Goal: Transaction & Acquisition: Purchase product/service

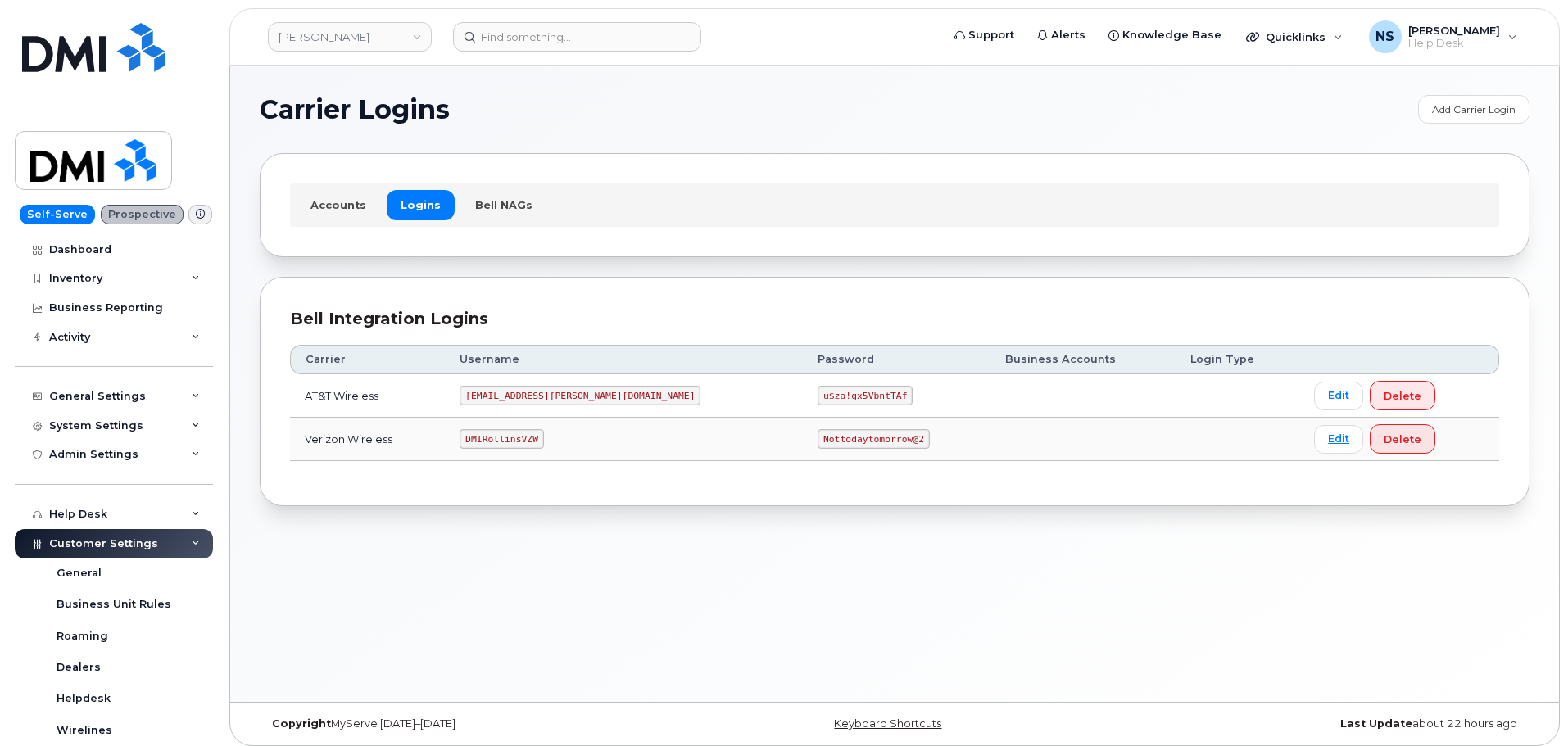
click at [513, 440] on code "DMIRollinsVZW" at bounding box center [501, 439] width 84 height 20
copy code "DMIRollinsVZW"
drag, startPoint x: 766, startPoint y: 456, endPoint x: 759, endPoint y: 448, distance: 10.6
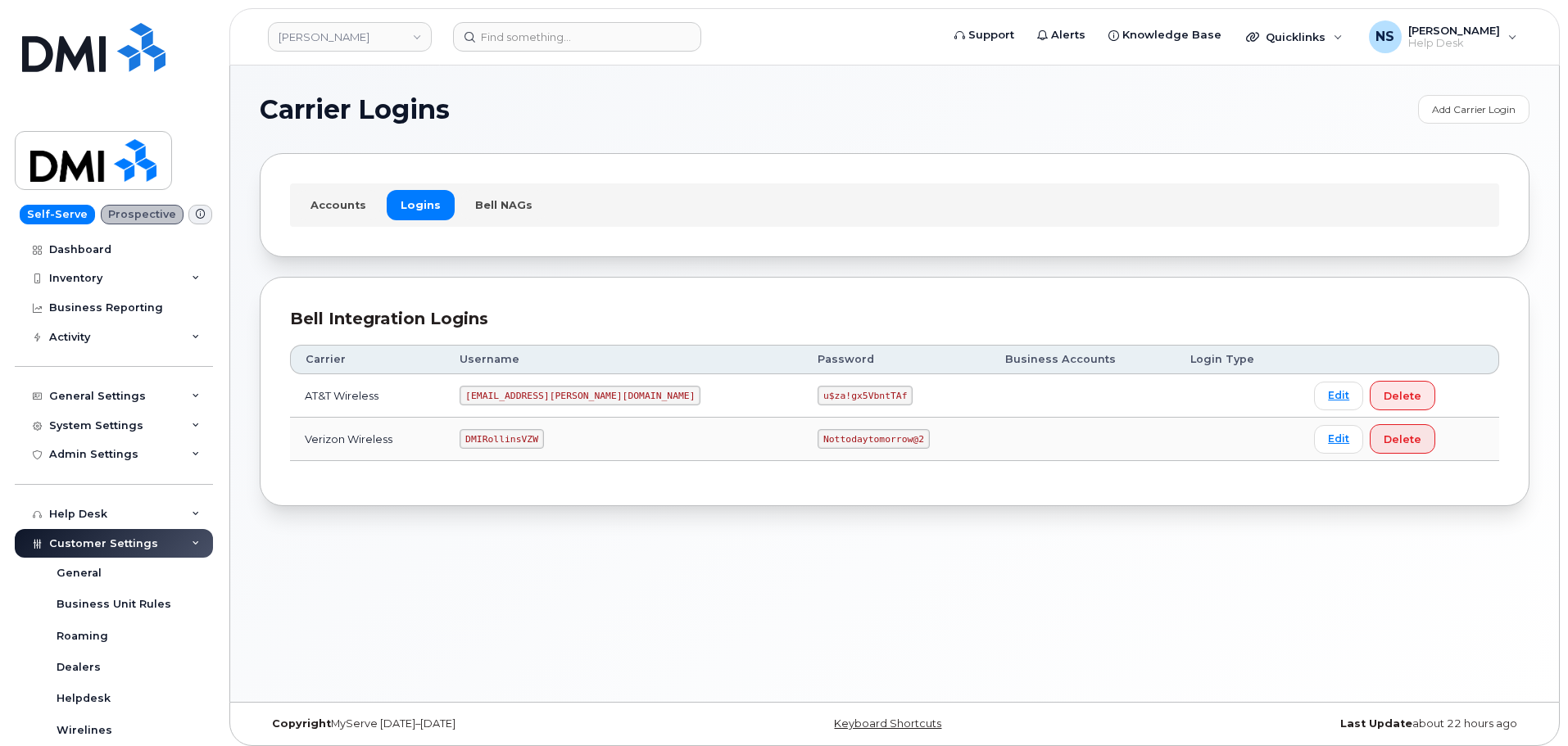
click at [803, 453] on td "Nottodaytomorrow@2" at bounding box center [896, 439] width 187 height 43
click at [818, 446] on code "Nottodaytomorrow@2" at bounding box center [873, 439] width 111 height 20
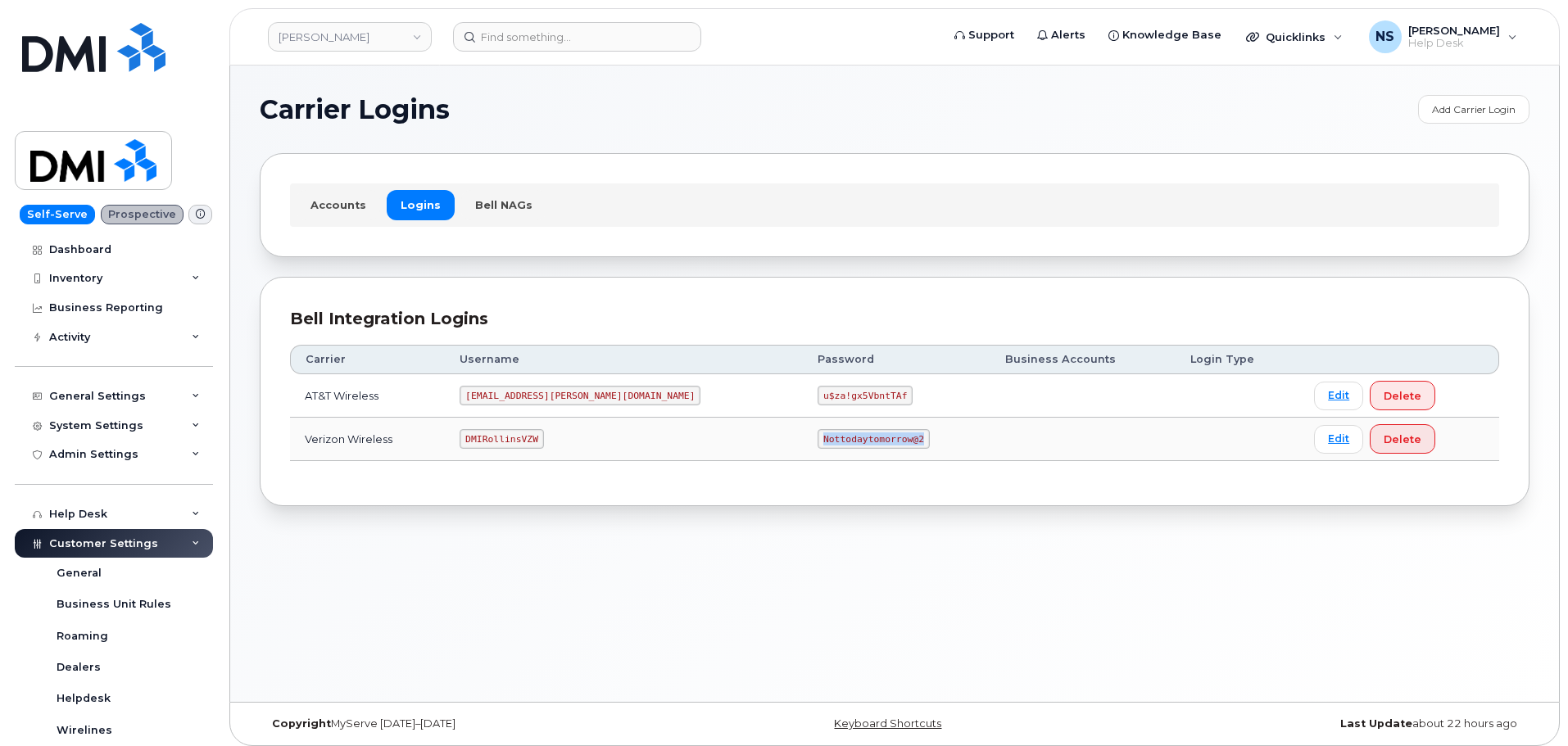
copy code "Nottodaytomorrow@2"
click at [516, 41] on input at bounding box center [577, 37] width 248 height 29
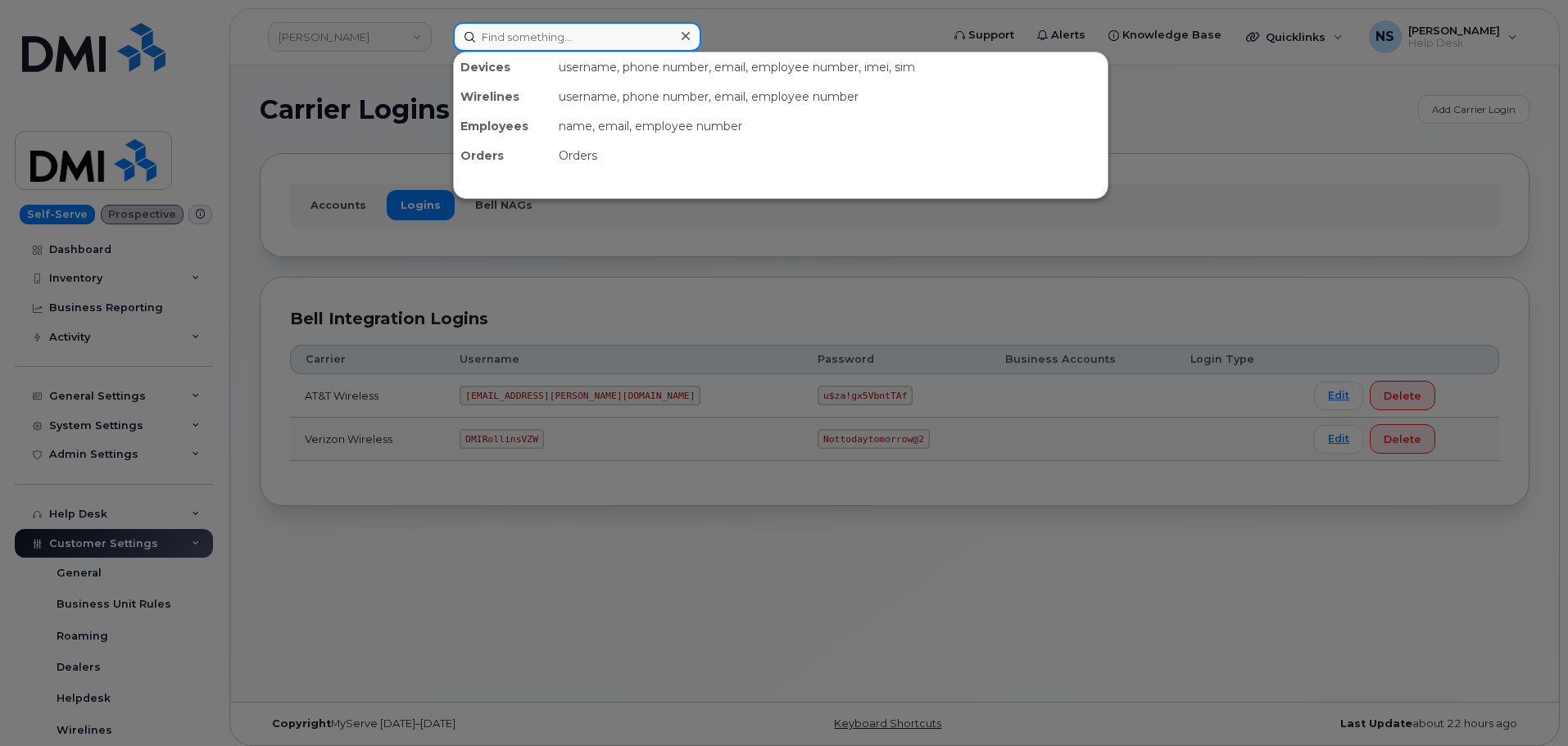
paste input "Shane Petersen"
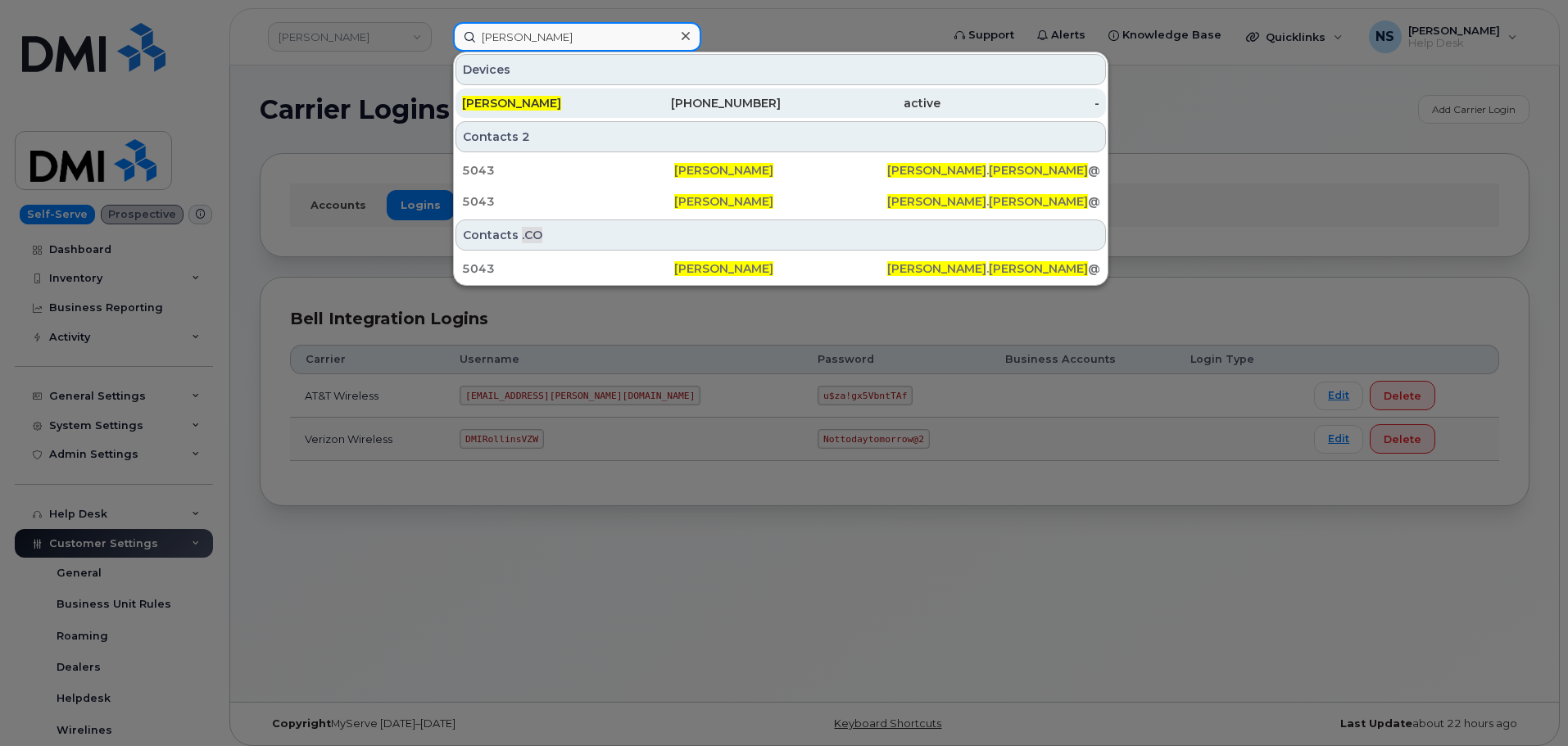
type input "Shane Petersen"
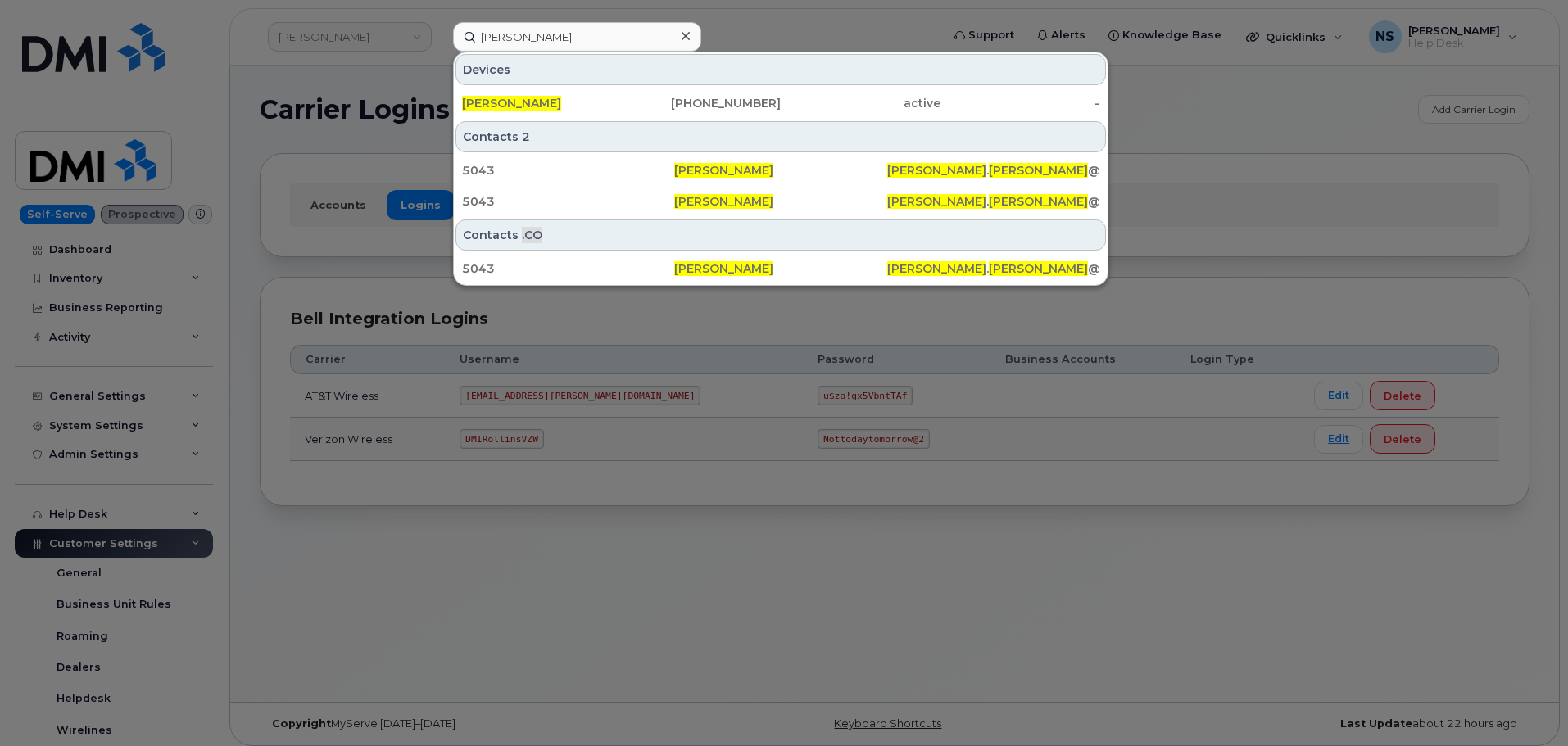
drag, startPoint x: 565, startPoint y: 90, endPoint x: 693, endPoint y: 70, distance: 129.6
click at [622, 90] on div "[PERSON_NAME]" at bounding box center [701, 103] width 160 height 29
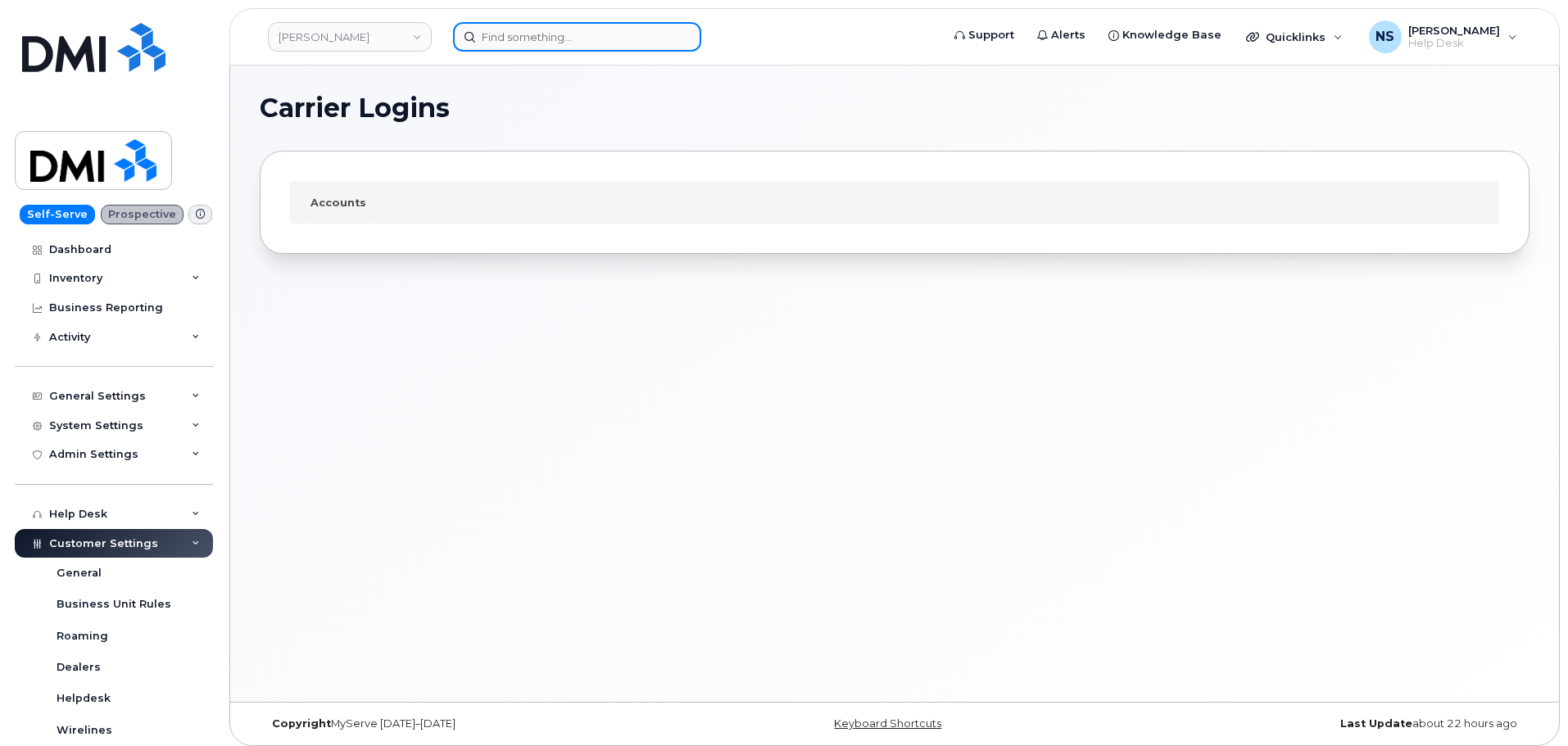
click at [552, 48] on input at bounding box center [577, 37] width 248 height 29
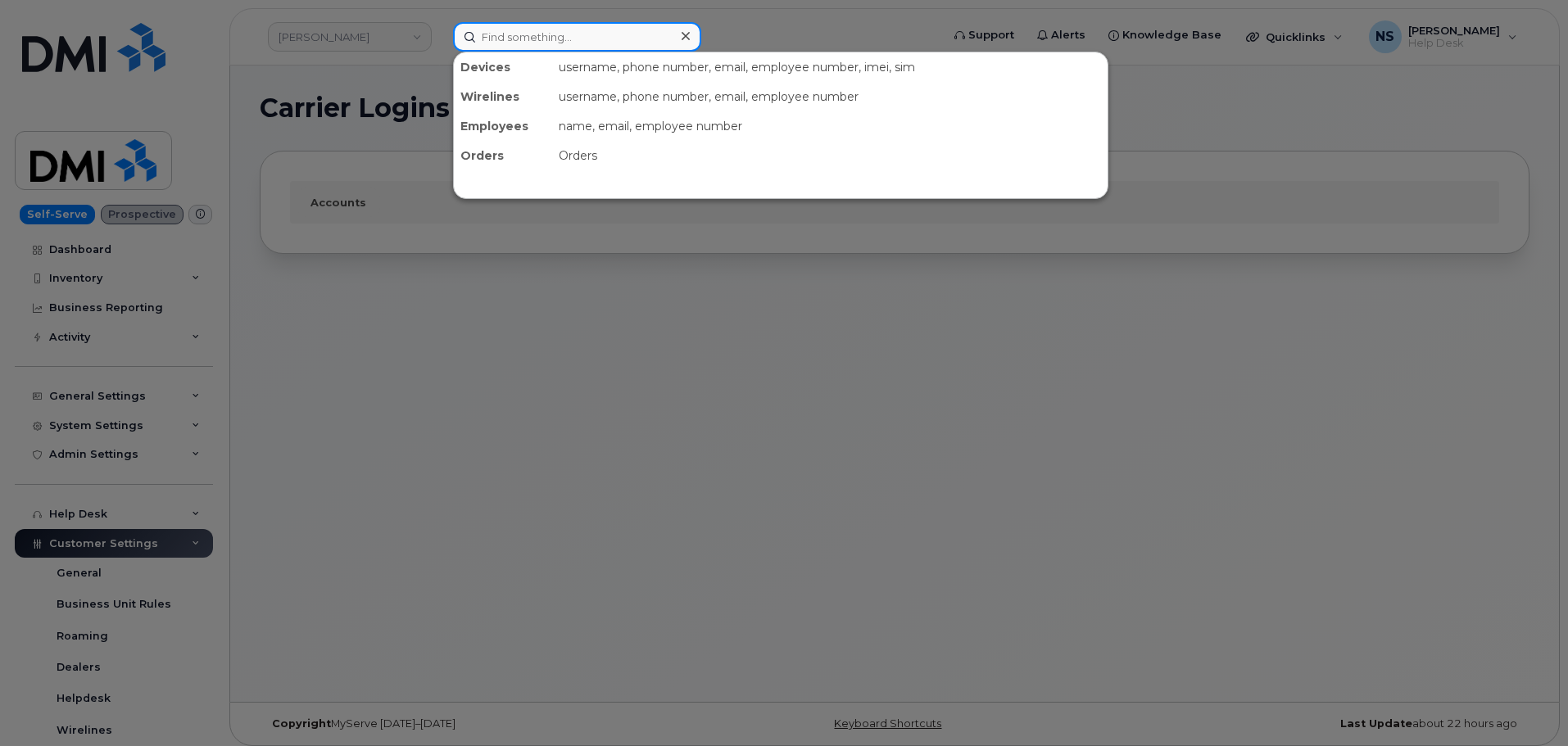
paste input "Shane Peterson"
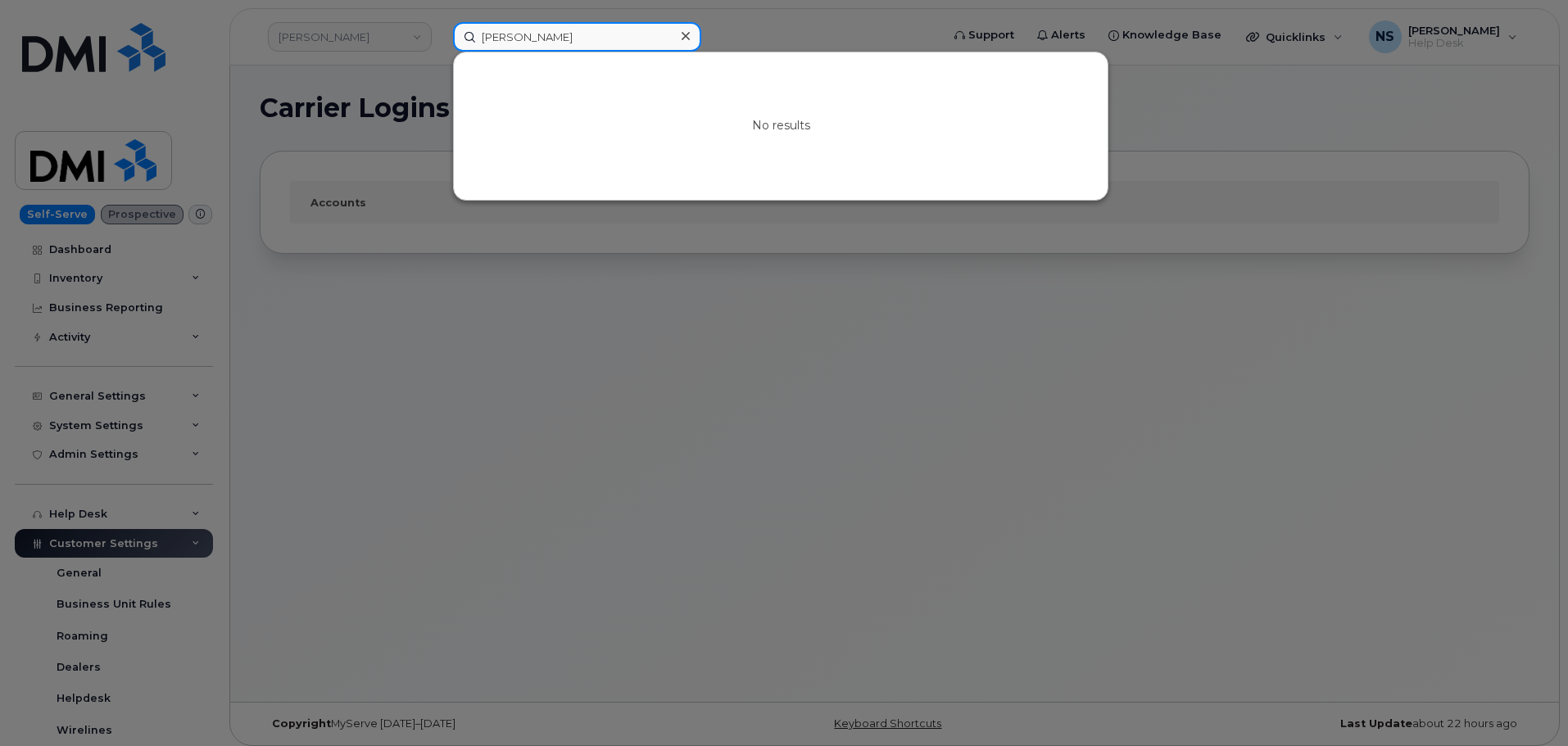
type input "Shane Peterson"
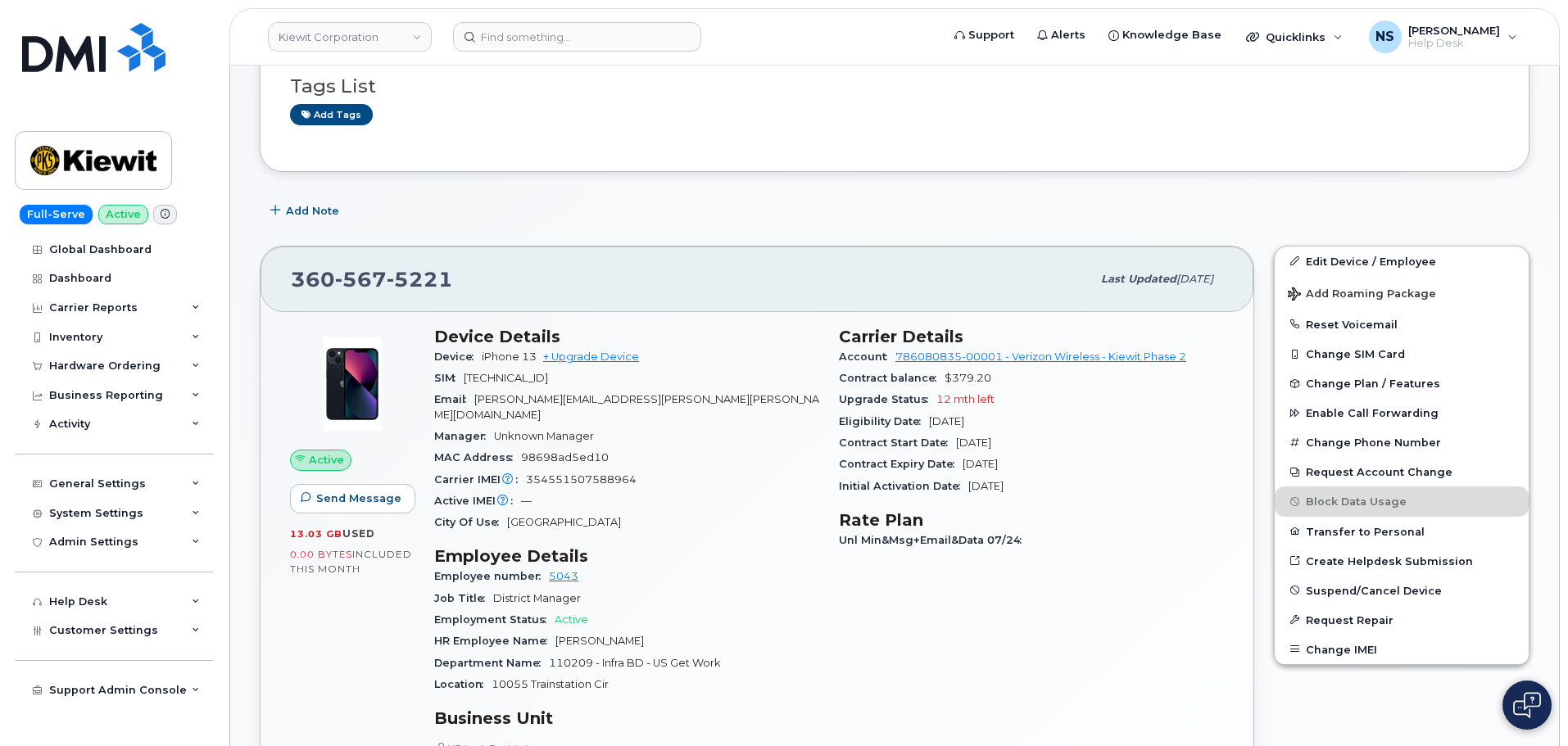
scroll to position [328, 0]
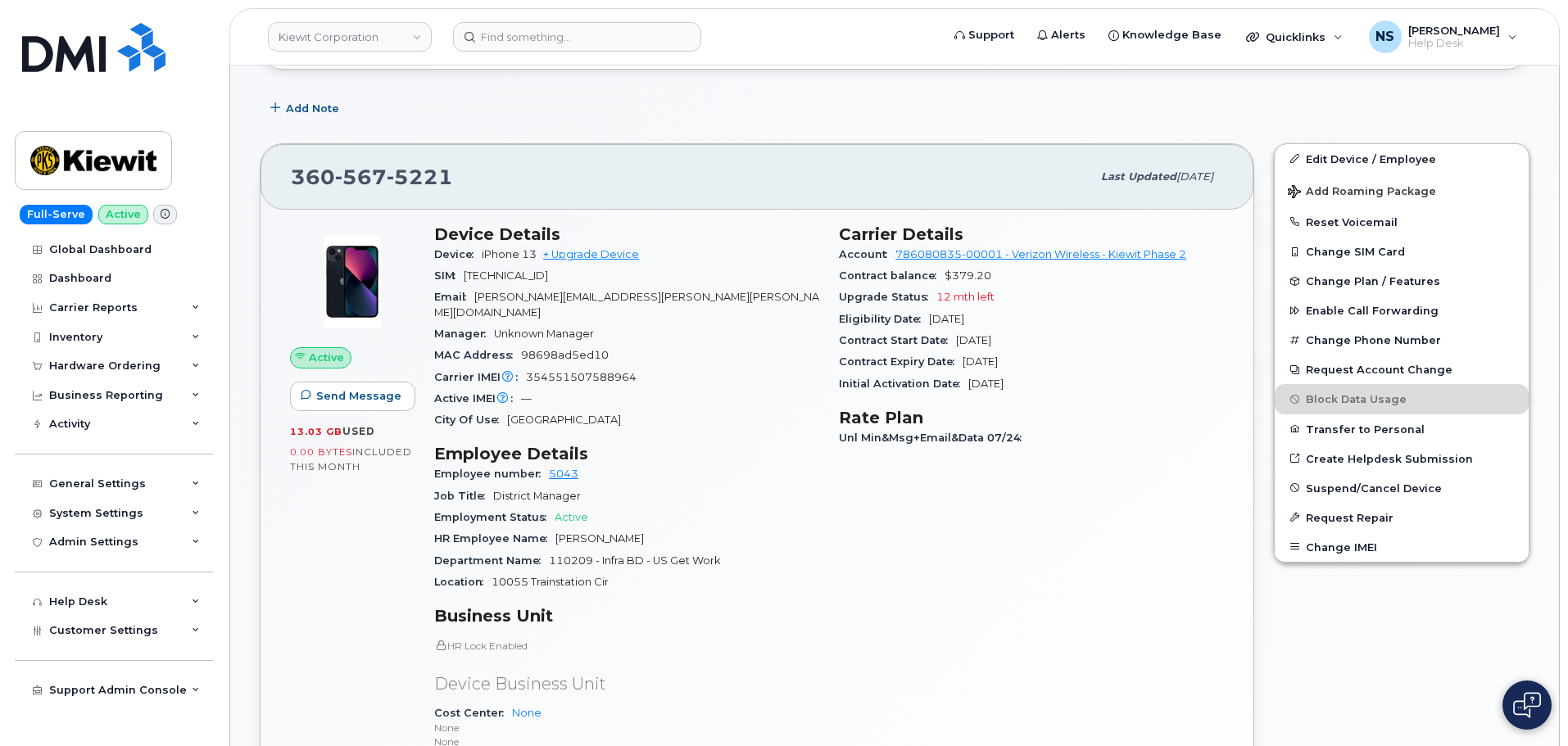
click at [442, 167] on span "5221" at bounding box center [419, 177] width 66 height 24
click at [441, 167] on span "5221" at bounding box center [419, 177] width 66 height 24
click at [441, 166] on span "5221" at bounding box center [419, 177] width 66 height 24
copy span "360 567 5221"
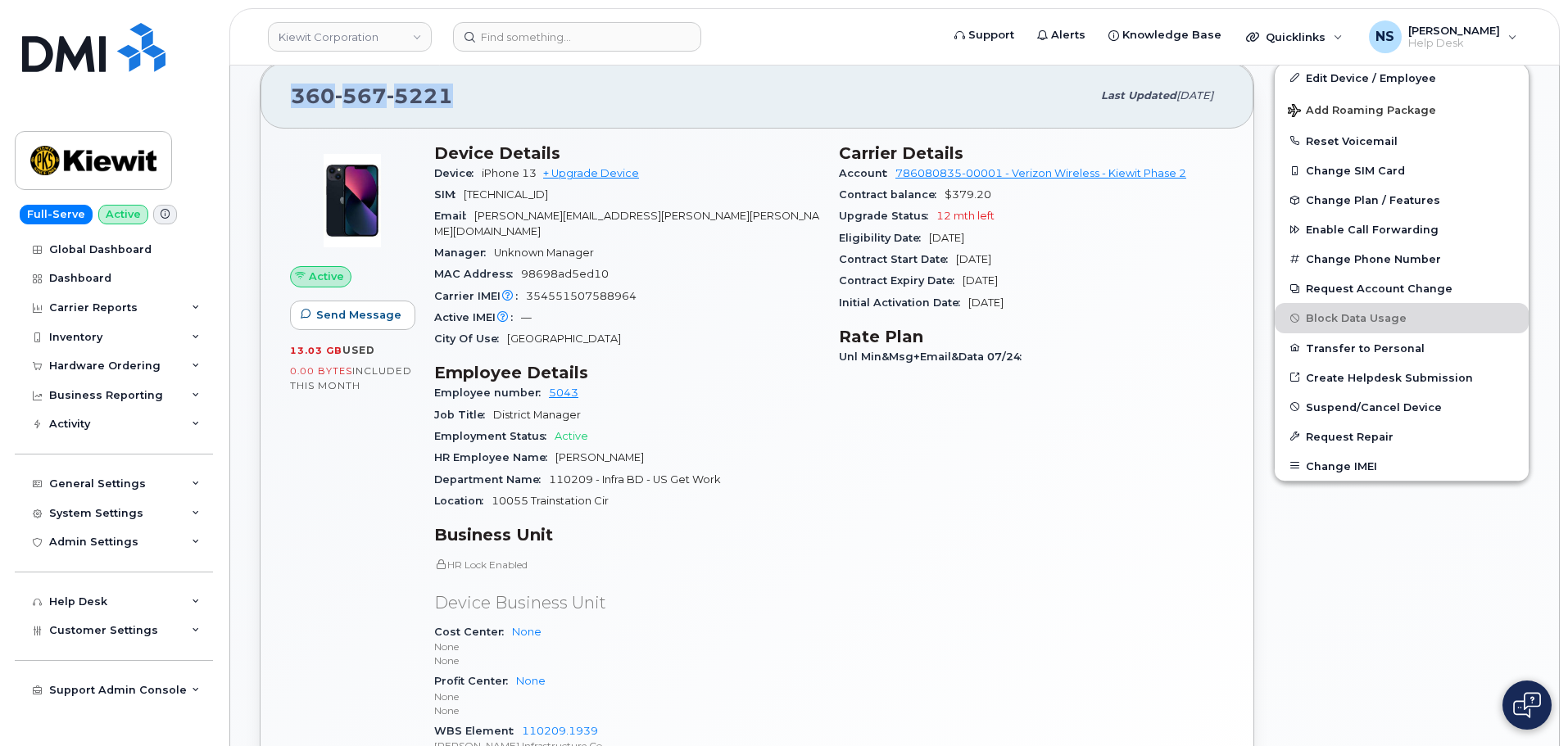
scroll to position [410, 0]
click at [604, 494] on span "10055 Trainstation Cir" at bounding box center [550, 500] width 117 height 12
click at [605, 494] on span "10055 Trainstation Cir" at bounding box center [550, 500] width 117 height 12
click at [634, 490] on div "Location 10055 Trainstation Cir" at bounding box center [626, 500] width 385 height 22
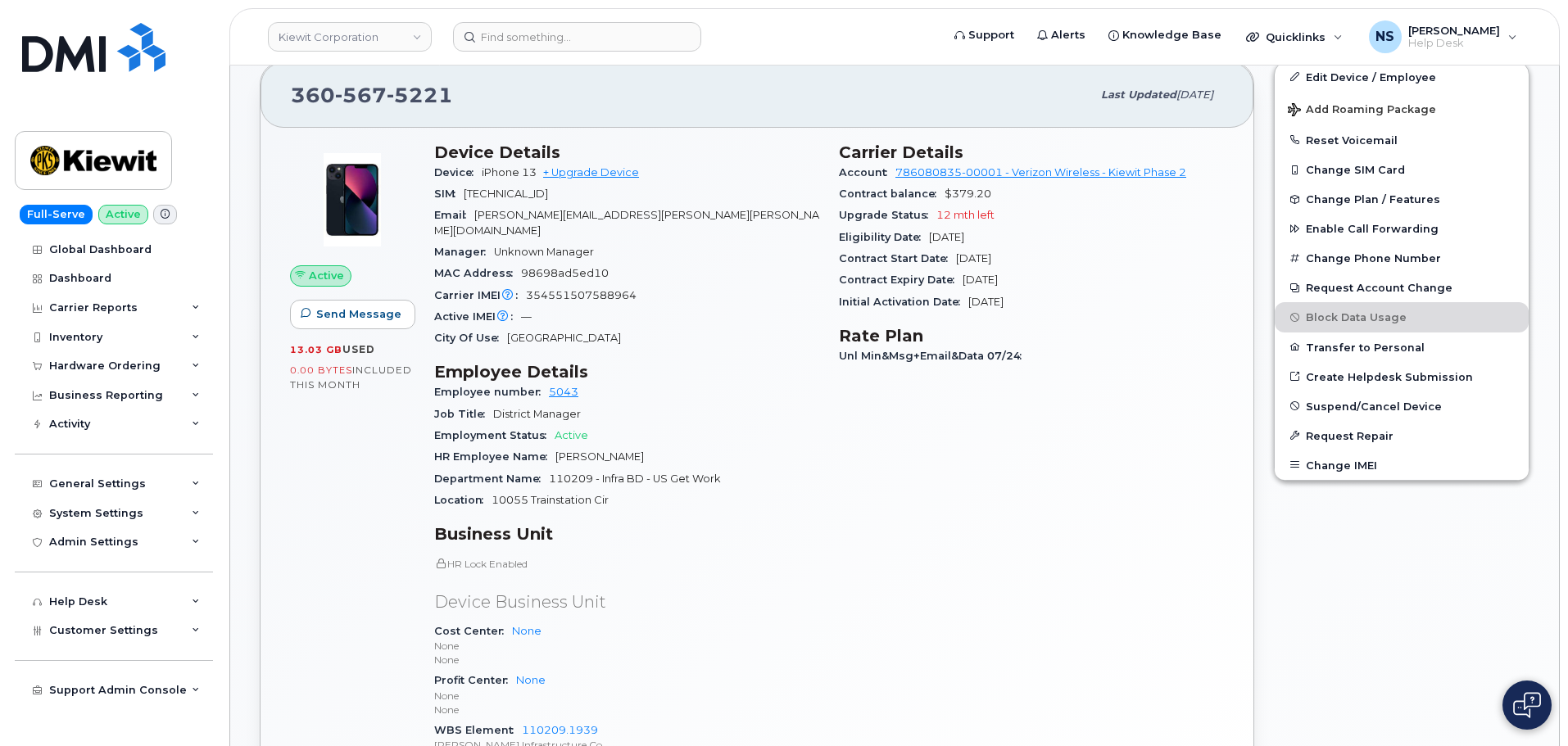
click at [639, 490] on div "Location 10055 Trainstation Cir" at bounding box center [626, 500] width 385 height 22
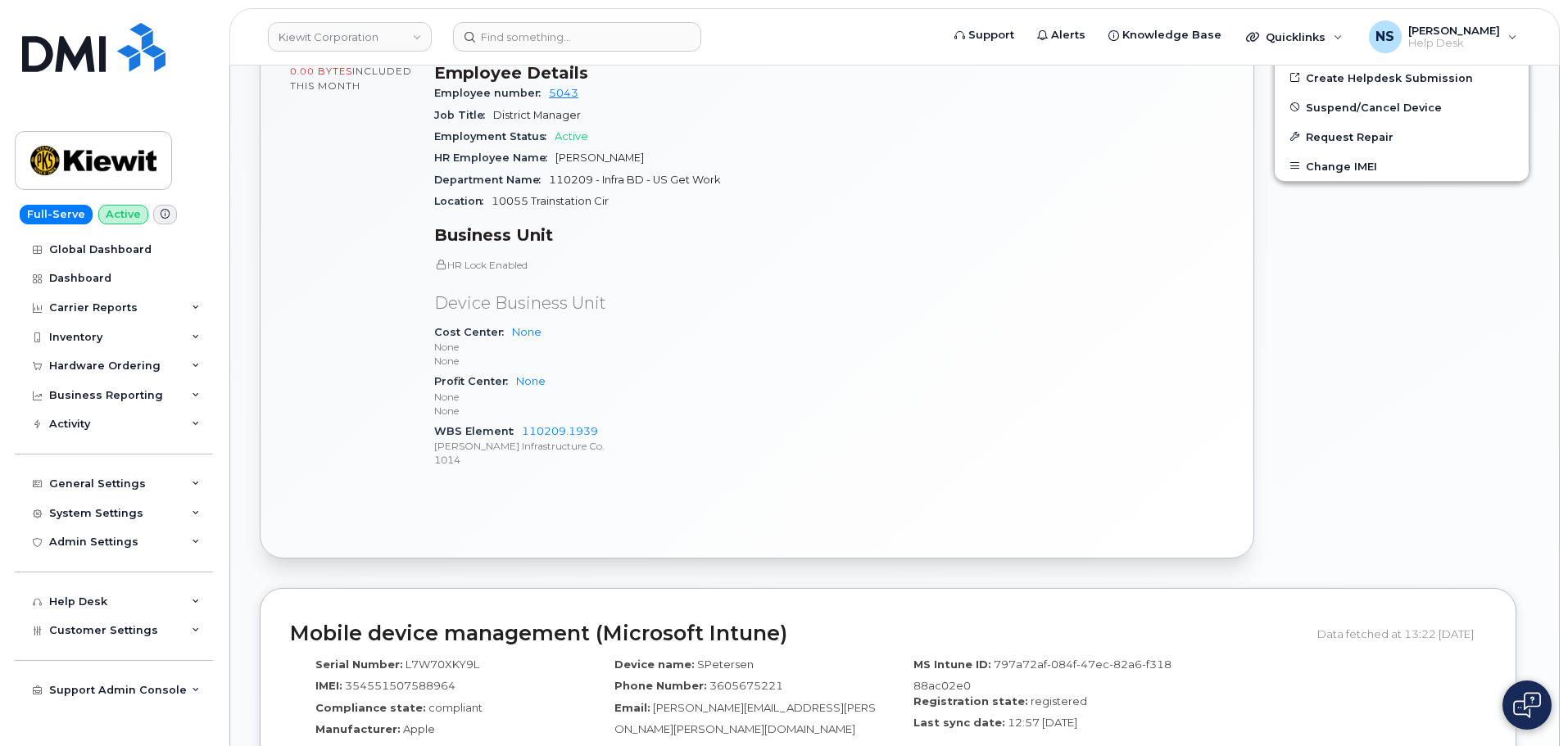
scroll to position [737, 0]
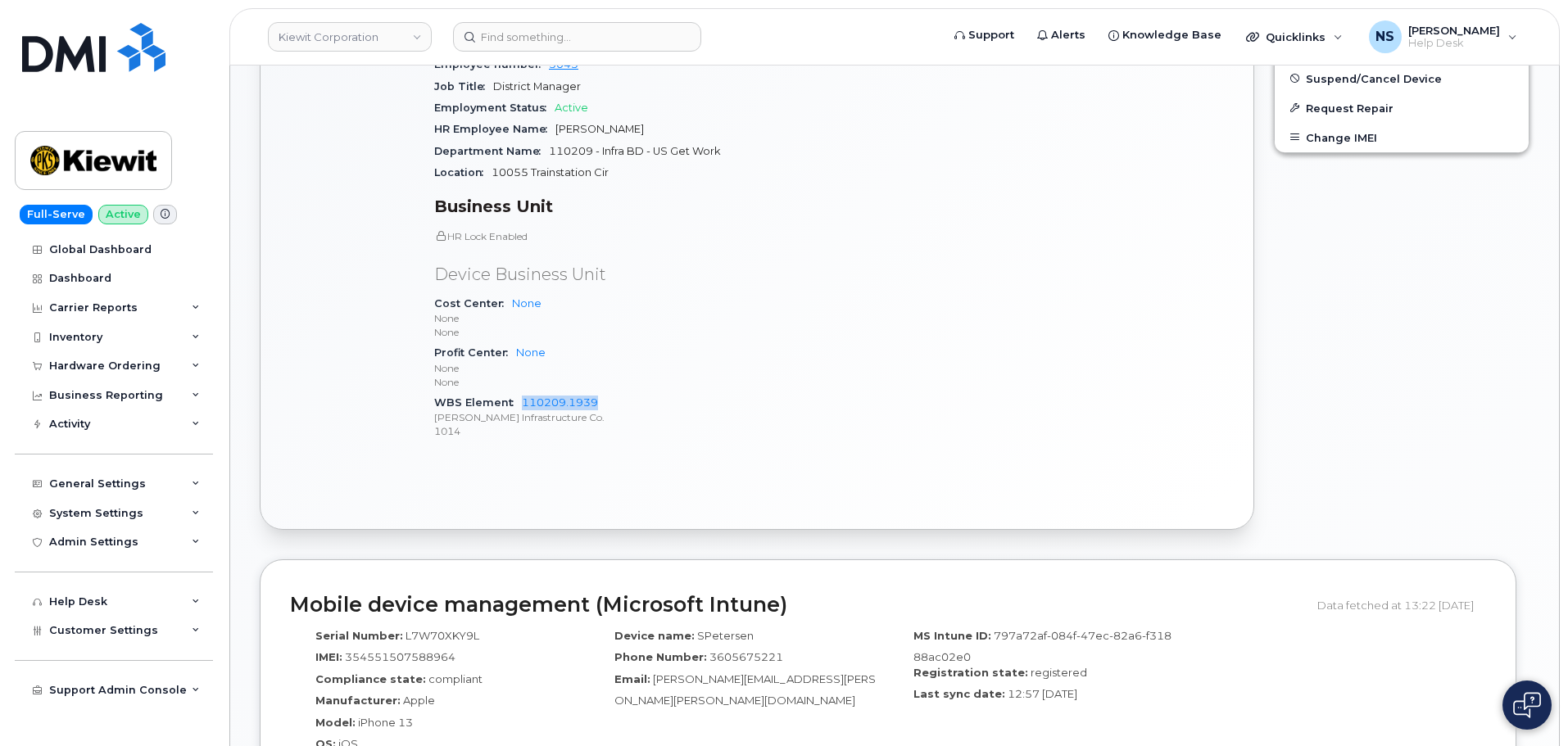
drag, startPoint x: 618, startPoint y: 389, endPoint x: 580, endPoint y: 131, distance: 260.8
click at [523, 392] on div "WBS Element 110209.1939 Kiewit Infrastructure Co. 1014" at bounding box center [626, 417] width 385 height 50
copy link "110209.1939"
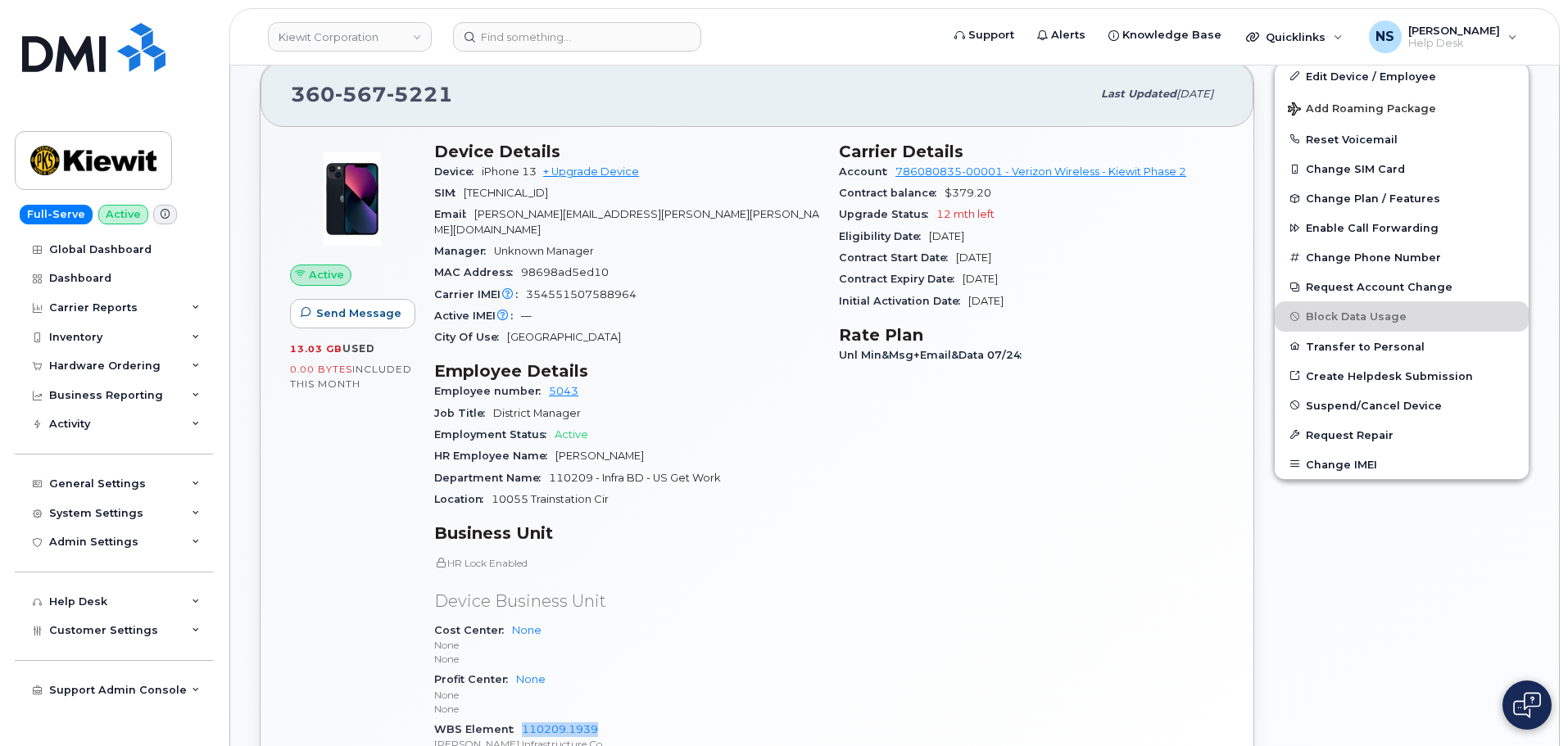
scroll to position [410, 0]
click at [593, 216] on span "[PERSON_NAME][EMAIL_ADDRESS][PERSON_NAME][PERSON_NAME][DOMAIN_NAME]" at bounding box center [626, 222] width 385 height 27
click at [594, 216] on span "[PERSON_NAME][EMAIL_ADDRESS][PERSON_NAME][PERSON_NAME][DOMAIN_NAME]" at bounding box center [626, 222] width 385 height 27
click at [499, 220] on span "[PERSON_NAME][EMAIL_ADDRESS][PERSON_NAME][PERSON_NAME][DOMAIN_NAME]" at bounding box center [626, 222] width 385 height 27
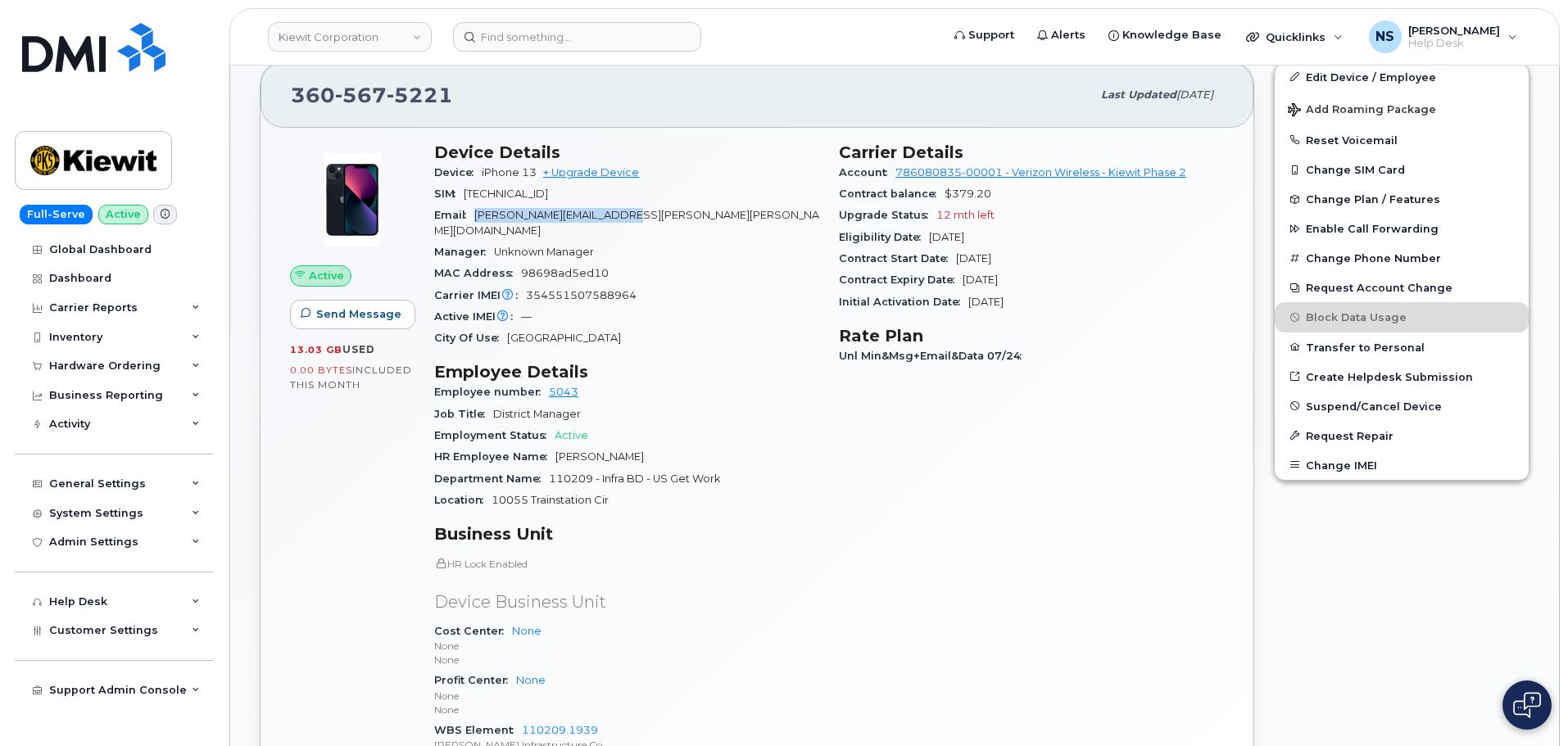
drag, startPoint x: 480, startPoint y: 214, endPoint x: 677, endPoint y: 48, distance: 257.6
click at [649, 210] on span "[PERSON_NAME][EMAIL_ADDRESS][PERSON_NAME][PERSON_NAME][DOMAIN_NAME]" at bounding box center [626, 222] width 385 height 27
copy span "[PERSON_NAME][EMAIL_ADDRESS][PERSON_NAME][PERSON_NAME][DOMAIN_NAME]"
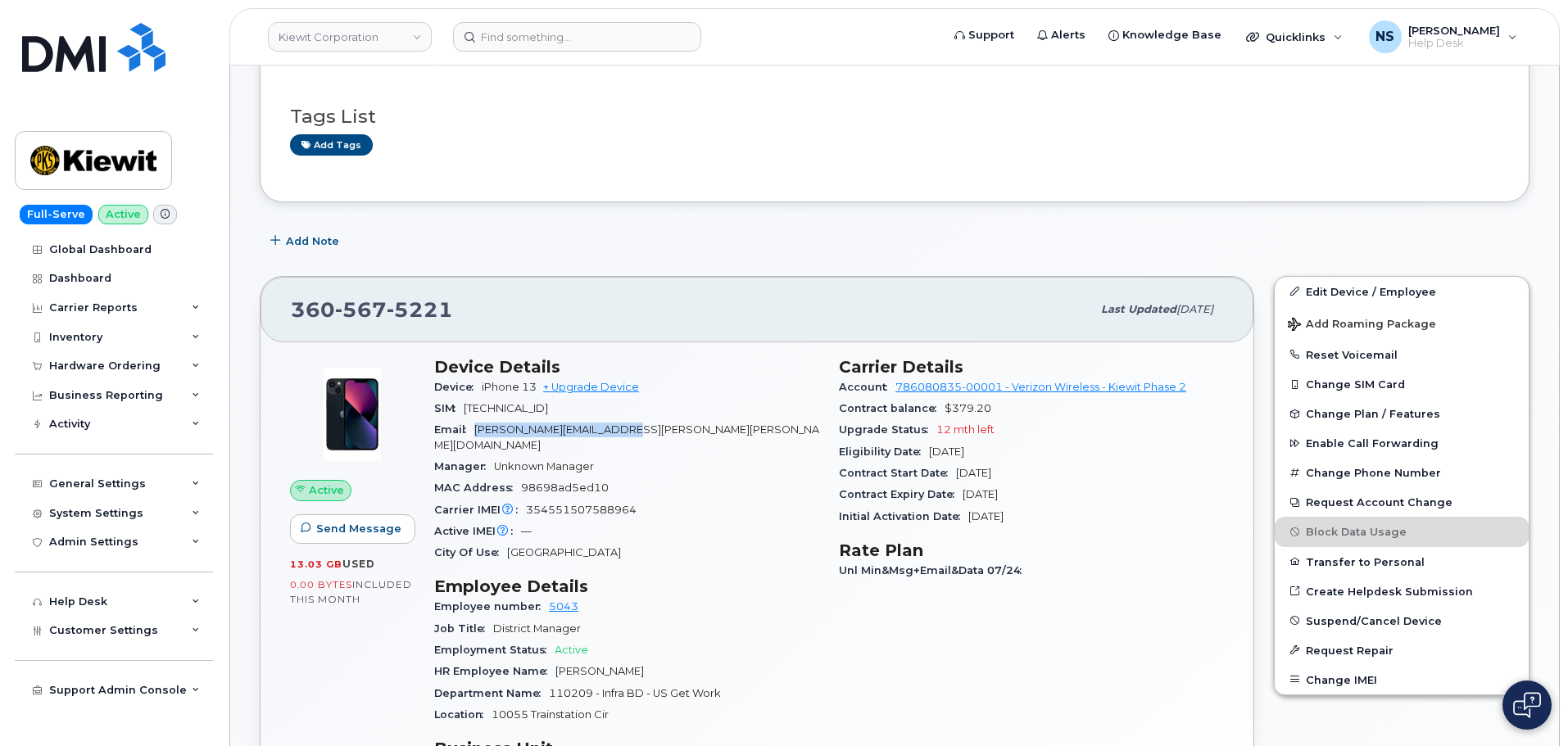
scroll to position [0, 0]
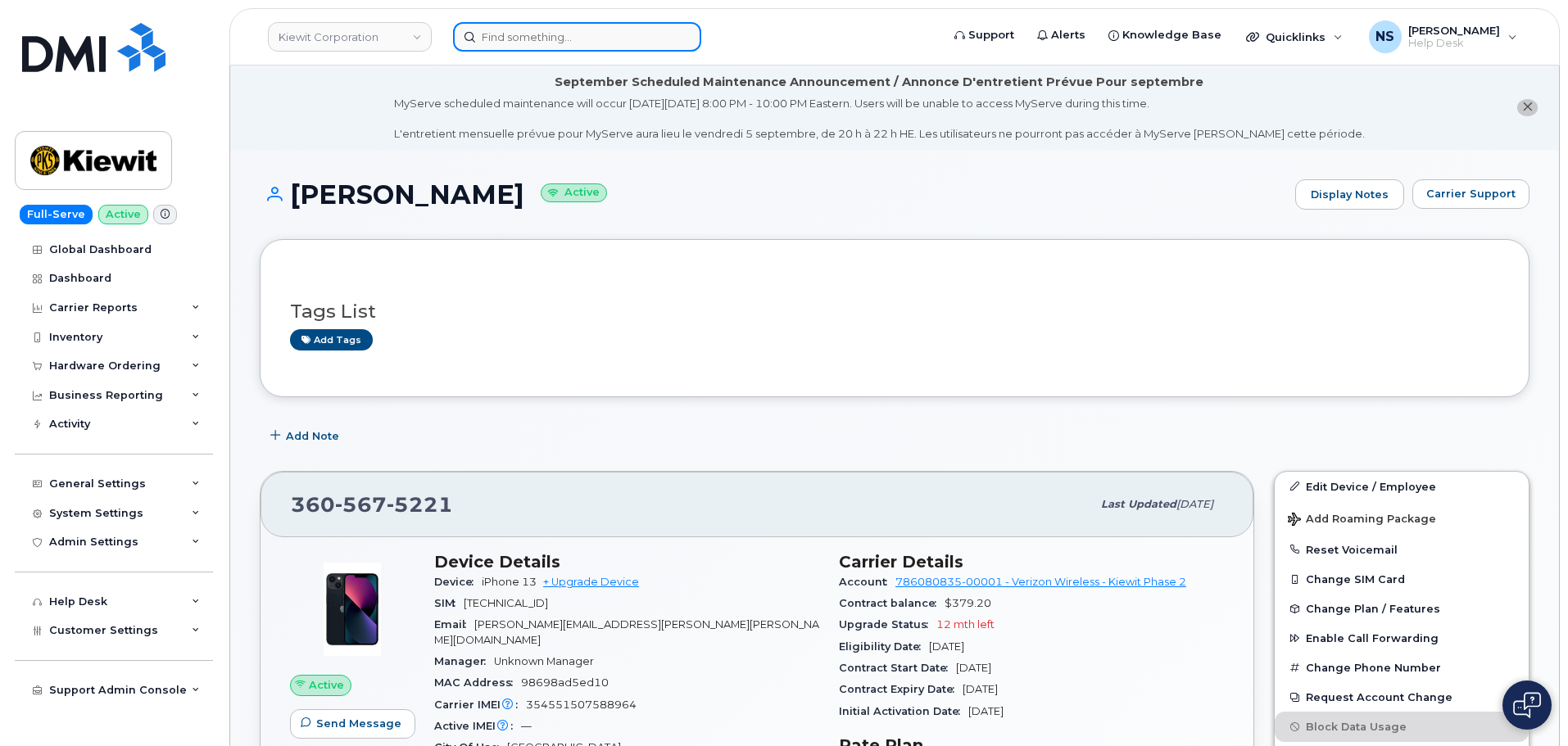
click at [528, 34] on input at bounding box center [577, 37] width 248 height 29
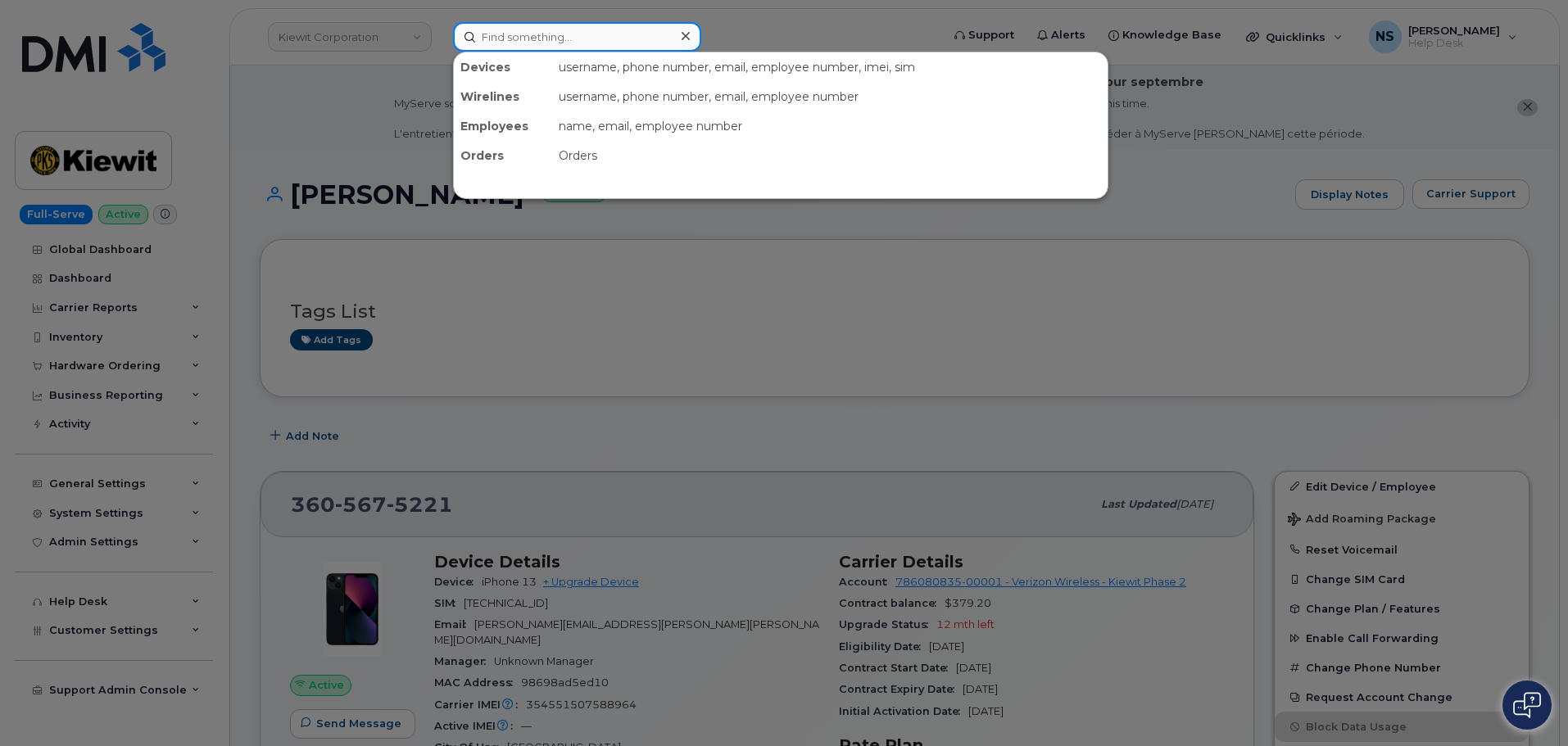
paste input "2245734798"
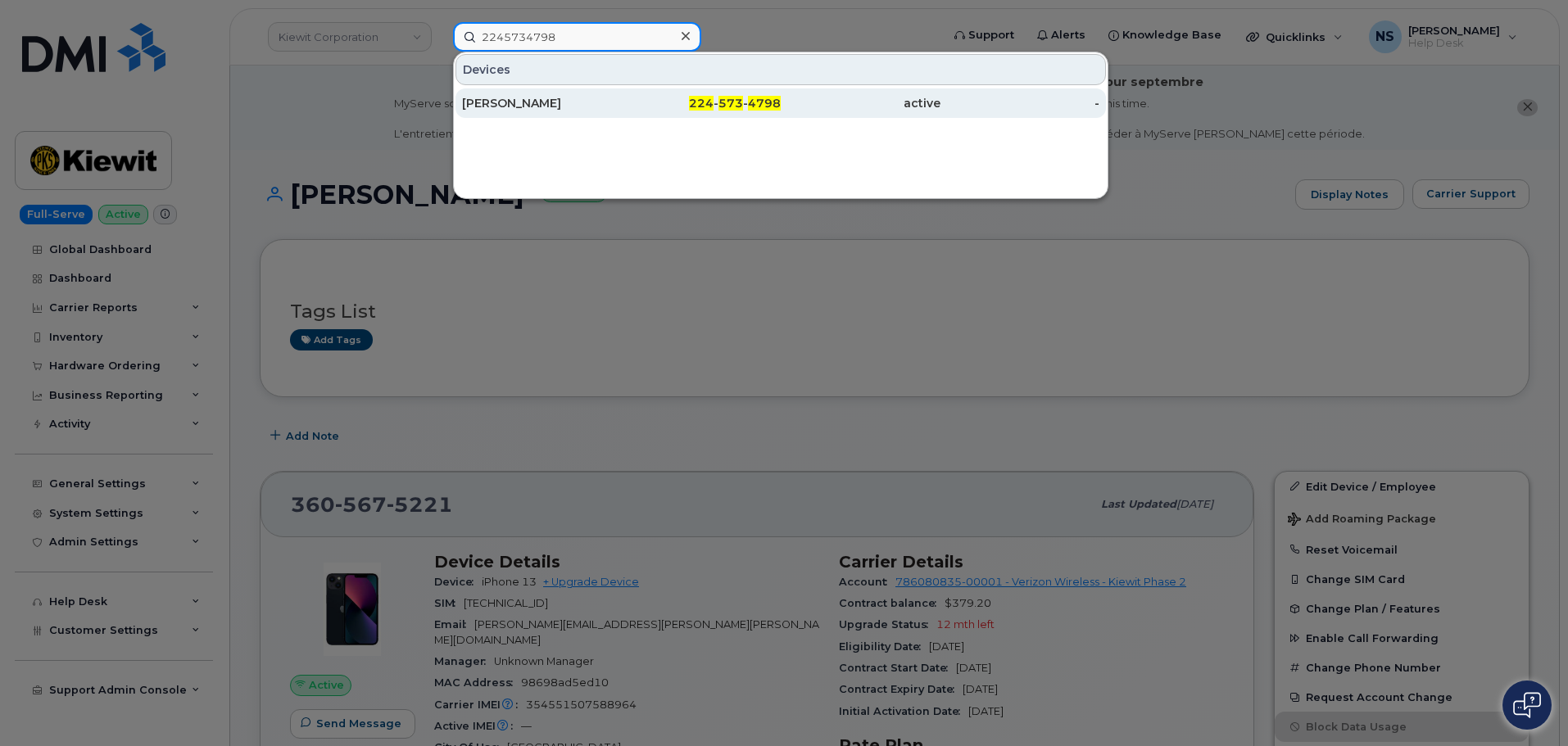
type input "2245734798"
click at [578, 101] on div "MAURICIO CANTU" at bounding box center [542, 103] width 160 height 16
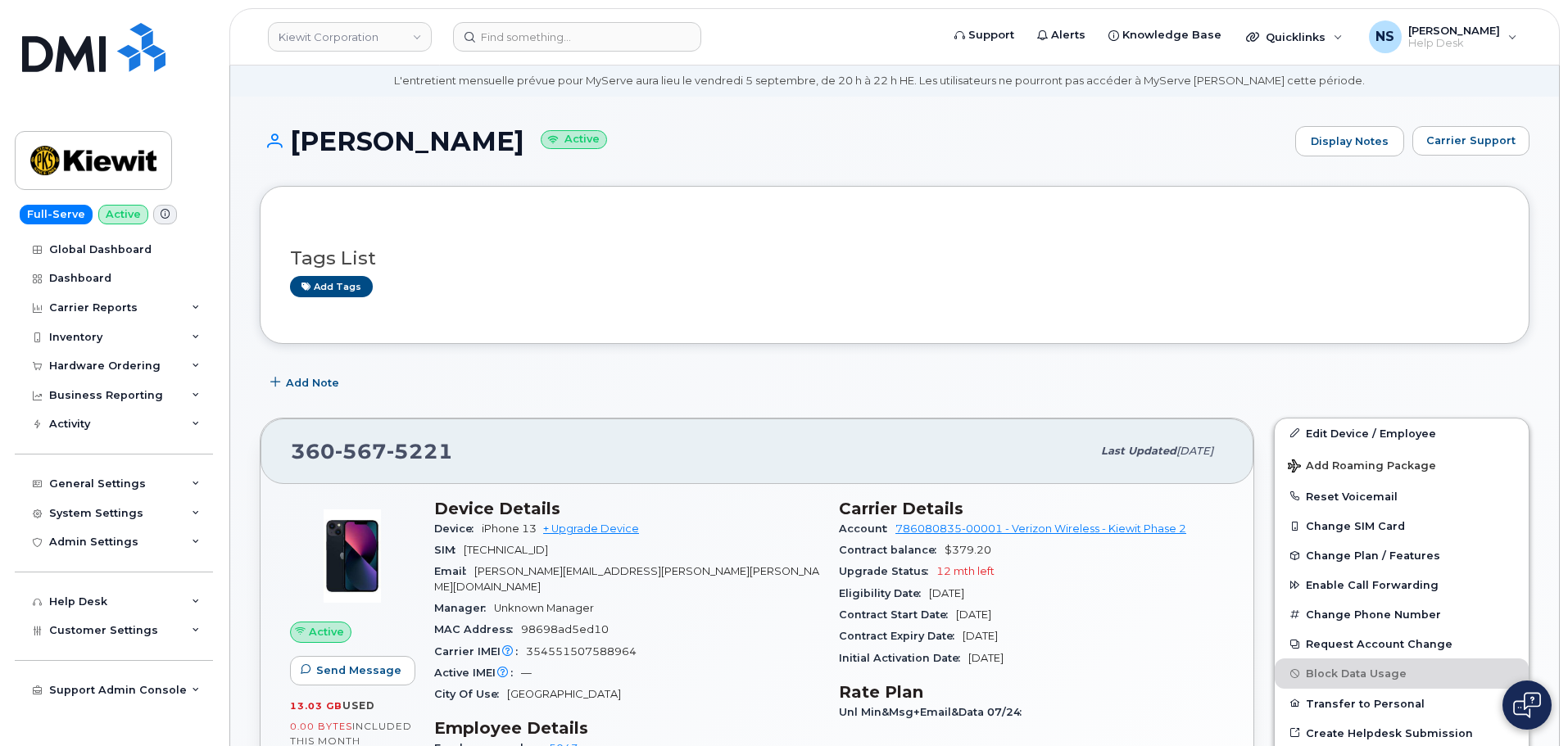
scroll to position [164, 0]
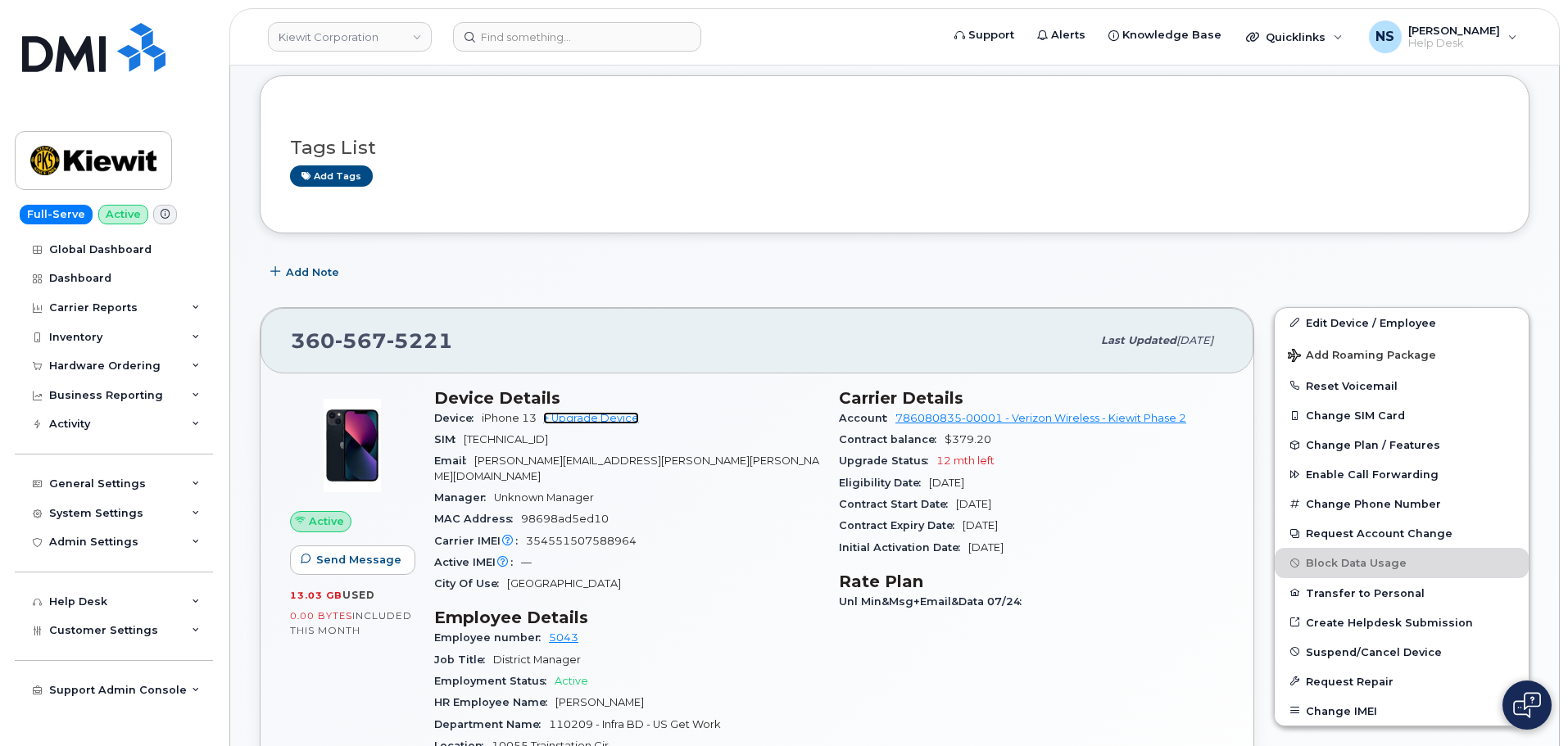
click at [613, 417] on link "+ Upgrade Device" at bounding box center [591, 418] width 96 height 12
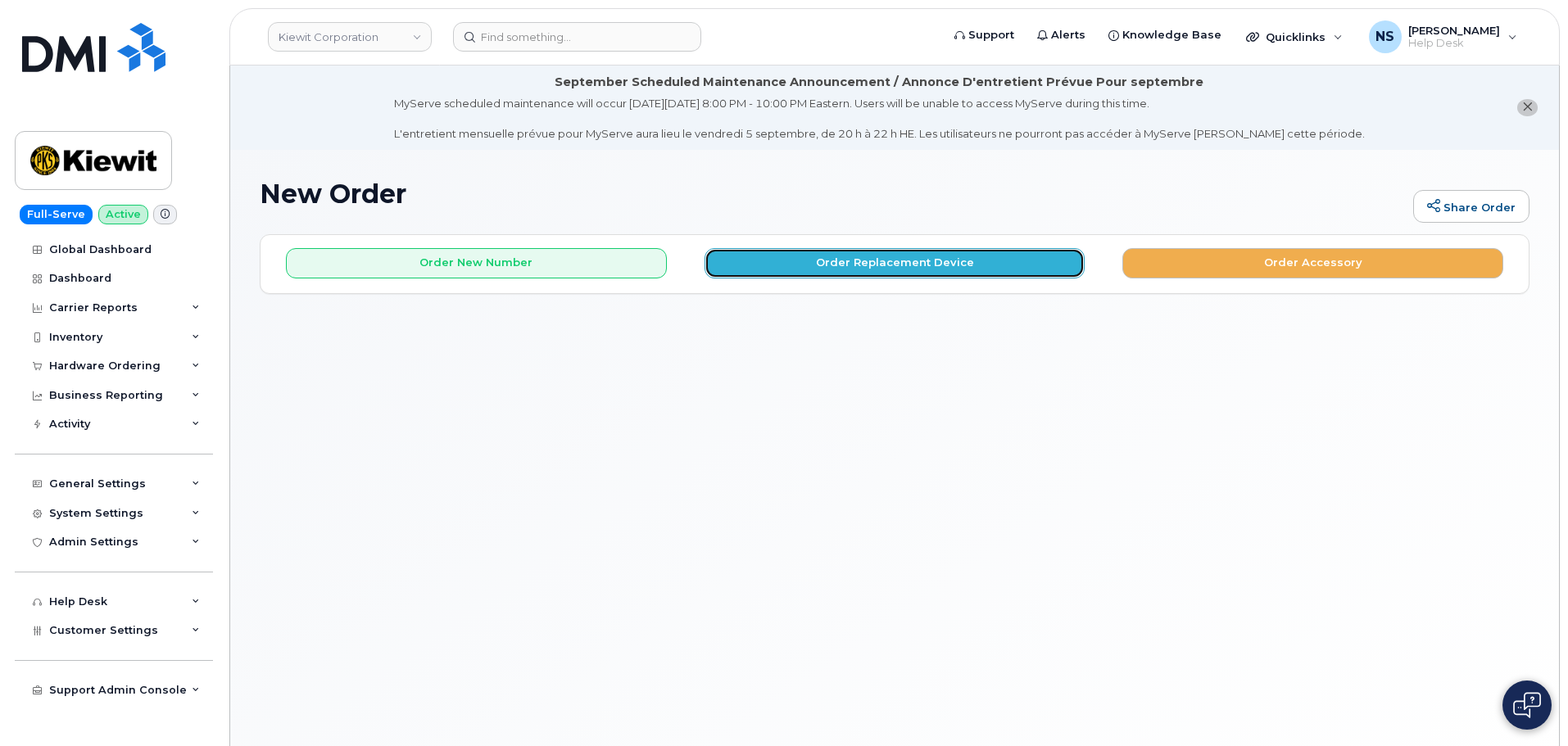
drag, startPoint x: 811, startPoint y: 265, endPoint x: 818, endPoint y: 273, distance: 10.6
click at [818, 273] on button "Order Replacement Device" at bounding box center [895, 263] width 381 height 30
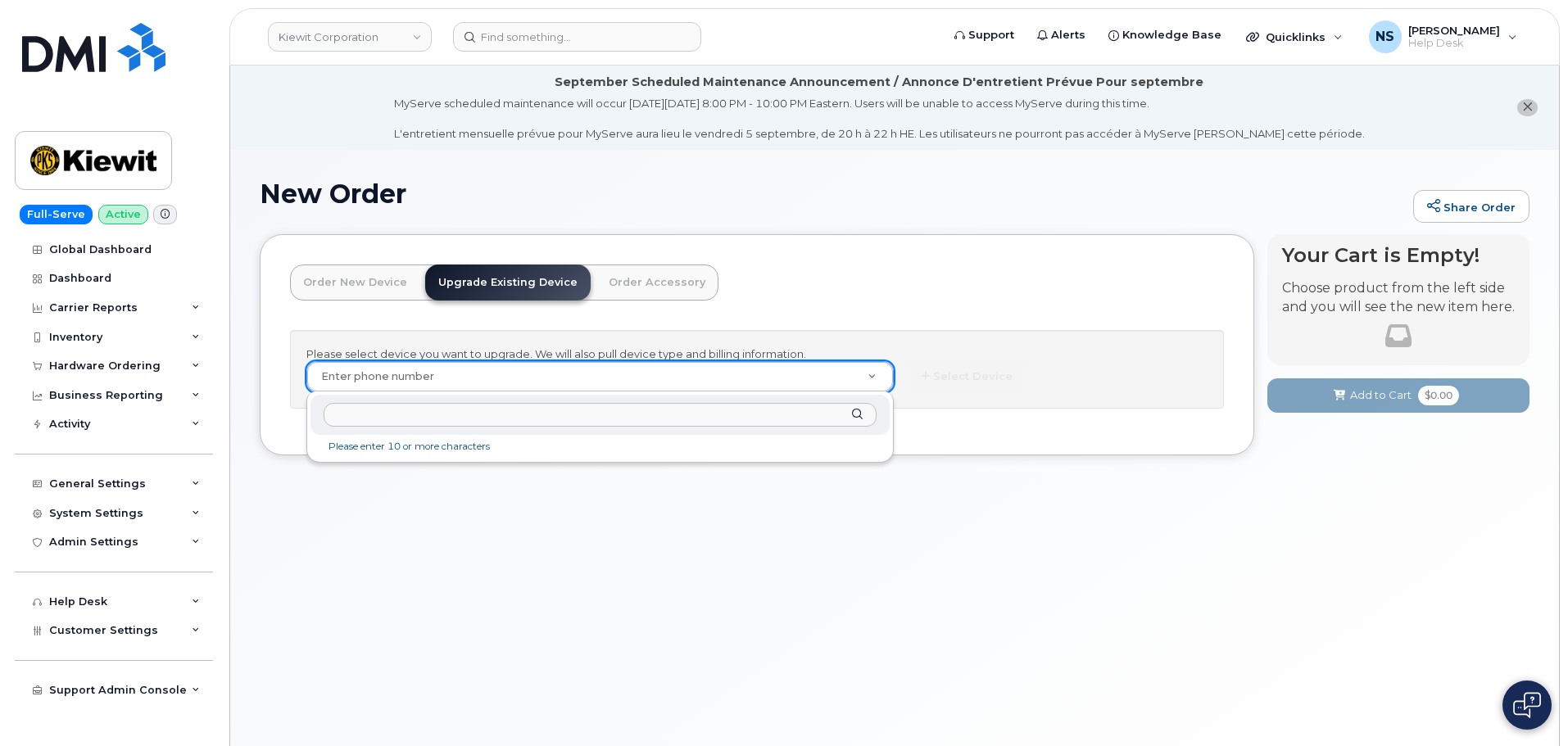
click at [592, 423] on input "text" at bounding box center [599, 415] width 553 height 24
paste input "3605675221"
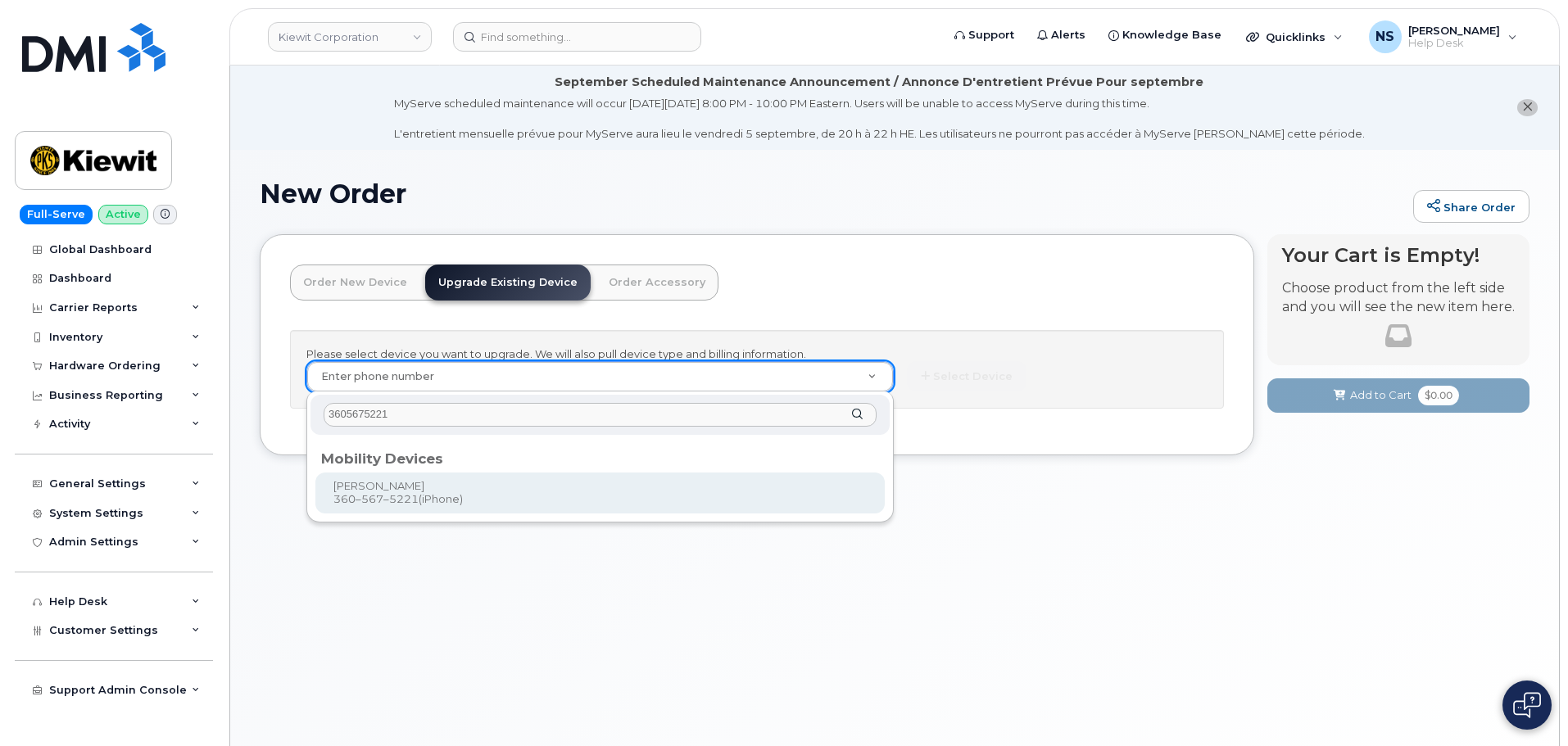
type input "3605675221"
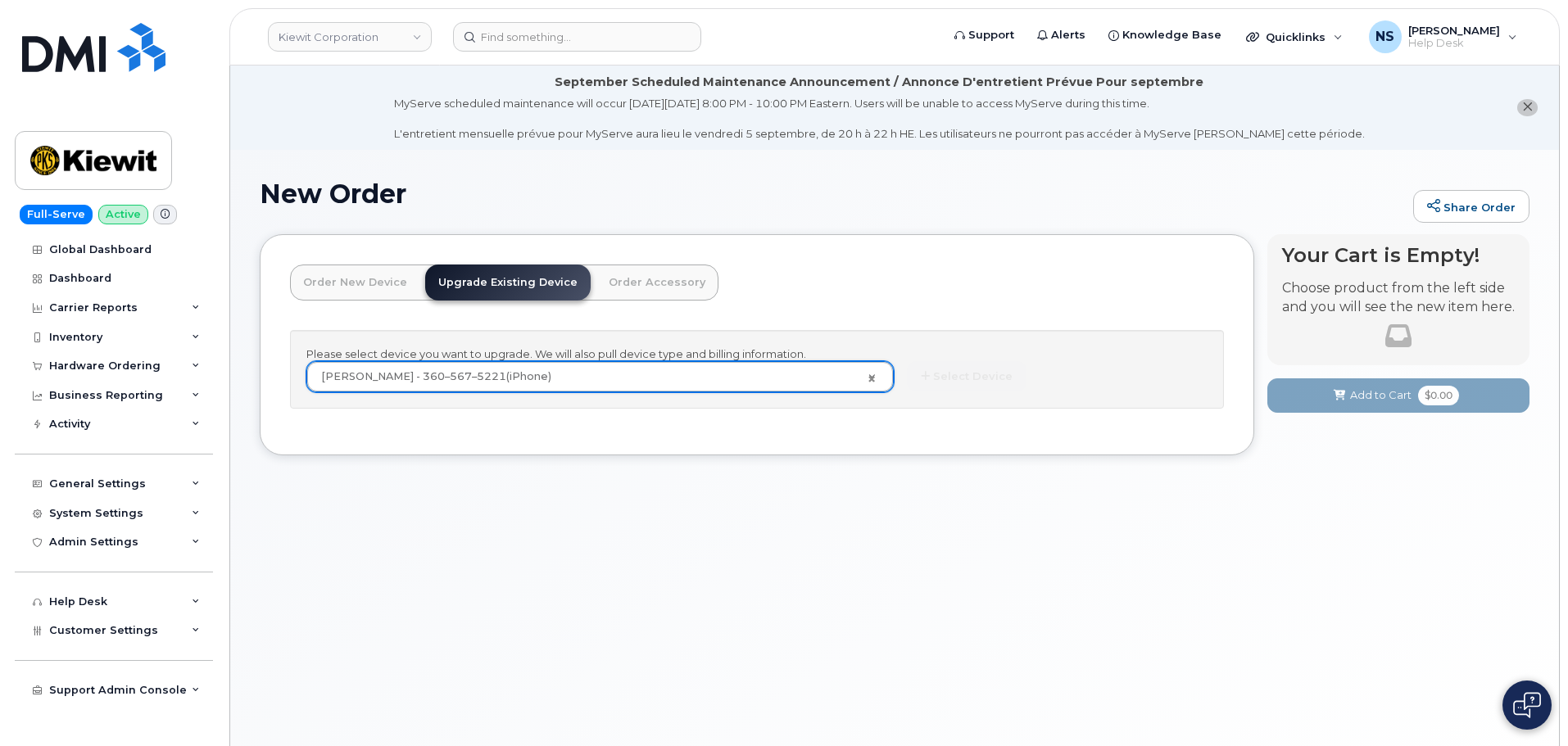
type input "1166863"
click at [924, 347] on div "Please select device you want to upgrade. We will also pull device type and bil…" at bounding box center [756, 370] width 934 height 79
click at [934, 365] on button "Select Device" at bounding box center [966, 376] width 120 height 30
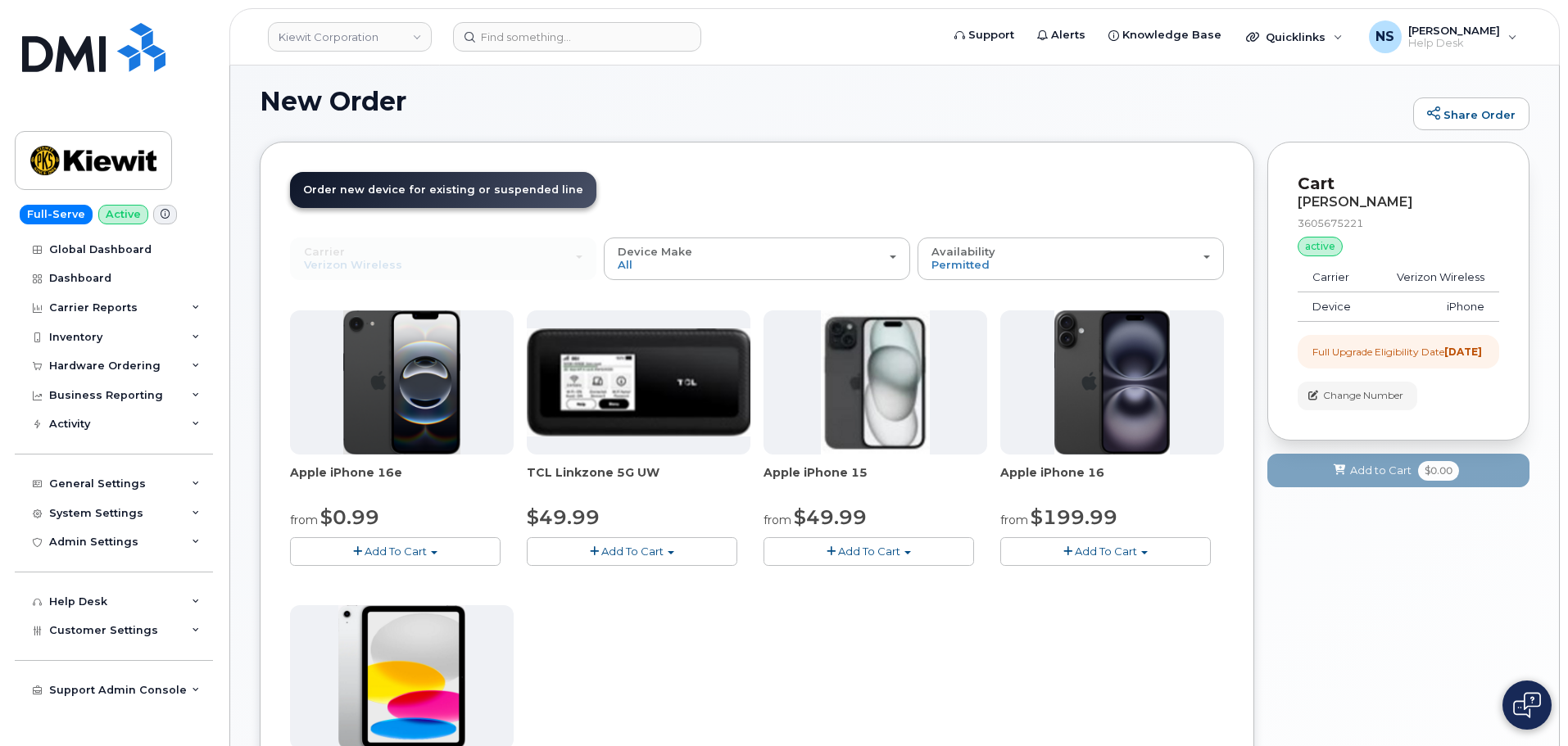
scroll to position [164, 0]
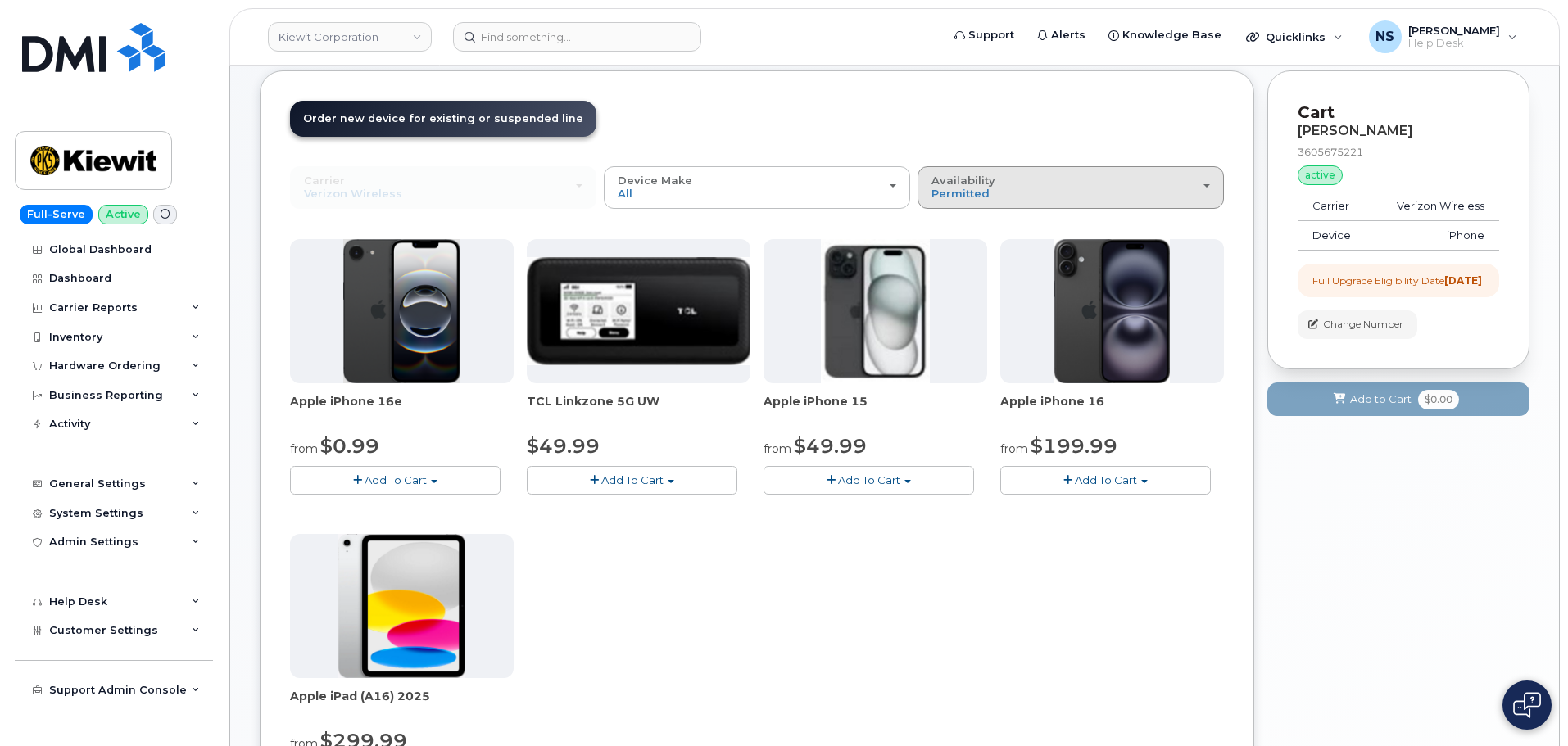
click at [1069, 197] on div "Availability Permitted All" at bounding box center [1070, 186] width 279 height 25
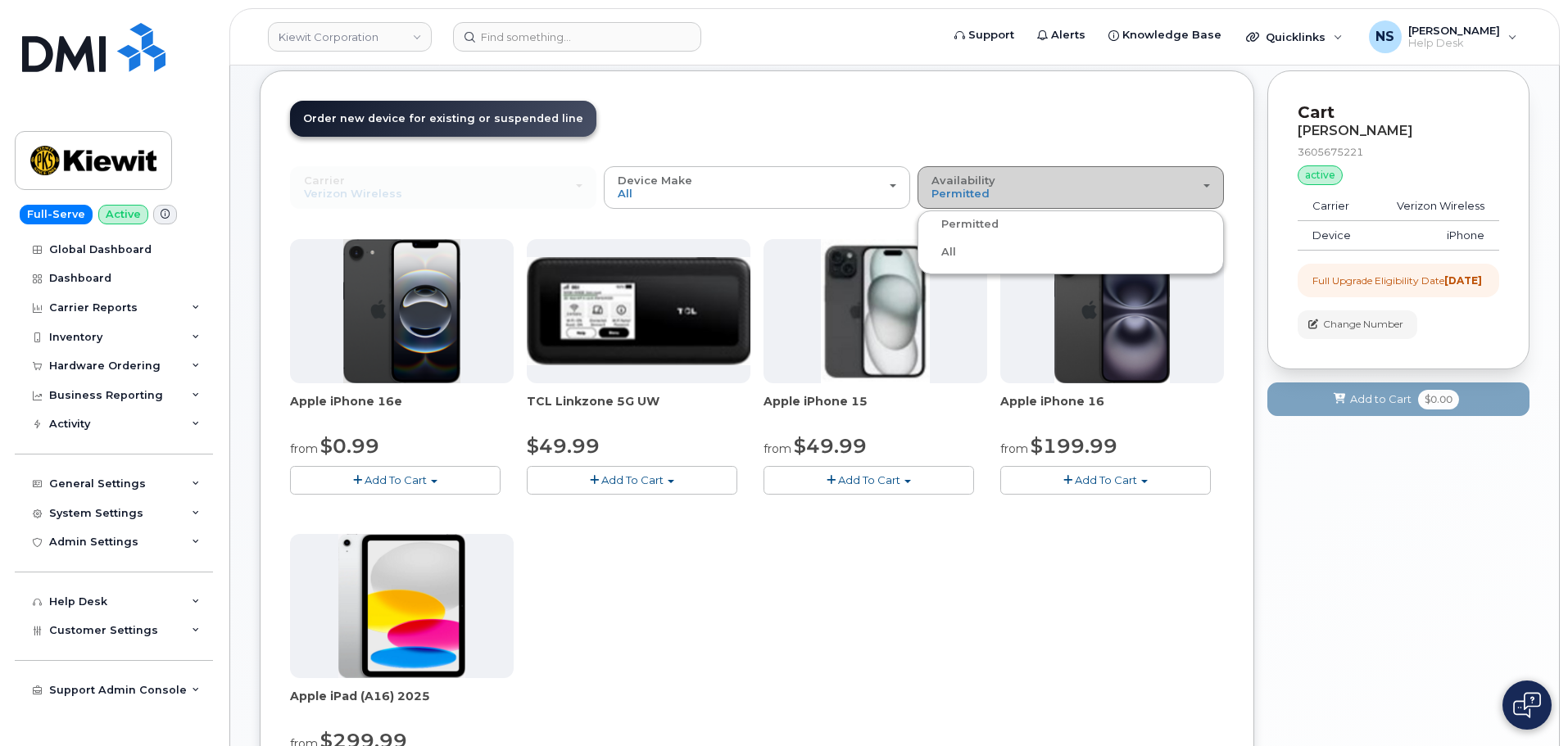
click at [1064, 186] on div "Availability Permitted All" at bounding box center [1070, 186] width 279 height 25
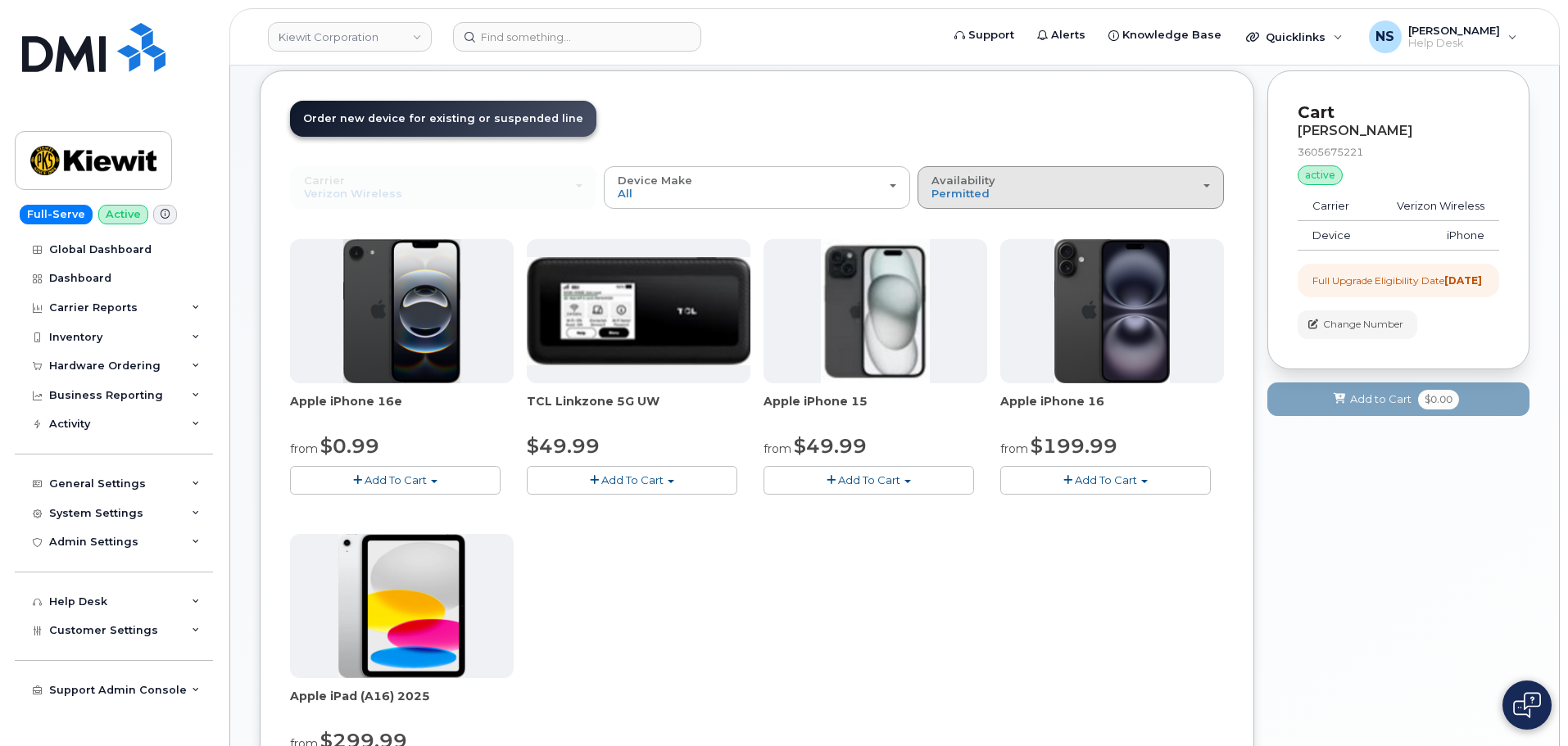
click at [1064, 186] on div "Availability Permitted All" at bounding box center [1070, 186] width 279 height 25
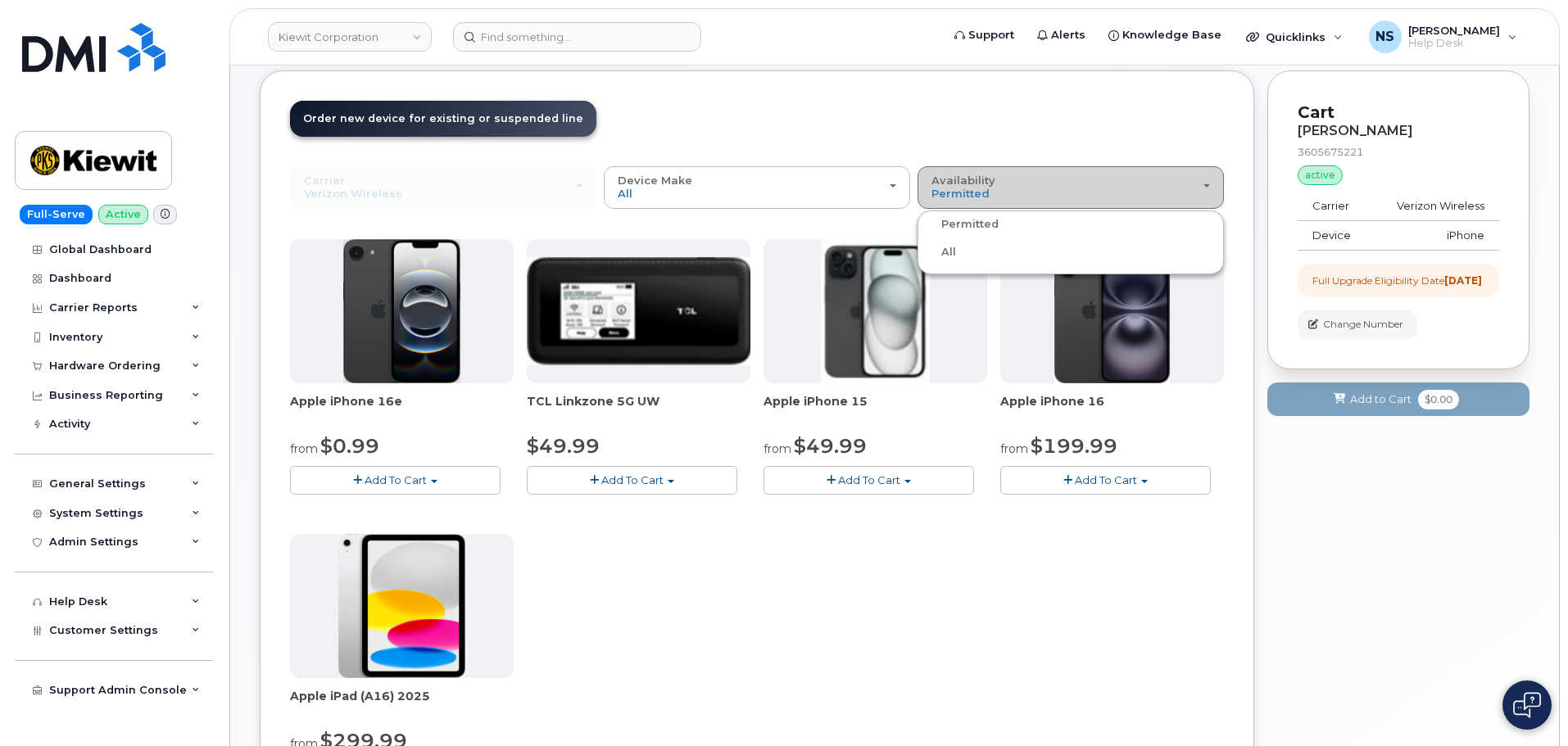
click at [1064, 186] on div "Availability Permitted All" at bounding box center [1070, 186] width 279 height 25
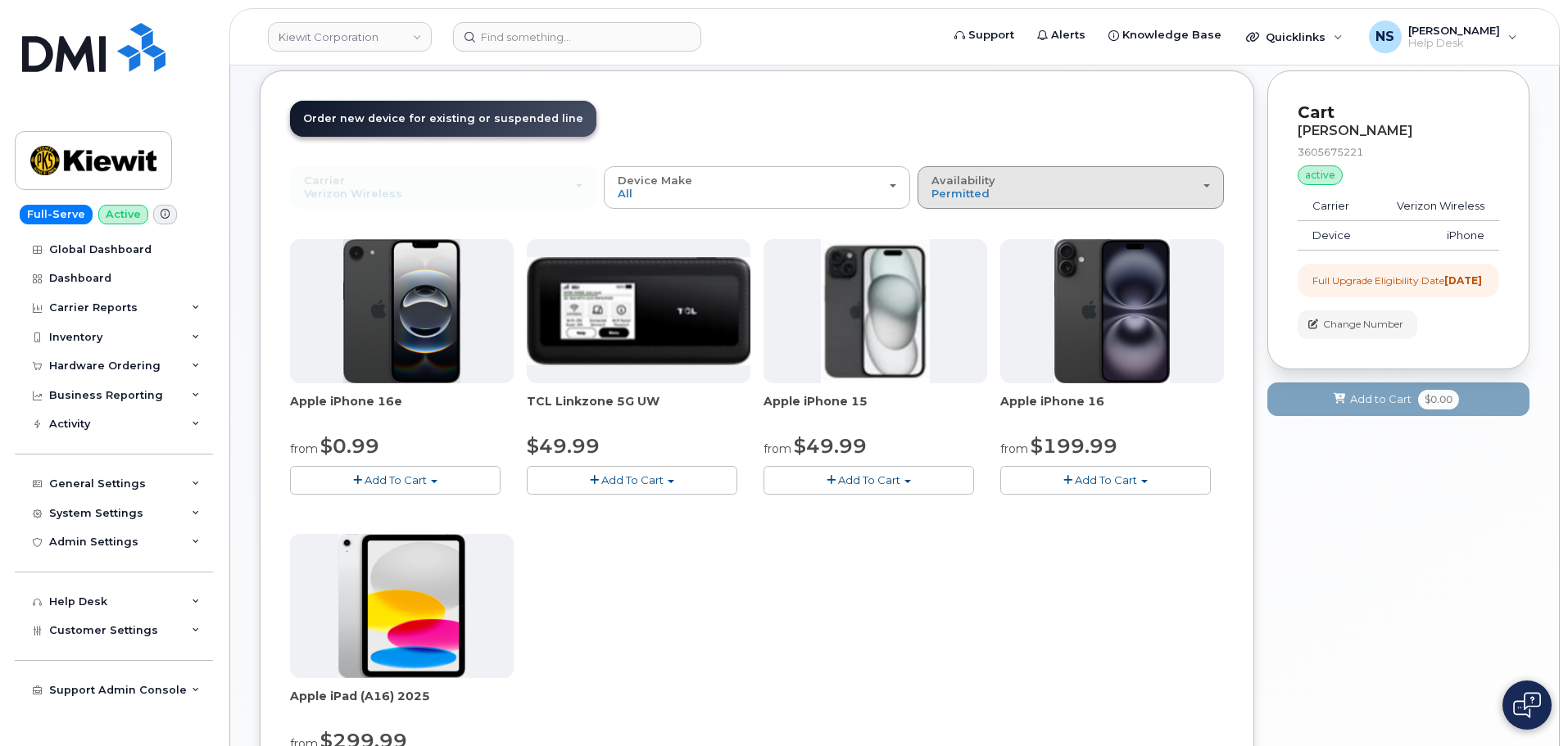
click at [985, 204] on button "Availability Permitted All" at bounding box center [1070, 187] width 306 height 42
click at [955, 258] on label "All" at bounding box center [938, 252] width 34 height 20
click at [0, 0] on input "All" at bounding box center [0, 0] width 0 height 0
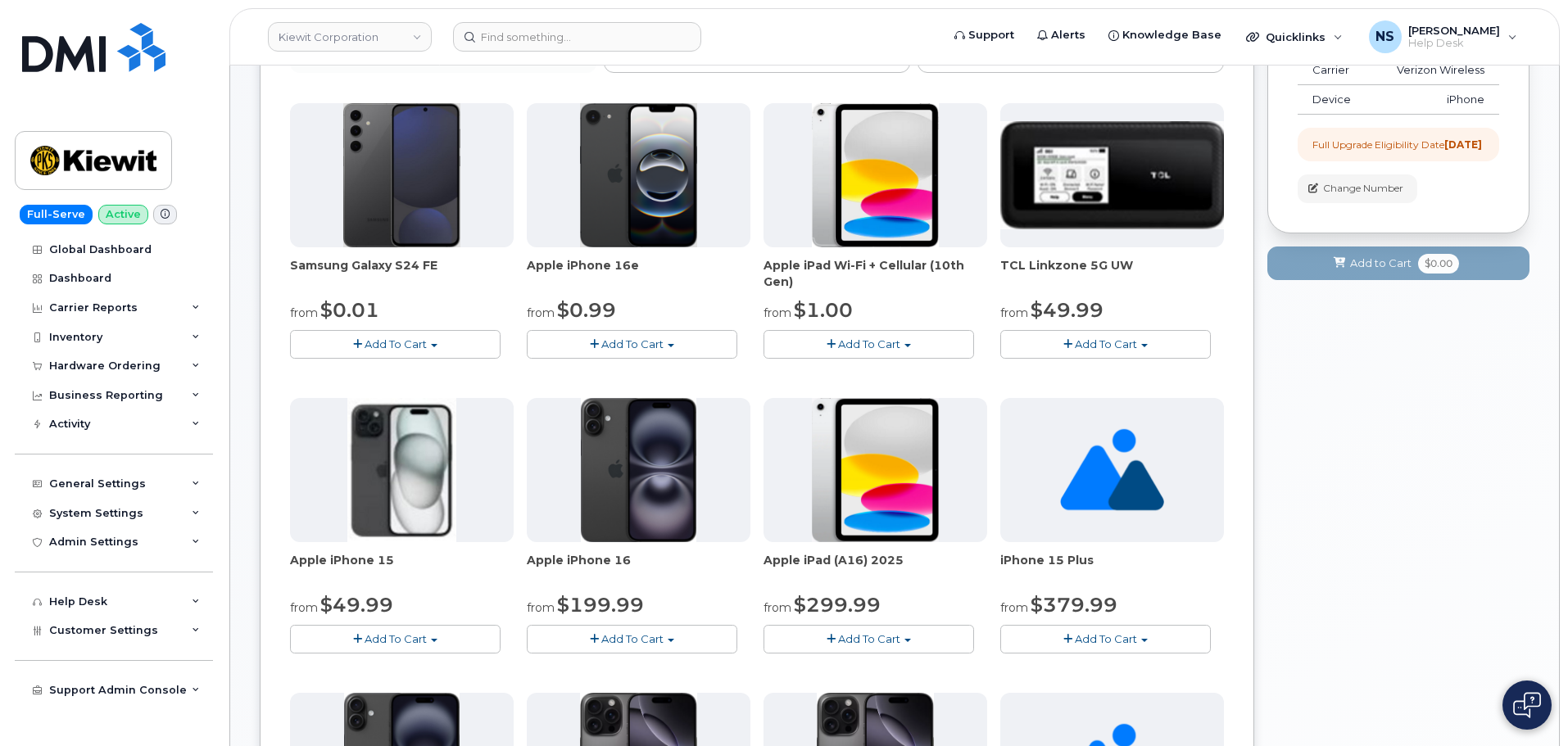
scroll to position [328, 0]
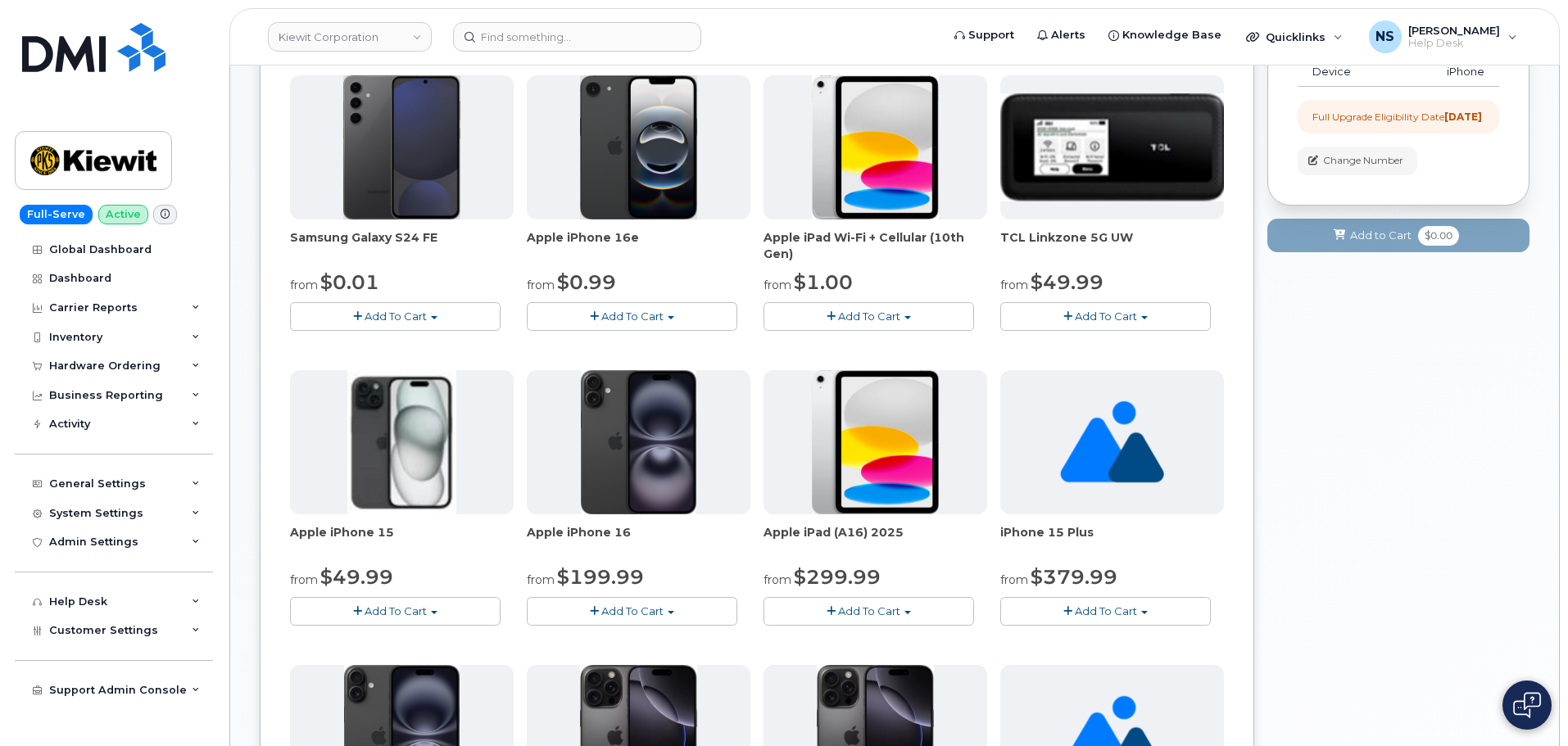
click at [622, 316] on span "Add To Cart" at bounding box center [632, 316] width 62 height 13
click at [643, 319] on span "Add To Cart" at bounding box center [632, 316] width 62 height 13
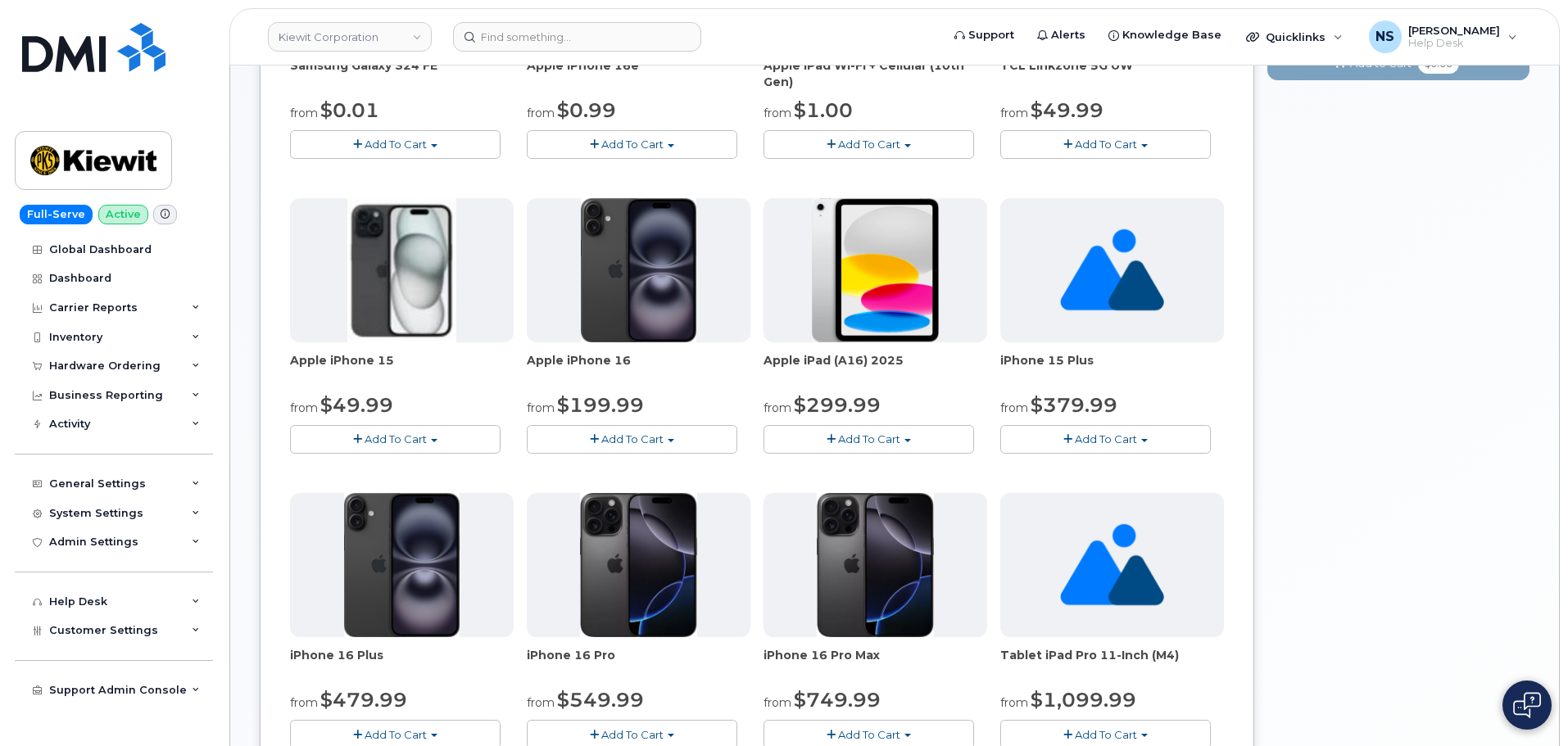
scroll to position [574, 0]
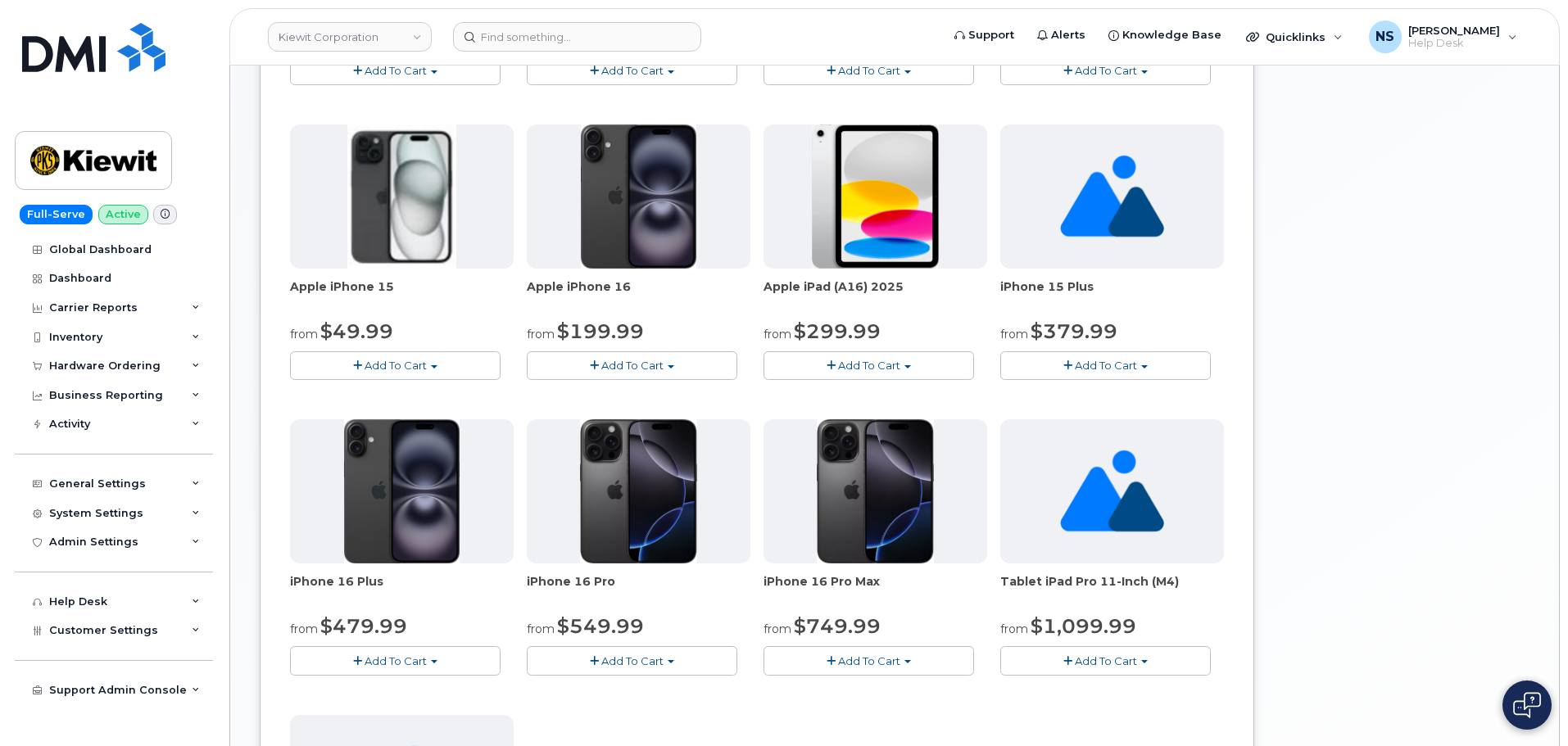
click at [417, 367] on span "Add To Cart" at bounding box center [396, 365] width 62 height 13
click at [547, 386] on div "Samsung Galaxy S24 FE from $0.01 Add To Cart $0.01 - 2 year Upgrade $649.99 - F…" at bounding box center [756, 412] width 934 height 1166
click at [568, 367] on button "Add To Cart" at bounding box center [632, 365] width 210 height 28
click at [430, 354] on button "Add To Cart" at bounding box center [395, 365] width 210 height 28
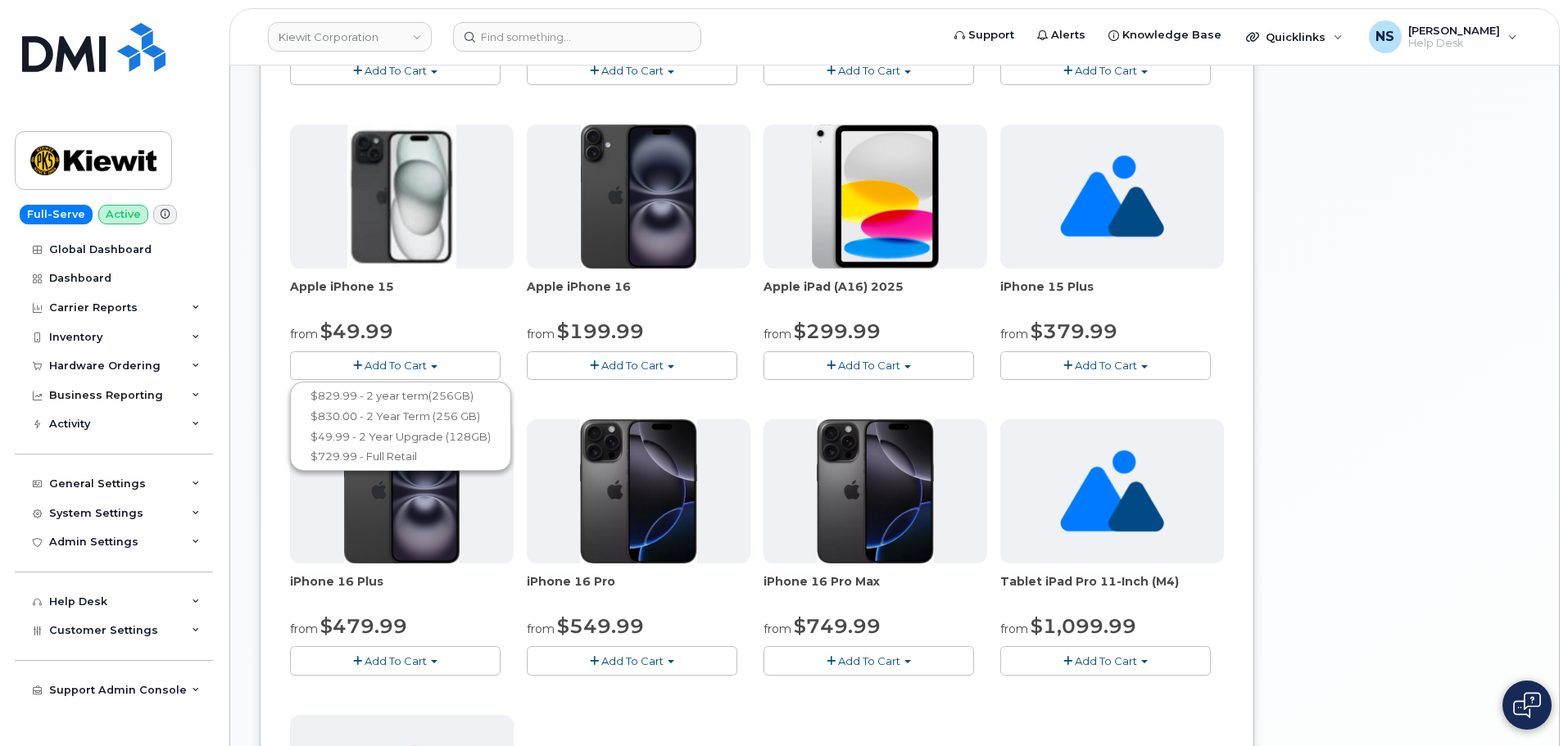
click at [433, 373] on button "Add To Cart" at bounding box center [395, 365] width 210 height 28
click at [556, 350] on div "Apple iPhone 16 from $199.99 Add To Cart $929.99 - 2 Year Term (256 GB) $199.99…" at bounding box center [638, 252] width 223 height 255
click at [563, 362] on button "Add To Cart" at bounding box center [632, 365] width 210 height 28
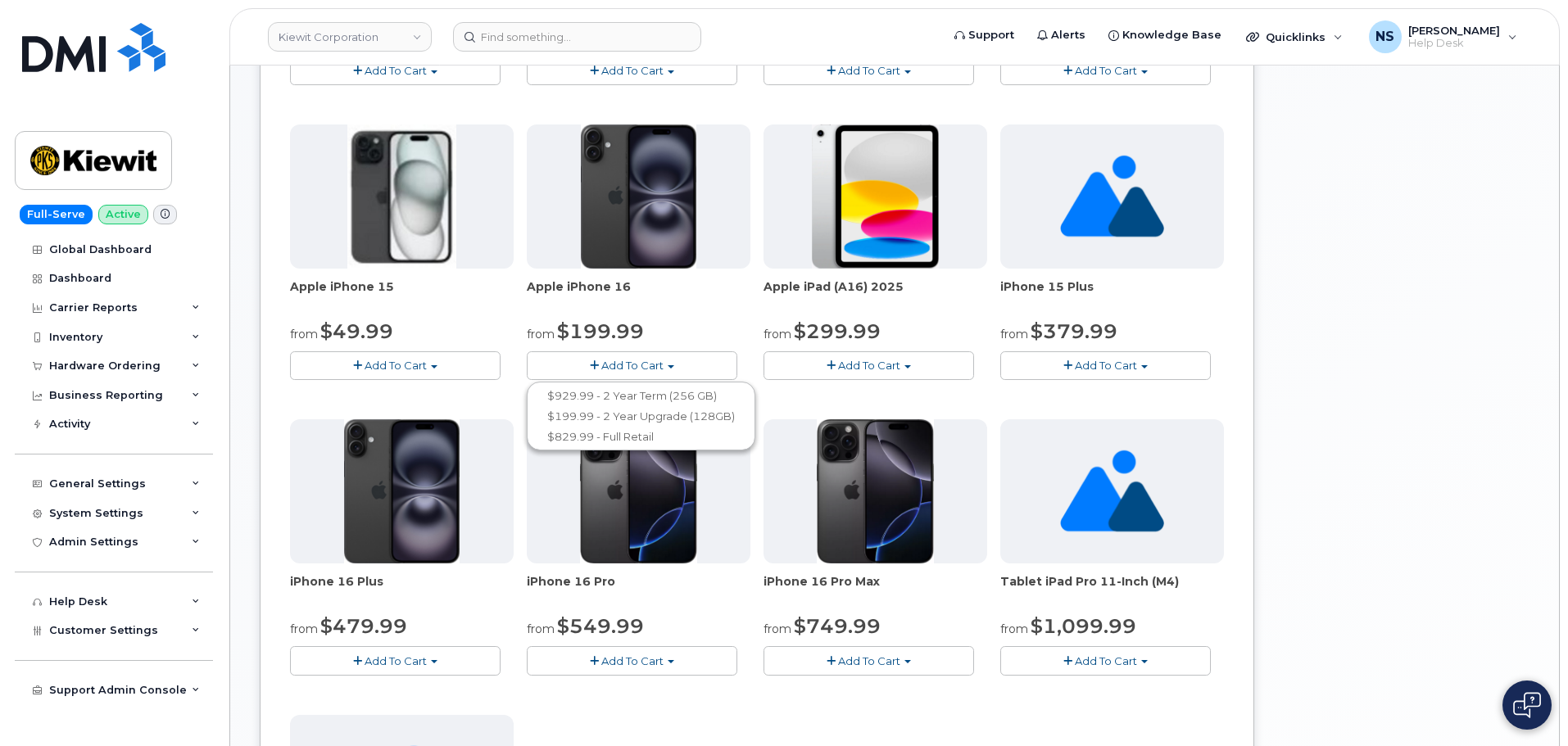
click at [415, 351] on button "Add To Cart" at bounding box center [395, 365] width 210 height 28
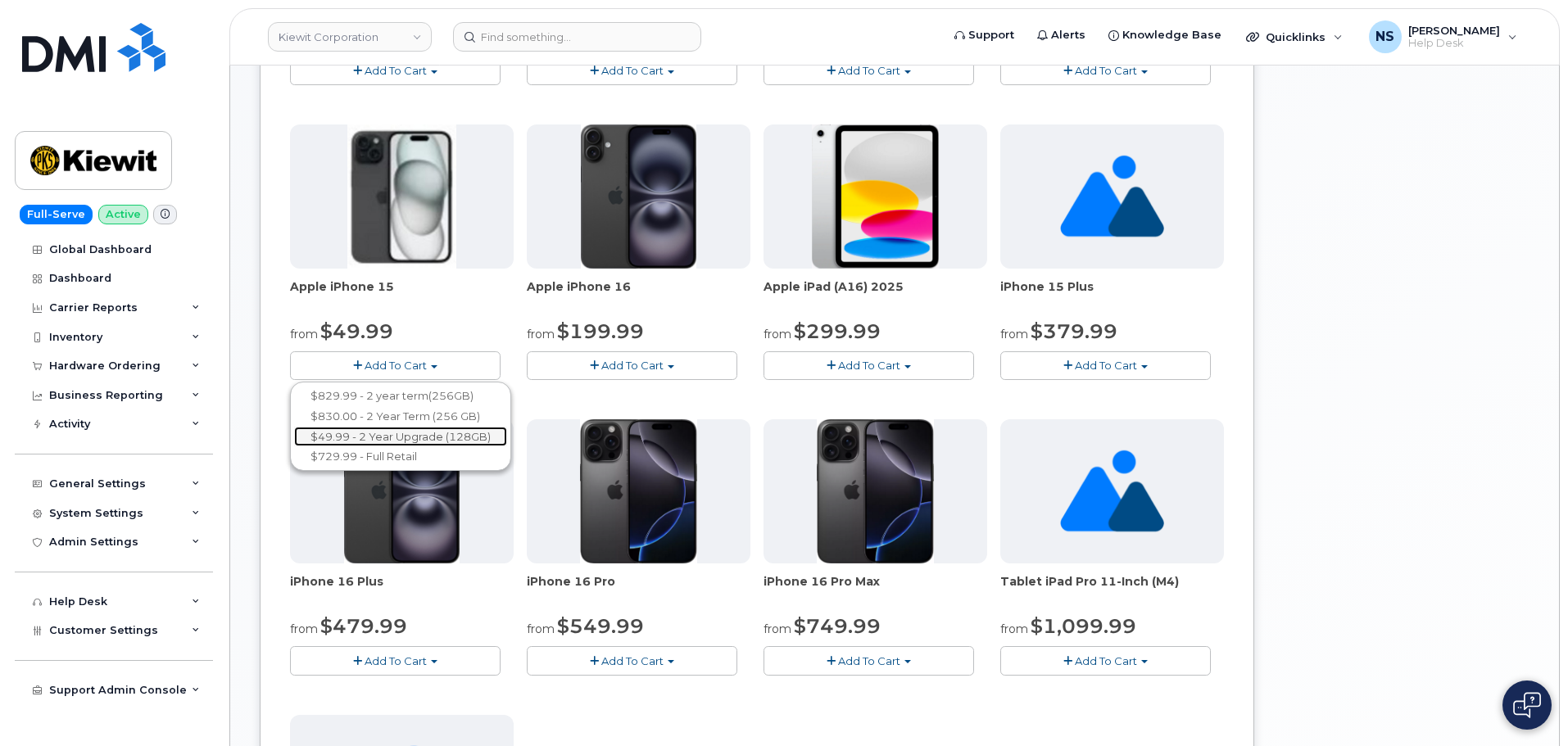
click at [487, 435] on link "$49.99 - 2 Year Upgrade (128GB)" at bounding box center [400, 437] width 213 height 21
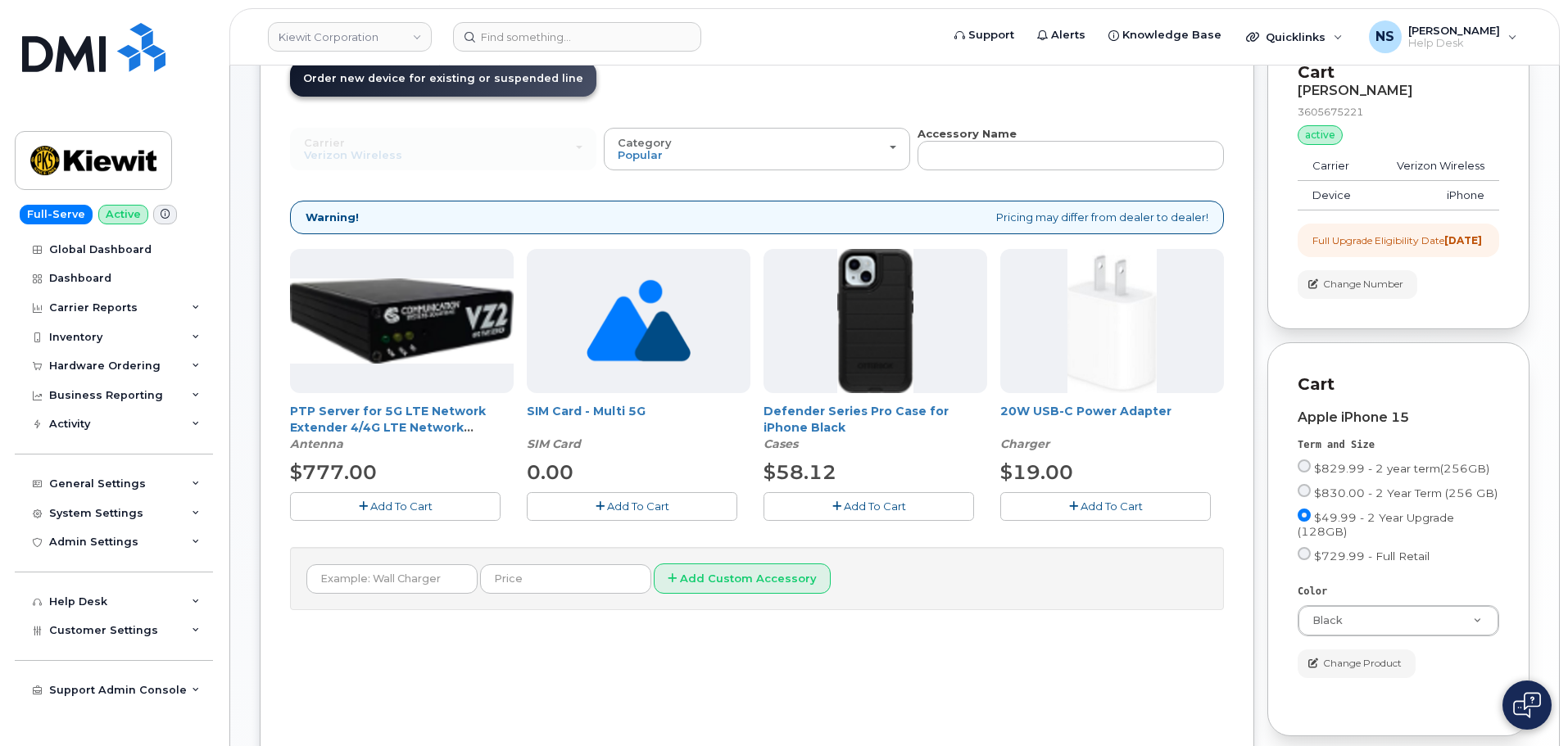
scroll to position [366, 0]
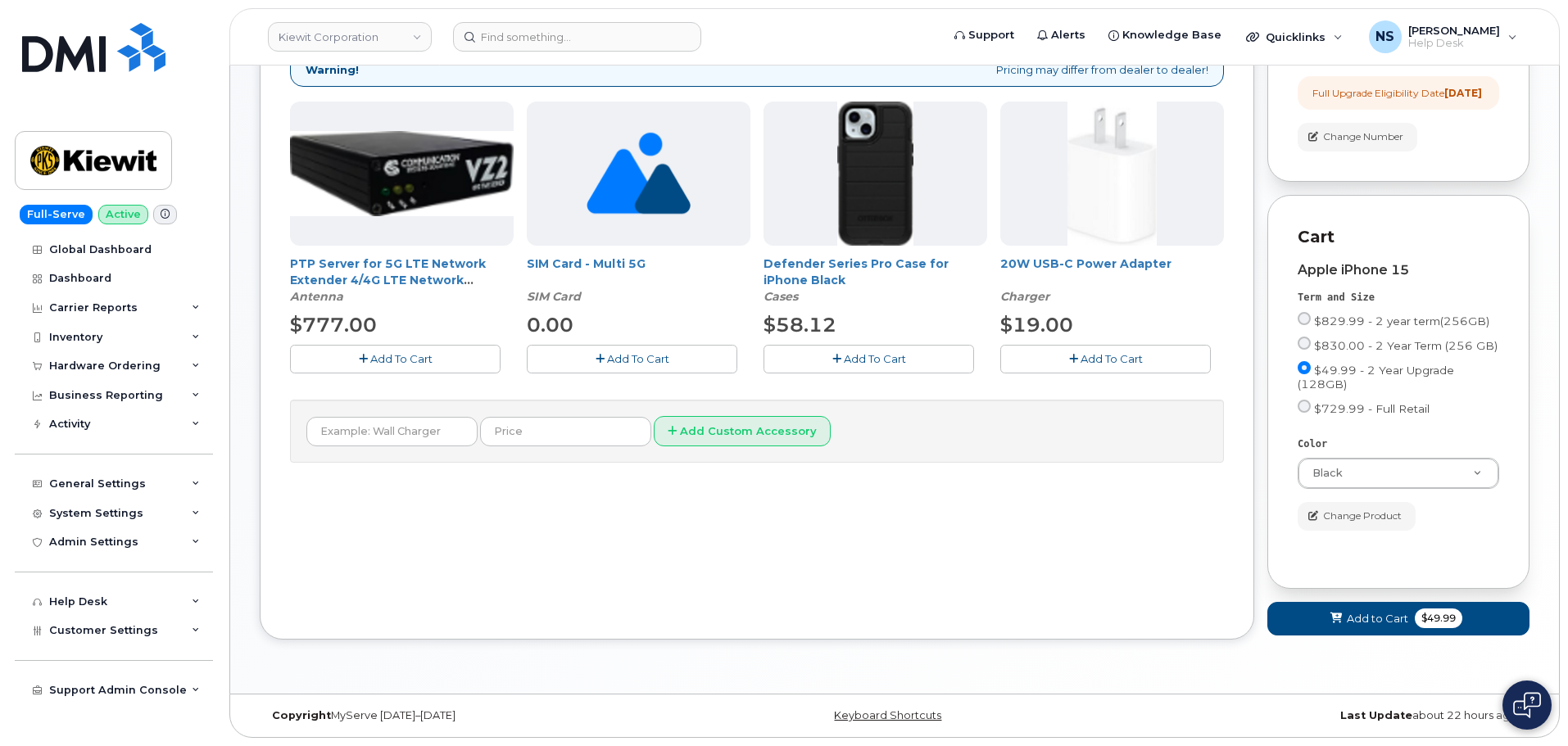
drag, startPoint x: 837, startPoint y: 348, endPoint x: 1013, endPoint y: 345, distance: 176.0
click at [839, 347] on button "Add To Cart" at bounding box center [869, 359] width 210 height 28
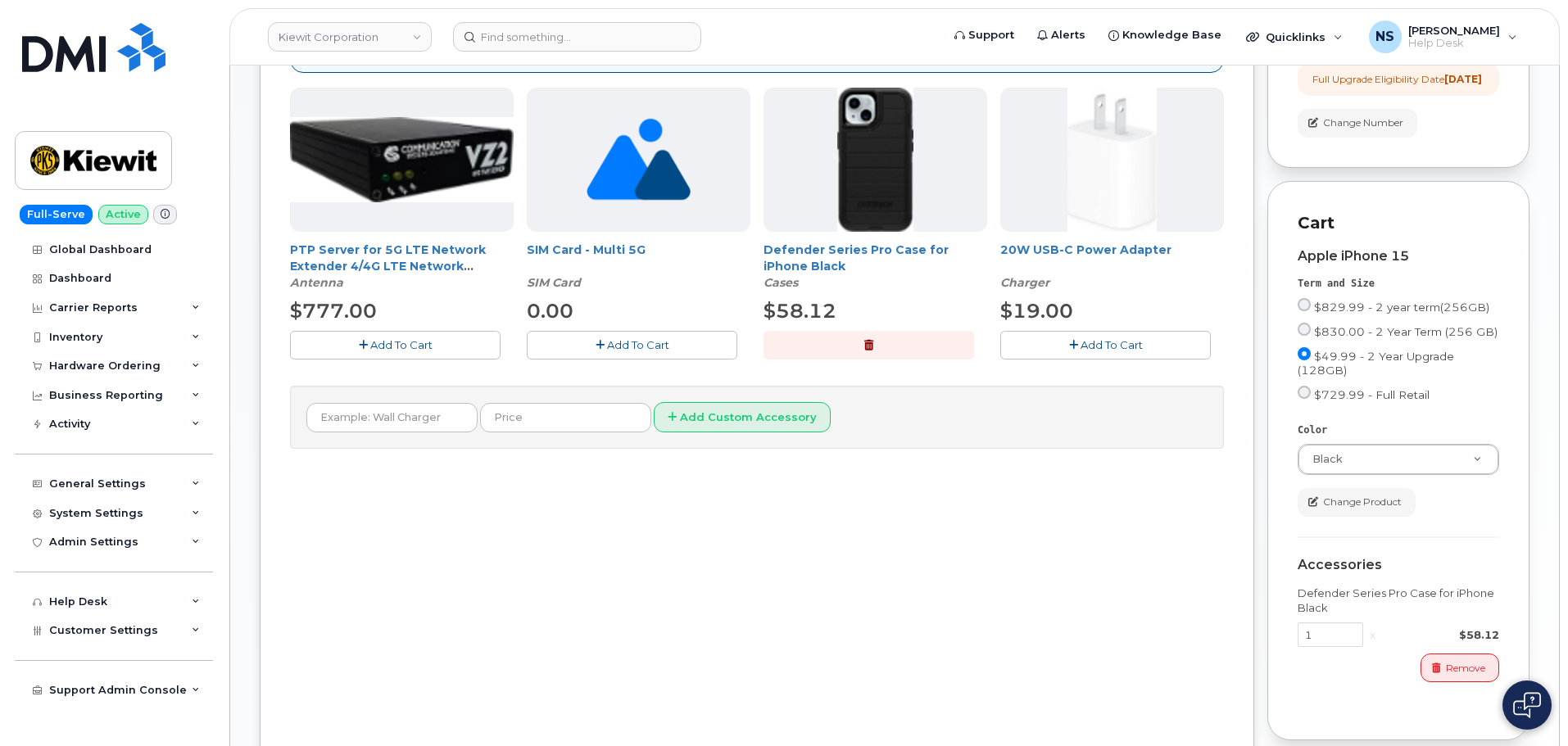
drag, startPoint x: 1037, startPoint y: 336, endPoint x: 1113, endPoint y: 385, distance: 90.4
click at [1038, 335] on button "Add To Cart" at bounding box center [1106, 345] width 210 height 28
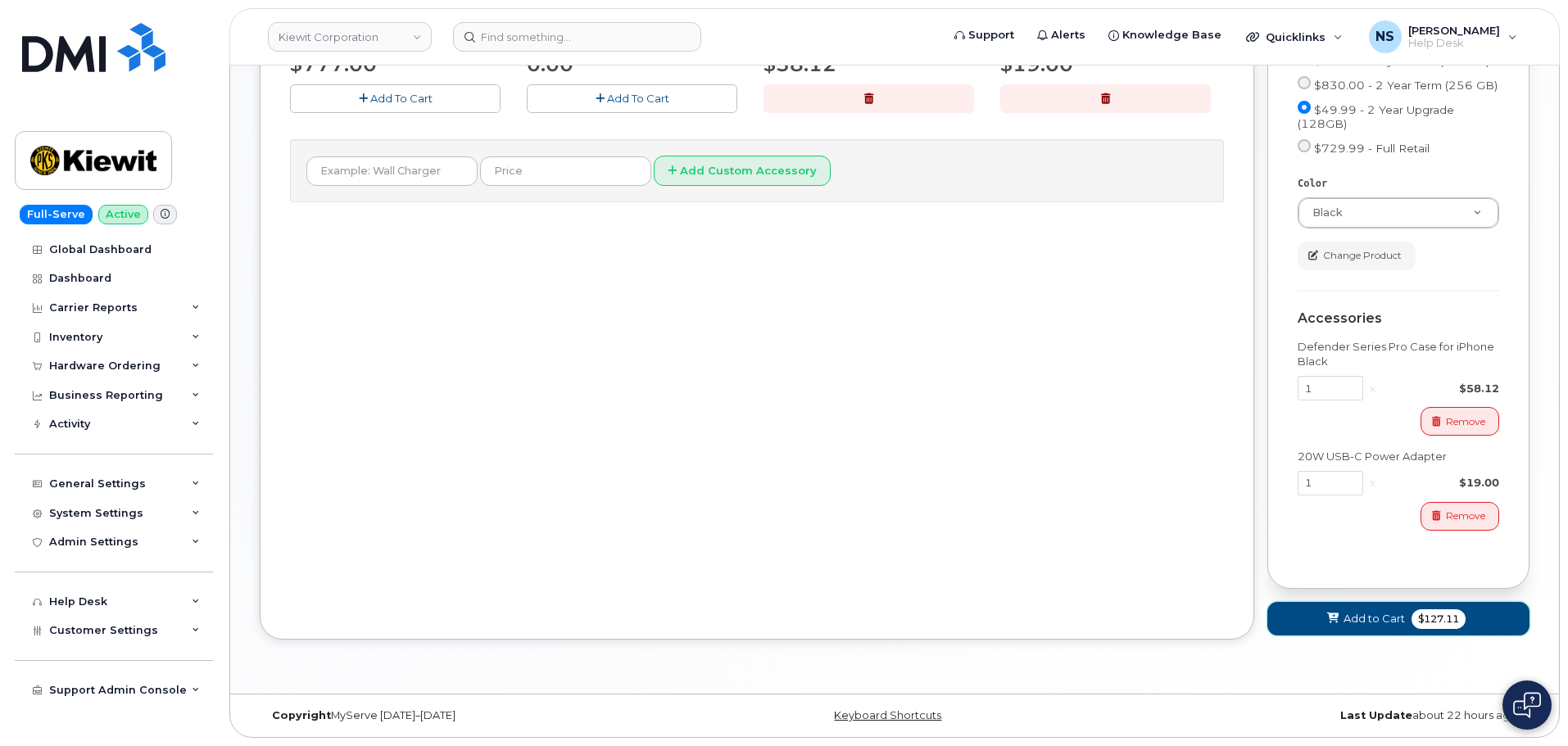
click at [1353, 617] on span "Add to Cart" at bounding box center [1373, 618] width 61 height 16
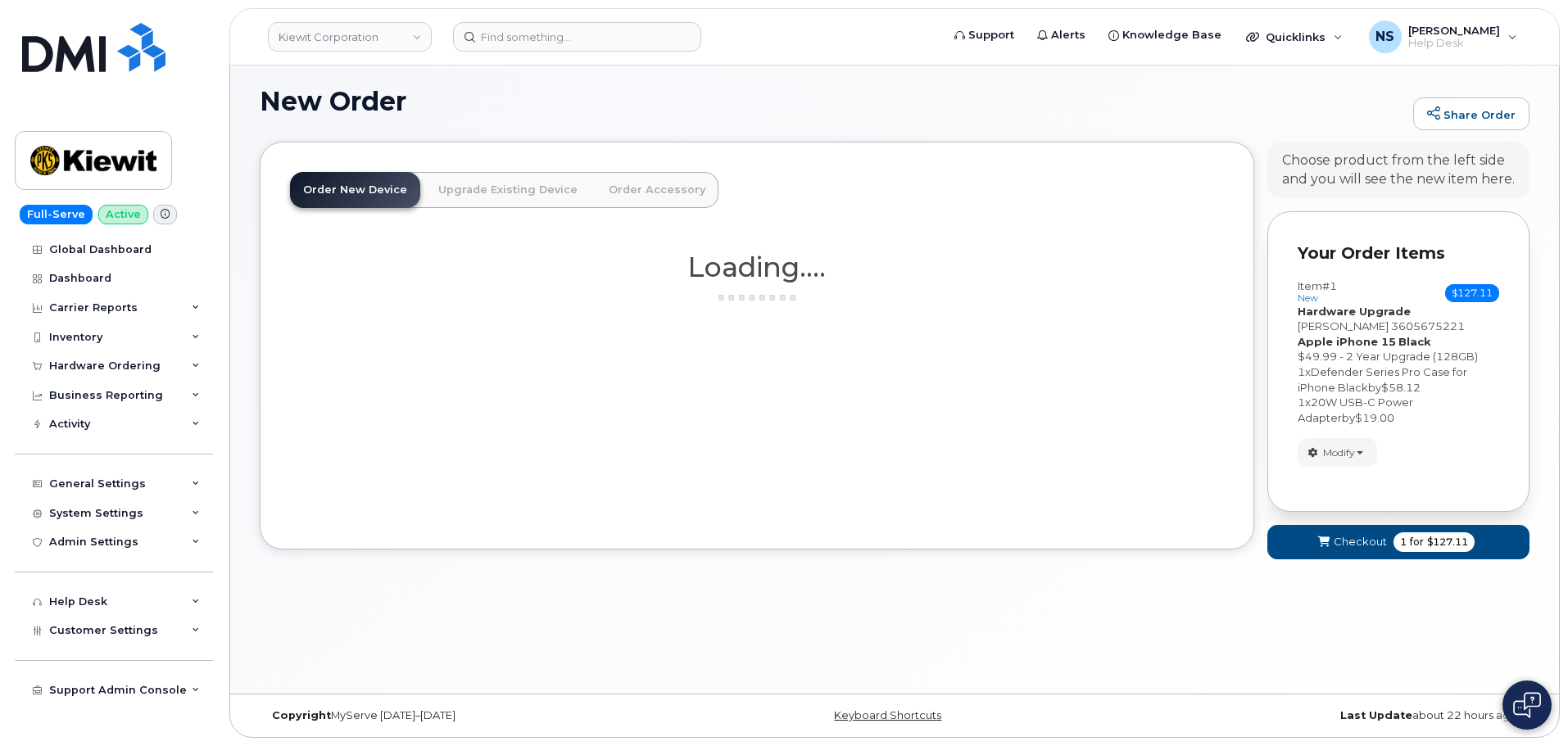
scroll to position [92, 0]
drag, startPoint x: 1343, startPoint y: 557, endPoint x: 1338, endPoint y: 539, distance: 18.7
click at [1343, 551] on button "Checkout 1 for $127.11" at bounding box center [1398, 542] width 262 height 34
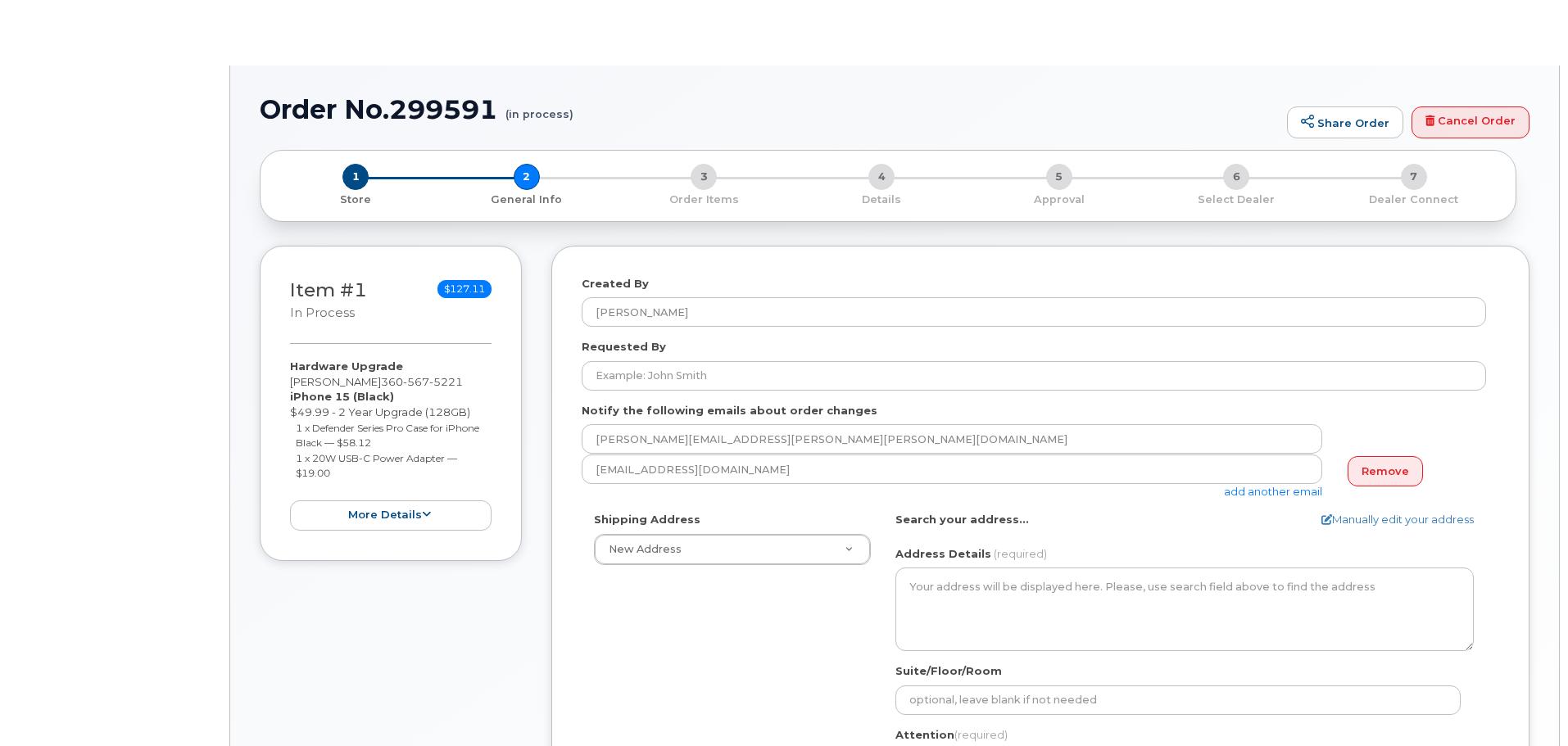
select select
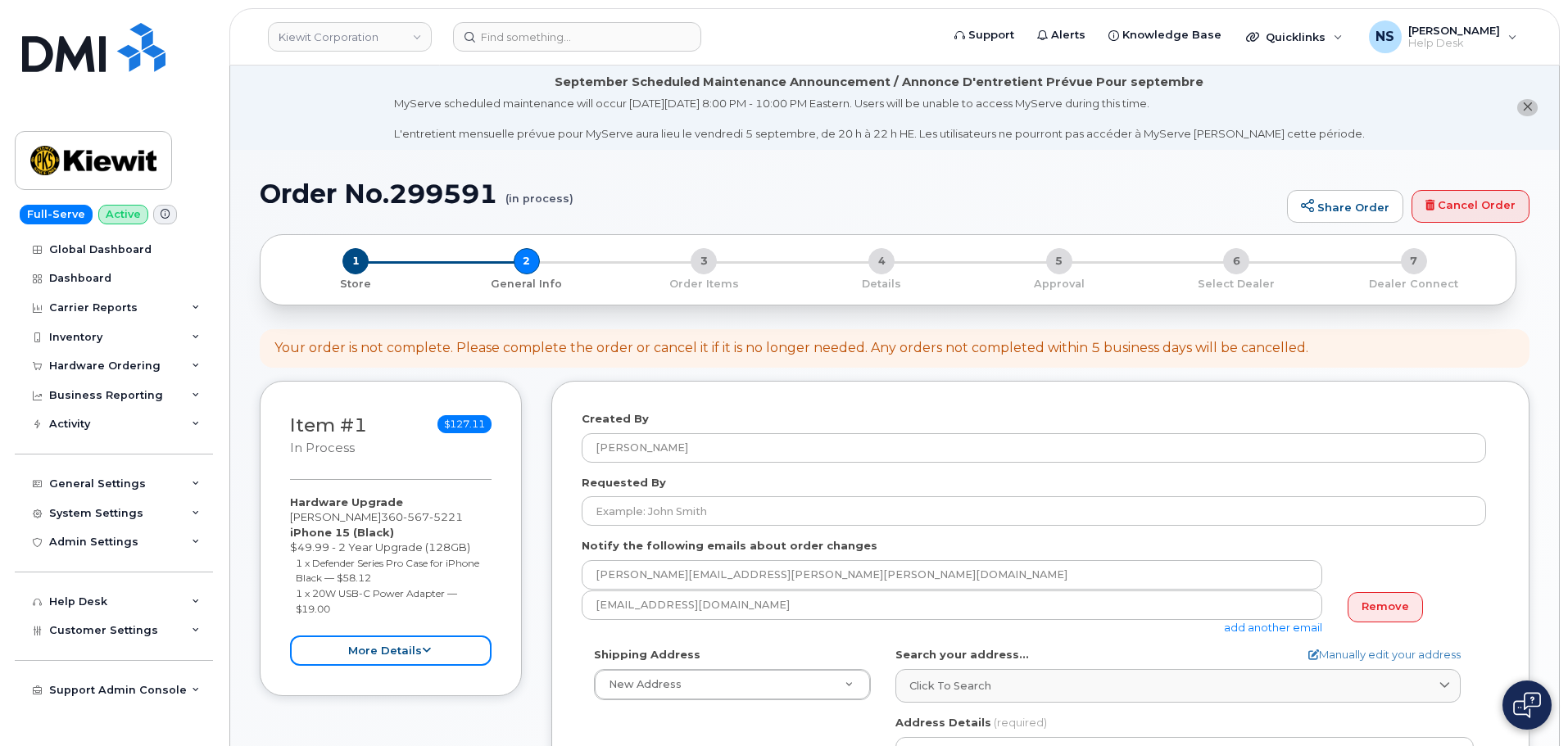
click at [390, 654] on button "more details" at bounding box center [391, 650] width 202 height 30
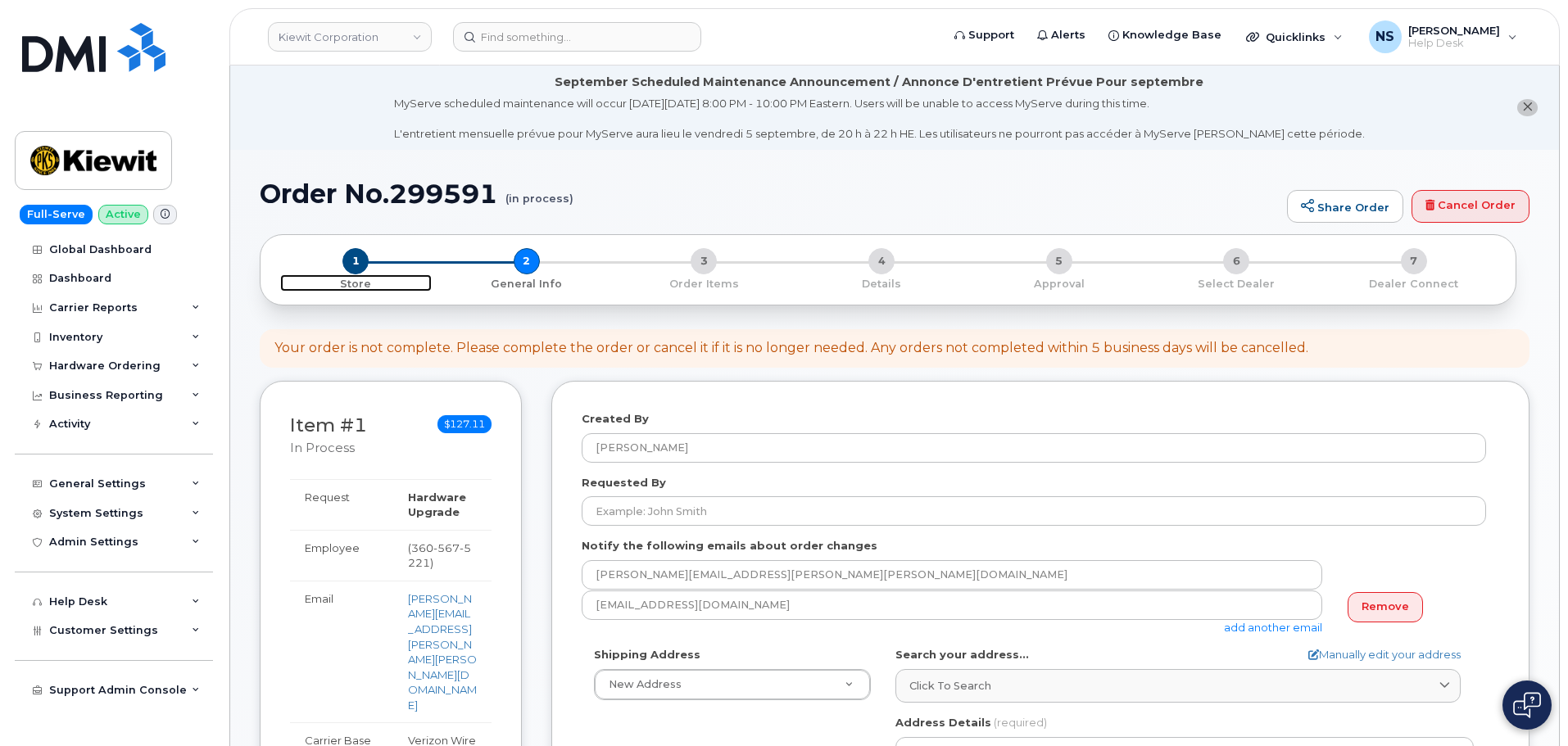
click at [367, 265] on span "1" at bounding box center [355, 261] width 26 height 26
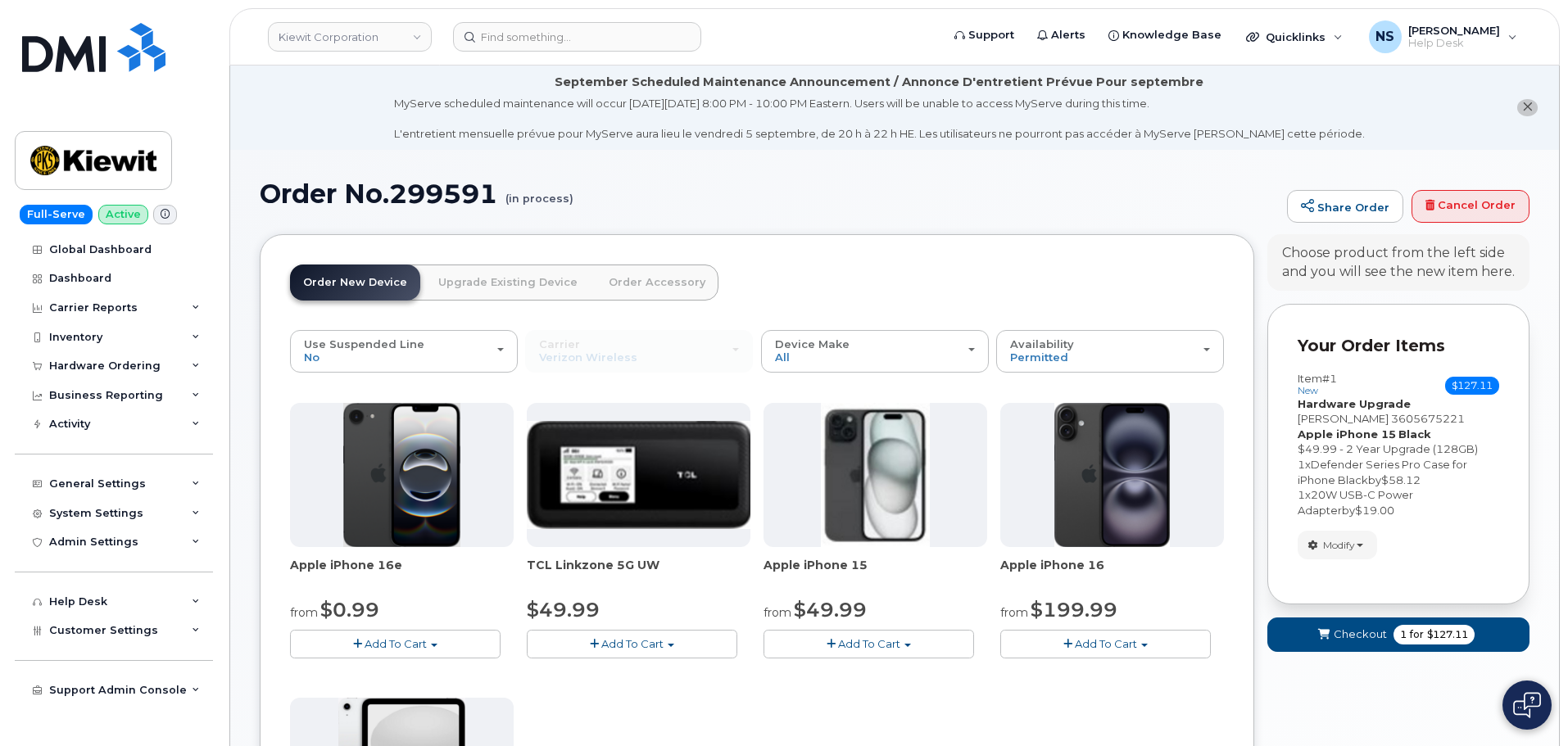
click at [619, 287] on link "Order Accessory" at bounding box center [656, 283] width 122 height 36
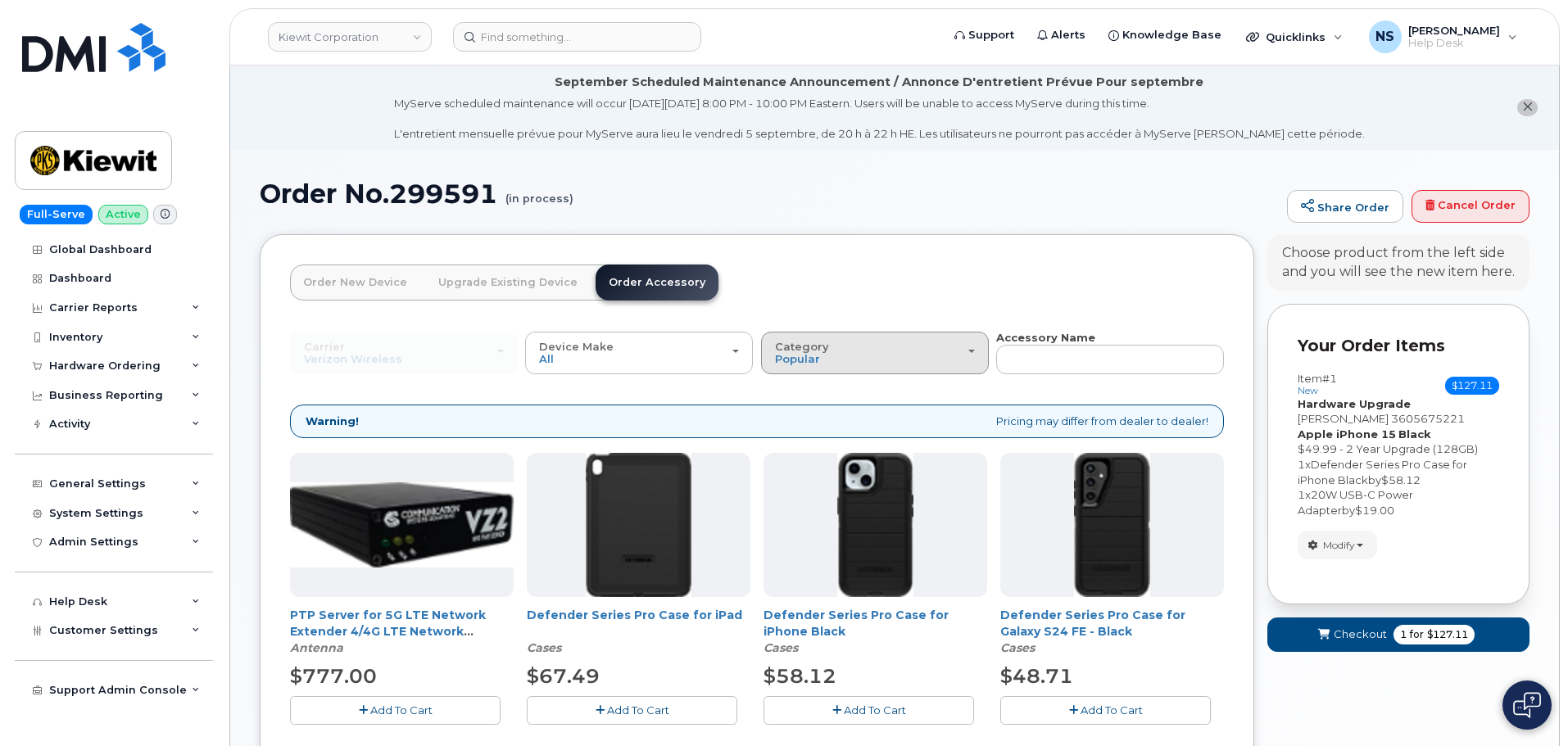
click at [905, 348] on div "Category Popular" at bounding box center [875, 353] width 200 height 25
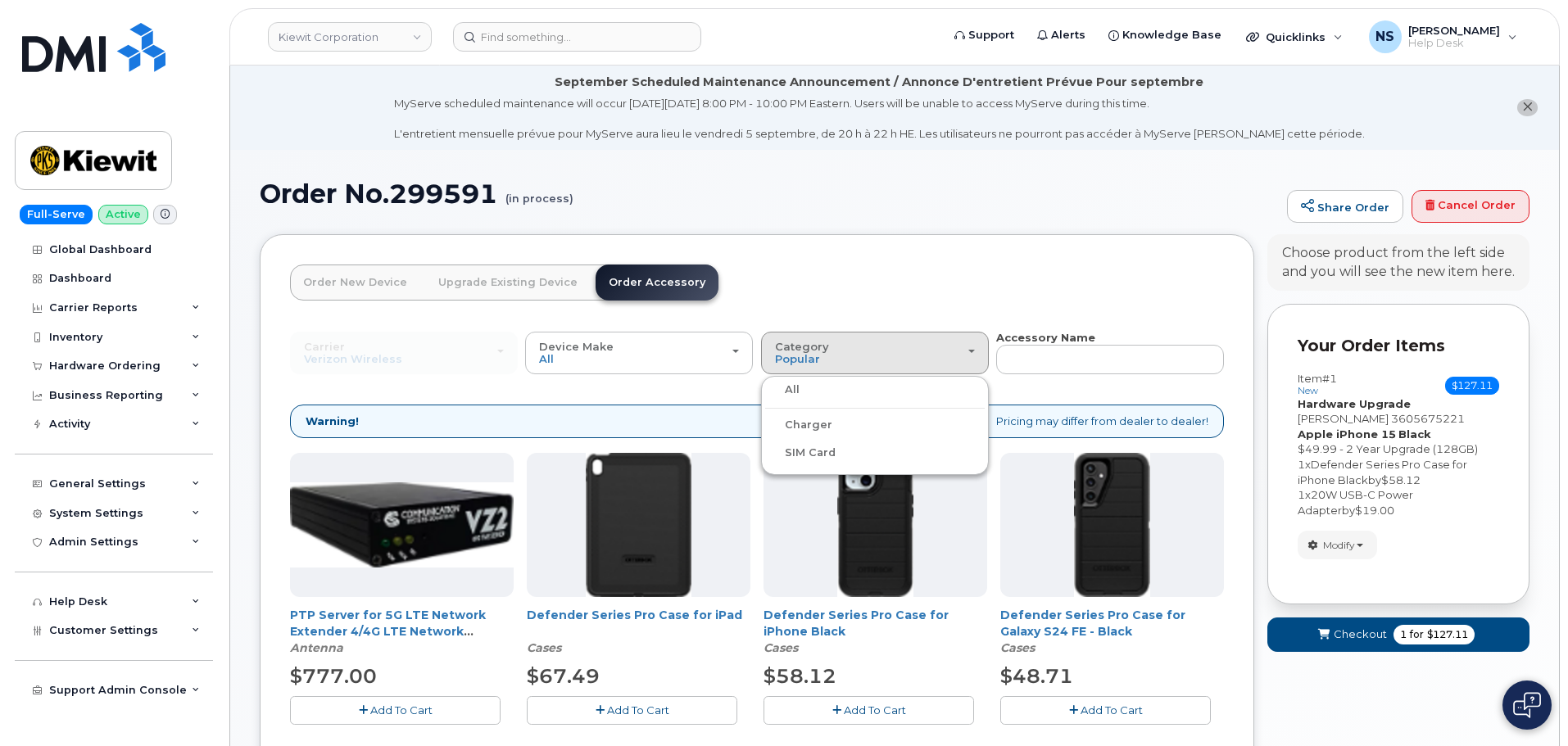
click at [818, 392] on div "All" at bounding box center [875, 390] width 220 height 20
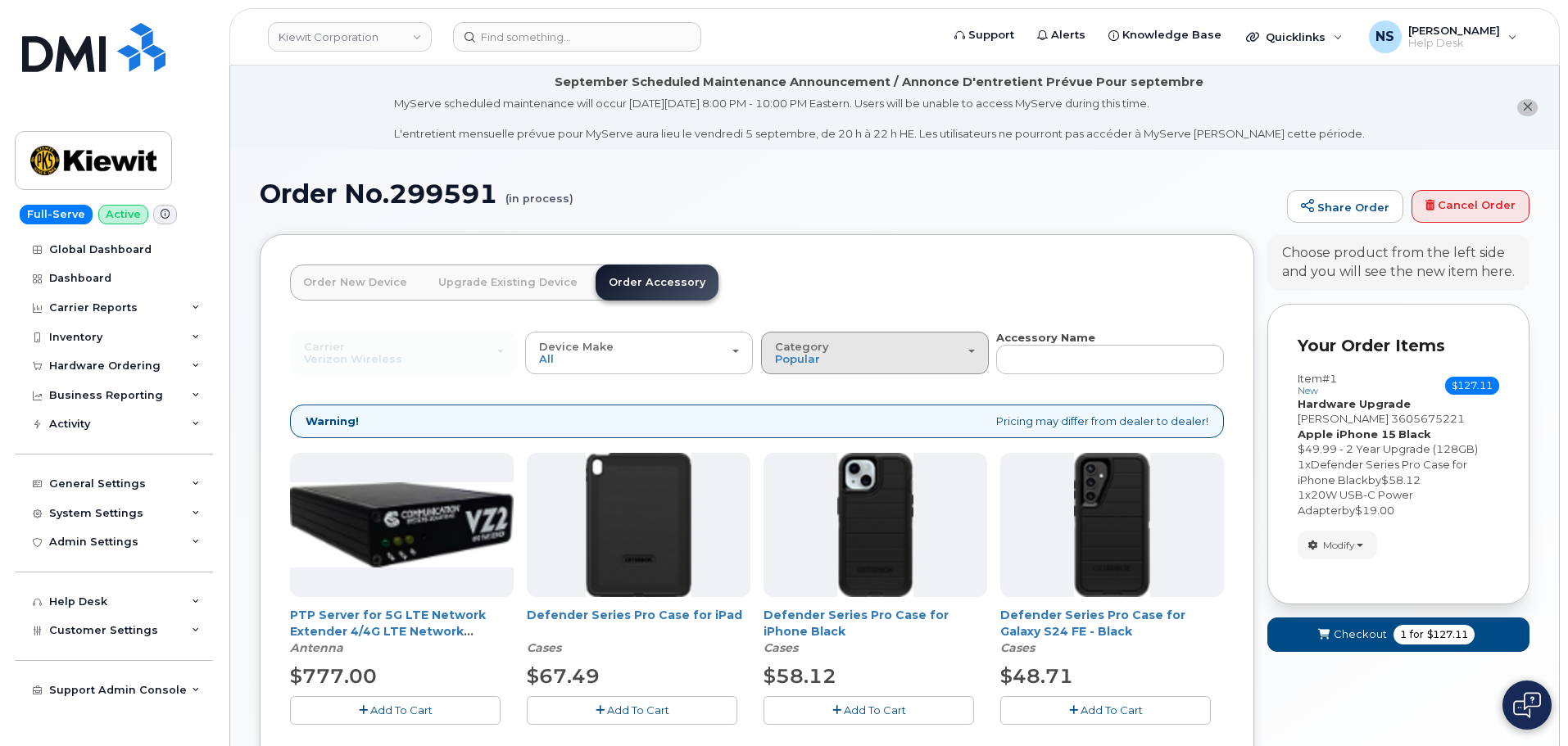
drag, startPoint x: 818, startPoint y: 342, endPoint x: 804, endPoint y: 367, distance: 28.7
click at [817, 349] on span "Category" at bounding box center [801, 346] width 54 height 13
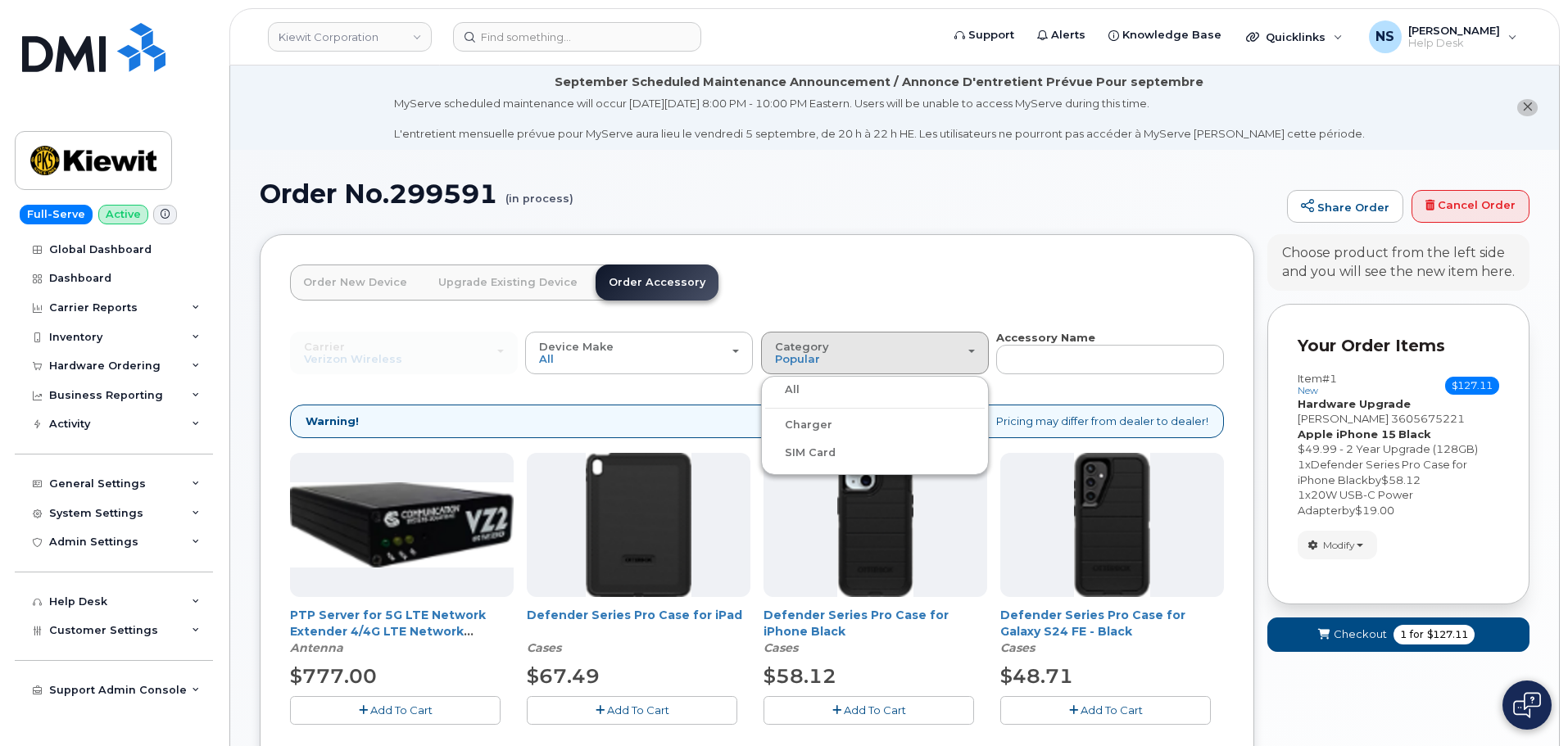
click at [799, 421] on label "Charger" at bounding box center [799, 424] width 67 height 20
click at [0, 0] on input "Charger" at bounding box center [0, 0] width 0 height 0
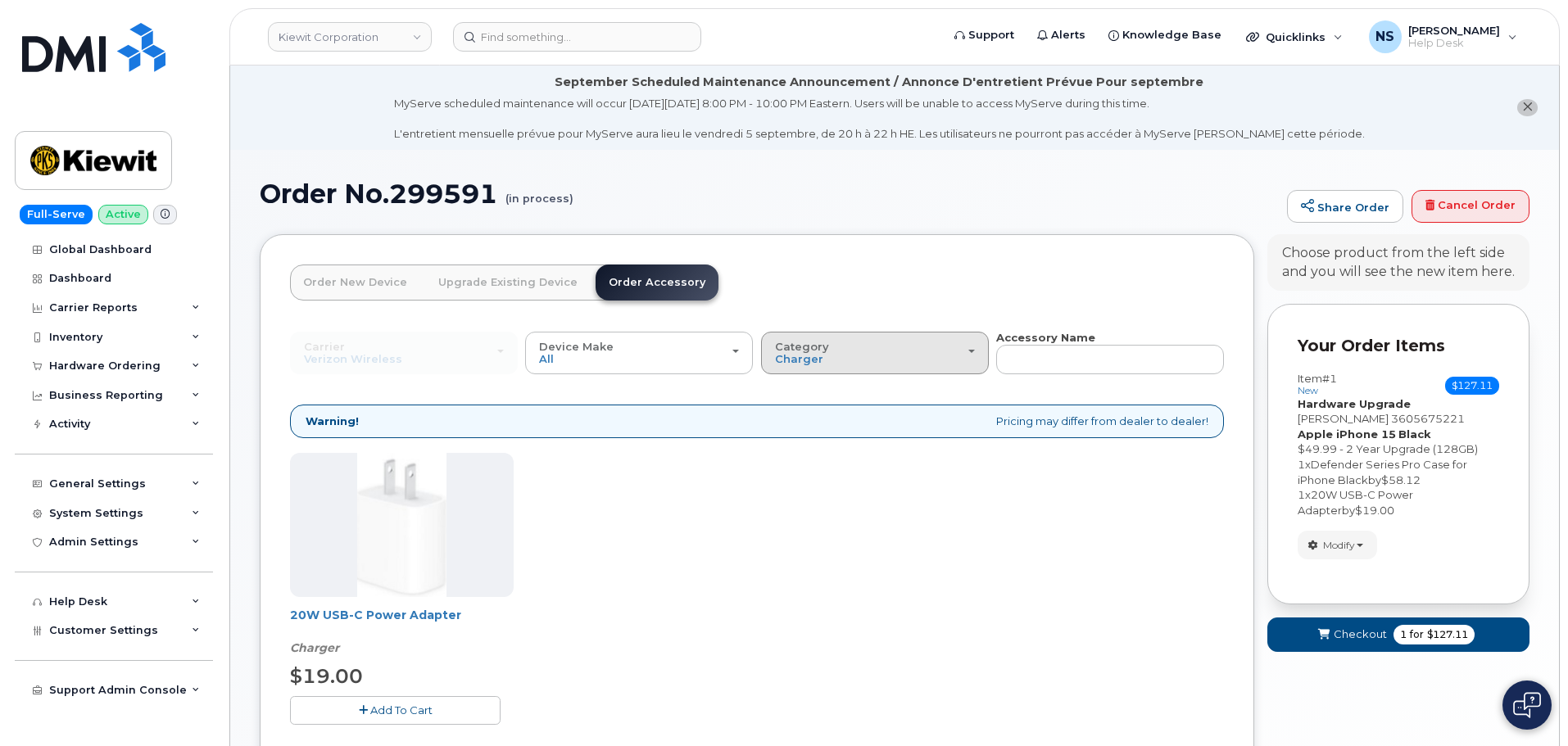
click at [844, 355] on div "Category Charger" at bounding box center [875, 353] width 200 height 25
click at [785, 386] on label "All" at bounding box center [782, 390] width 34 height 20
click at [0, 0] on input "All" at bounding box center [0, 0] width 0 height 0
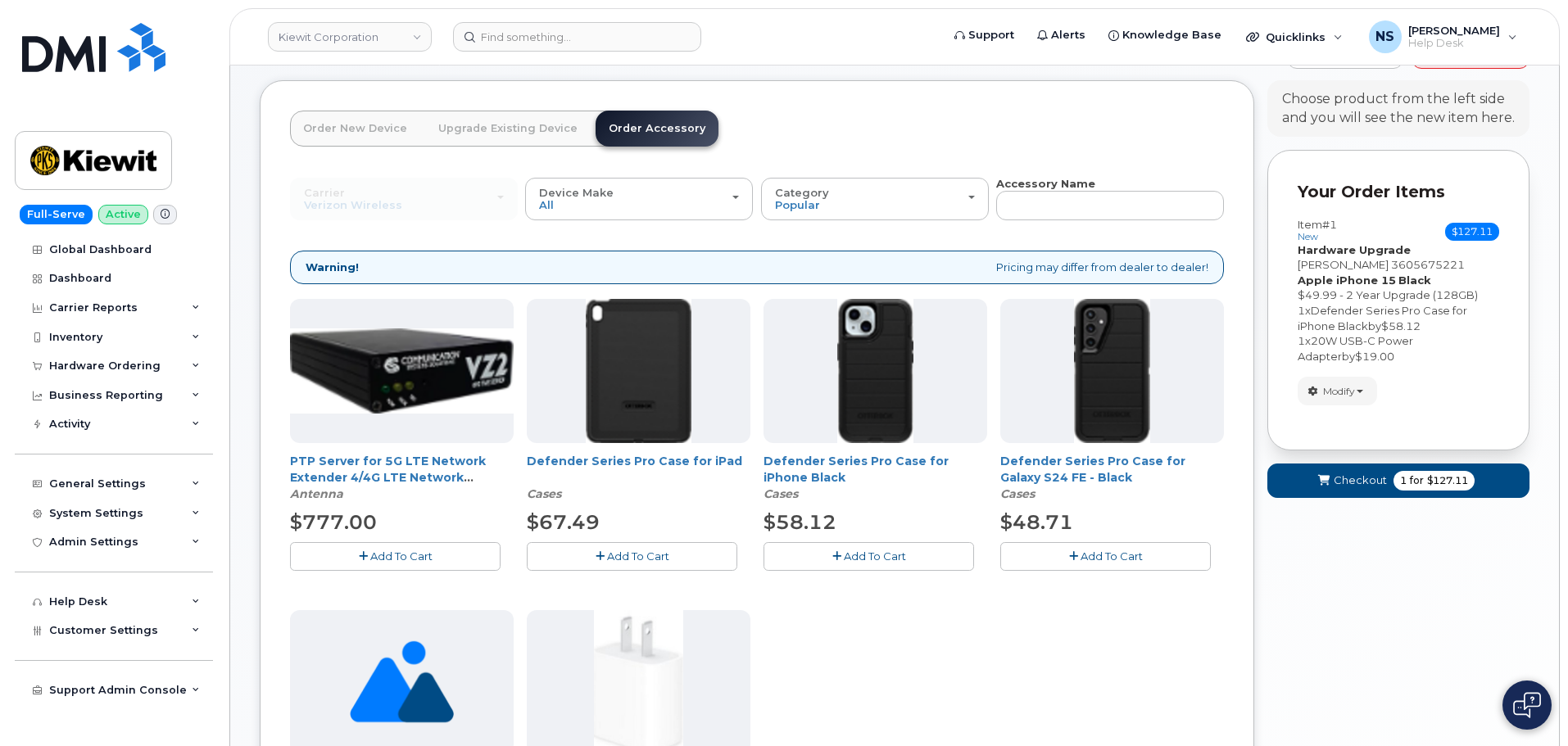
scroll to position [82, 0]
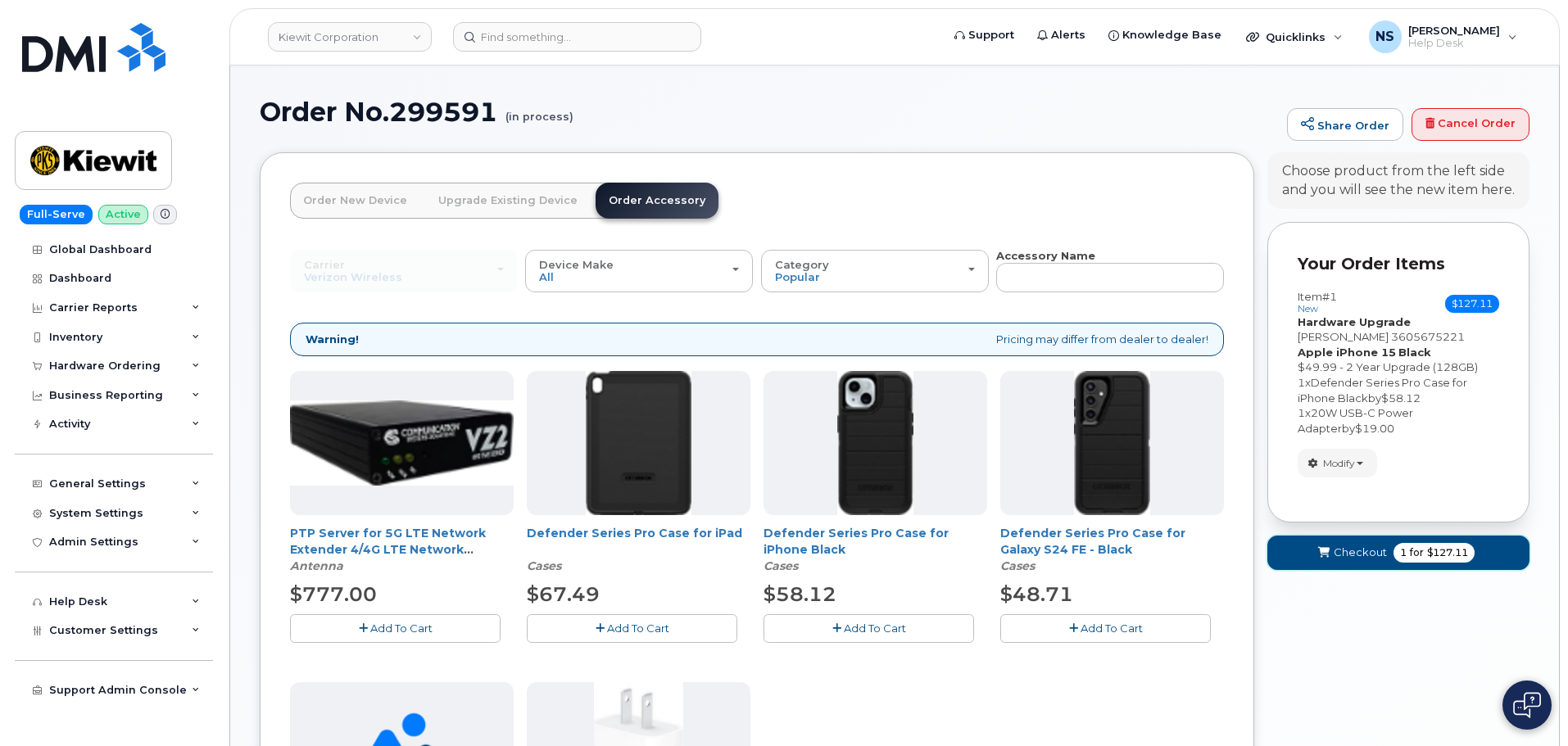
click at [1337, 546] on span "Checkout" at bounding box center [1360, 553] width 53 height 16
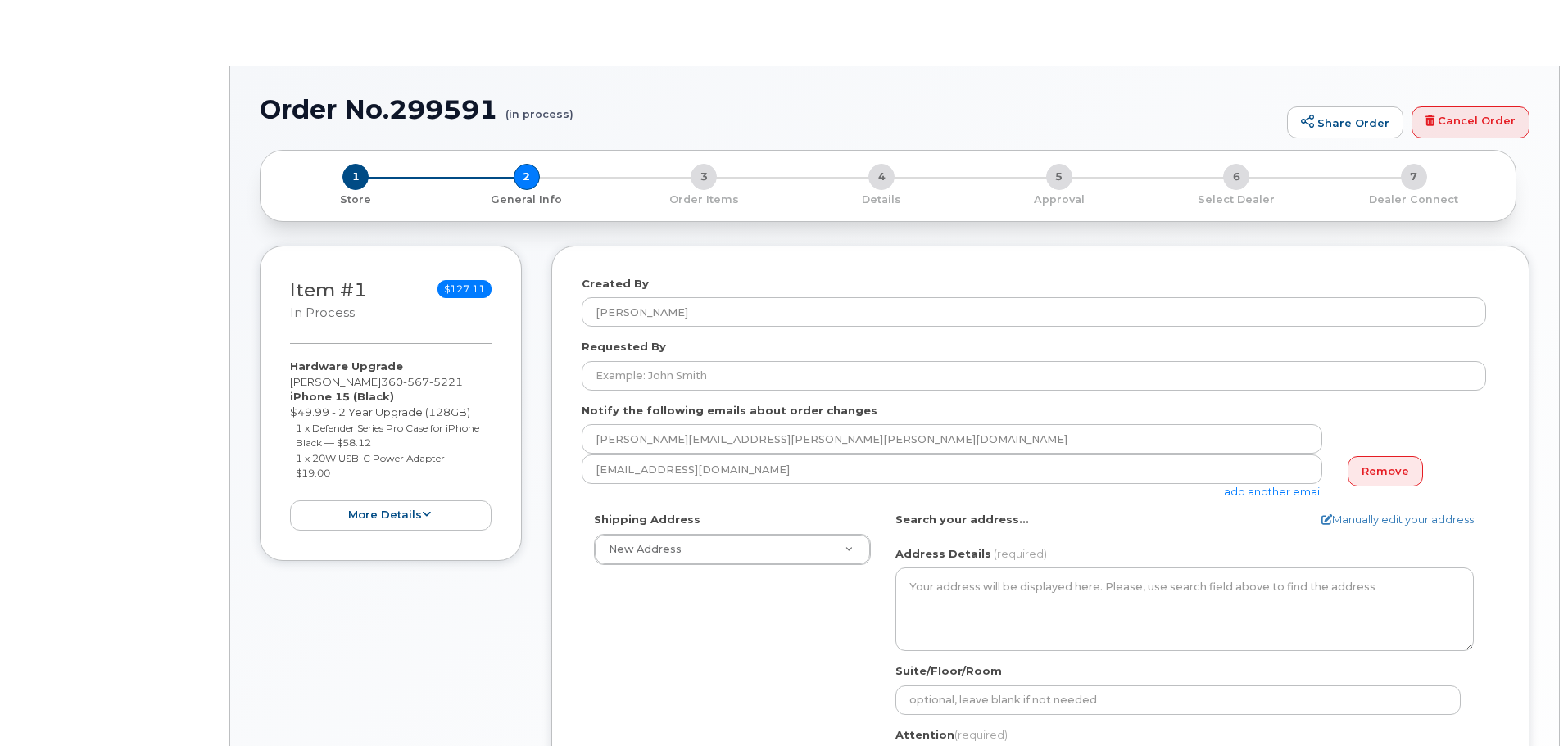
select select
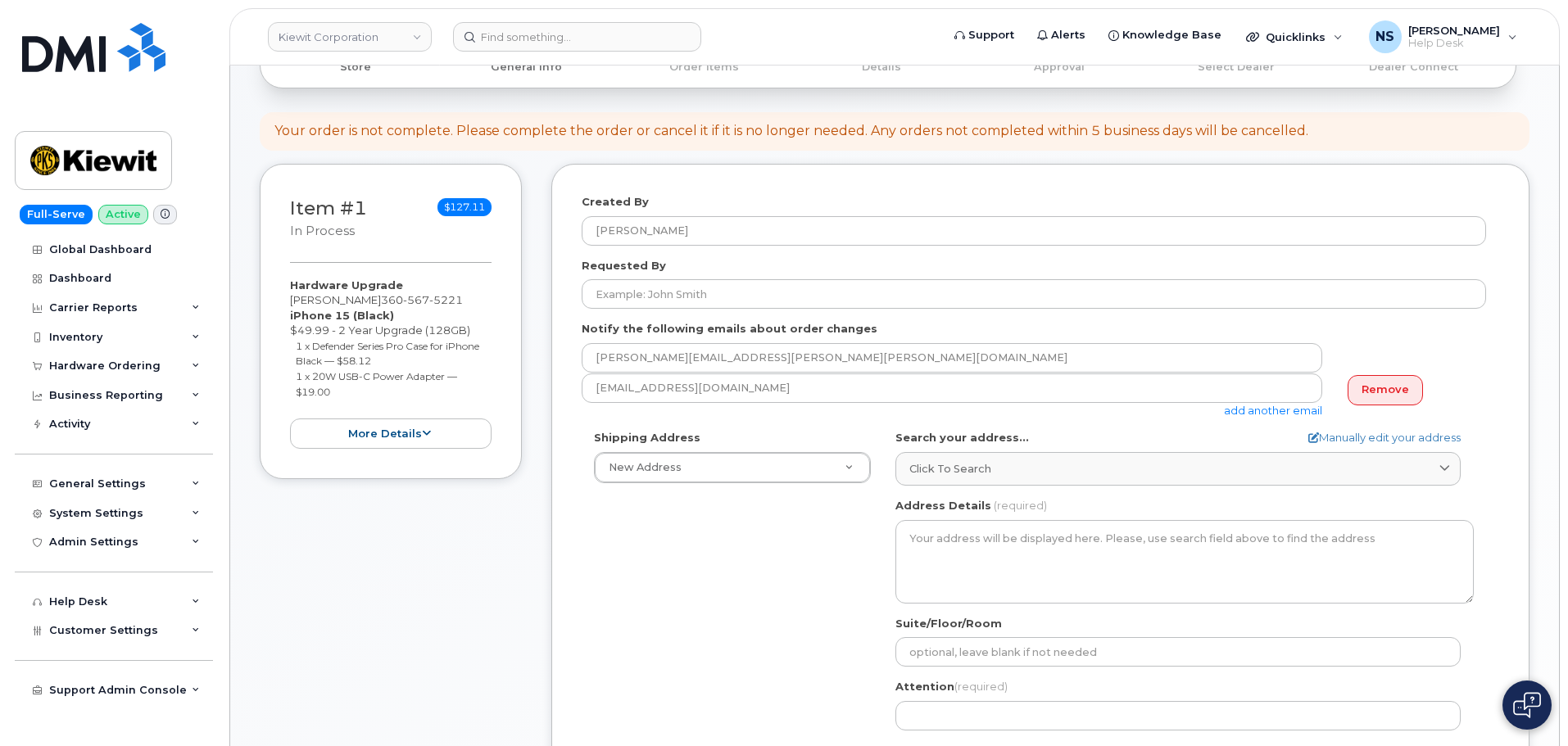
scroll to position [246, 0]
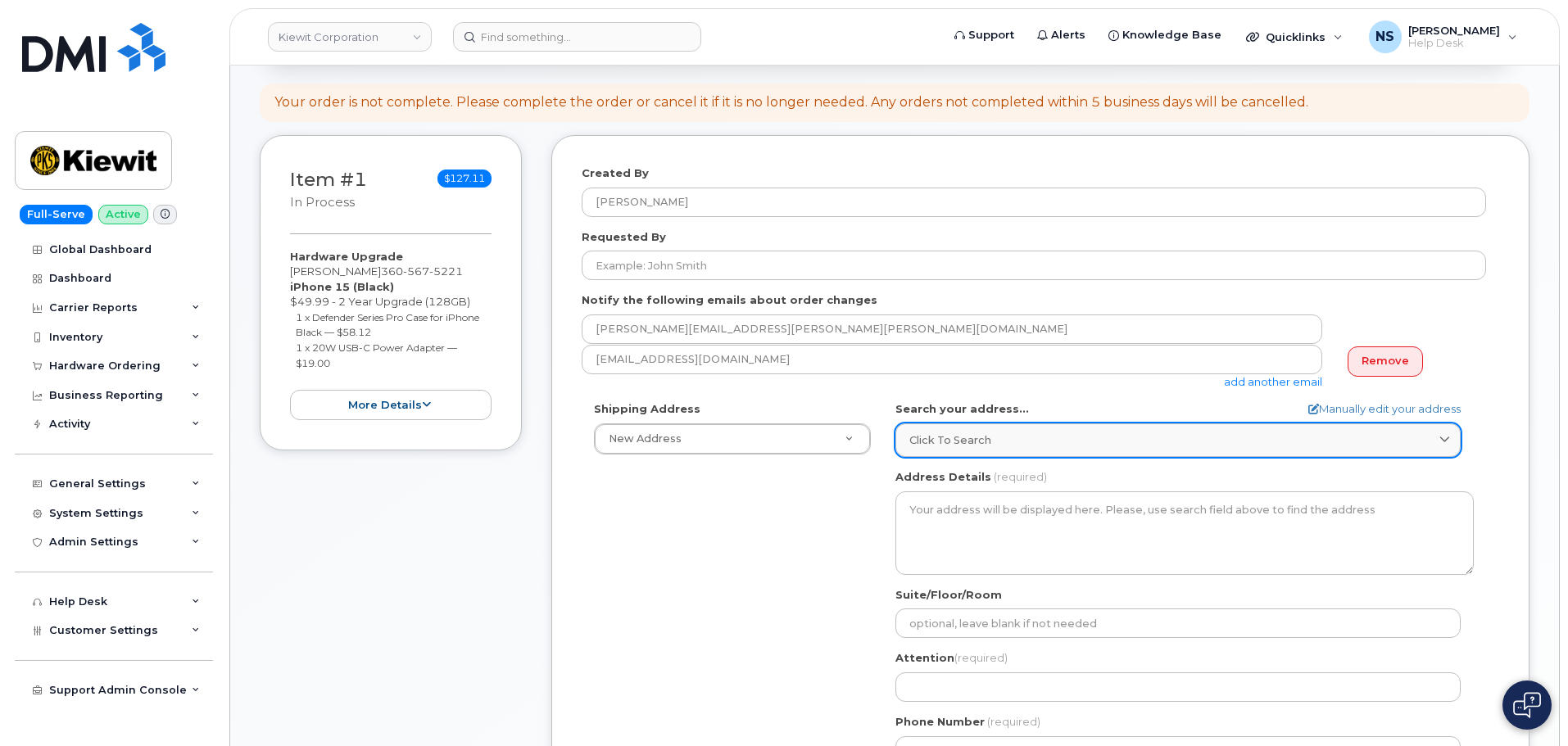
click at [960, 441] on span "Click to search" at bounding box center [950, 440] width 82 height 16
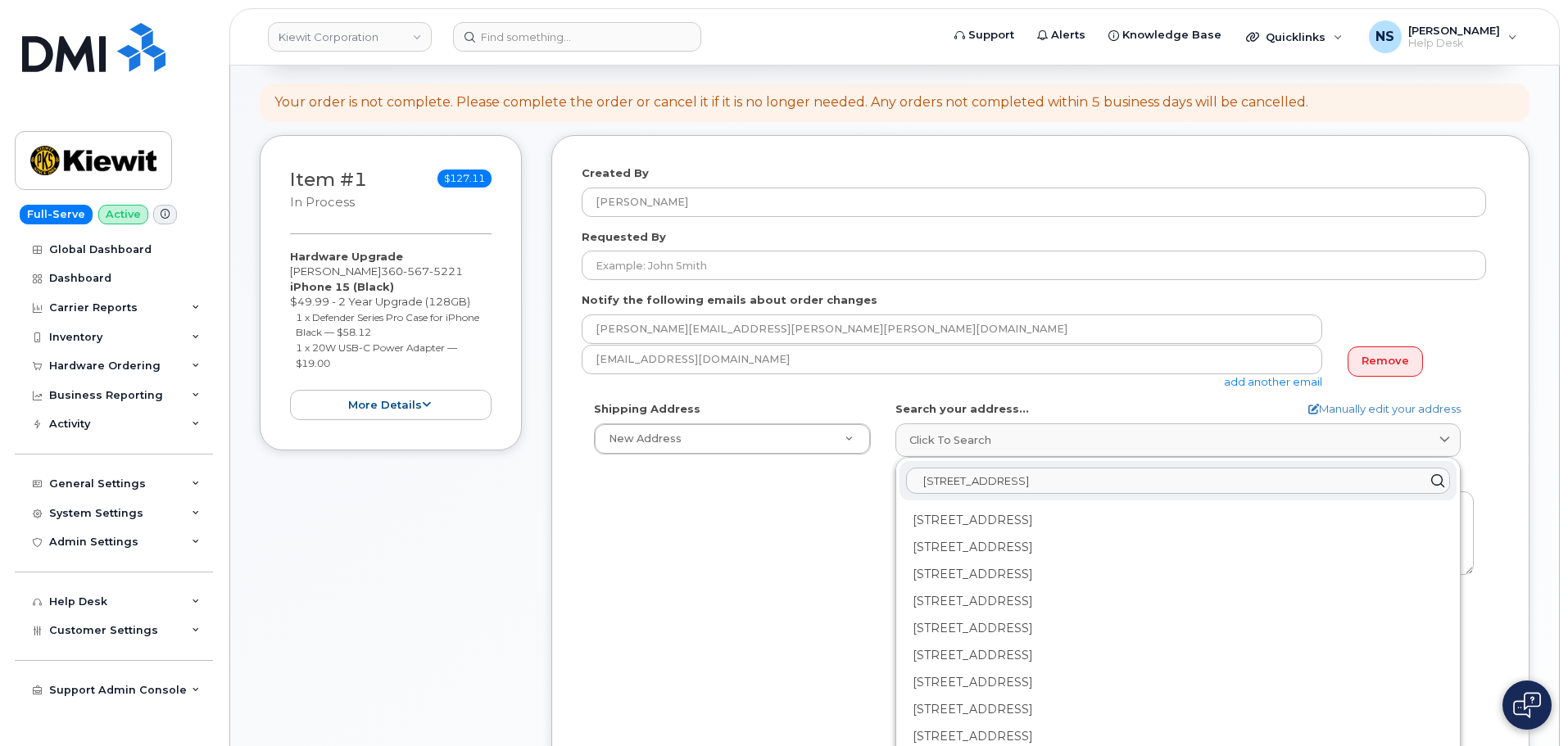
click at [955, 488] on input "[STREET_ADDRESS]" at bounding box center [1177, 480] width 544 height 26
paste input "[STREET_ADDRESS]. [GEOGRAPHIC_DATA], [GEOGRAPHIC_DATA] 76"
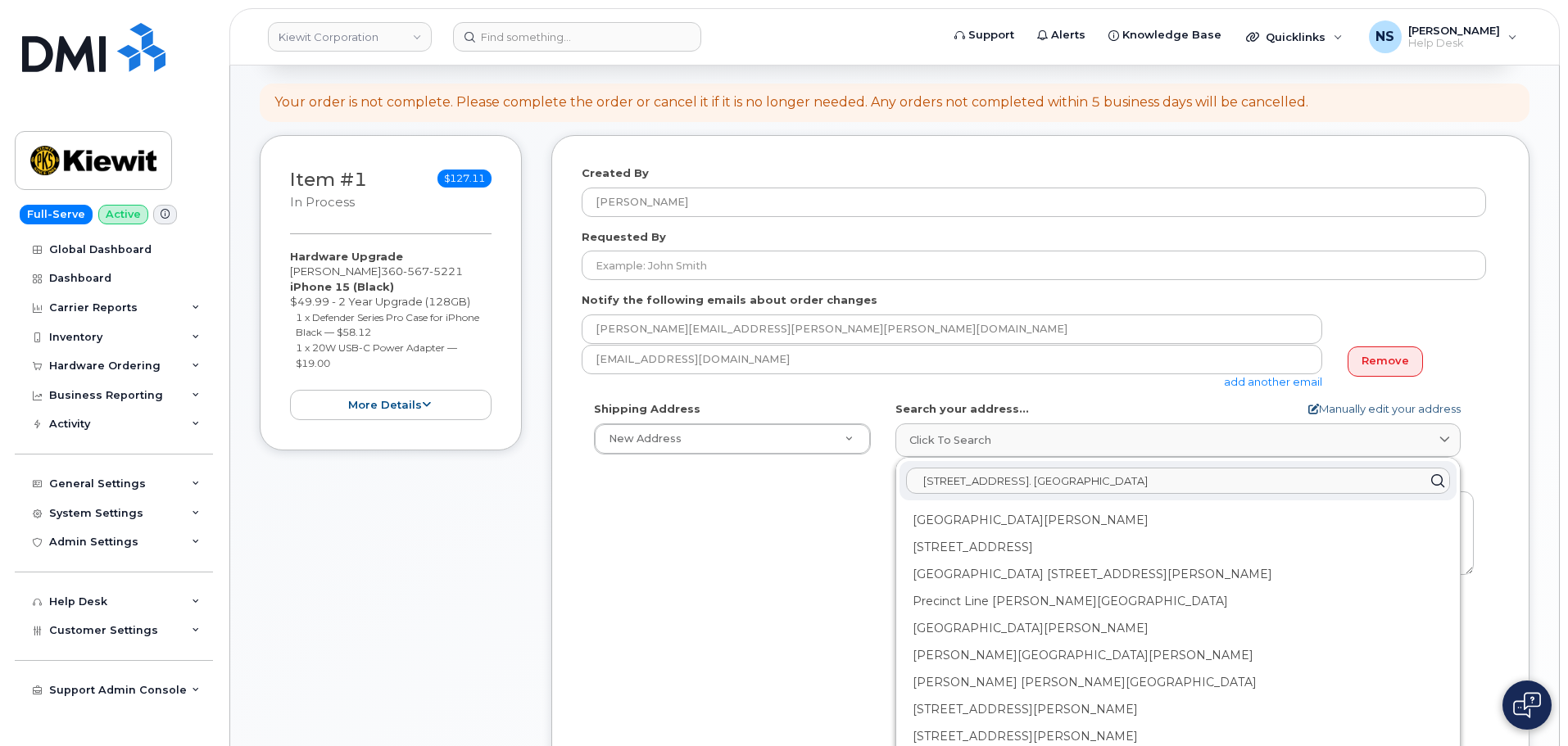
type input "[STREET_ADDRESS]. [GEOGRAPHIC_DATA]"
click at [1333, 410] on link "Manually edit your address" at bounding box center [1384, 409] width 153 height 16
select select
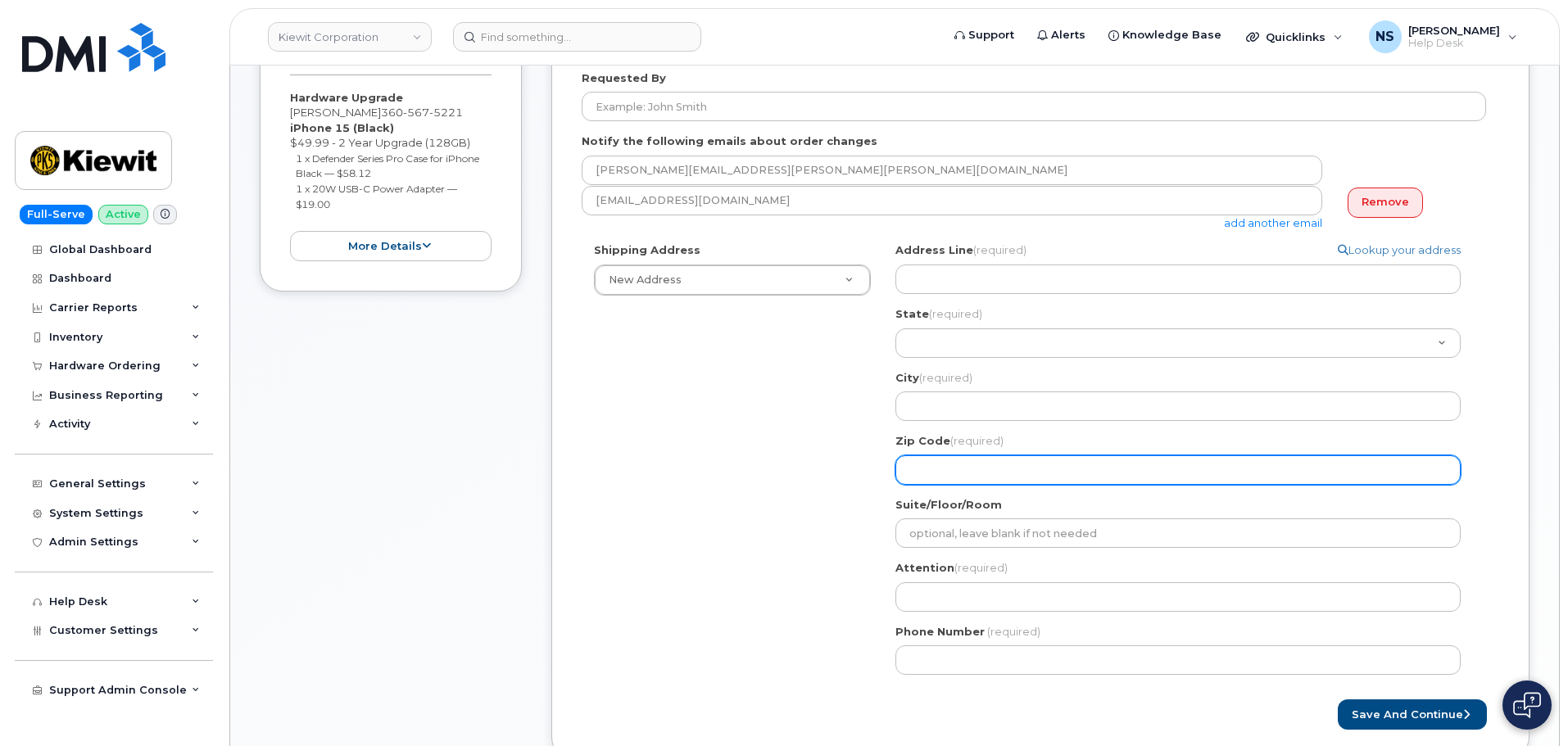
scroll to position [492, 0]
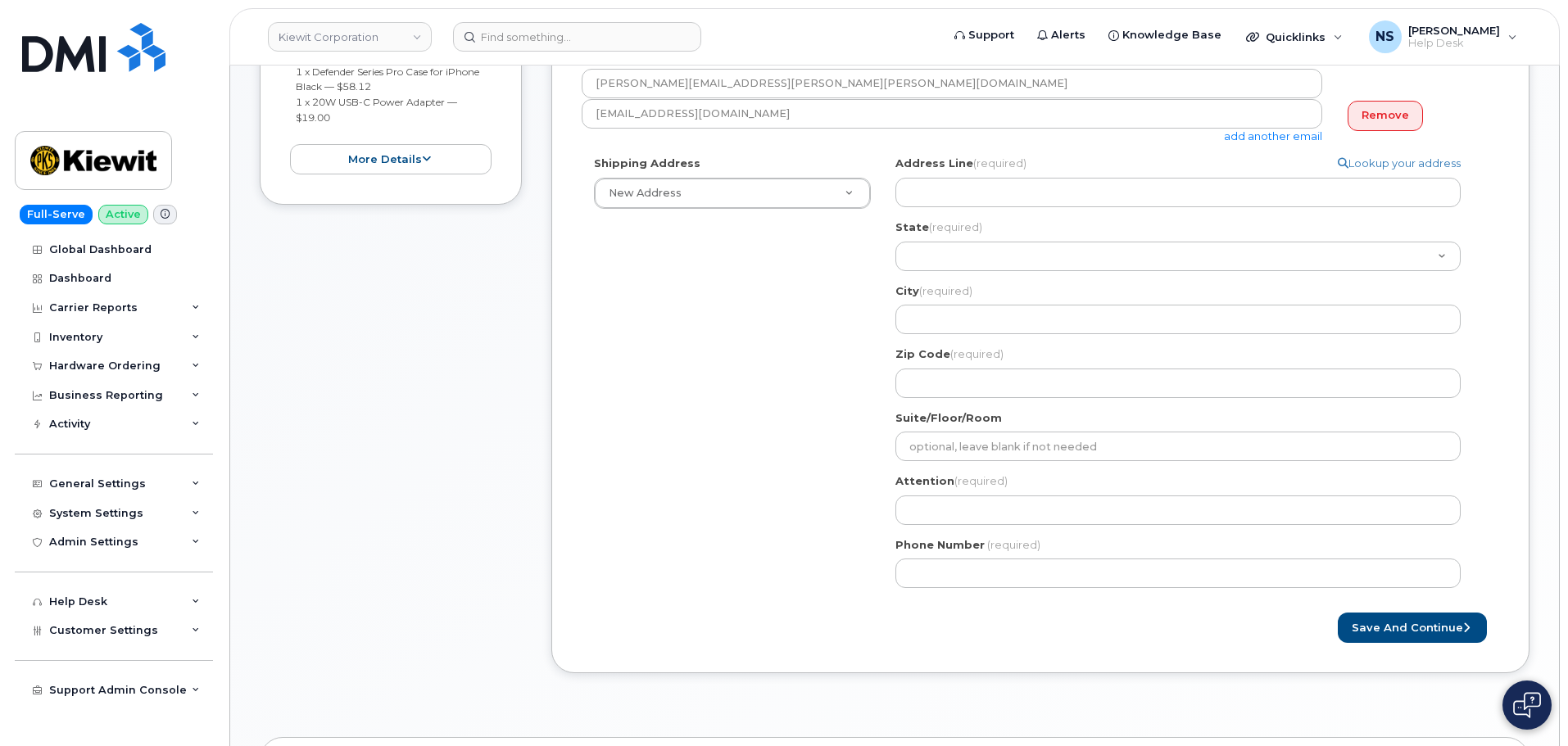
click at [1000, 212] on div "Address Line (required) Lookup your address State (required) [US_STATE] [US_STA…" at bounding box center [1184, 276] width 578 height 241
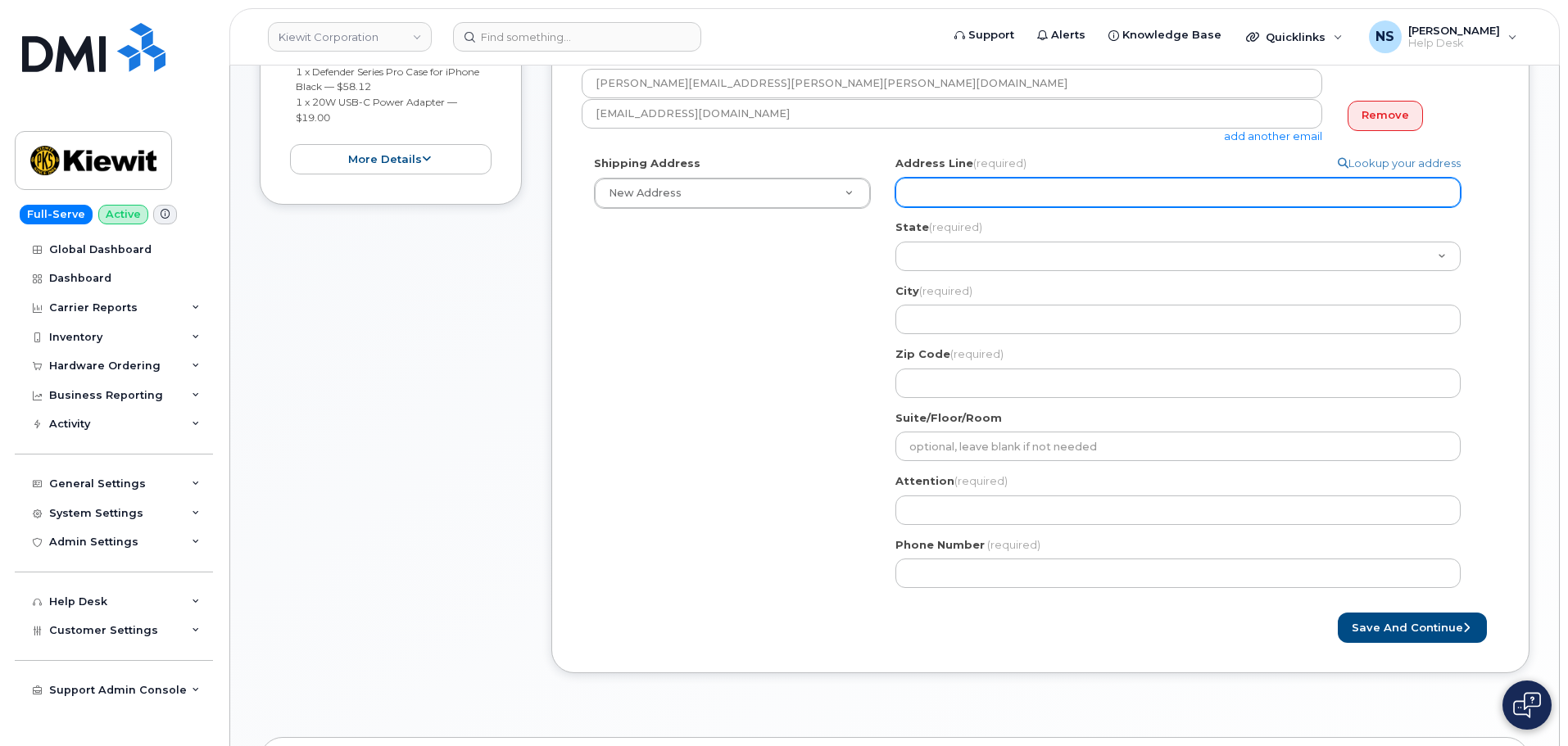
drag, startPoint x: 991, startPoint y: 197, endPoint x: 987, endPoint y: 188, distance: 9.8
click at [990, 196] on input "Address Line (required)" at bounding box center [1177, 192] width 565 height 29
paste input "[STREET_ADDRESS]. [GEOGRAPHIC_DATA]"
select select
type input "[STREET_ADDRESS]. [GEOGRAPHIC_DATA]"
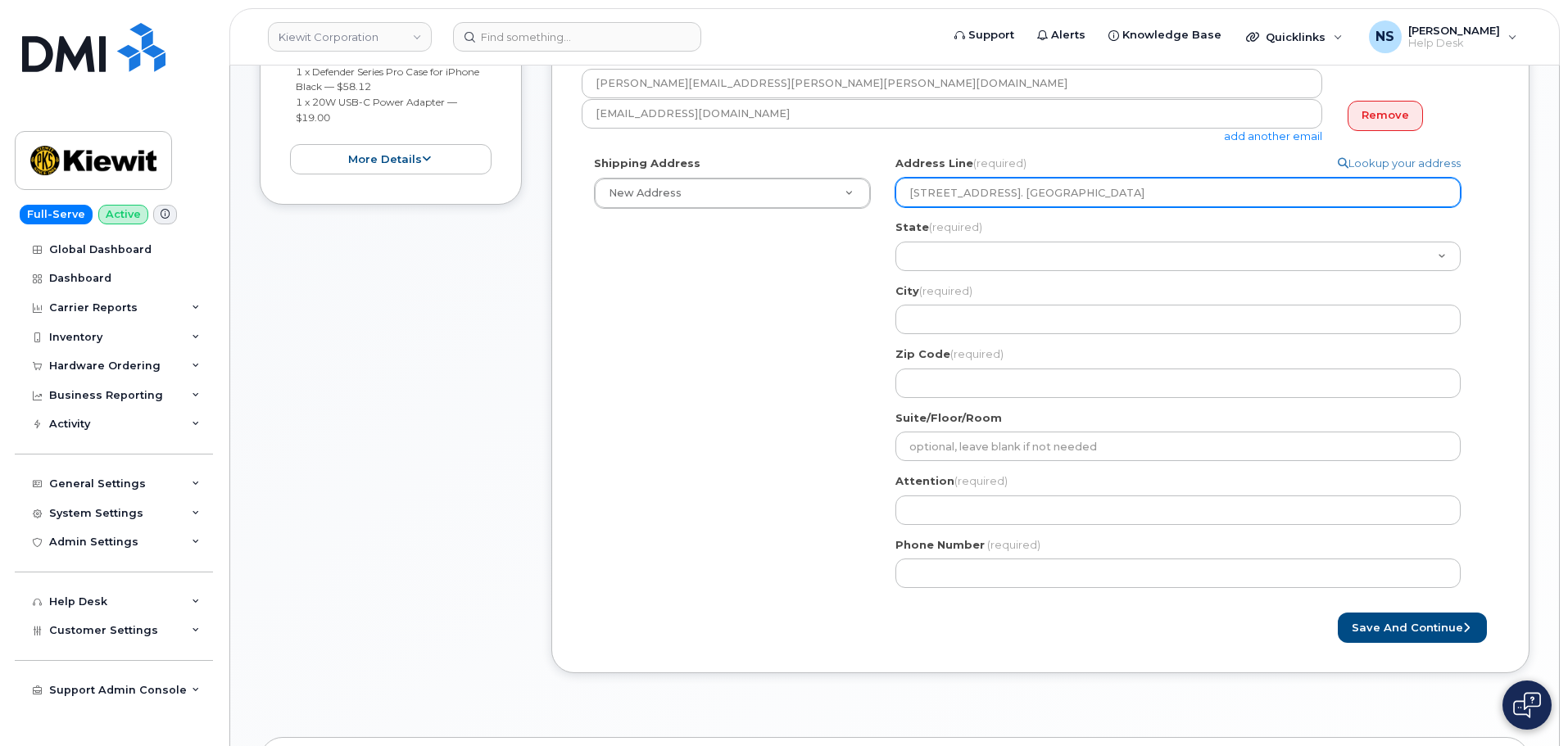
drag, startPoint x: 1145, startPoint y: 192, endPoint x: 1010, endPoint y: 199, distance: 135.2
click at [1010, 199] on input "2050 Roanoke Rd Suite 100. Westlake, TX 76262" at bounding box center [1177, 192] width 565 height 29
select select
type input "2050 Roanoke Rd"
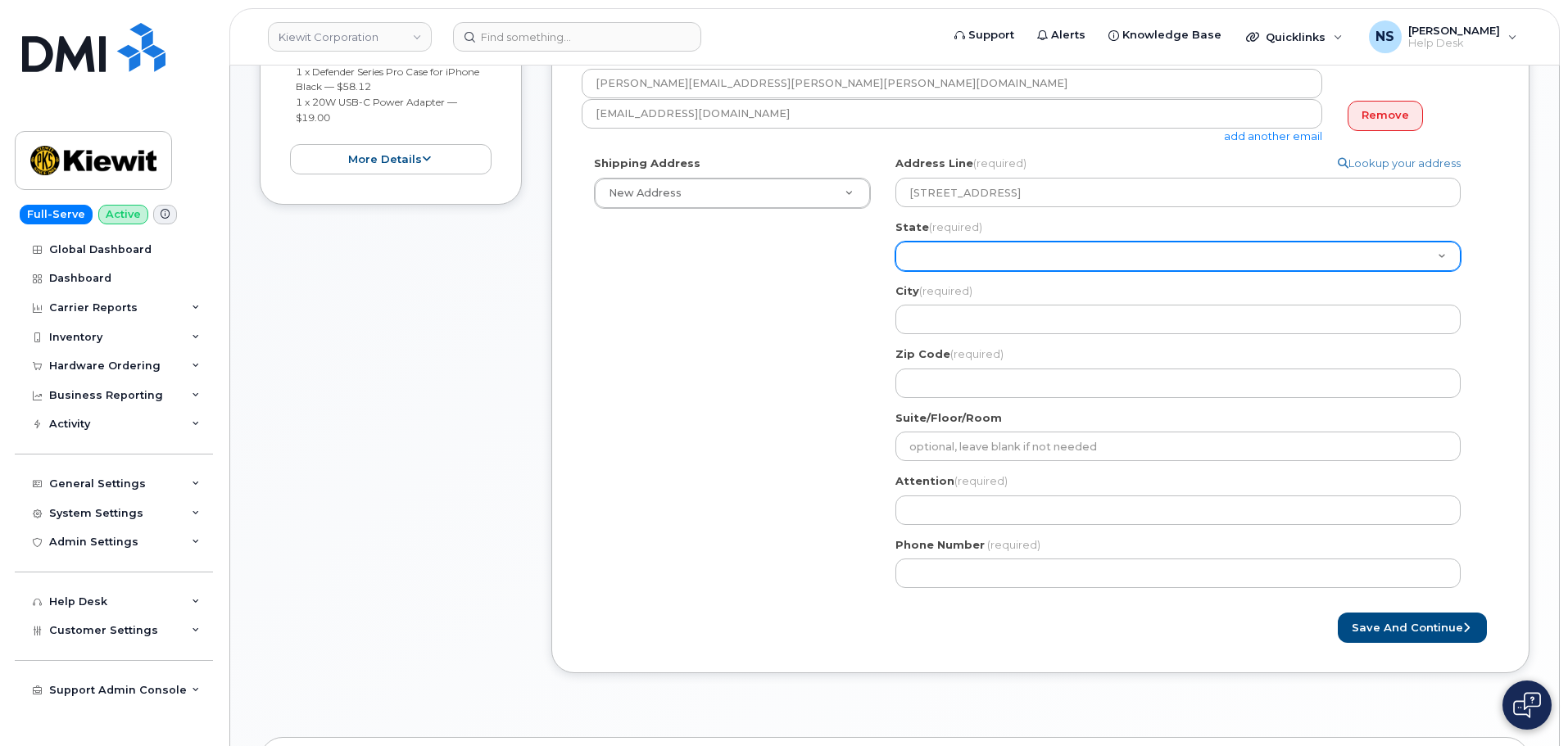
click at [1032, 256] on select "Alabama Alaska American Samoa Arizona Arkansas California Colorado Connecticut …" at bounding box center [1177, 256] width 565 height 29
select select "TX"
click at [895, 241] on select "Alabama Alaska American Samoa Arizona Arkansas California Colorado Connecticut …" at bounding box center [1177, 256] width 565 height 29
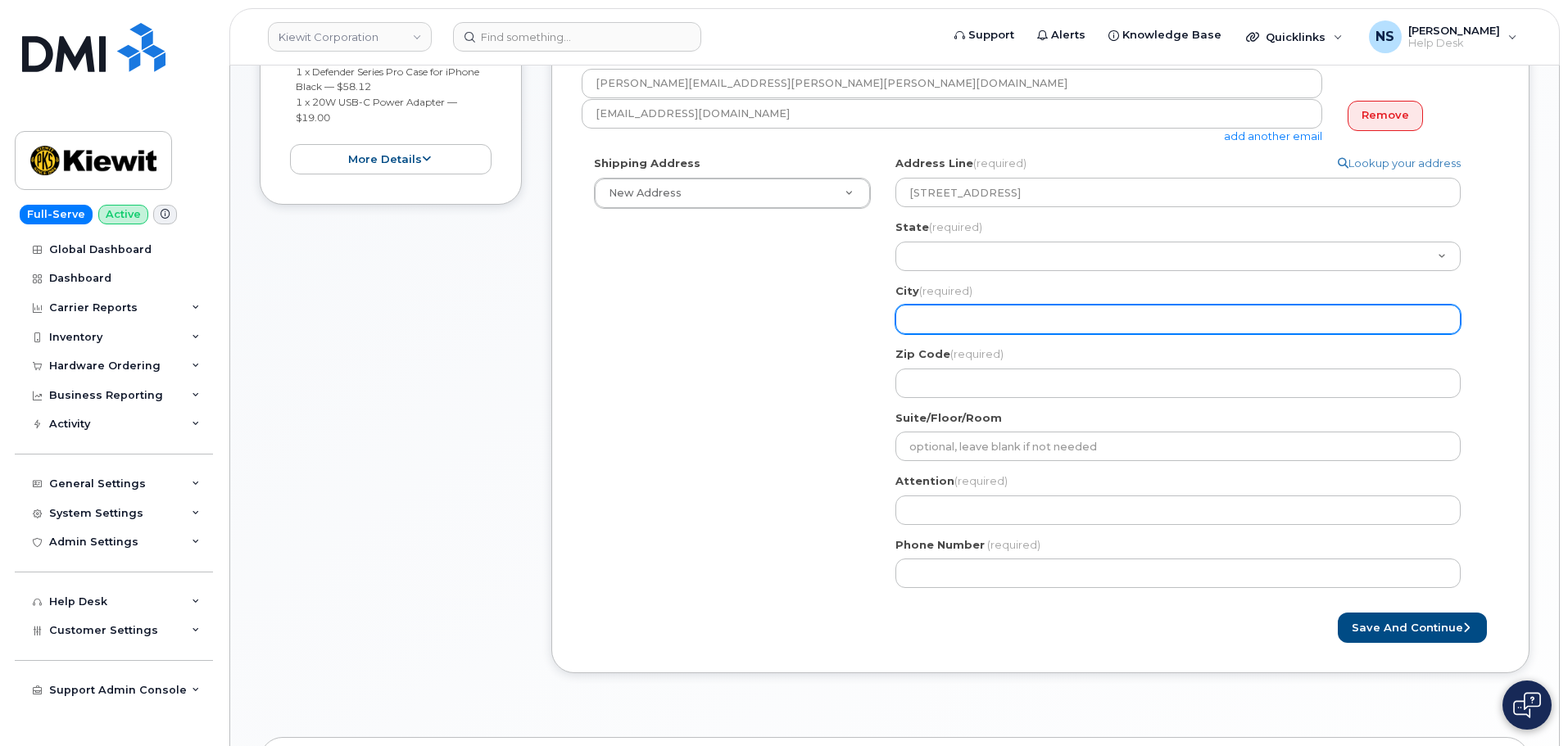
click at [952, 322] on input "City (required)" at bounding box center [1177, 319] width 565 height 29
paste input "Suite 100. Westlake, TX 76262"
select select
drag, startPoint x: 967, startPoint y: 321, endPoint x: 899, endPoint y: 320, distance: 68.0
click at [899, 320] on input "Suite 100. Westlake, TX 76262" at bounding box center [1177, 319] width 565 height 29
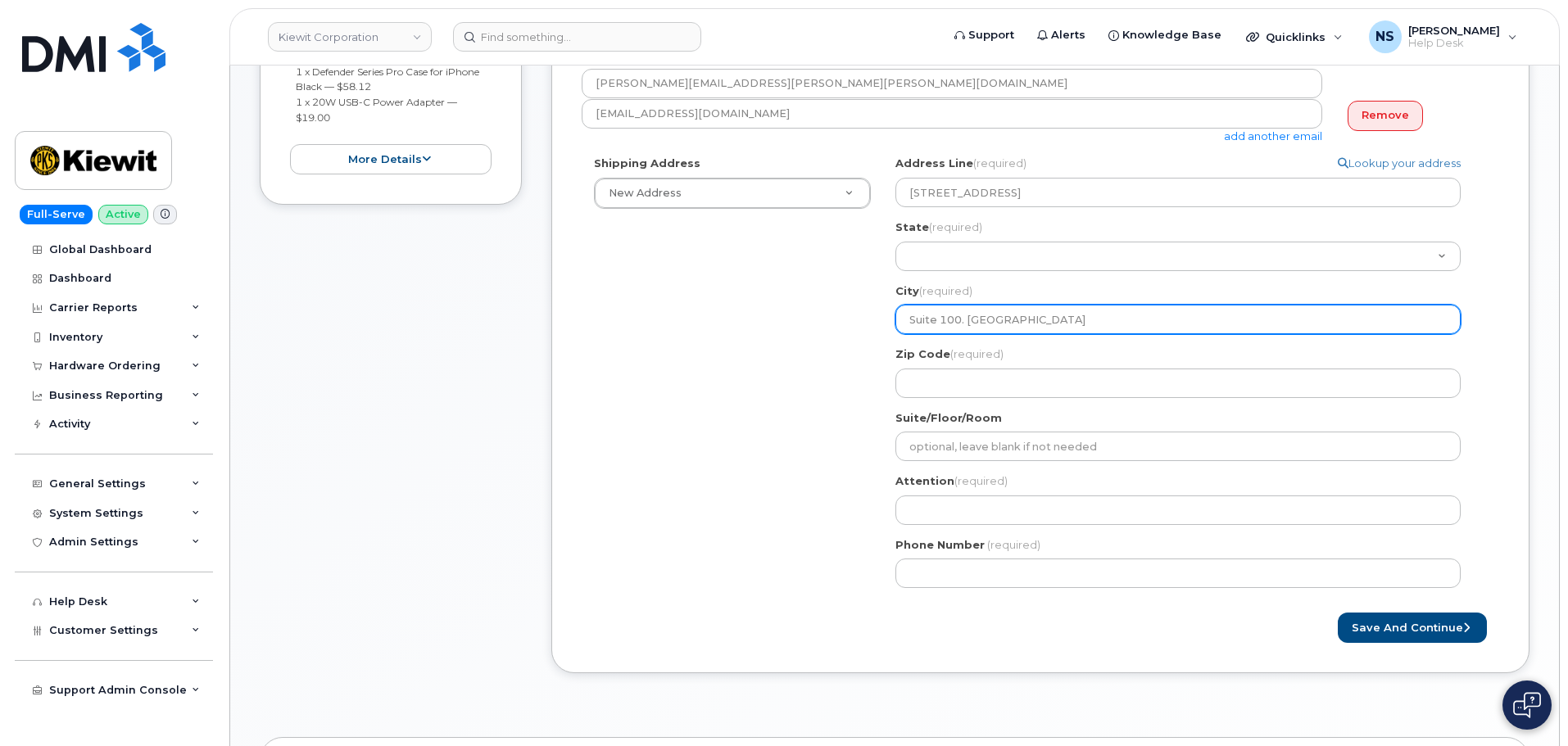
type input "Suite 100. Westlake, TX 76262"
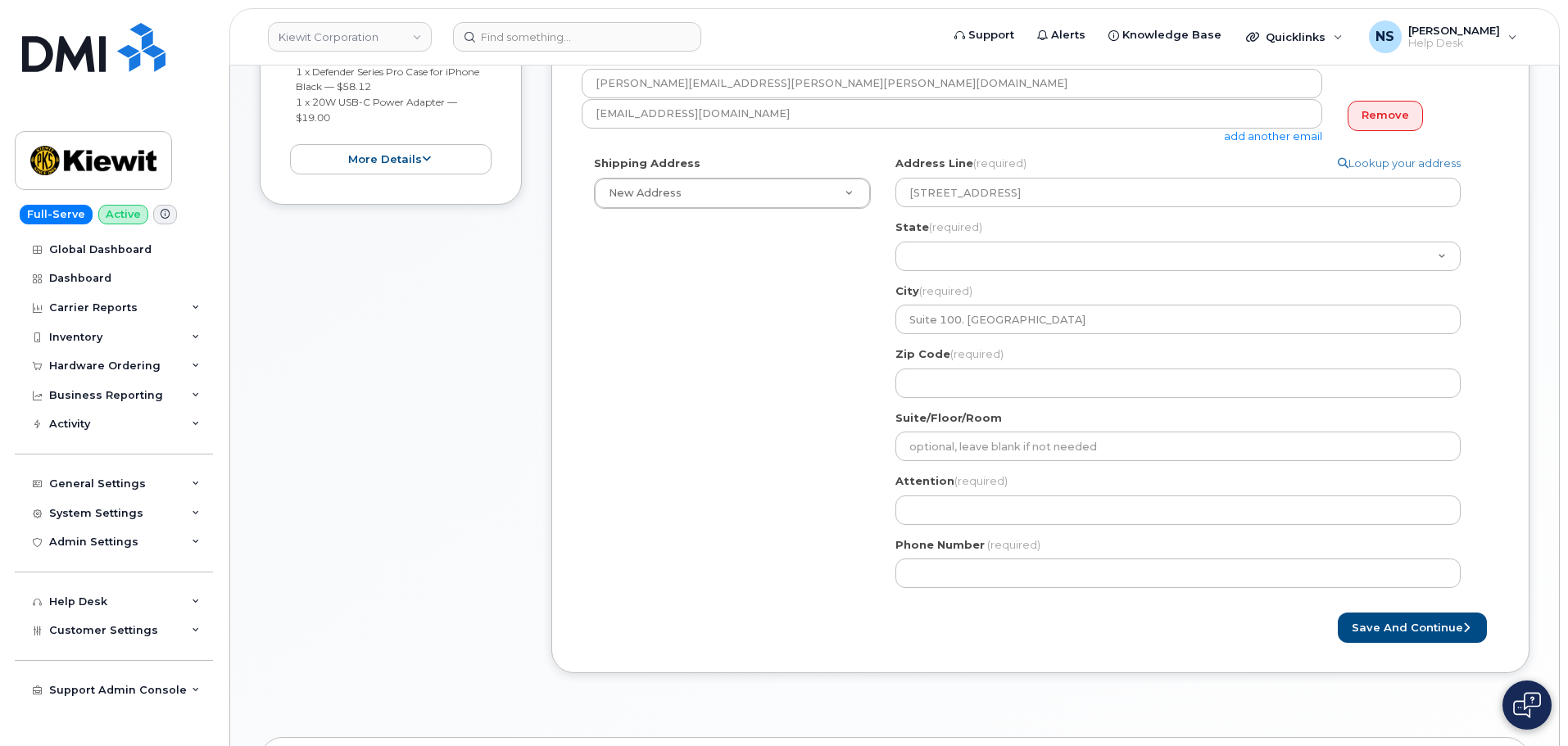
click at [988, 431] on div "Suite/Floor/Room" at bounding box center [1184, 436] width 578 height 52
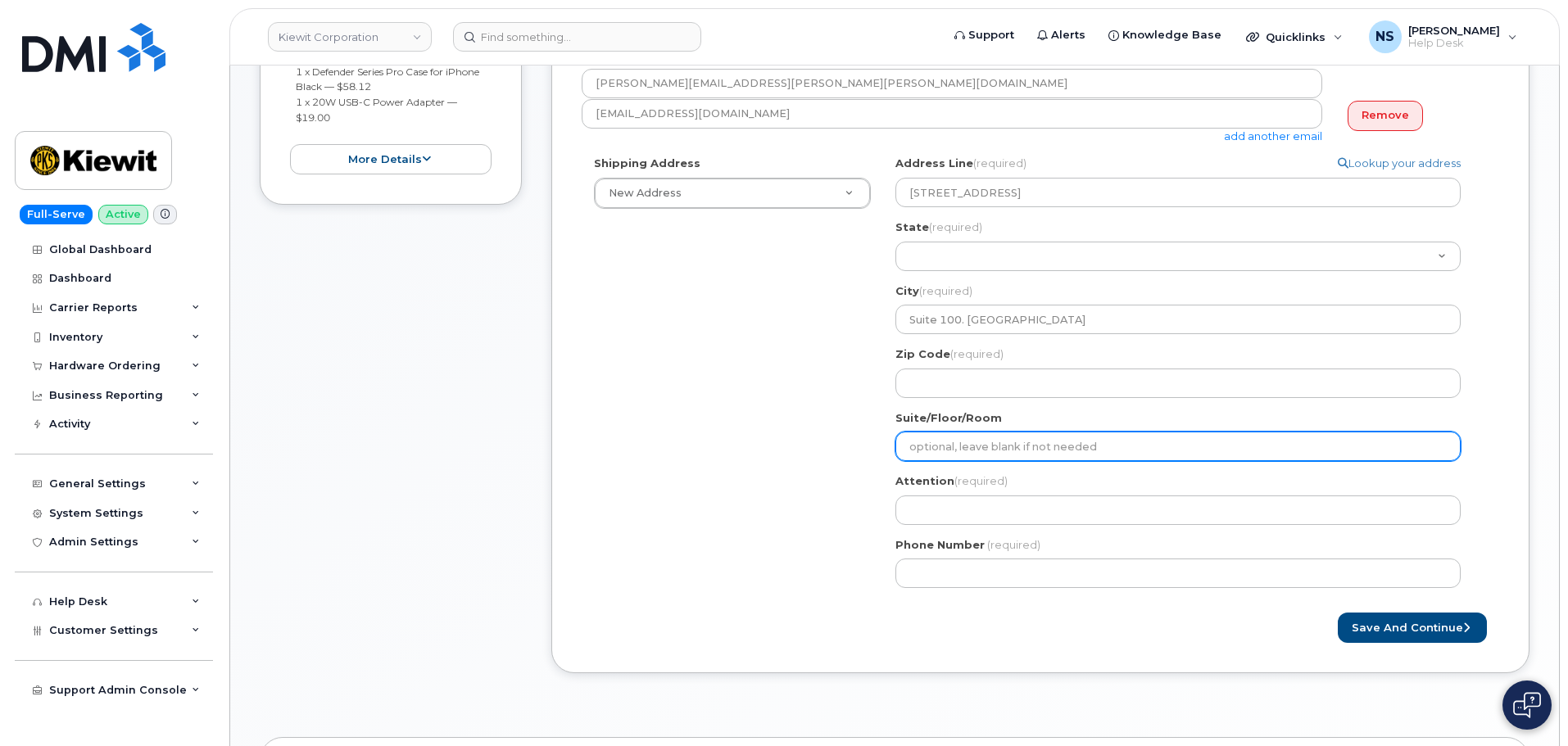
click at [984, 448] on input "Suite/Floor/Room" at bounding box center [1177, 446] width 565 height 29
paste input "Suite 100."
select select
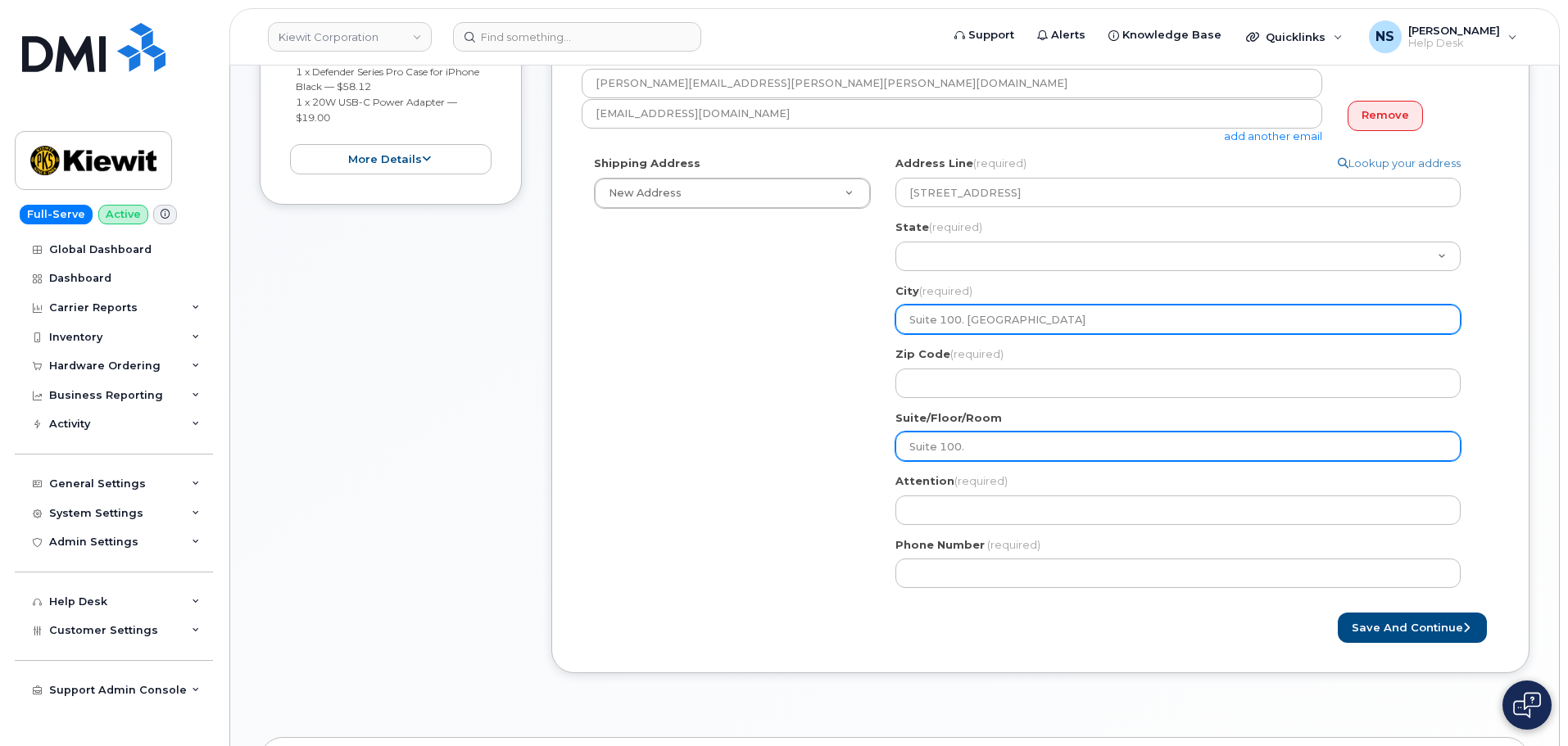
type input "Suite 100."
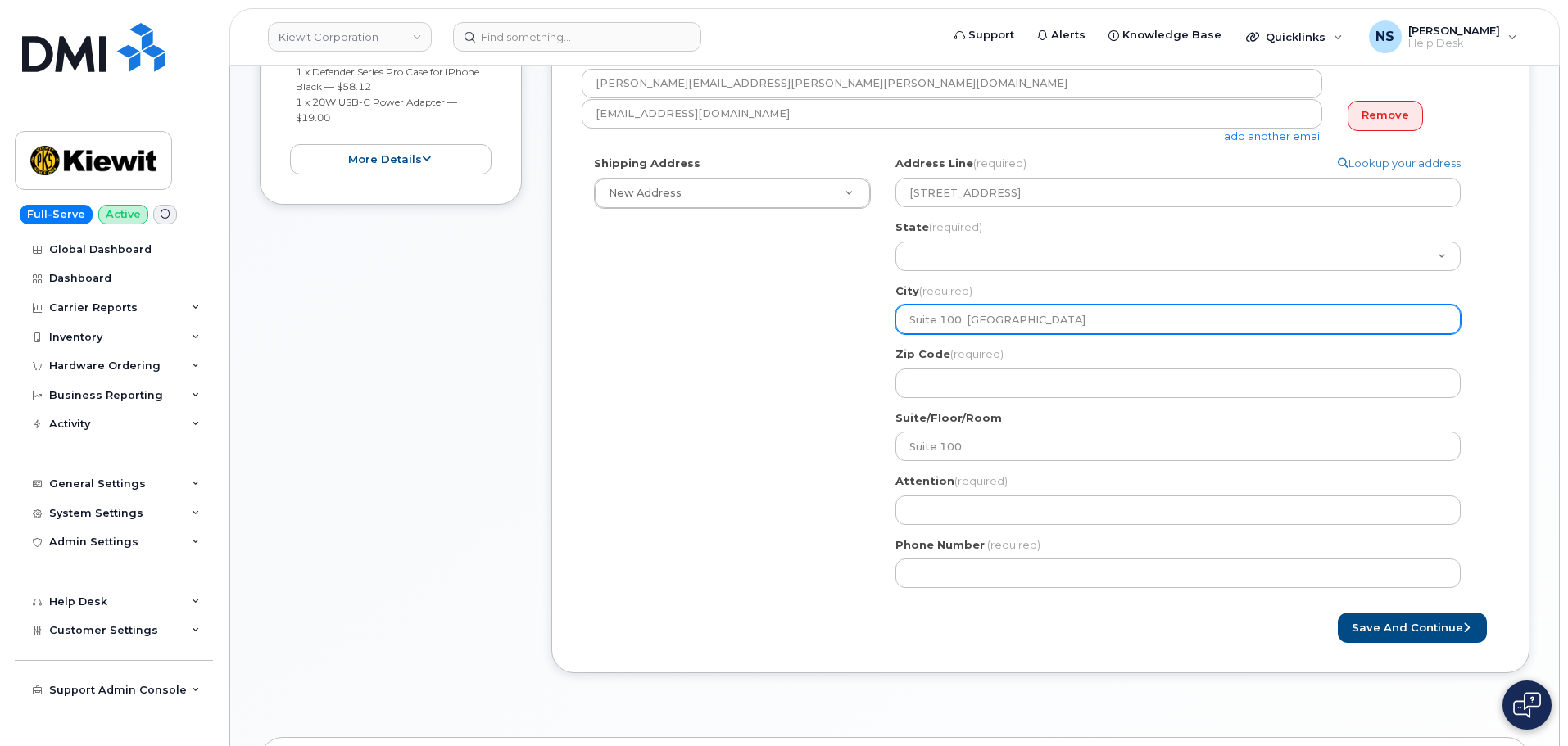
click at [968, 326] on input "Suite 100. Westlake, TX 76262" at bounding box center [1177, 319] width 565 height 29
drag, startPoint x: 968, startPoint y: 326, endPoint x: 961, endPoint y: 320, distance: 9.2
click at [967, 326] on input "Suite 100. Westlake, TX 76262" at bounding box center [1177, 319] width 565 height 29
click at [961, 320] on input "Suite 100. Westlake, TX 76262" at bounding box center [1177, 319] width 565 height 29
drag, startPoint x: 967, startPoint y: 323, endPoint x: 857, endPoint y: 317, distance: 110.2
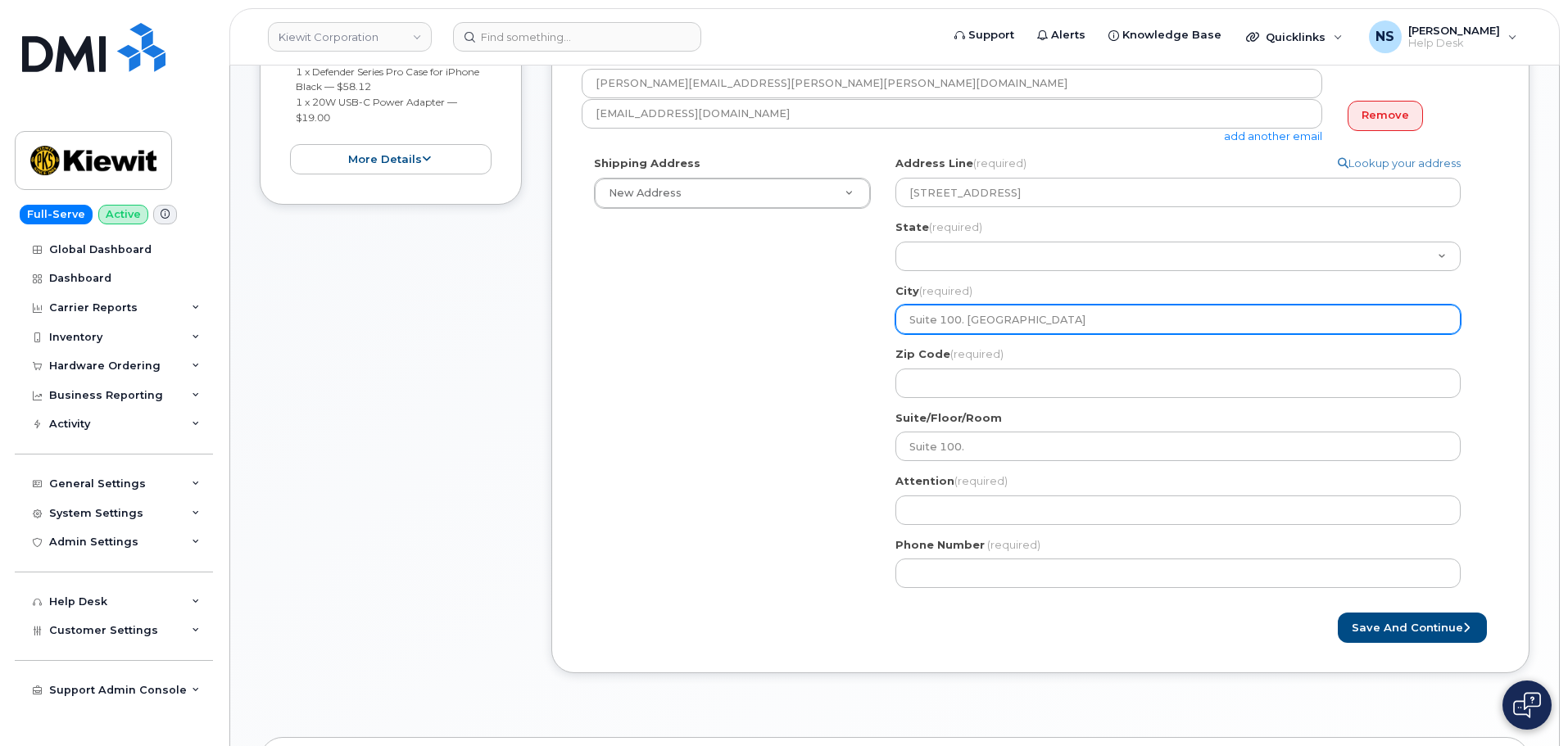
click at [858, 317] on div "Shipping Address New Address New Address 8880 Penrose Ln 4650 Business Center D…" at bounding box center [1033, 378] width 904 height 445
select select
drag, startPoint x: 983, startPoint y: 322, endPoint x: 963, endPoint y: 348, distance: 32.8
click at [965, 317] on input "Westlake, TX 76262" at bounding box center [1177, 319] width 565 height 29
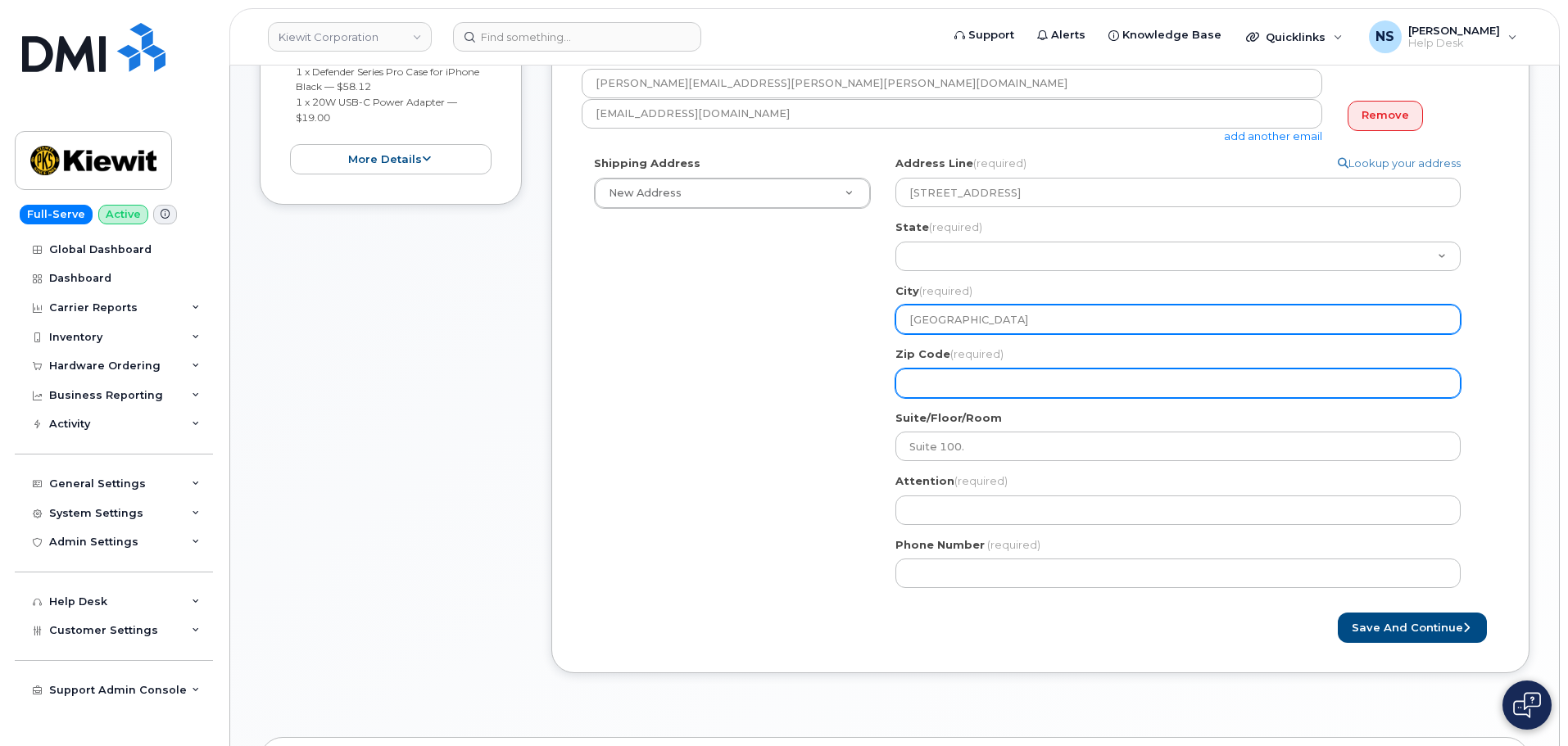
type input "Westlake, TX 76262"
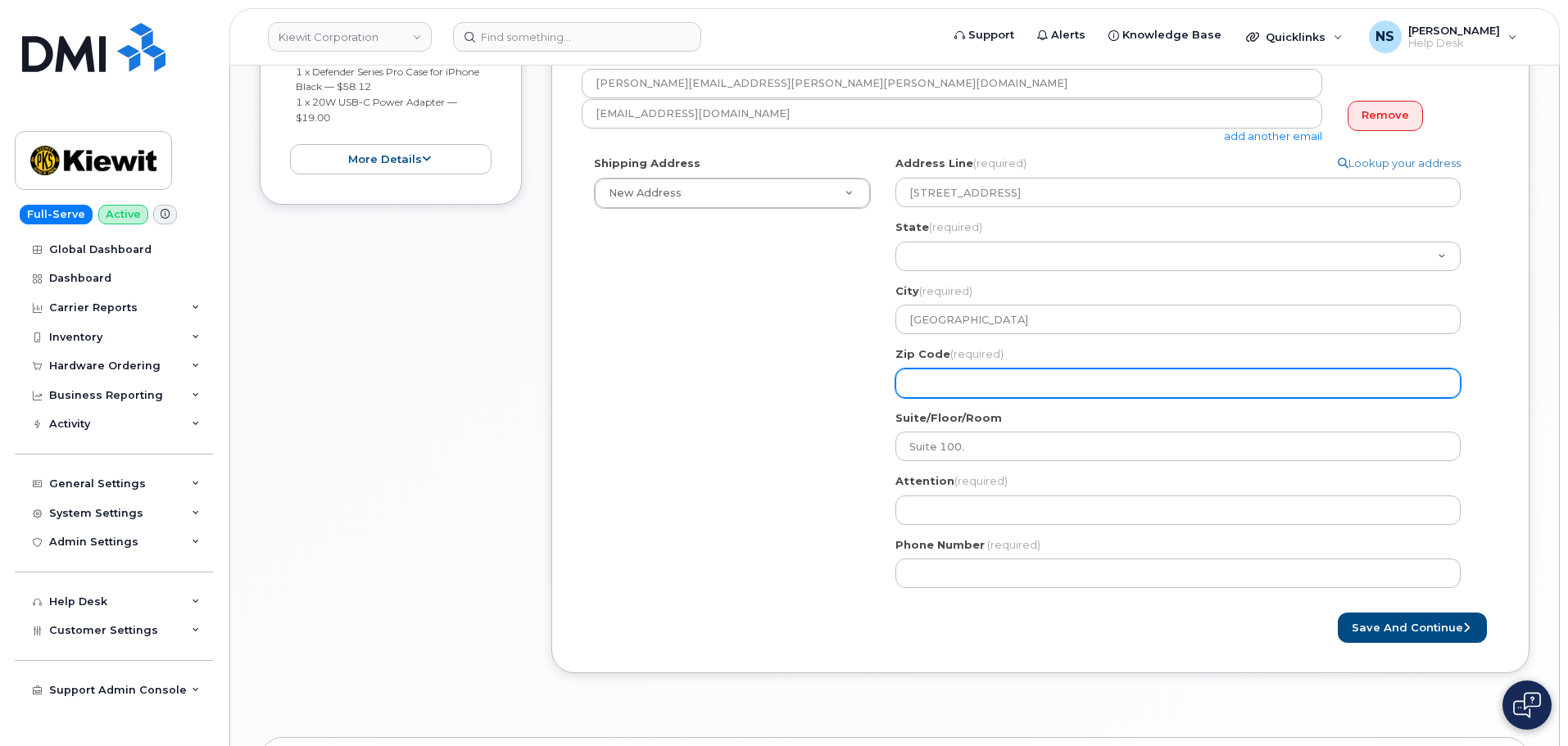
click at [950, 380] on input "Zip Code (required)" at bounding box center [1177, 383] width 565 height 29
paste input "TX 76262"
select select
type input "TX 76262"
drag, startPoint x: 922, startPoint y: 385, endPoint x: 835, endPoint y: 382, distance: 87.1
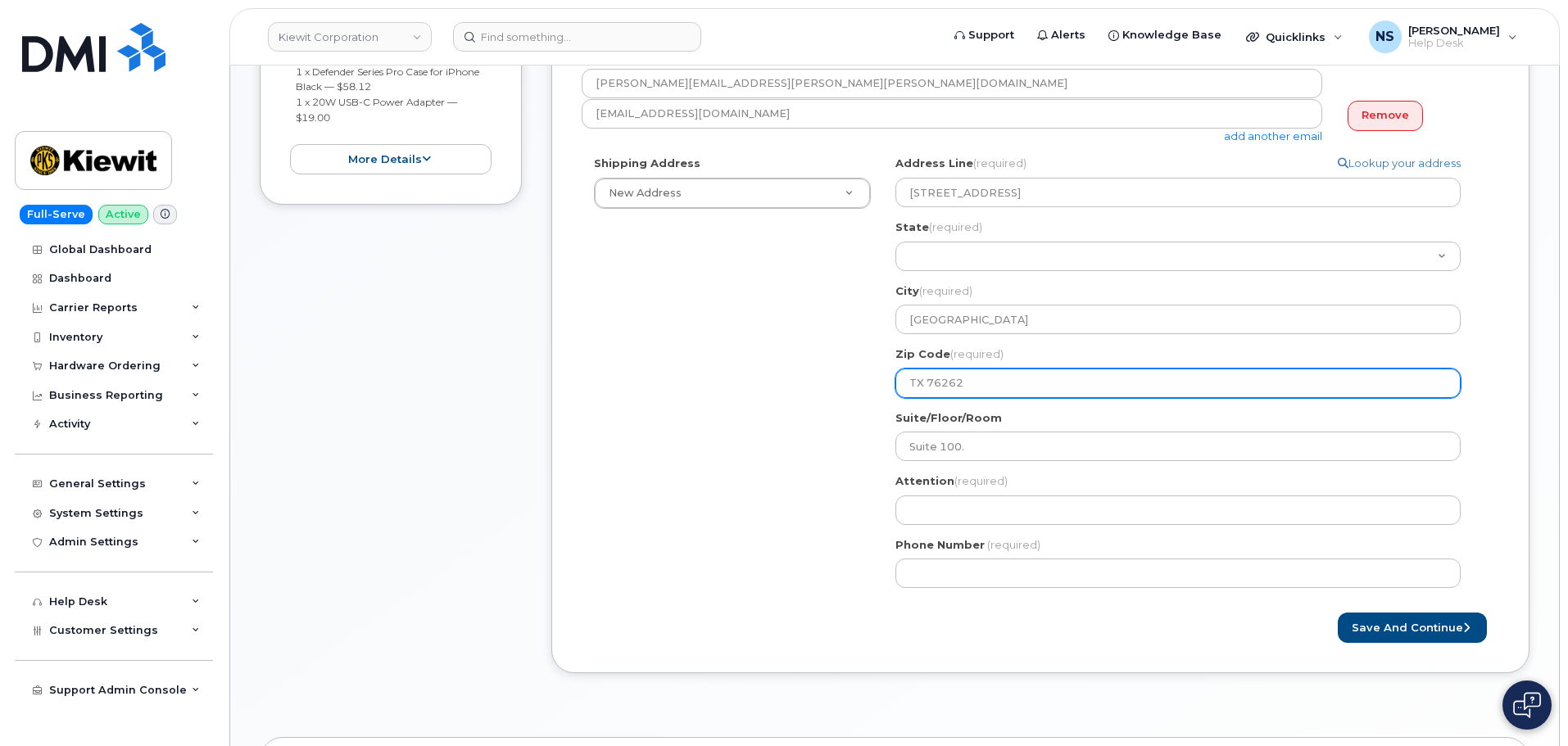
click at [838, 386] on div "Shipping Address New Address New Address 8880 Penrose Ln 4650 Business Center D…" at bounding box center [1033, 378] width 904 height 445
select select
click at [913, 390] on input "76262" at bounding box center [1177, 383] width 565 height 29
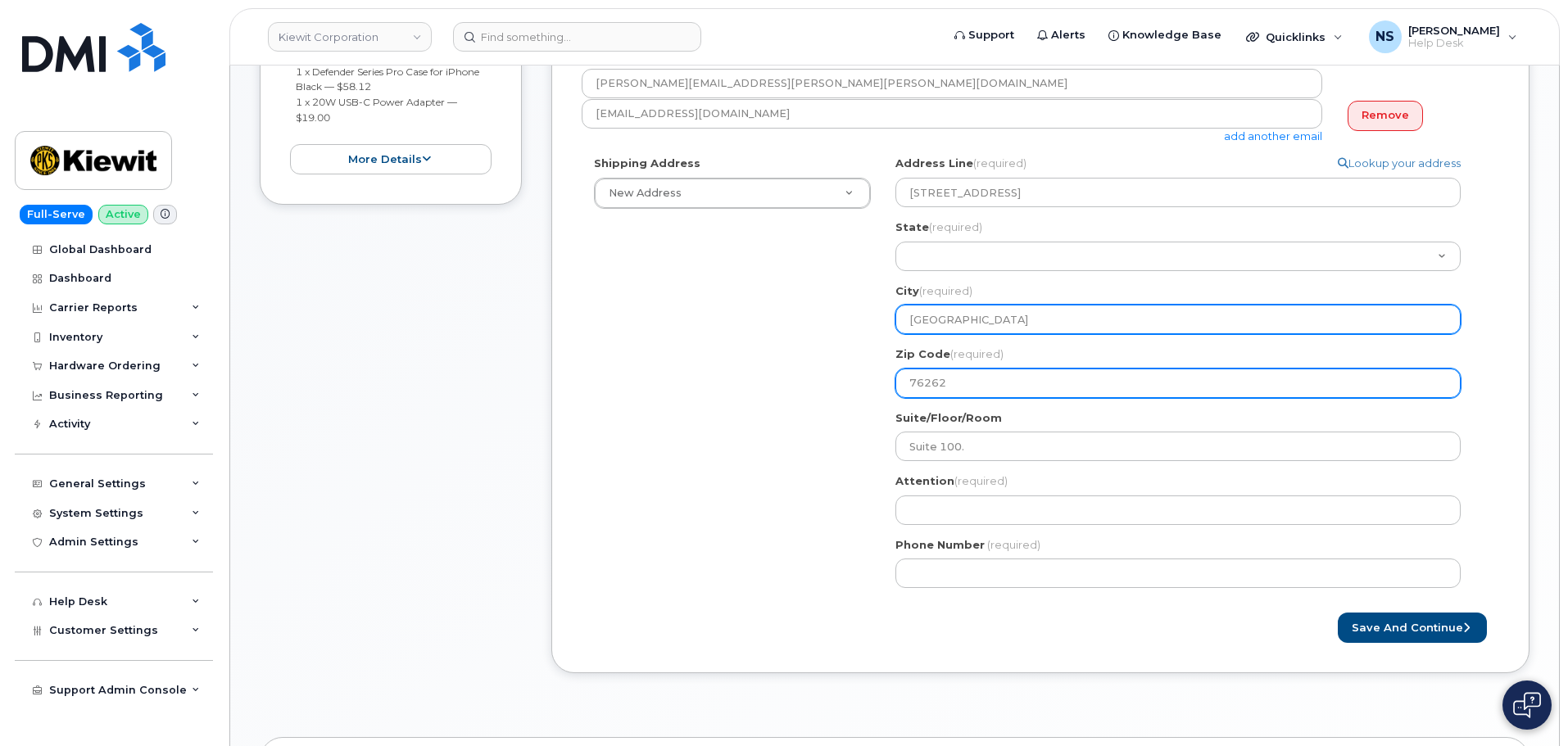
type input "76262"
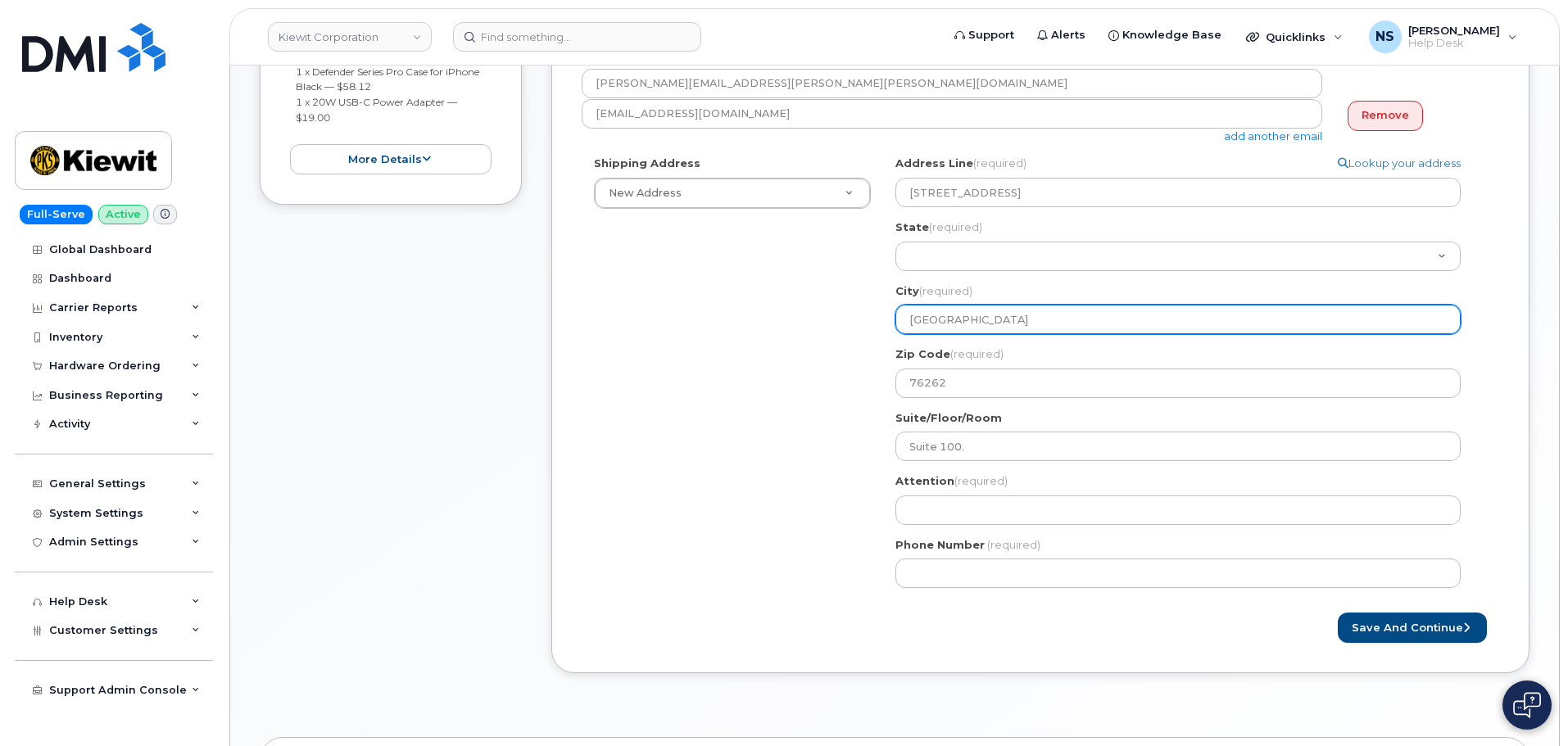
drag, startPoint x: 1024, startPoint y: 323, endPoint x: 963, endPoint y: 317, distance: 61.3
click at [963, 317] on input "Westlake, TX 76262" at bounding box center [1177, 319] width 565 height 29
select select
type input "Westlake,"
select select
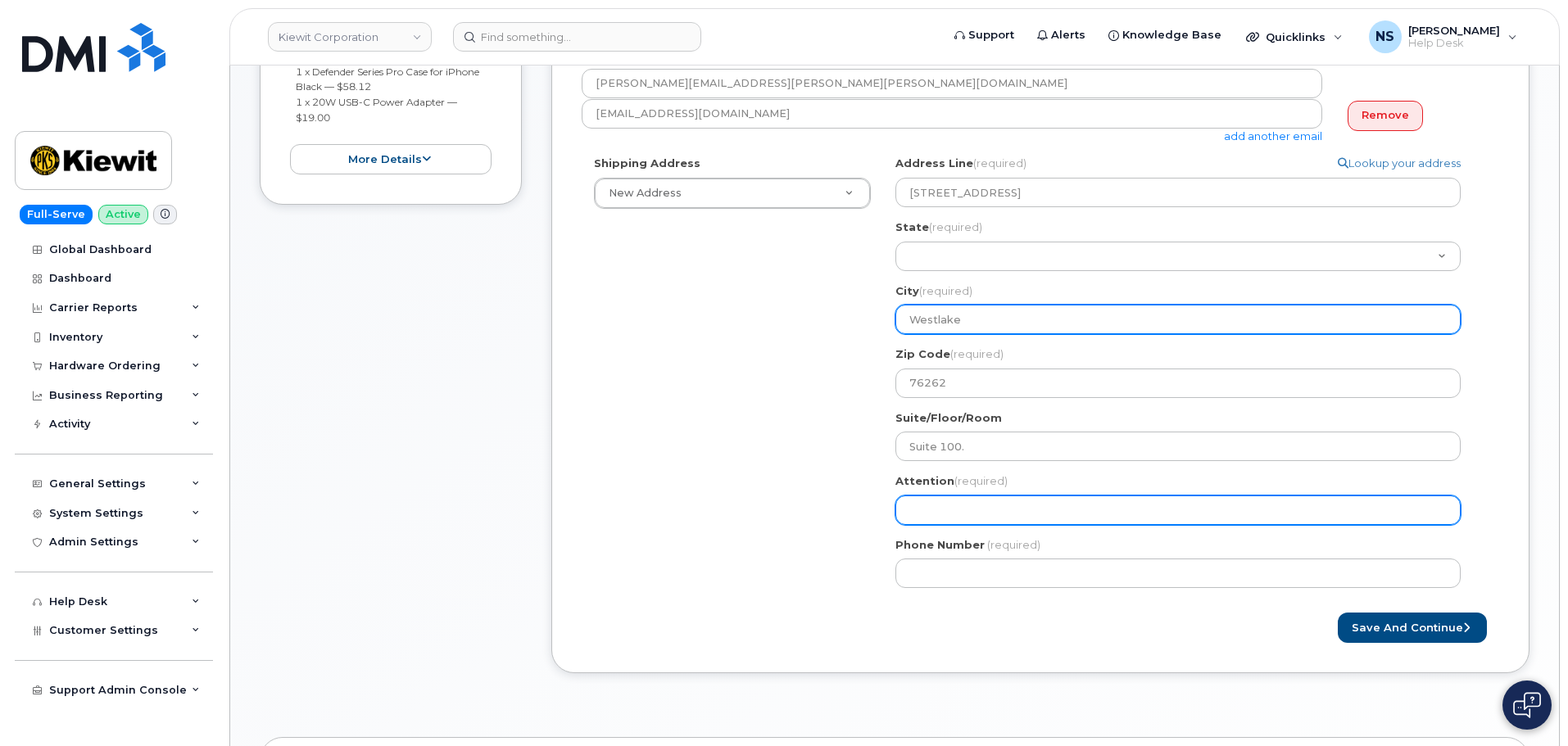
type input "Westlake"
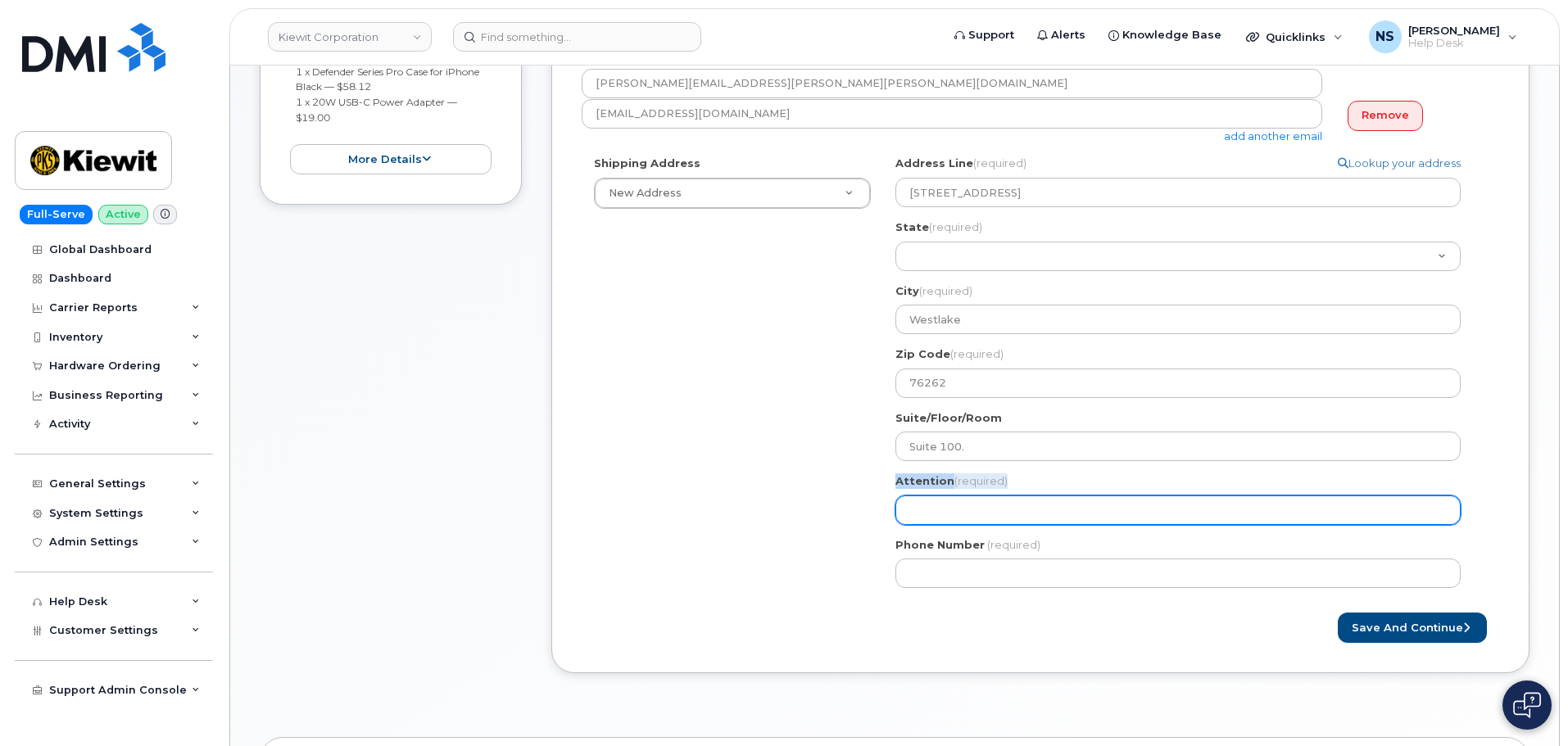
drag, startPoint x: 1033, startPoint y: 497, endPoint x: 1025, endPoint y: 505, distance: 11.3
click at [1033, 497] on div "Attention (required)" at bounding box center [1184, 499] width 578 height 52
click at [1025, 505] on input "Attention (required)" at bounding box center [1177, 511] width 565 height 29
select select
type input "S"
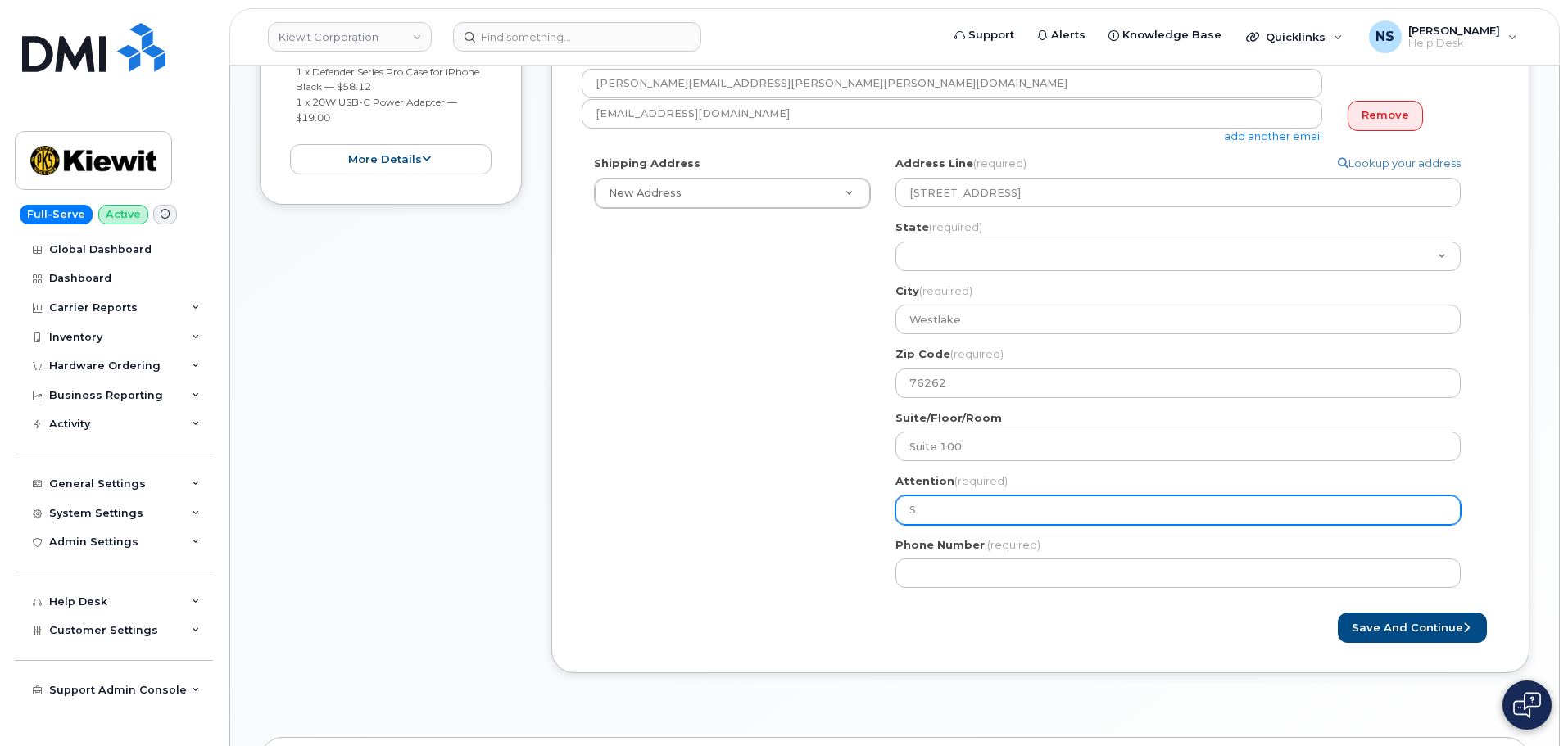
select select
type input "Sh"
select select
type input "Sha"
select select
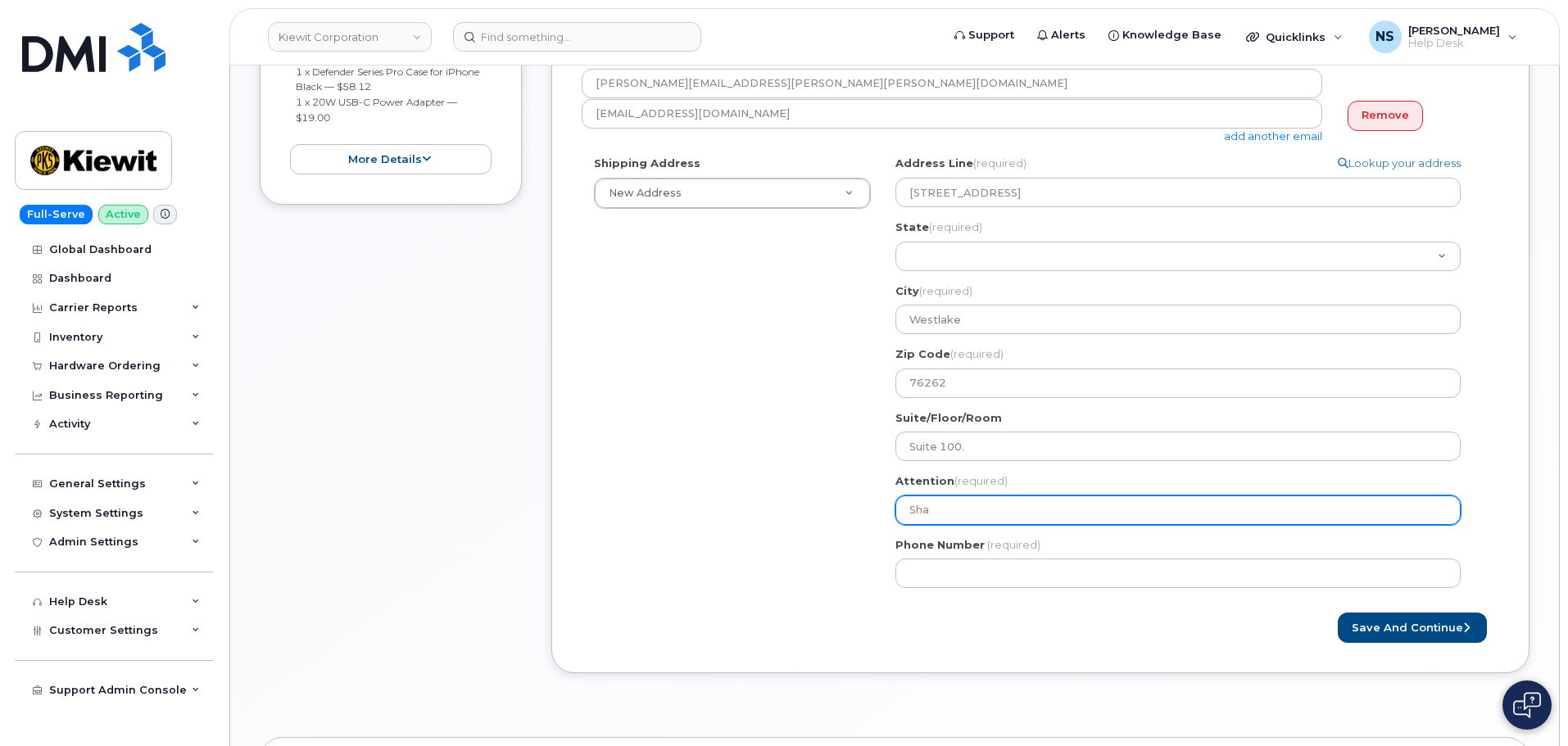
type input "Shan"
select select
type input "Shane"
select select
type input "Shane P"
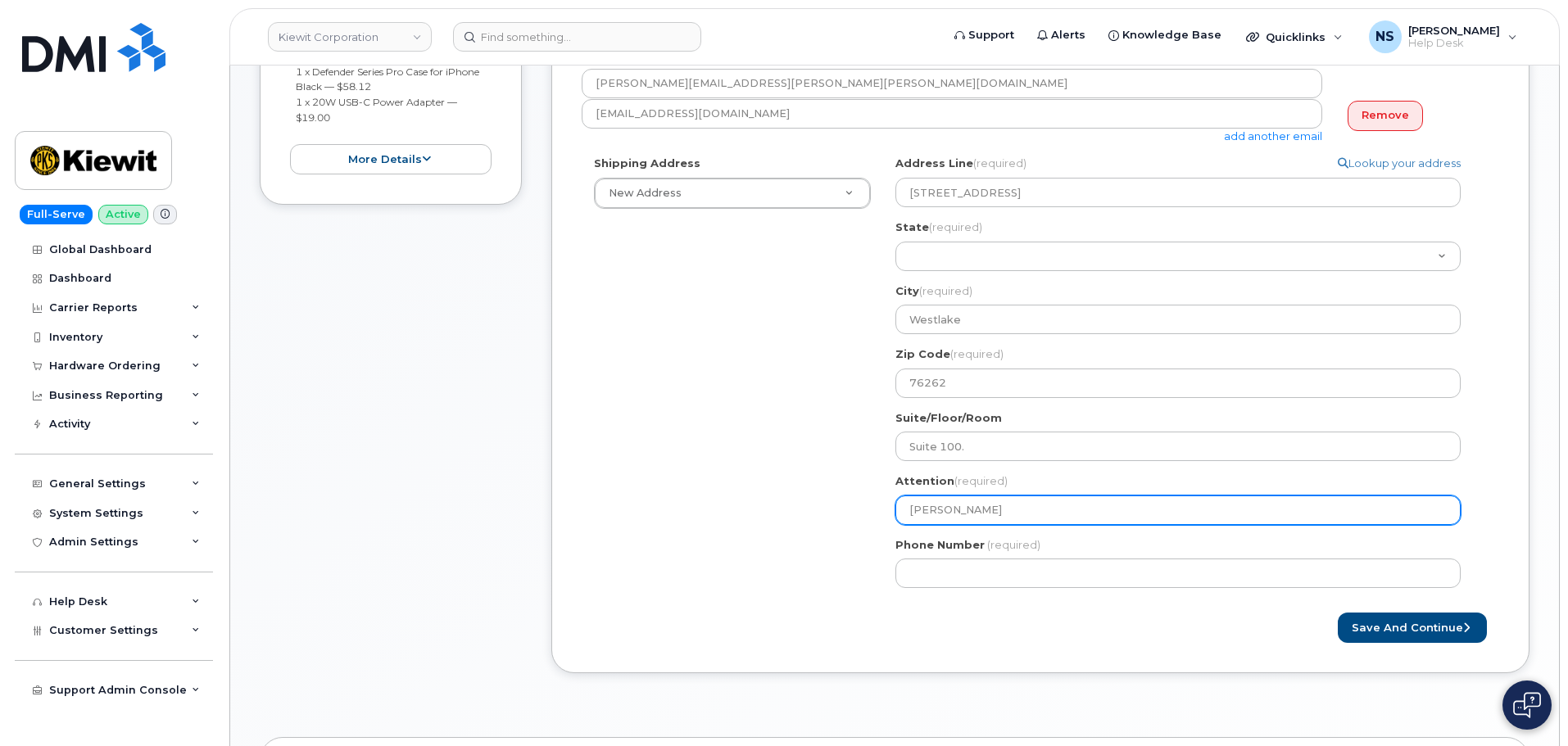
select select
type input "Shane Pe"
select select
type input "Shane Pet"
select select
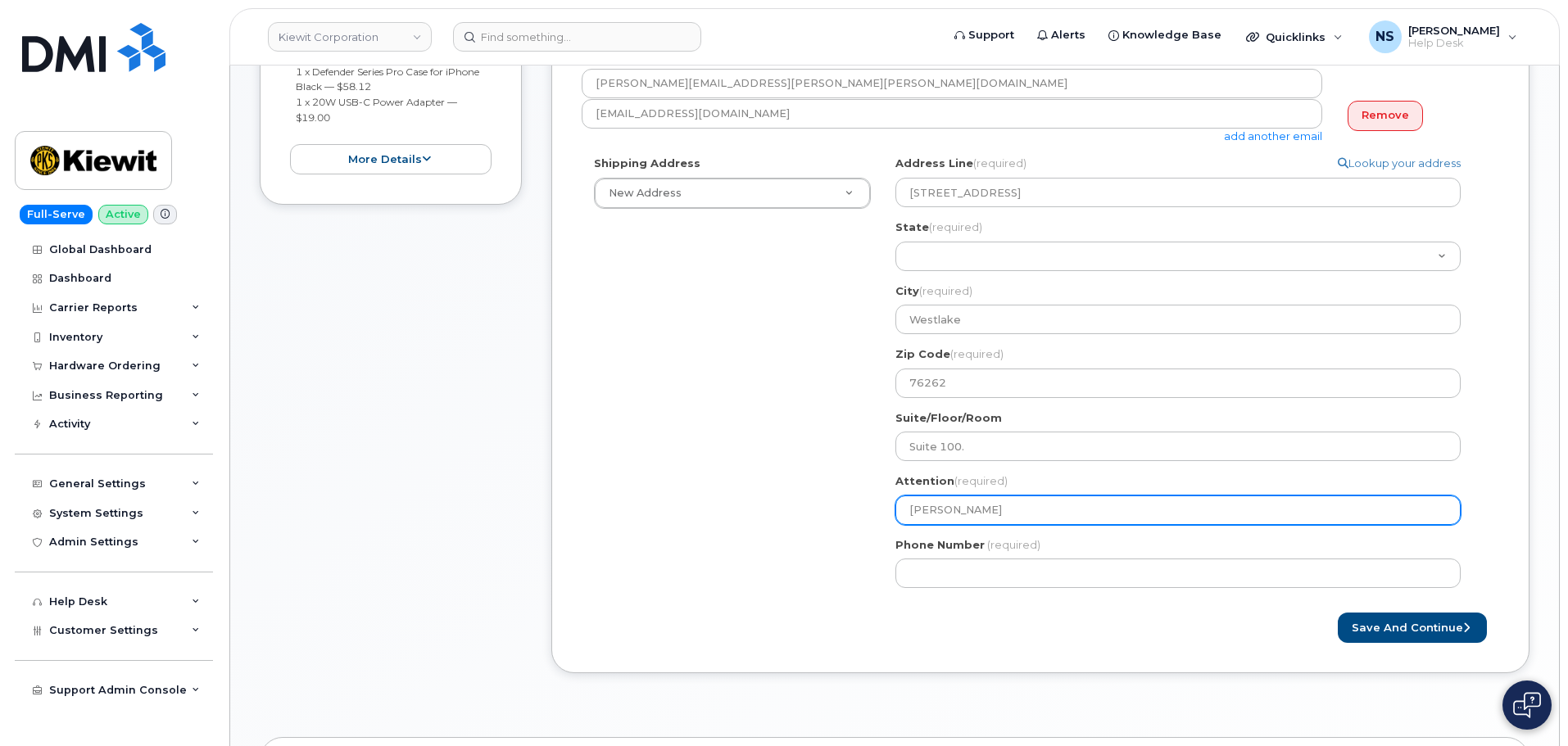
type input "Shane Pete"
select select
type input "Shane Peter"
select select
type input "Shane Peters"
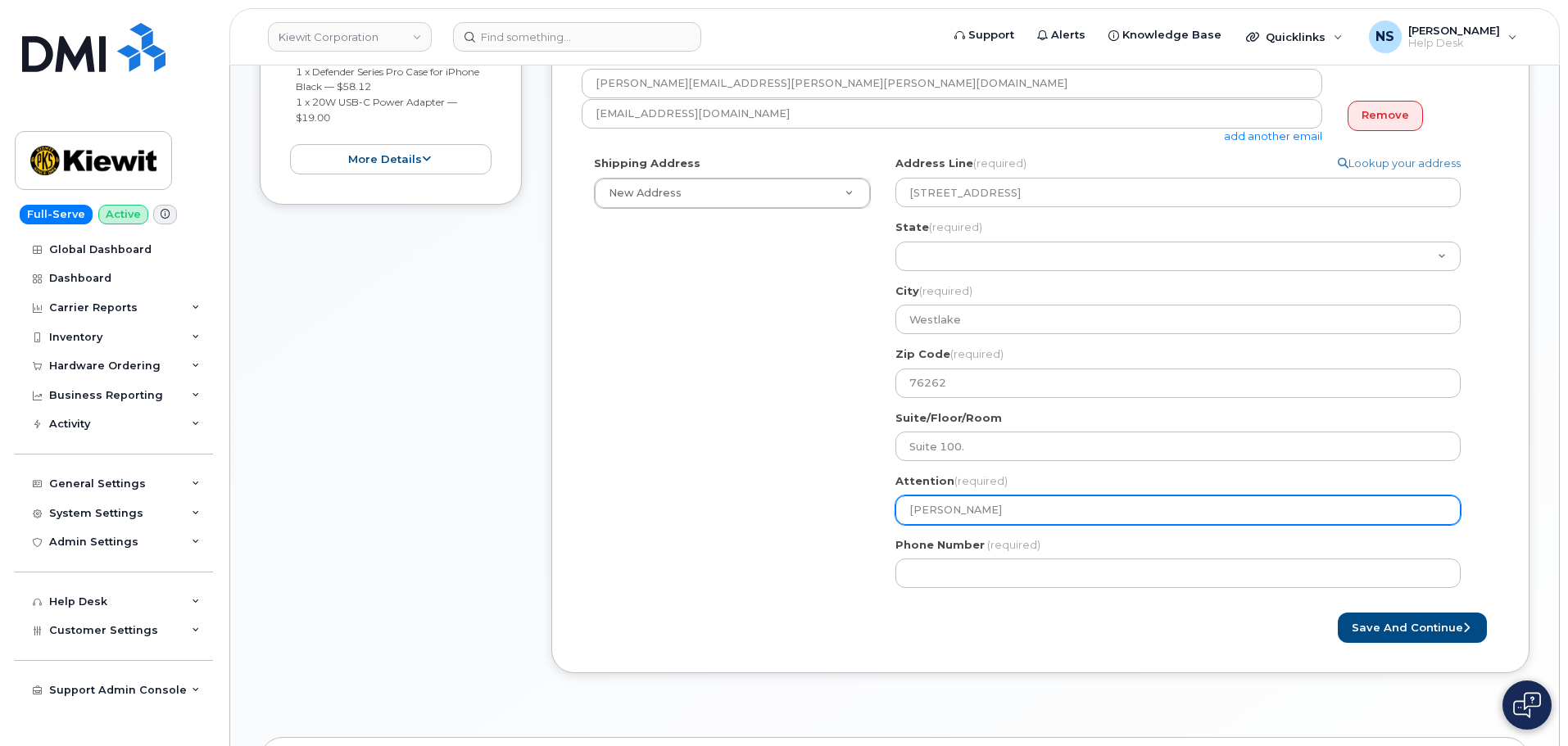
select select
type input "Shane Peterse"
select select
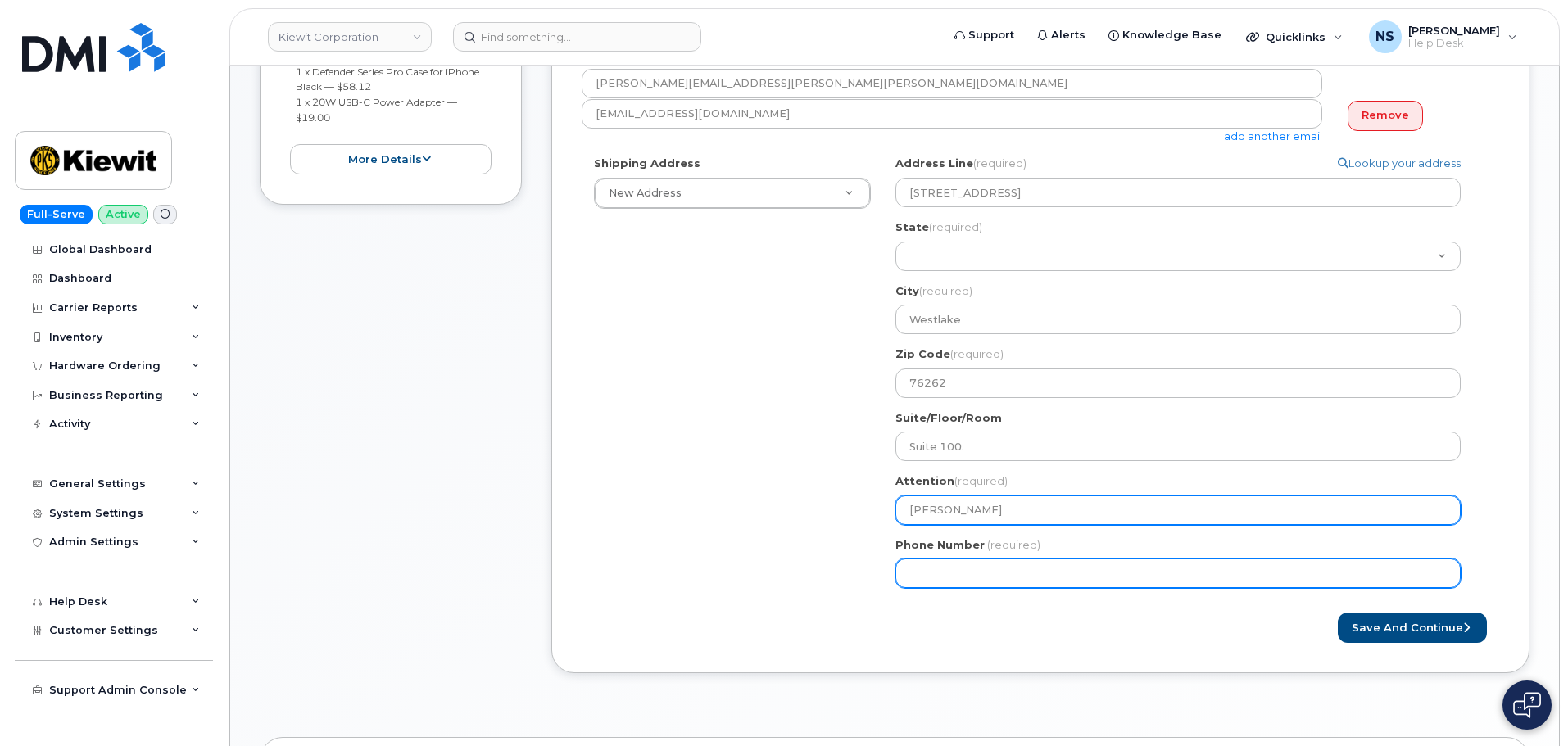
type input "[PERSON_NAME]"
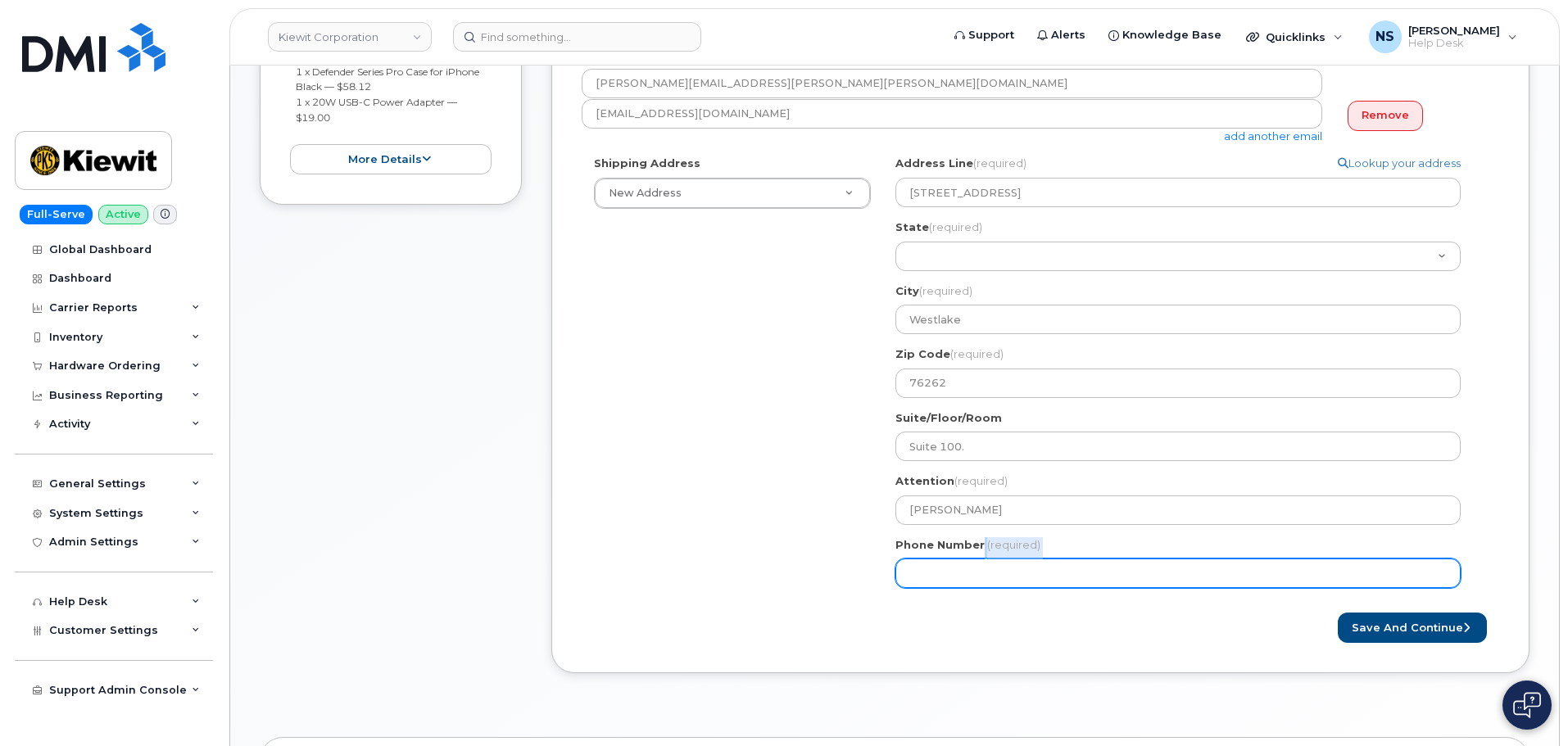
click at [947, 560] on div "Phone Number (required)" at bounding box center [1184, 563] width 578 height 52
drag, startPoint x: 956, startPoint y: 577, endPoint x: 988, endPoint y: 548, distance: 43.2
click at [963, 574] on input "Phone Number" at bounding box center [1177, 574] width 565 height 29
click at [996, 570] on input "Phone Number" at bounding box center [1177, 574] width 565 height 29
paste input "8177212675"
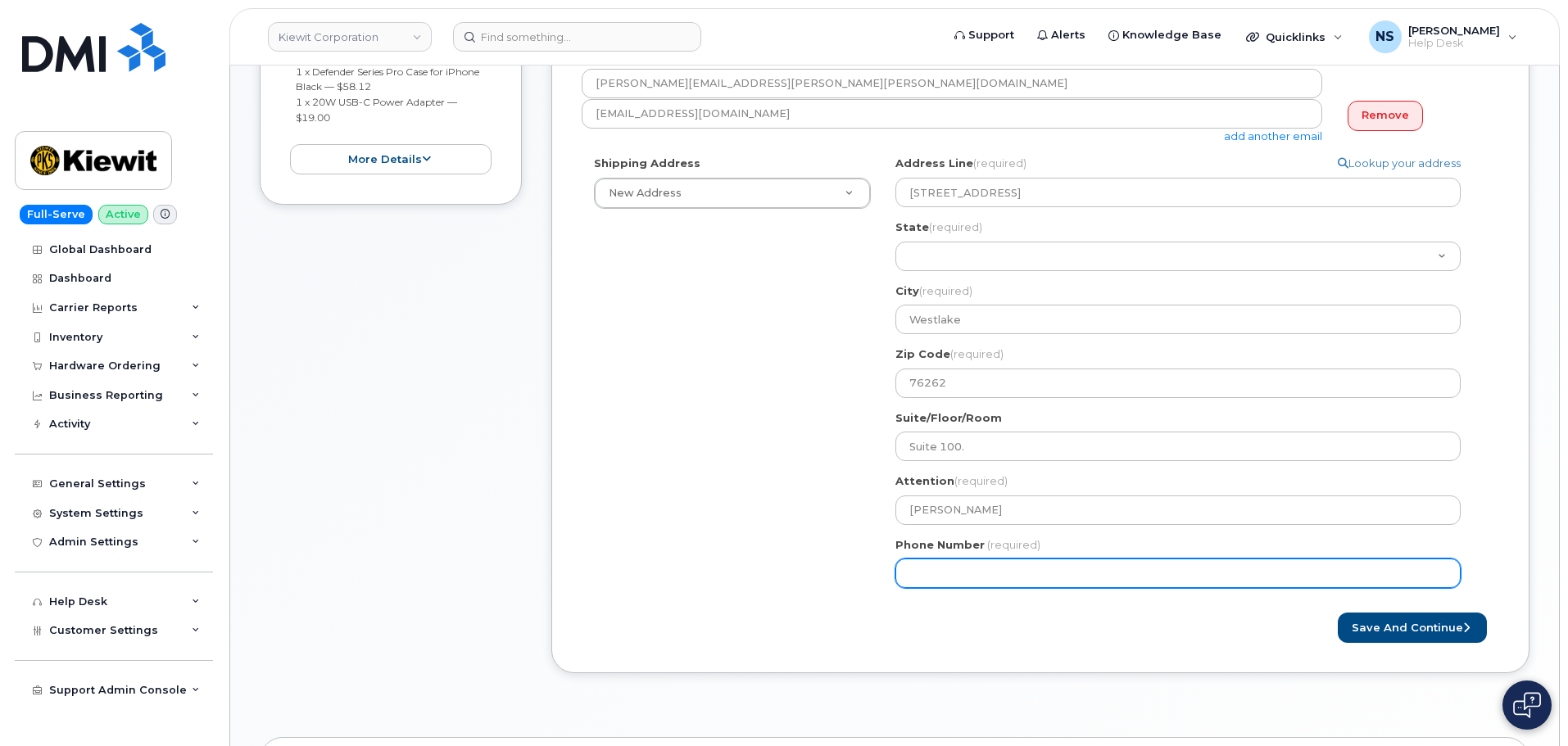
select select
type input "8177212675"
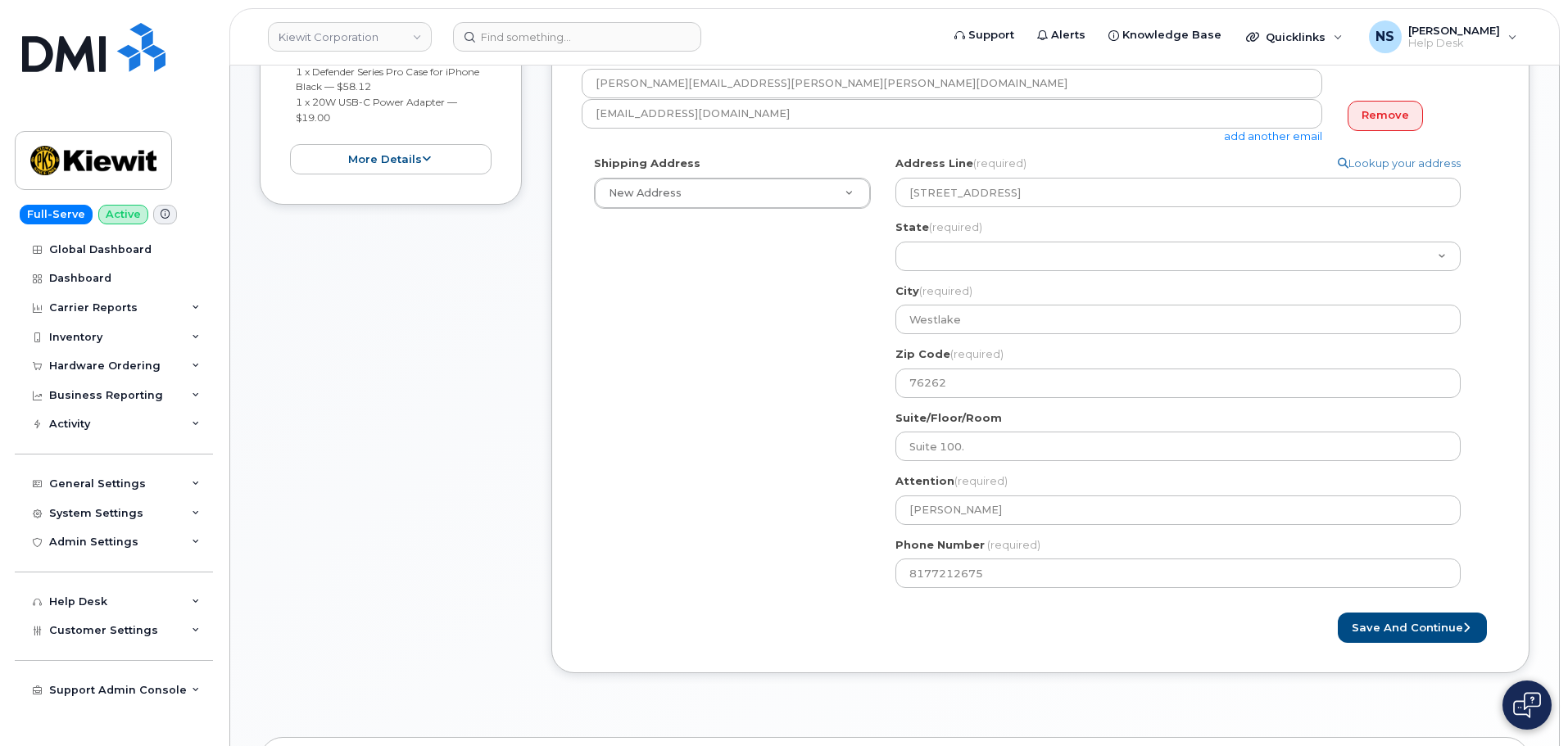
click at [1361, 601] on form "Created By Noah Shelton Requested By Notify the following emails about order ch…" at bounding box center [1040, 281] width 918 height 724
click at [1390, 630] on button "Save and Continue" at bounding box center [1412, 627] width 149 height 30
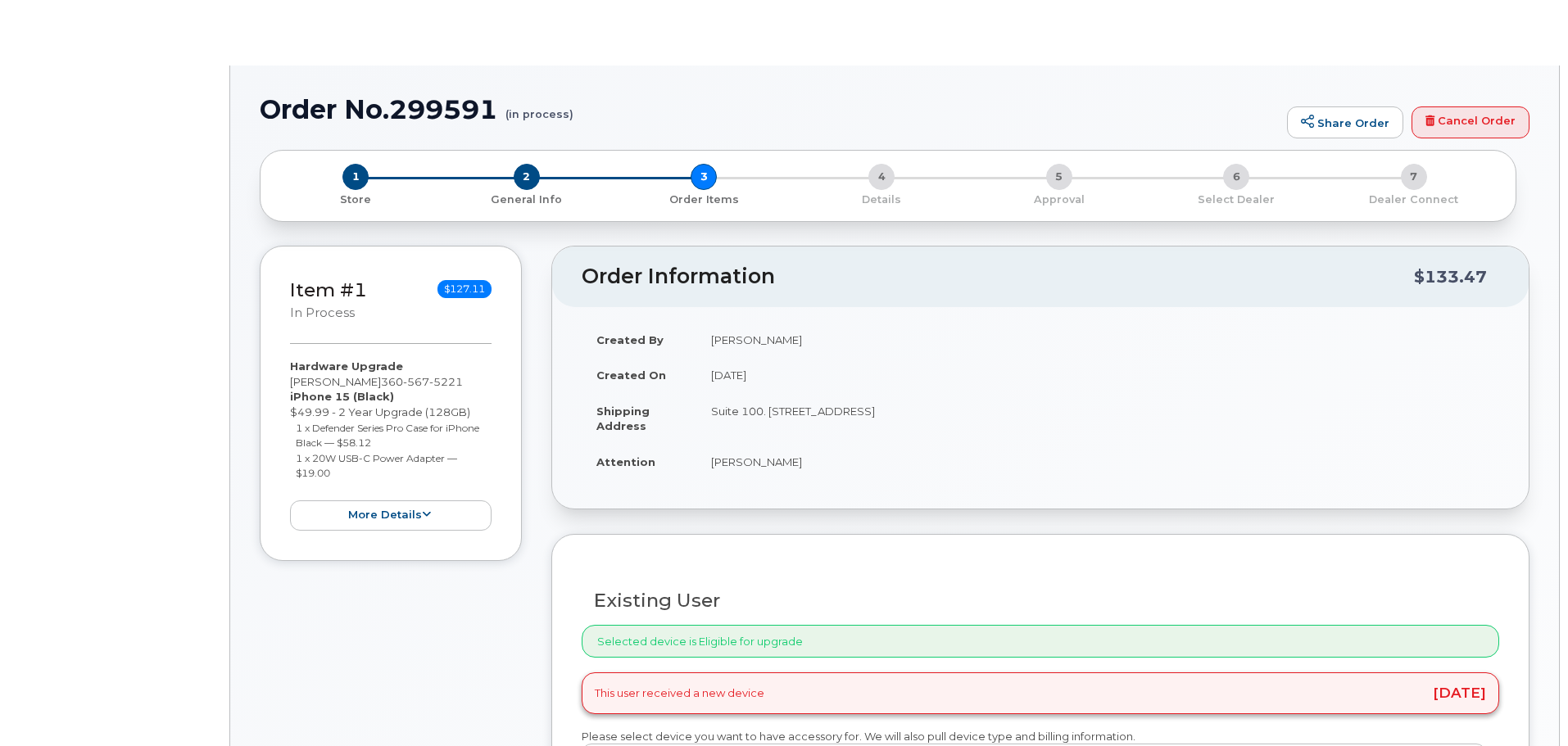
type input "[PERSON_NAME]"
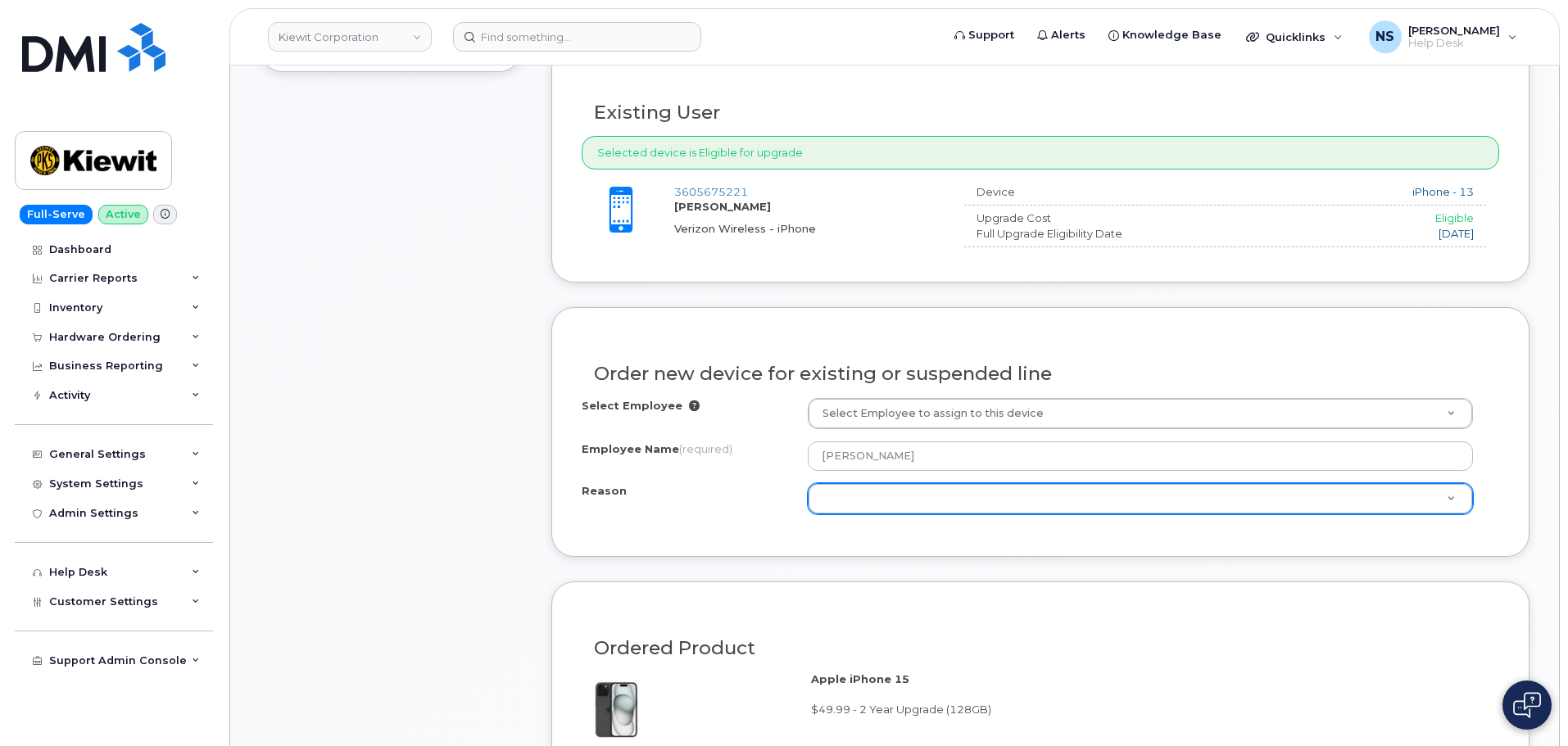
scroll to position [737, 0]
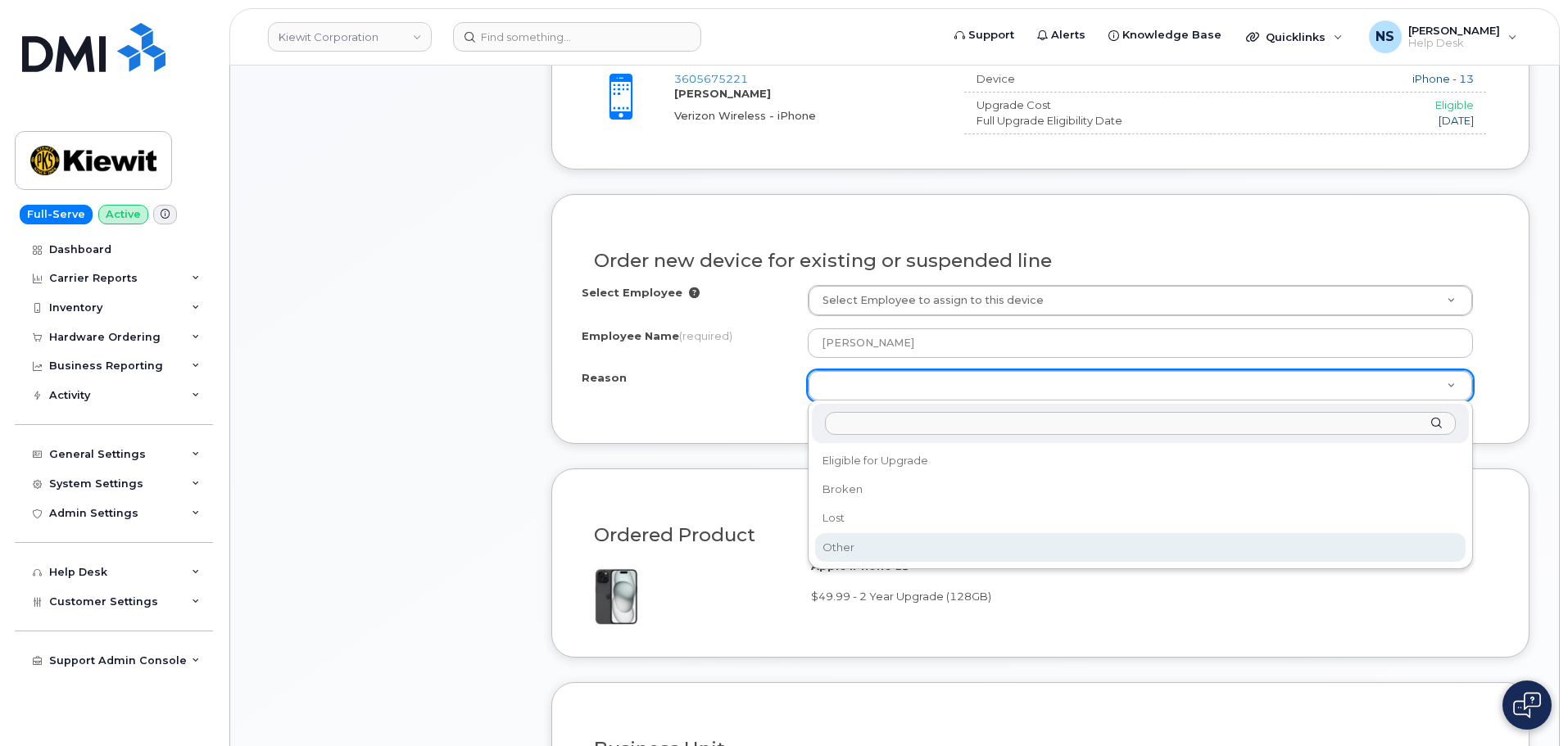
drag, startPoint x: 847, startPoint y: 550, endPoint x: 854, endPoint y: 486, distance: 64.4
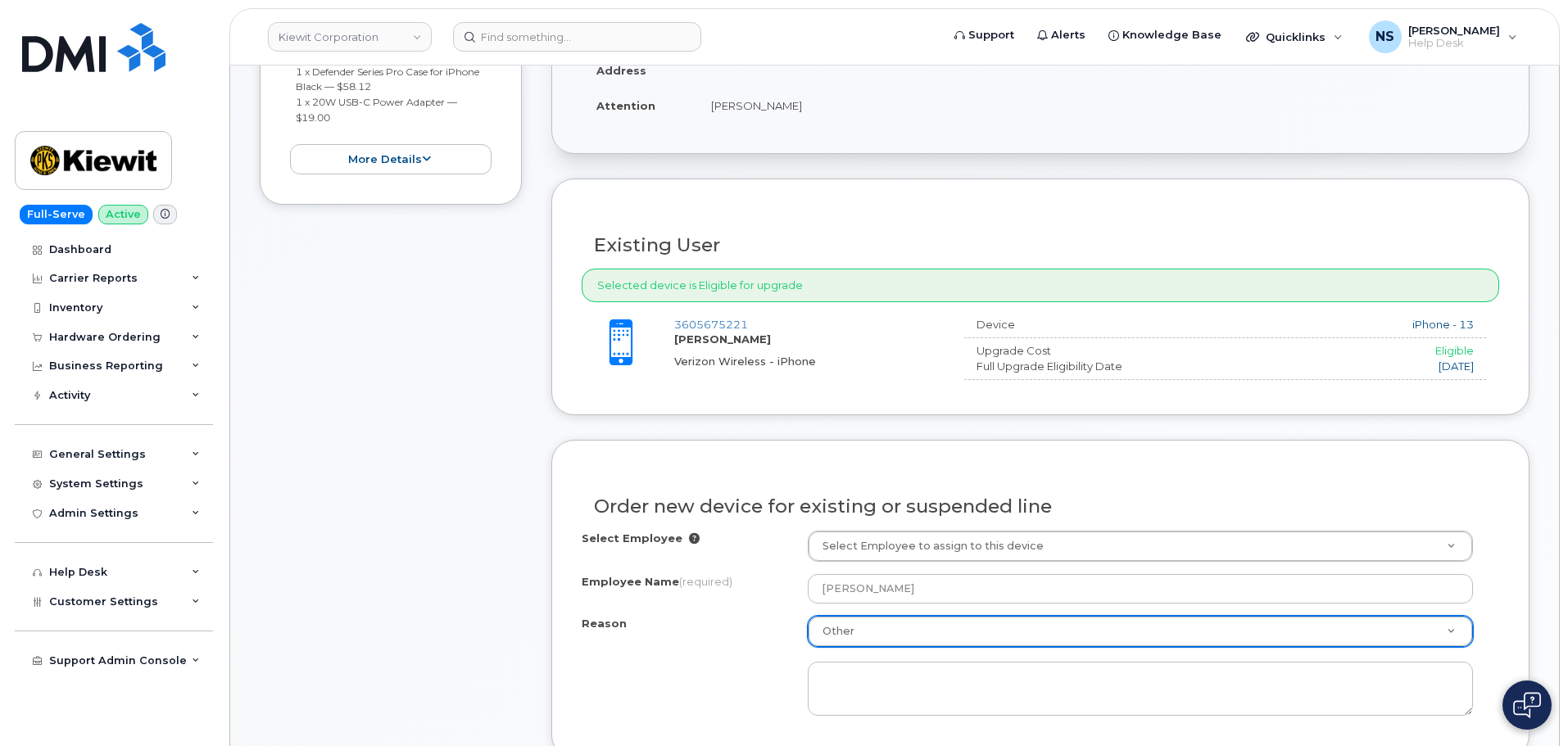
scroll to position [574, 0]
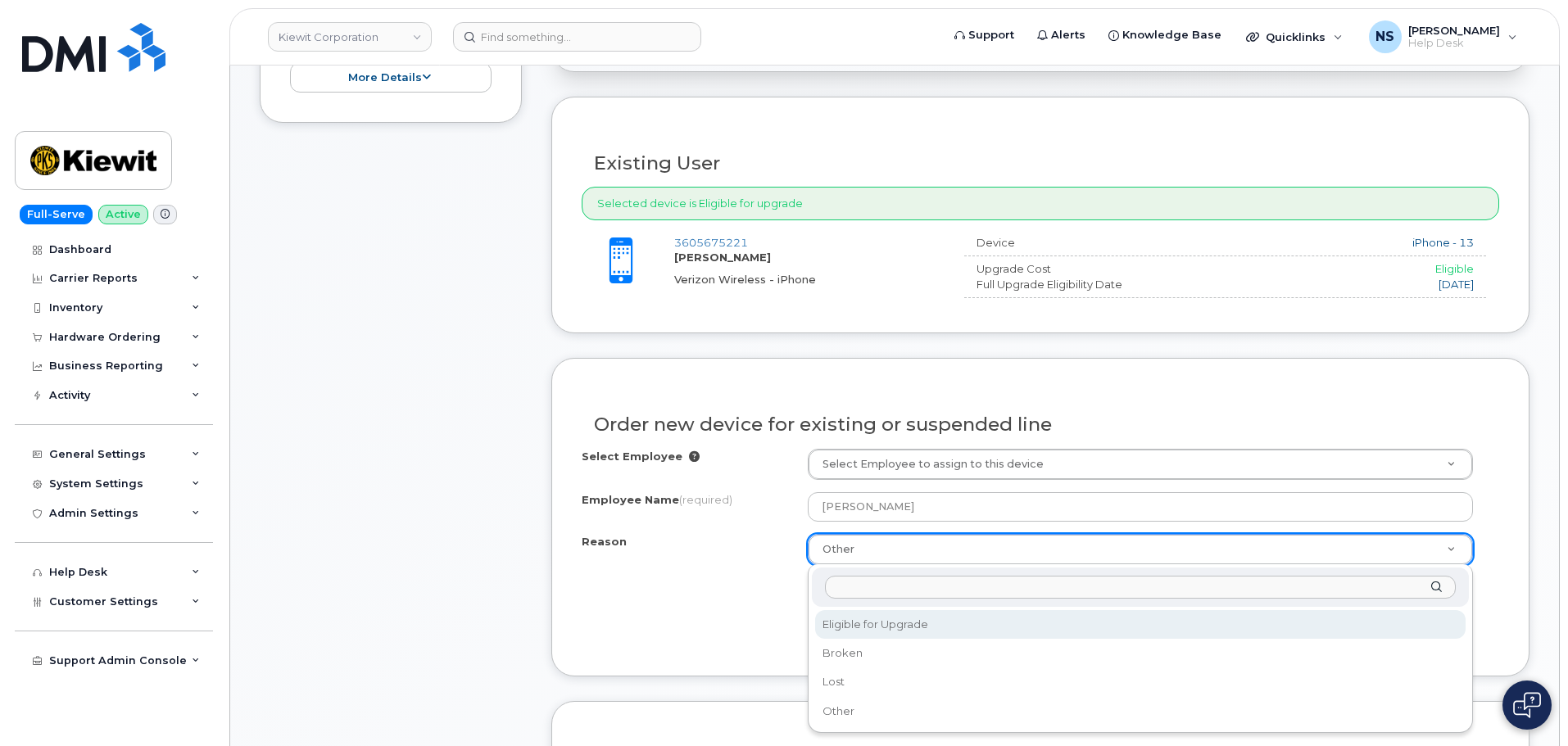
drag, startPoint x: 870, startPoint y: 636, endPoint x: 802, endPoint y: 611, distance: 72.4
select select "eligible_for_upgrade"
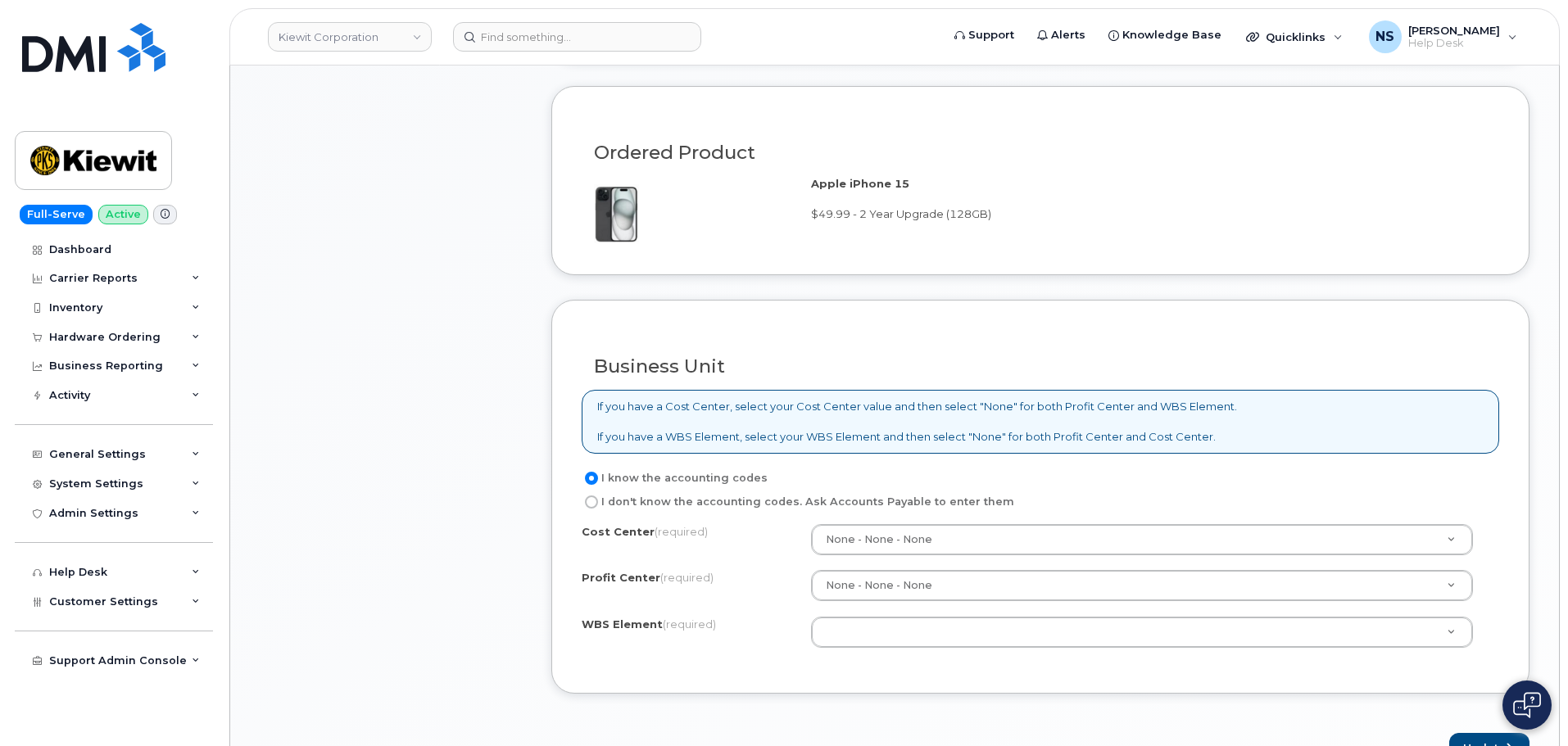
scroll to position [1229, 0]
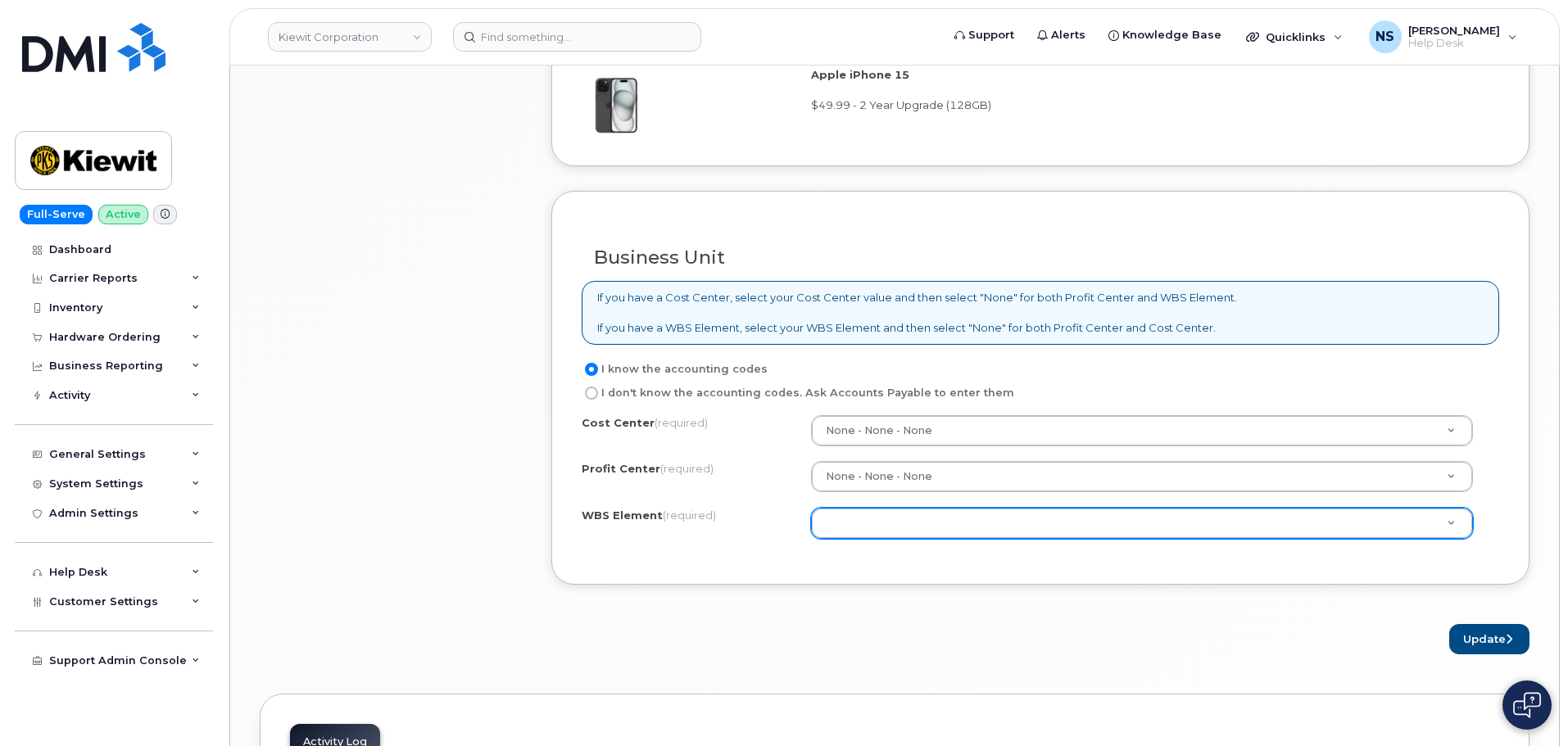
drag, startPoint x: 858, startPoint y: 542, endPoint x: 847, endPoint y: 521, distance: 23.7
click at [852, 533] on div "Cost Center (required) None - None - None None Profit Center (required) None - …" at bounding box center [1040, 484] width 918 height 139
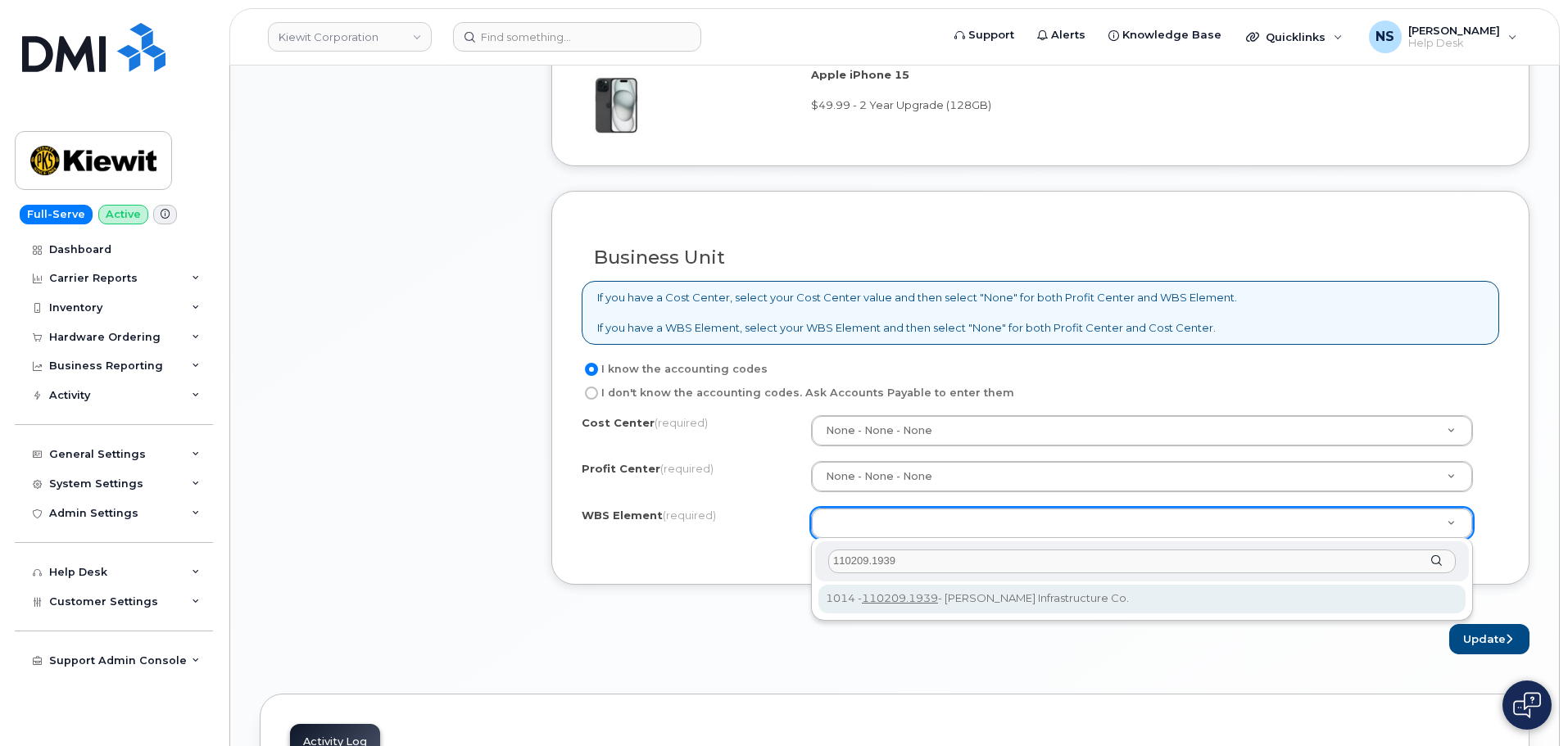
type input "110209.1939"
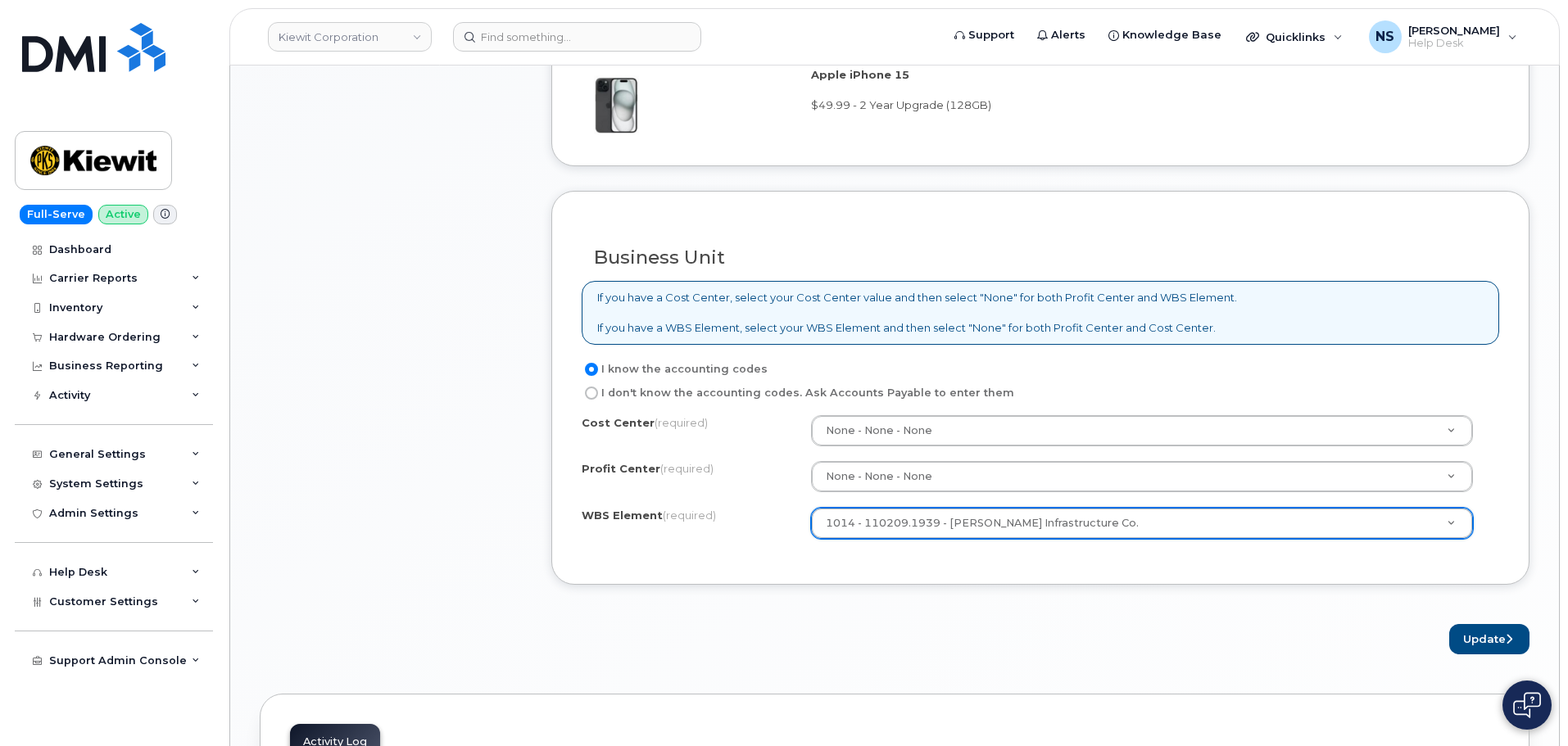
click at [1055, 571] on div "Business Unit If you have a Cost Center, select your Cost Center value and then…" at bounding box center [1040, 387] width 978 height 394
click at [1462, 639] on button "Update" at bounding box center [1489, 639] width 80 height 30
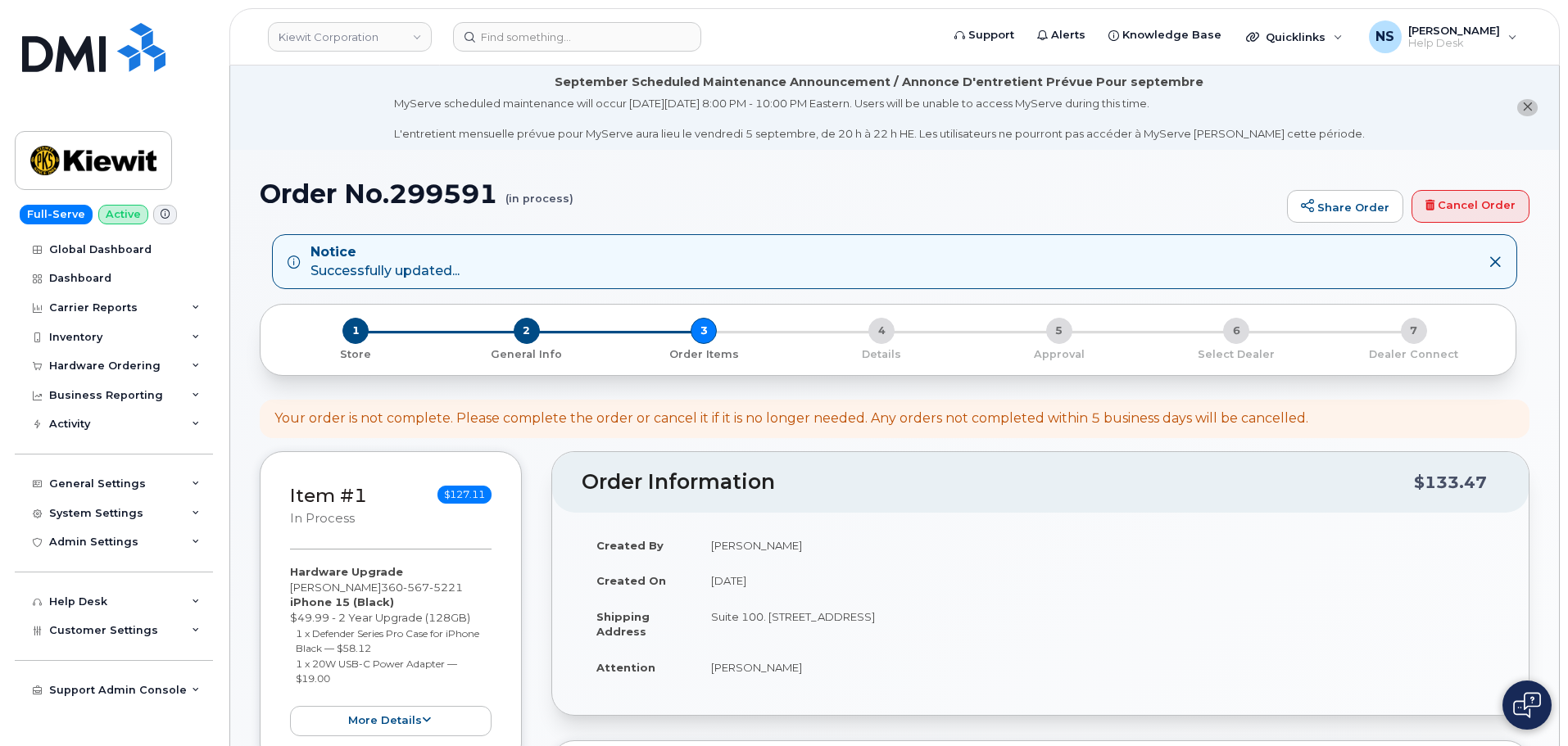
click at [423, 197] on h1 "Order No.299591 (in process)" at bounding box center [768, 193] width 1019 height 28
click at [426, 200] on h1 "Order No.299591 (in process)" at bounding box center [768, 193] width 1019 height 28
copy h1 "299591"
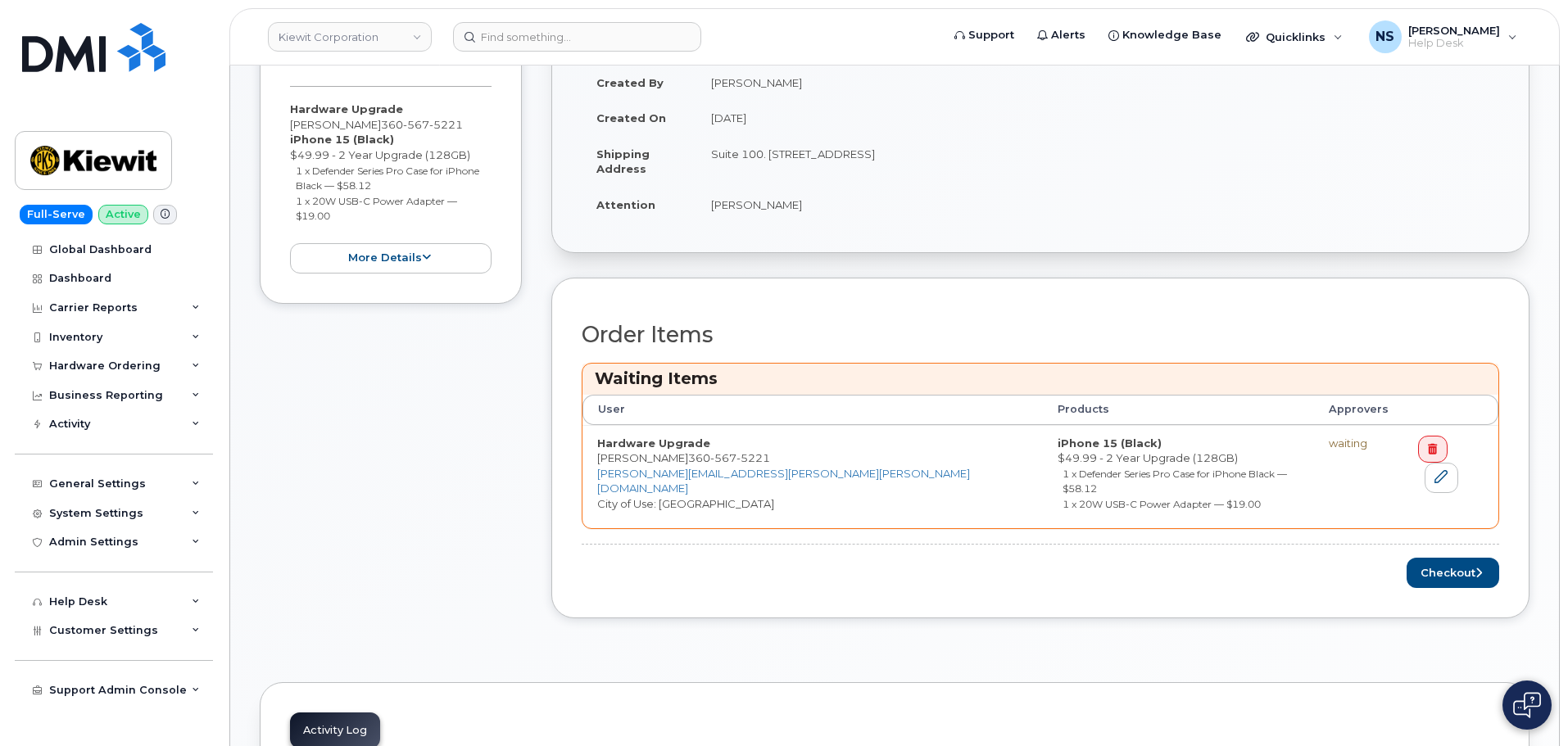
scroll to position [492, 0]
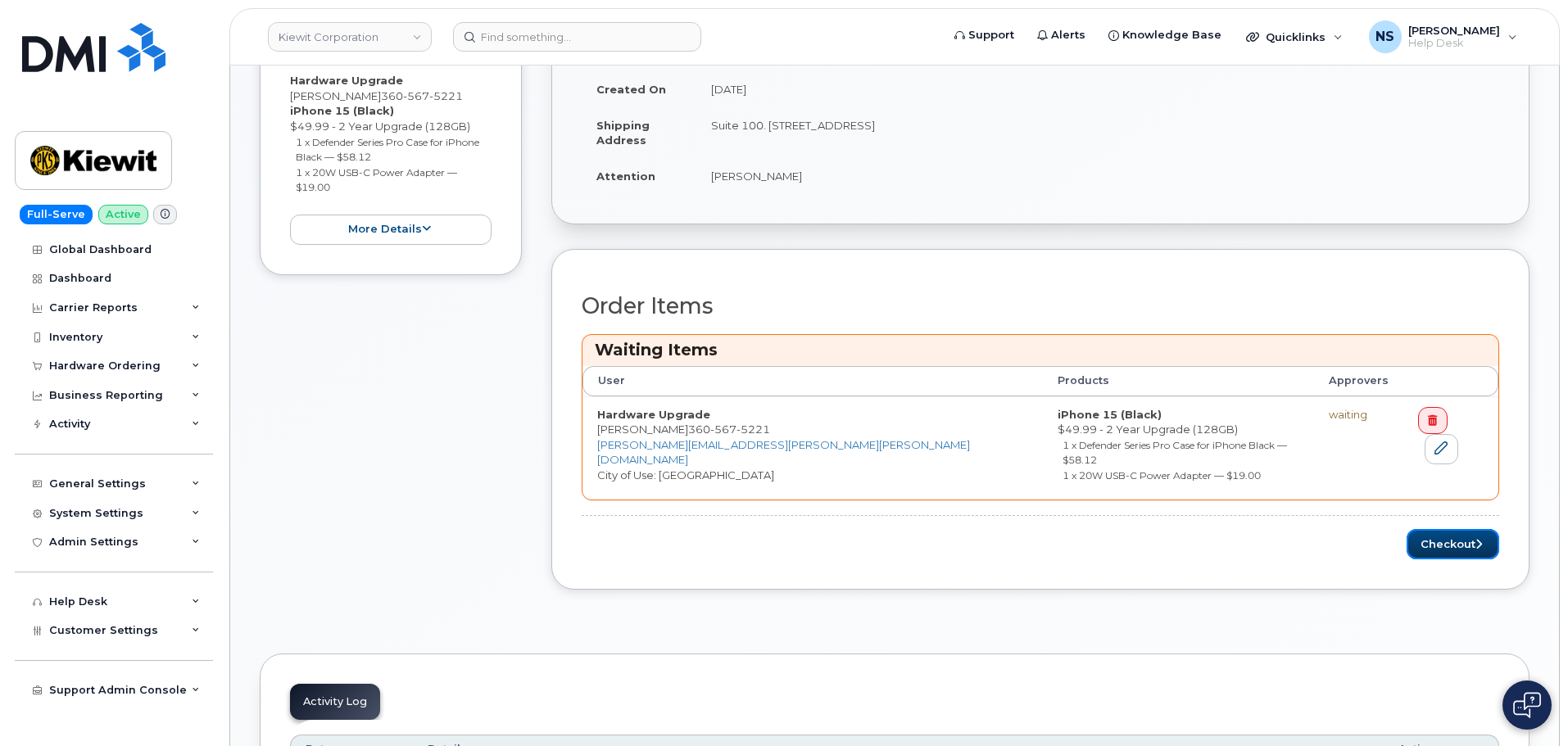
drag, startPoint x: 1445, startPoint y: 537, endPoint x: 1556, endPoint y: 494, distance: 119.0
click at [1446, 535] on button "Checkout" at bounding box center [1452, 543] width 92 height 30
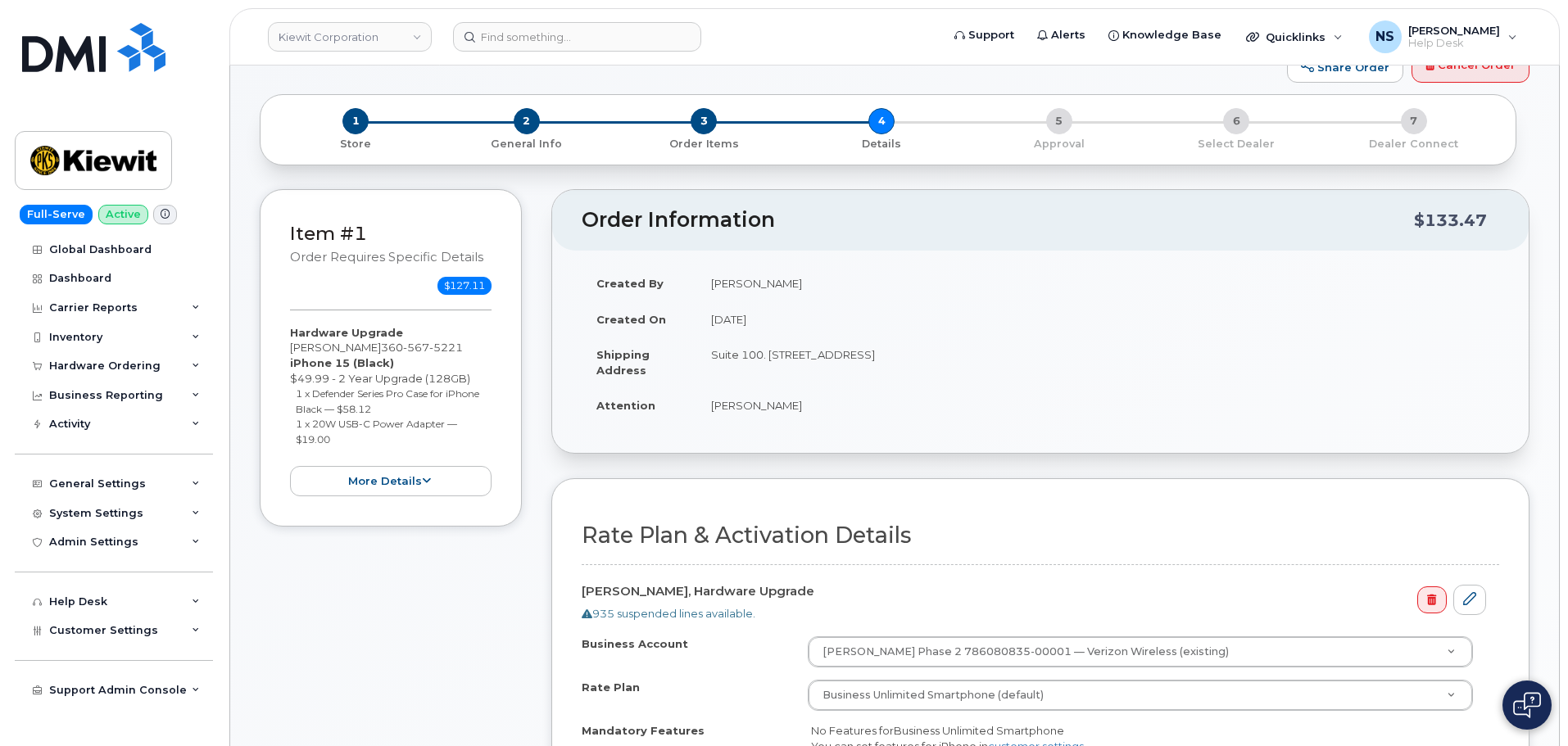
scroll to position [410, 0]
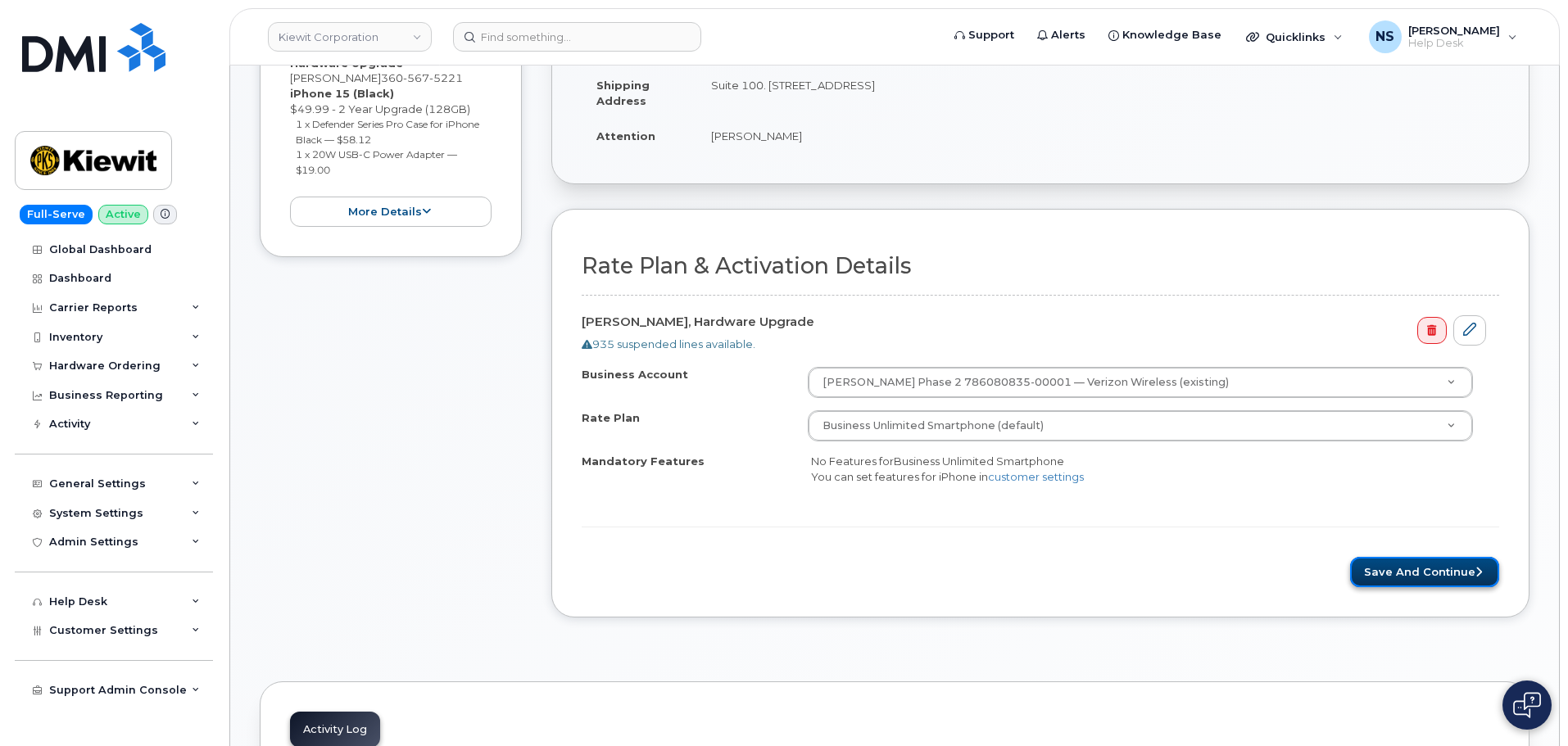
click at [1360, 563] on button "Save and Continue" at bounding box center [1424, 572] width 149 height 30
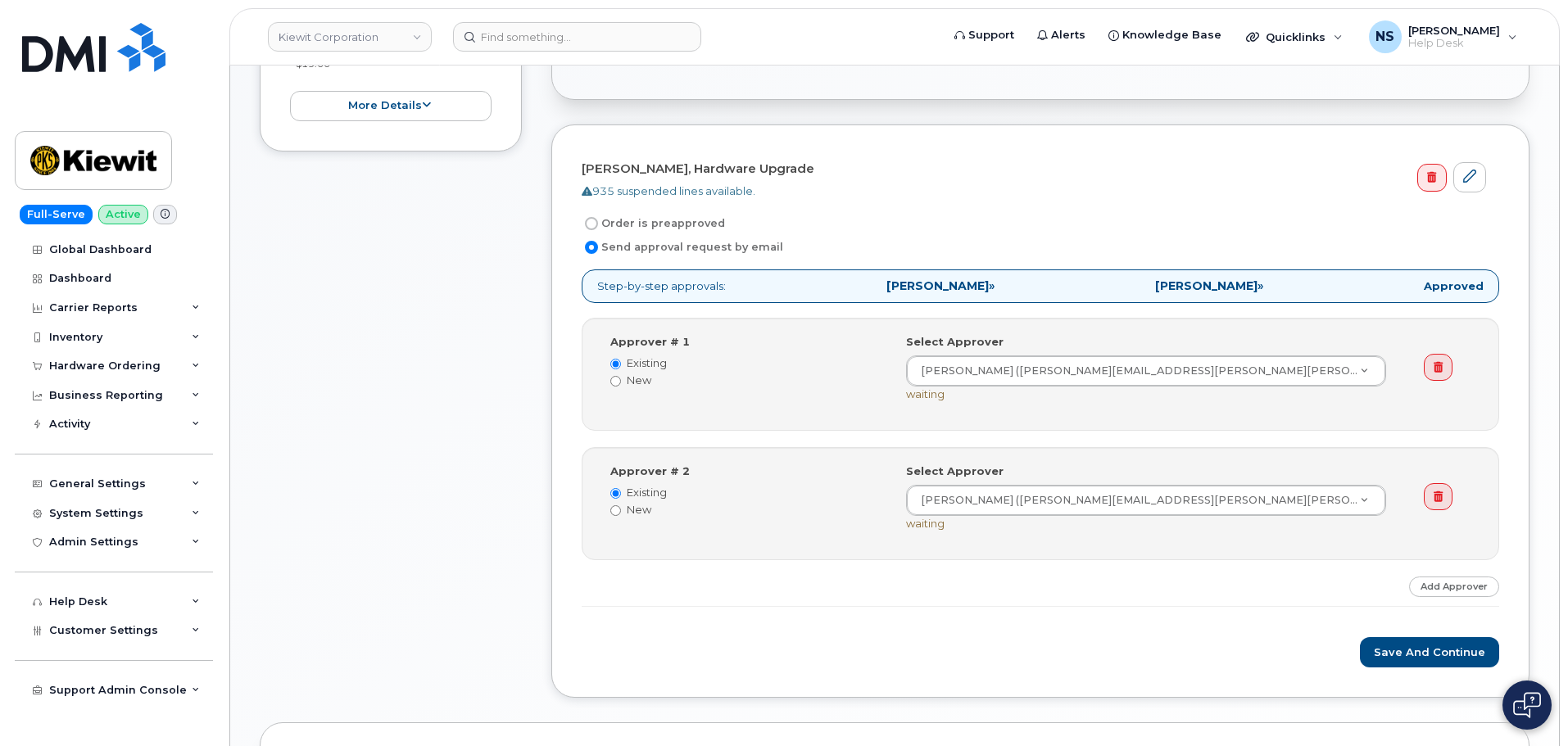
scroll to position [494, 0]
click at [1381, 643] on button "Save and Continue" at bounding box center [1428, 652] width 139 height 30
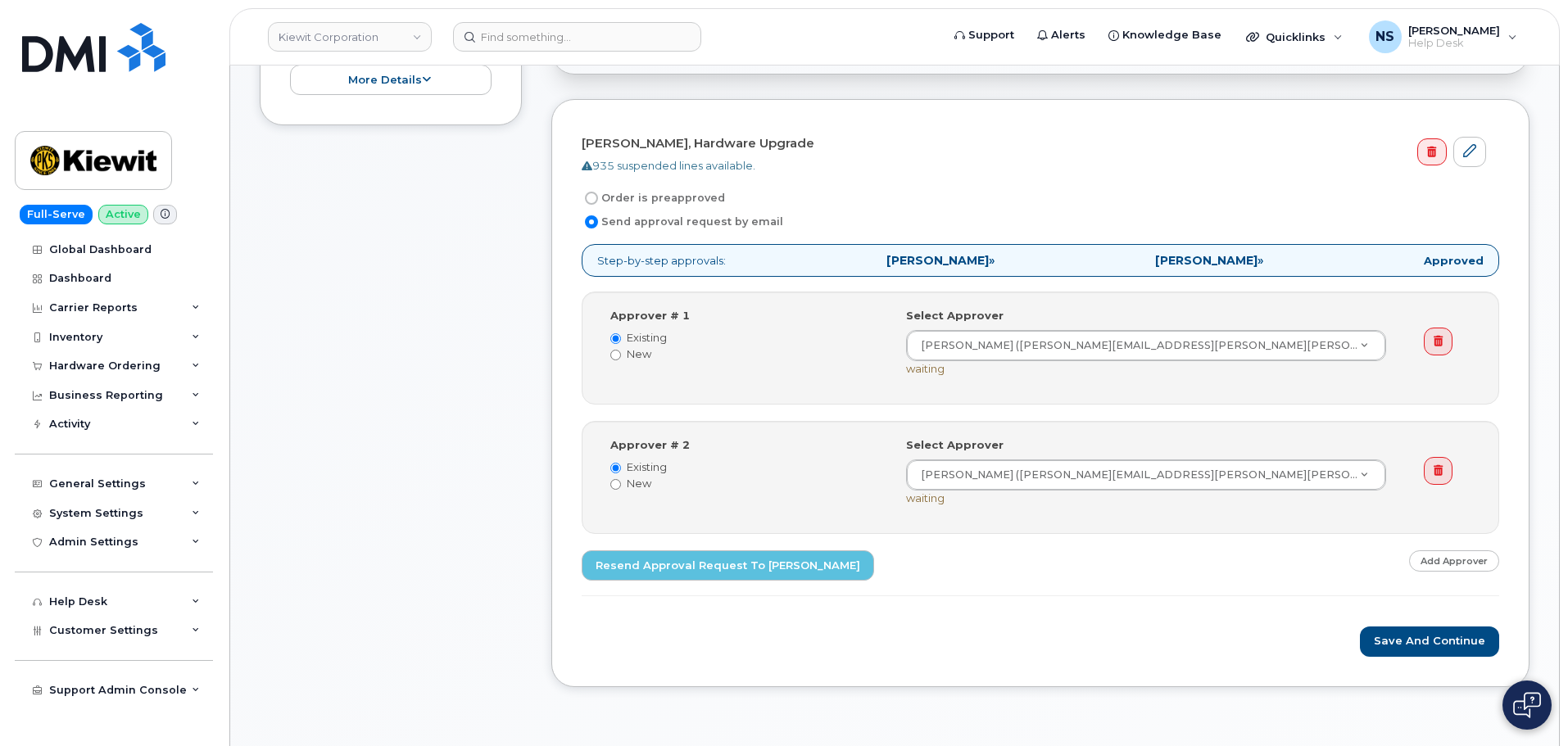
scroll to position [492, 0]
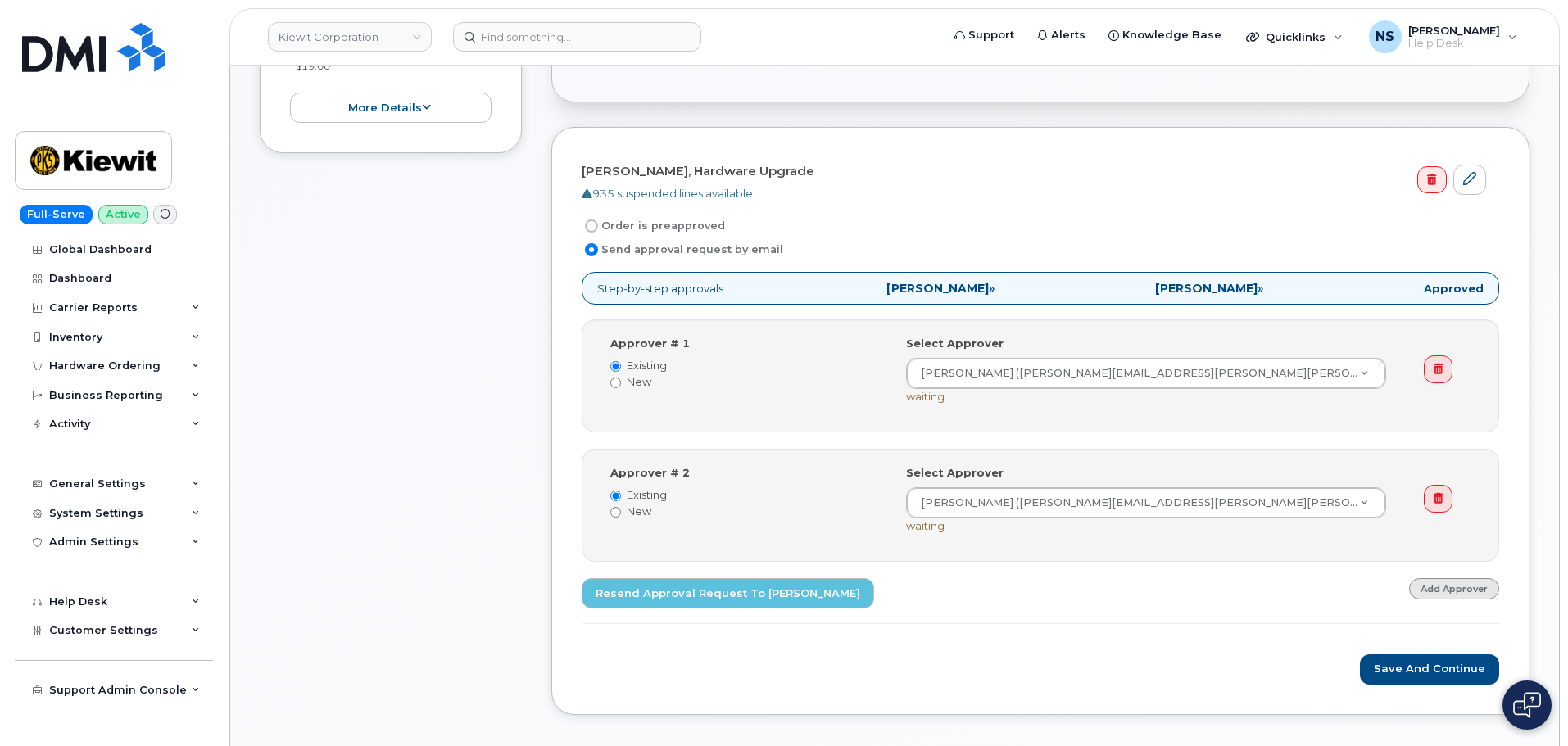
click at [1425, 583] on link "Add Approver" at bounding box center [1453, 588] width 90 height 21
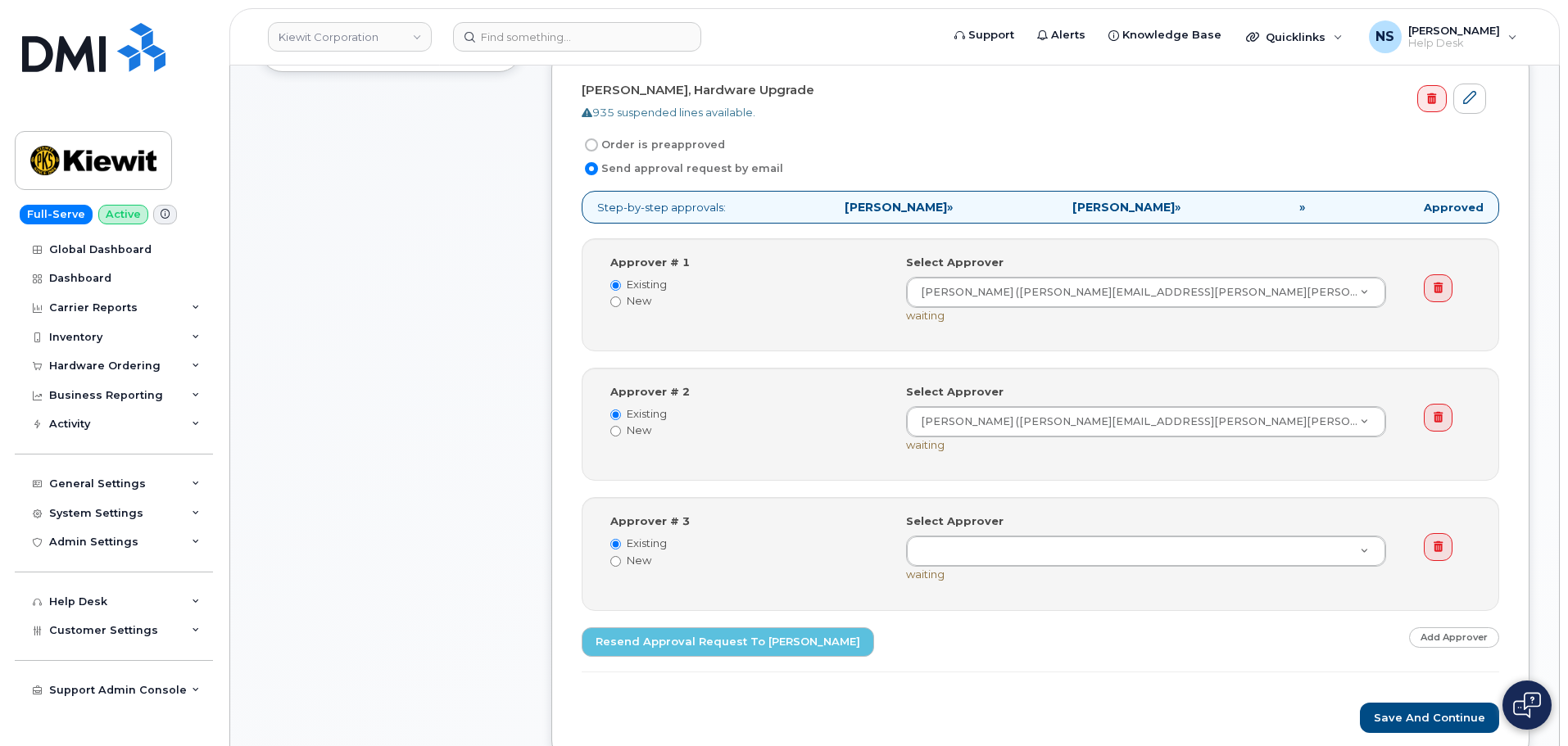
scroll to position [574, 0]
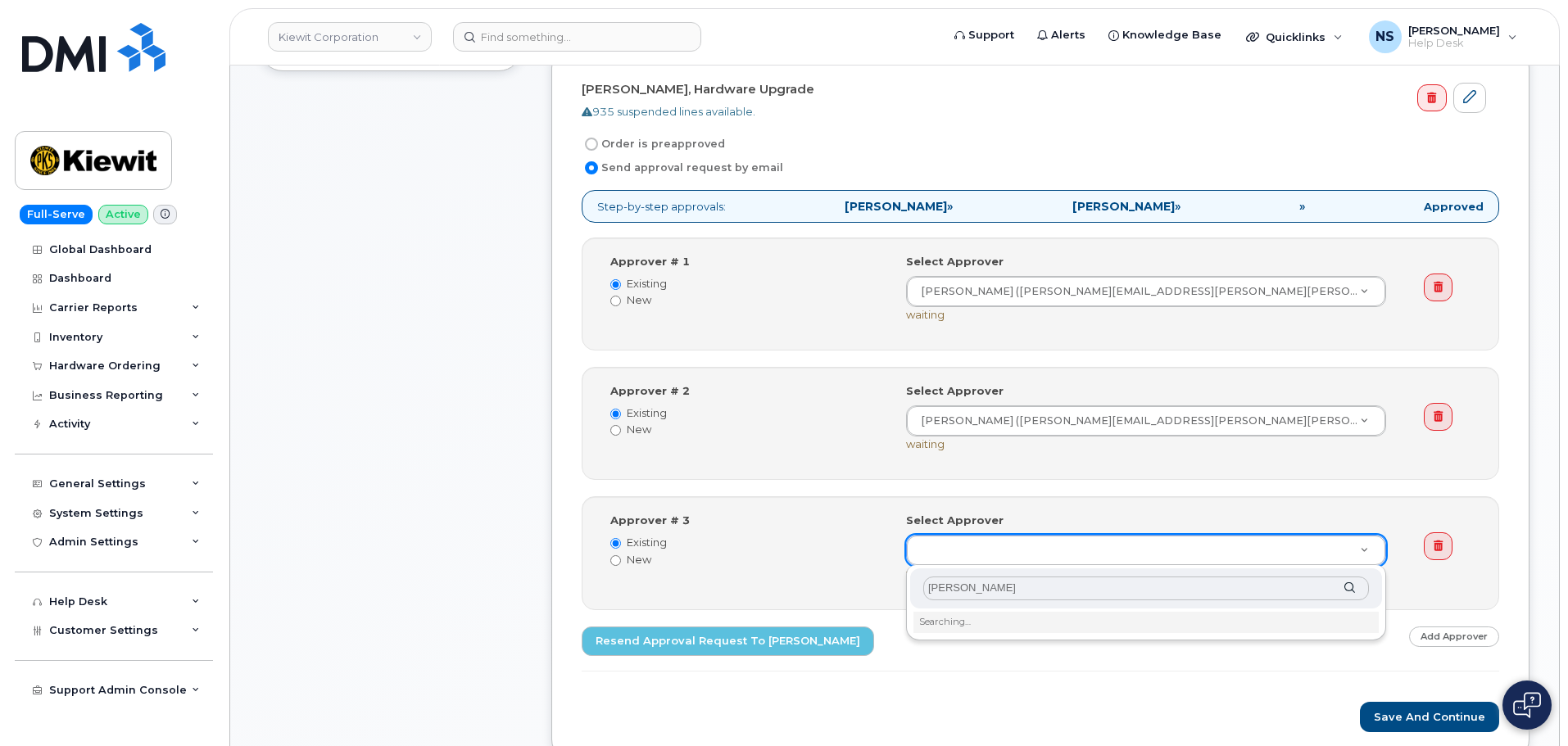
type input "[PERSON_NAME]"
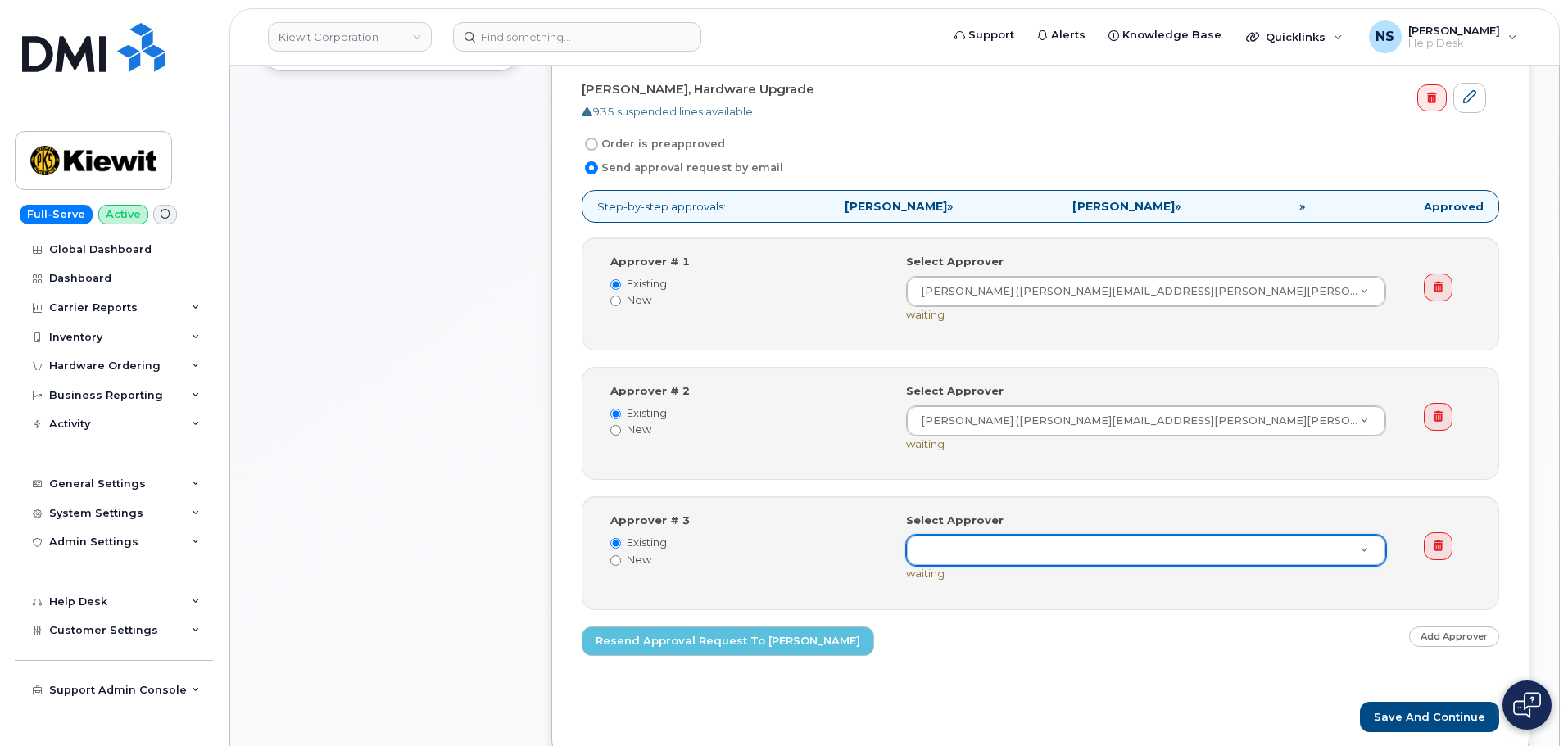
click at [626, 561] on label "New" at bounding box center [746, 560] width 271 height 16
click at [621, 561] on input "New" at bounding box center [616, 561] width 10 height 10
radio input "true"
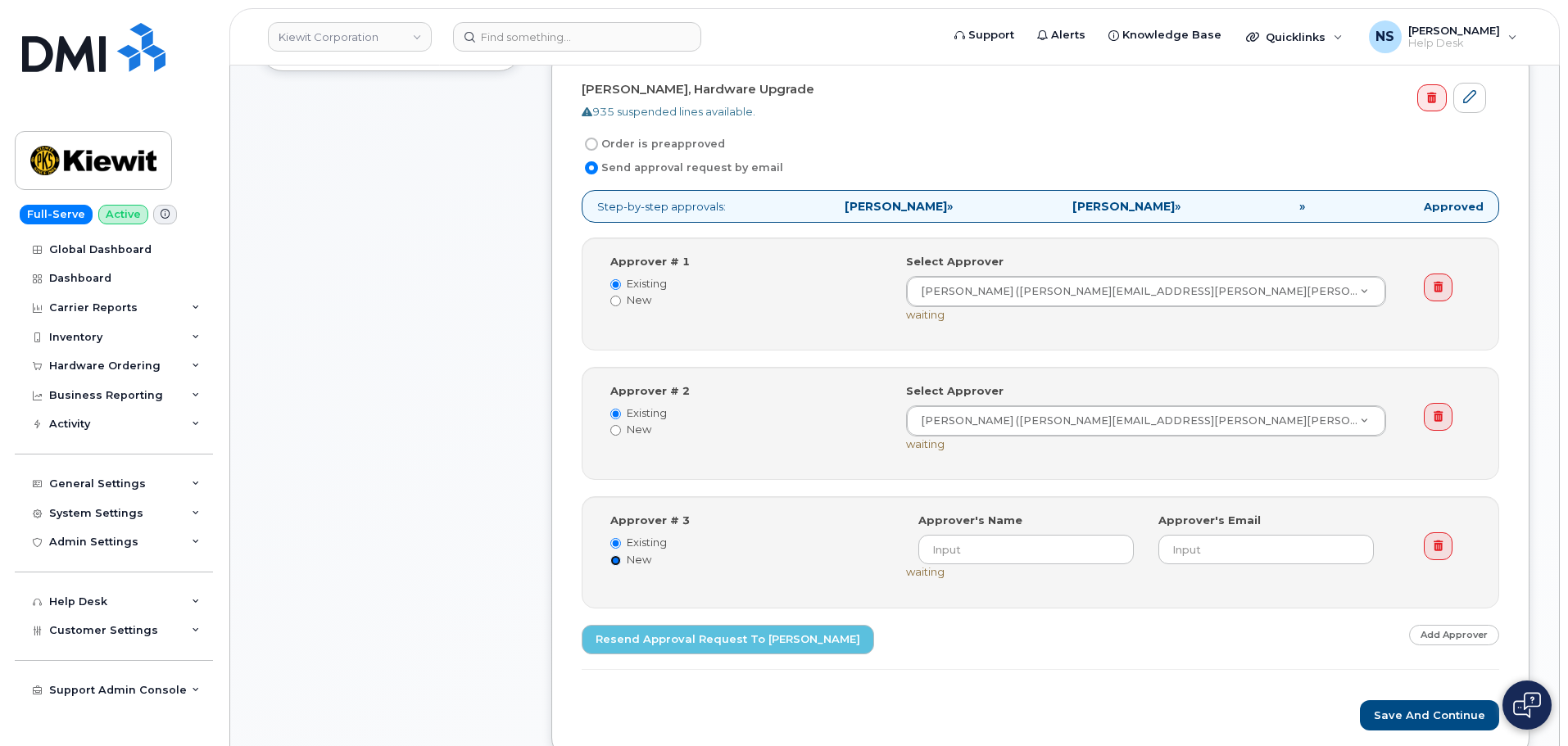
radio input "false"
click at [1032, 549] on input at bounding box center [1026, 549] width 216 height 29
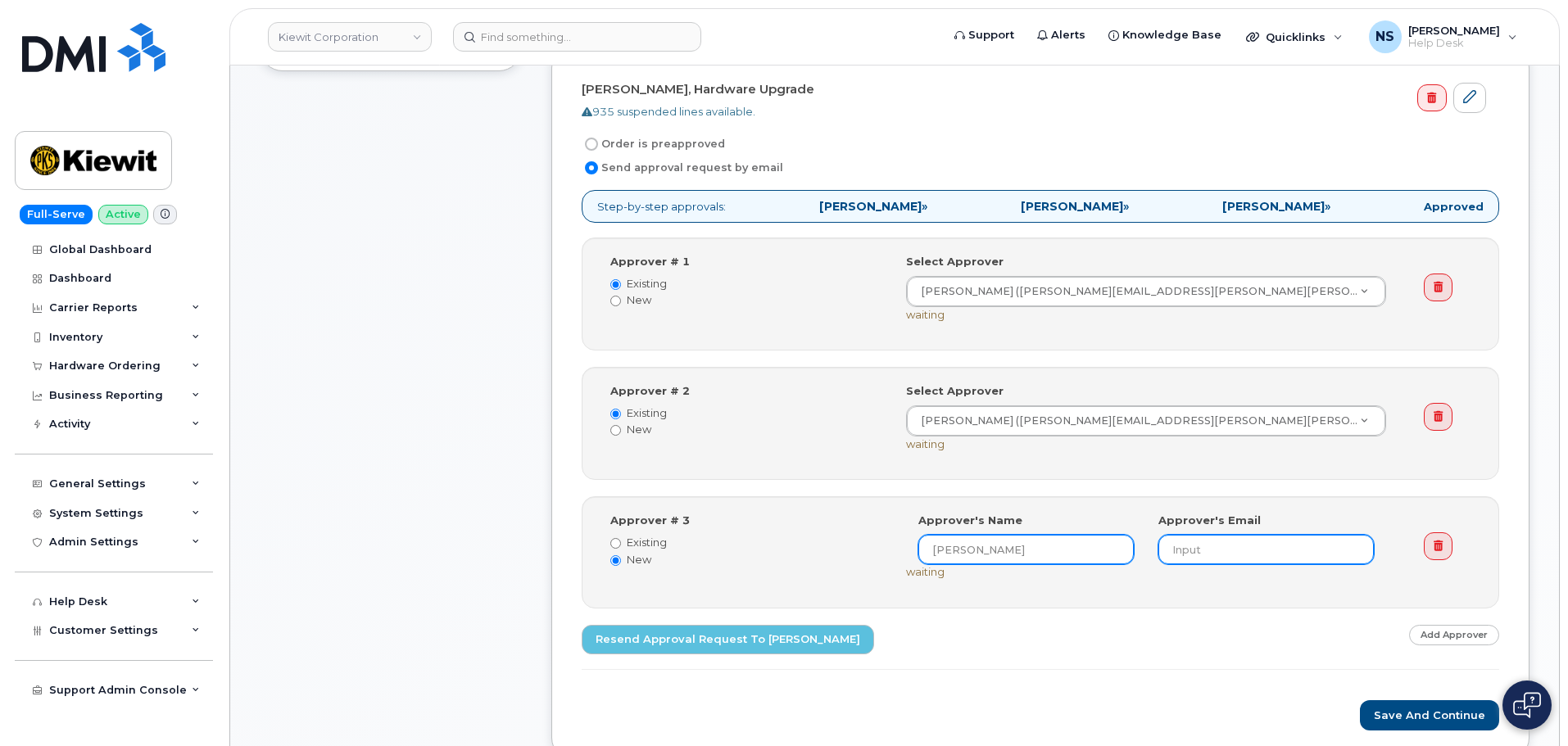
type input "[PERSON_NAME]"
click at [1220, 536] on input "email" at bounding box center [1266, 549] width 216 height 29
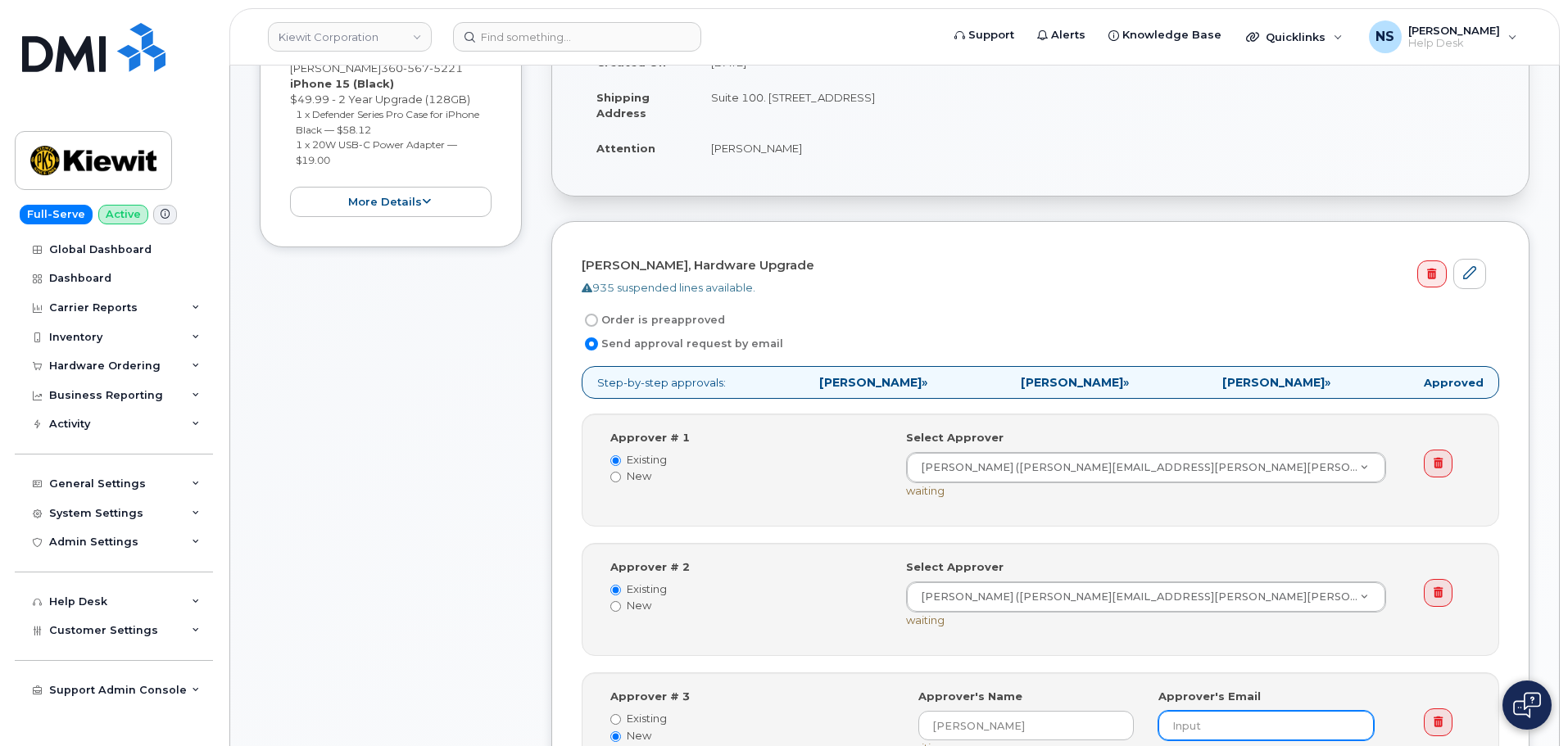
scroll to position [246, 0]
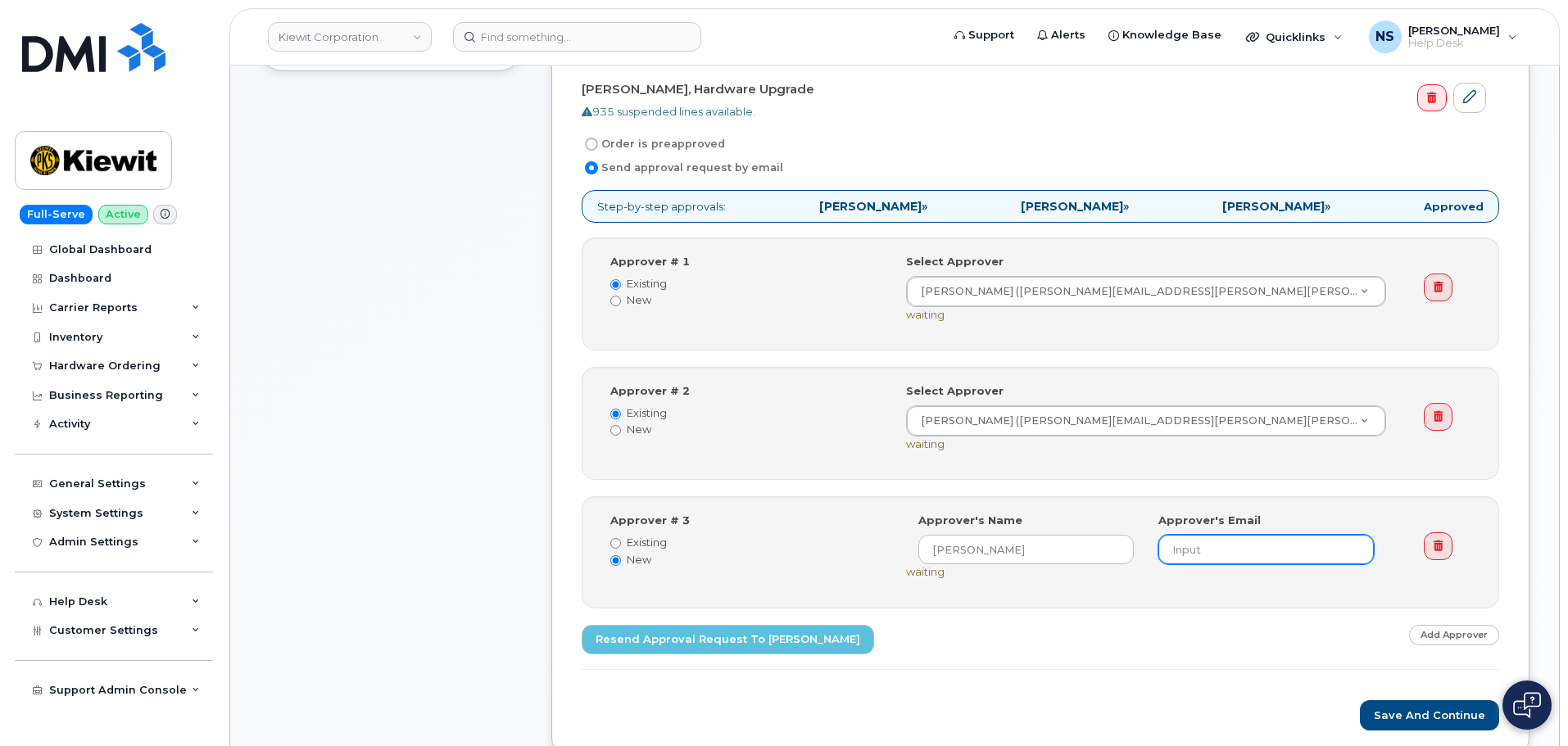
paste input "[PERSON_NAME][EMAIL_ADDRESS][PERSON_NAME][PERSON_NAME][DOMAIN_NAME]"
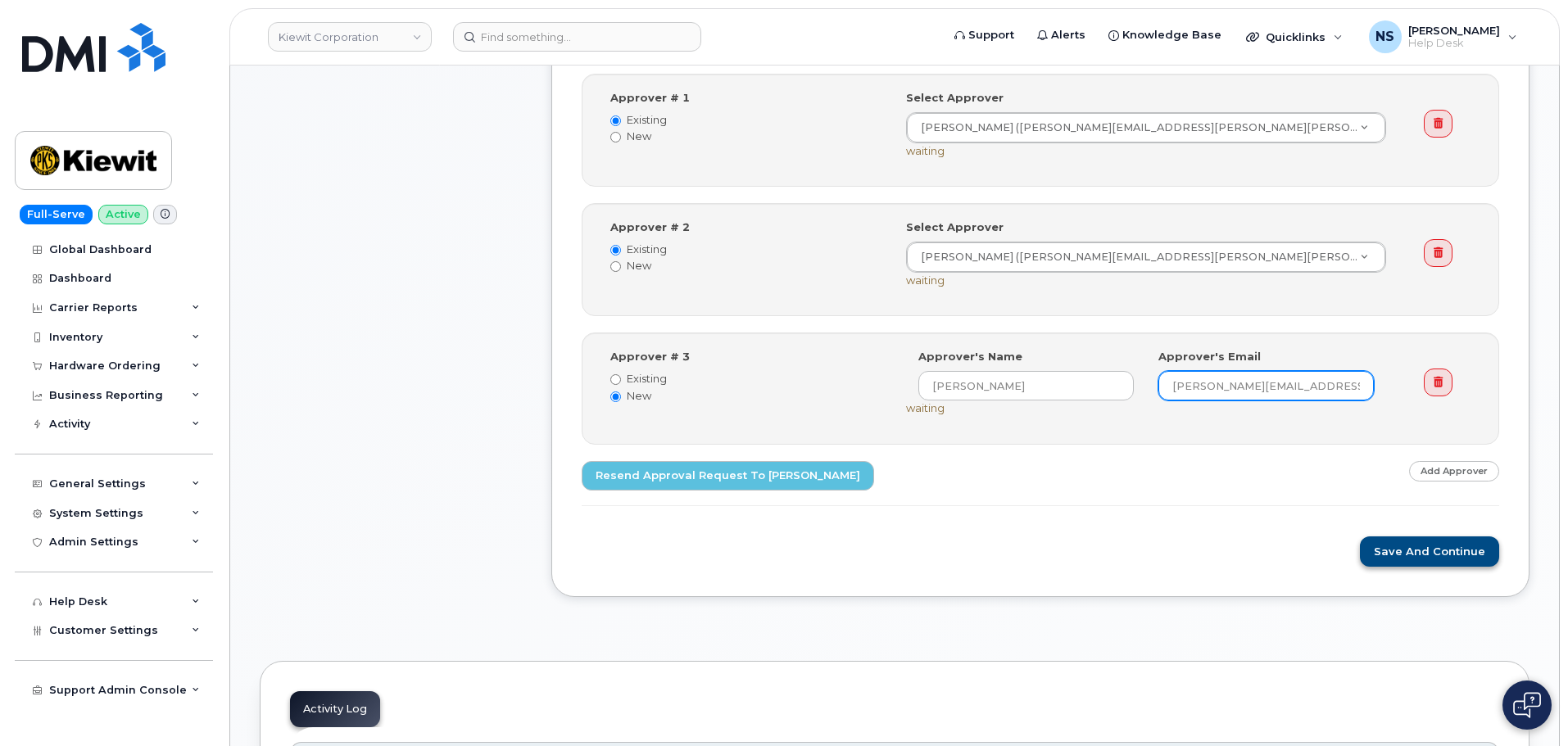
type input "[PERSON_NAME][EMAIL_ADDRESS][PERSON_NAME][PERSON_NAME][DOMAIN_NAME]"
click at [1406, 537] on button "Save and Continue" at bounding box center [1428, 551] width 139 height 30
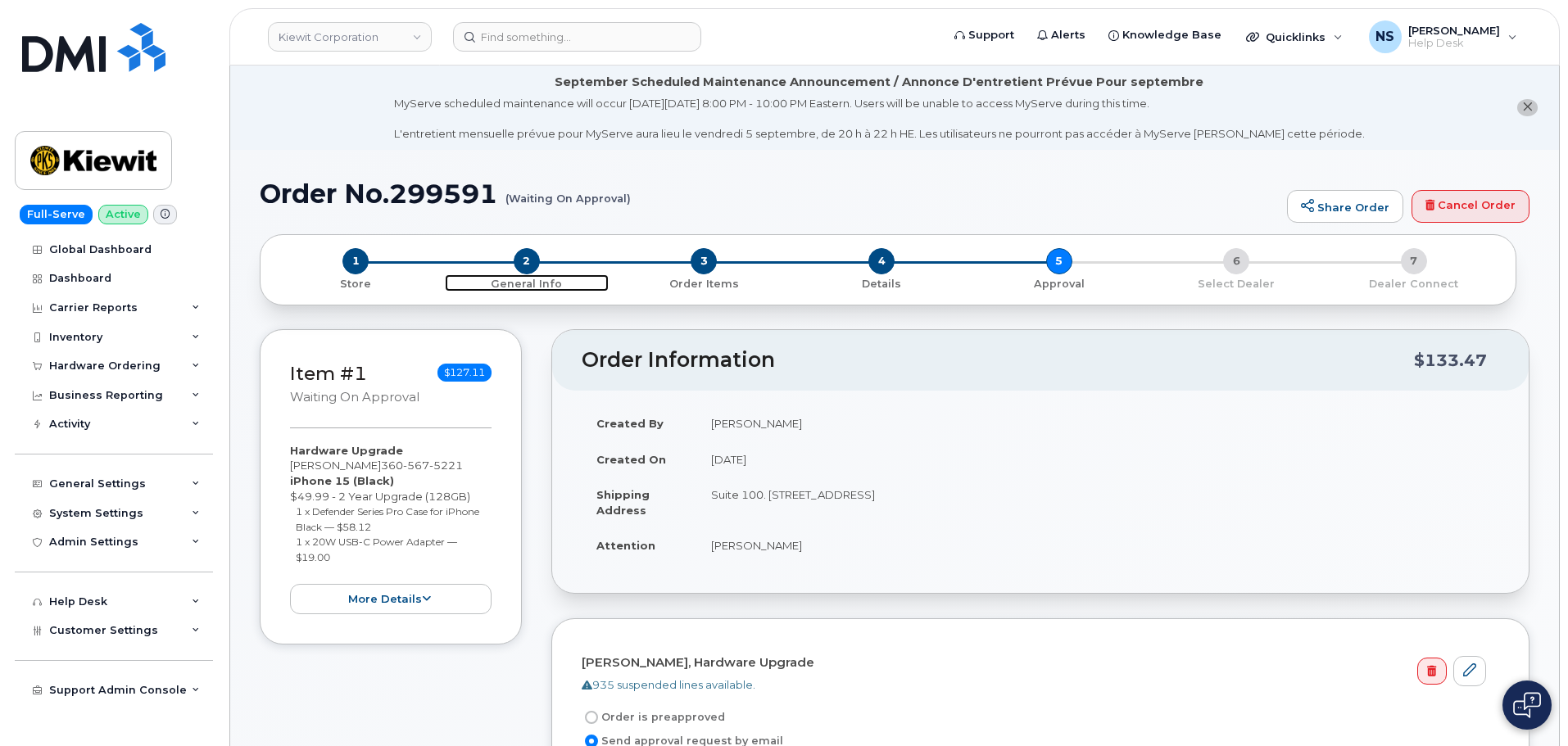
click at [529, 256] on span "2" at bounding box center [526, 261] width 26 height 26
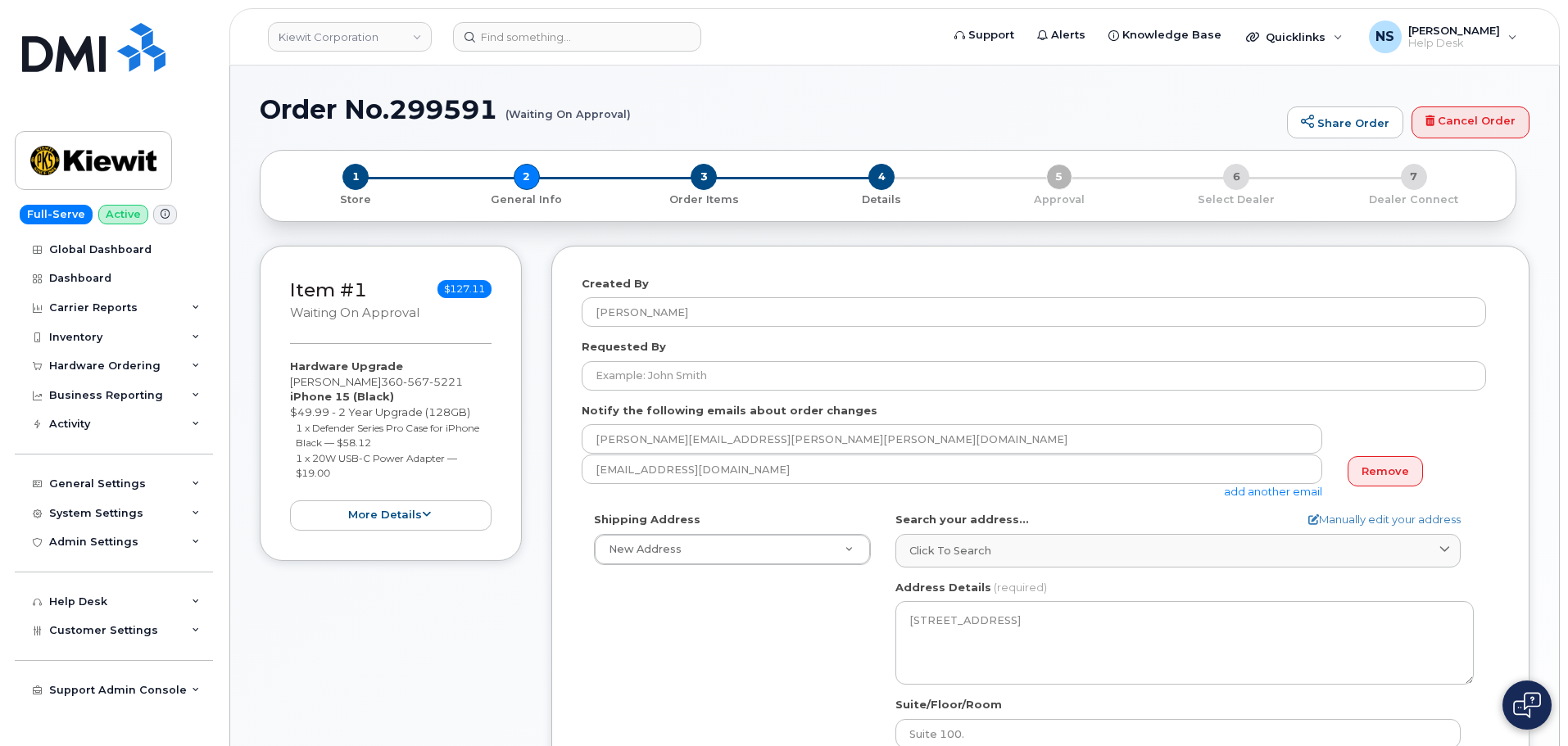
select select
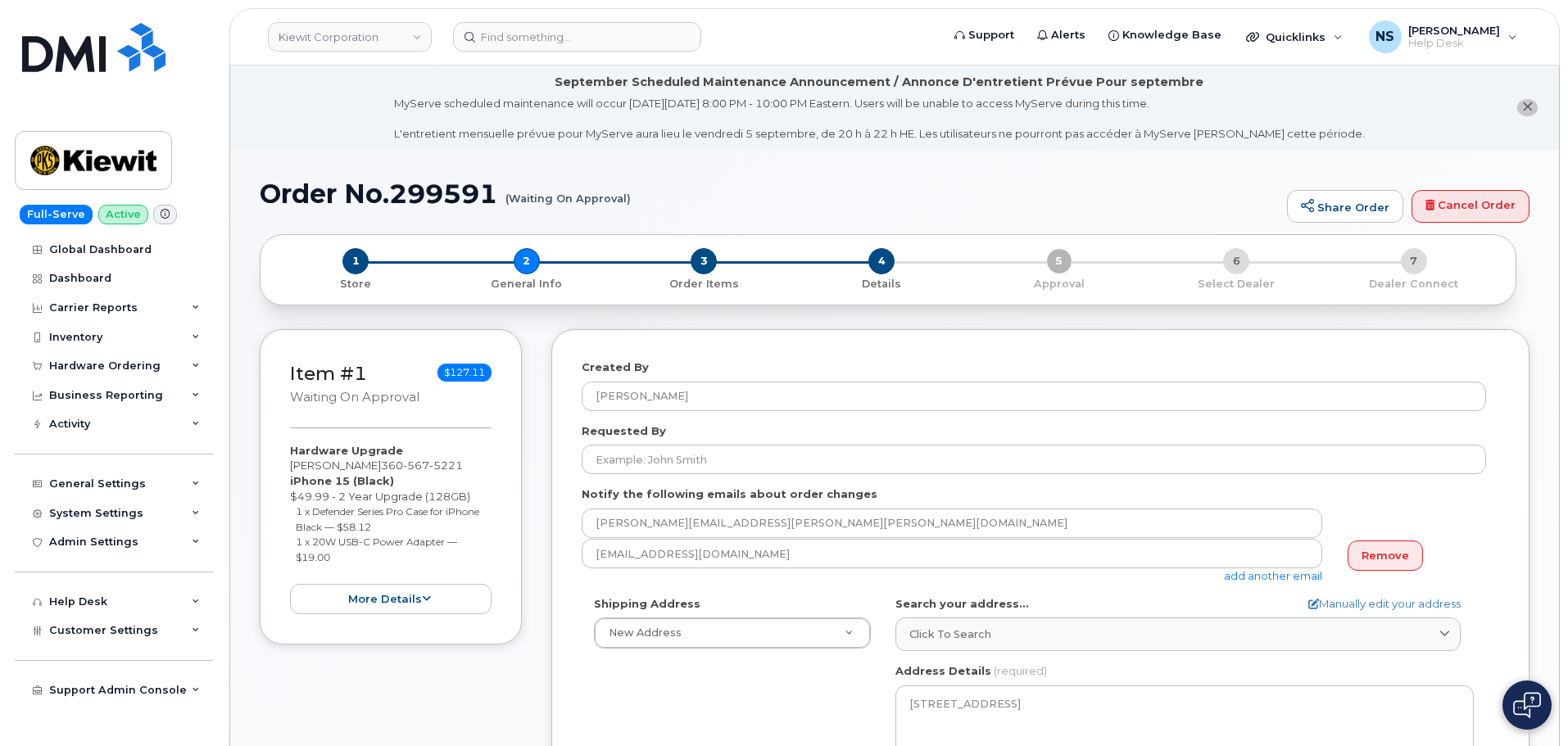
drag, startPoint x: 1264, startPoint y: 576, endPoint x: 1235, endPoint y: 537, distance: 48.6
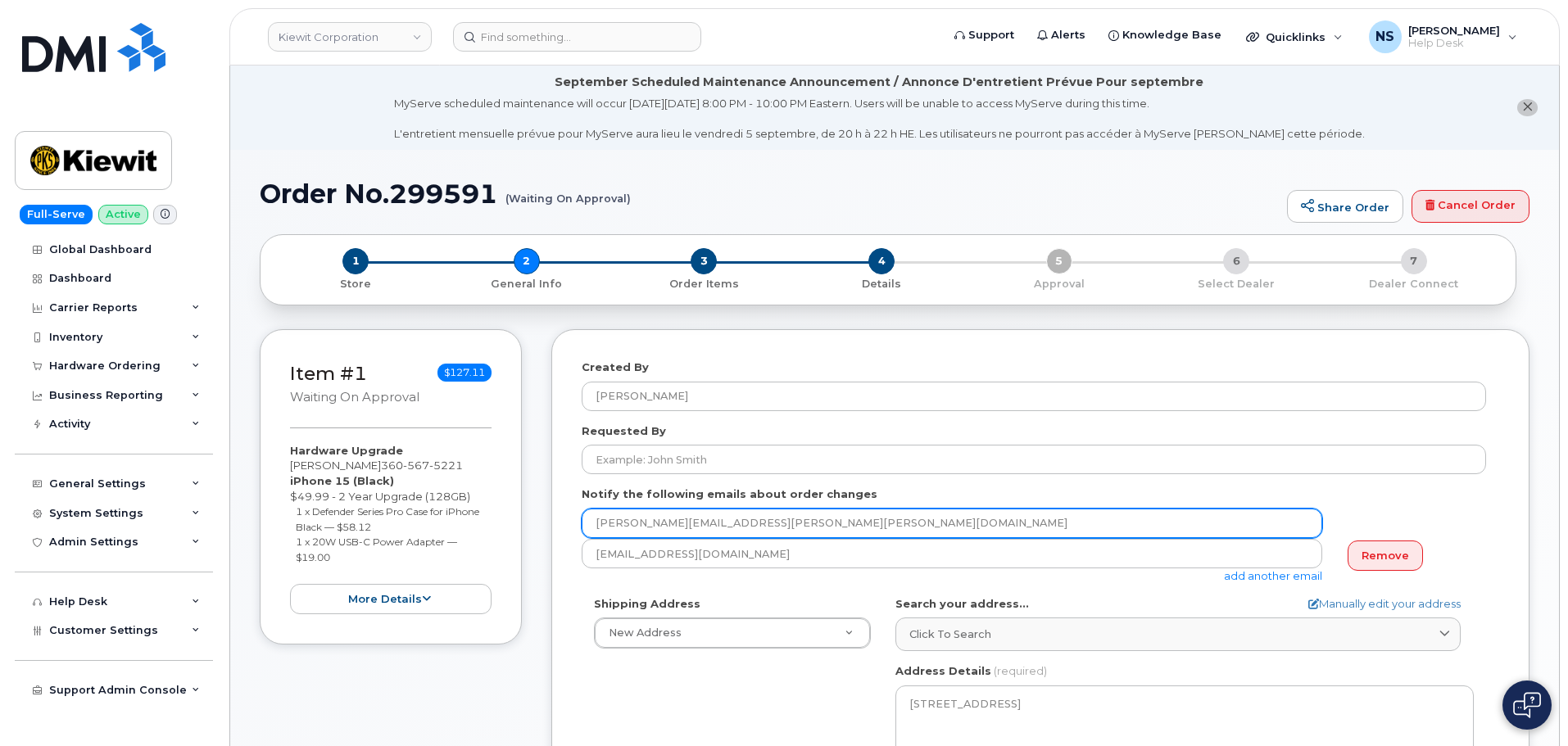
click at [1264, 575] on link "add another email" at bounding box center [1273, 575] width 98 height 13
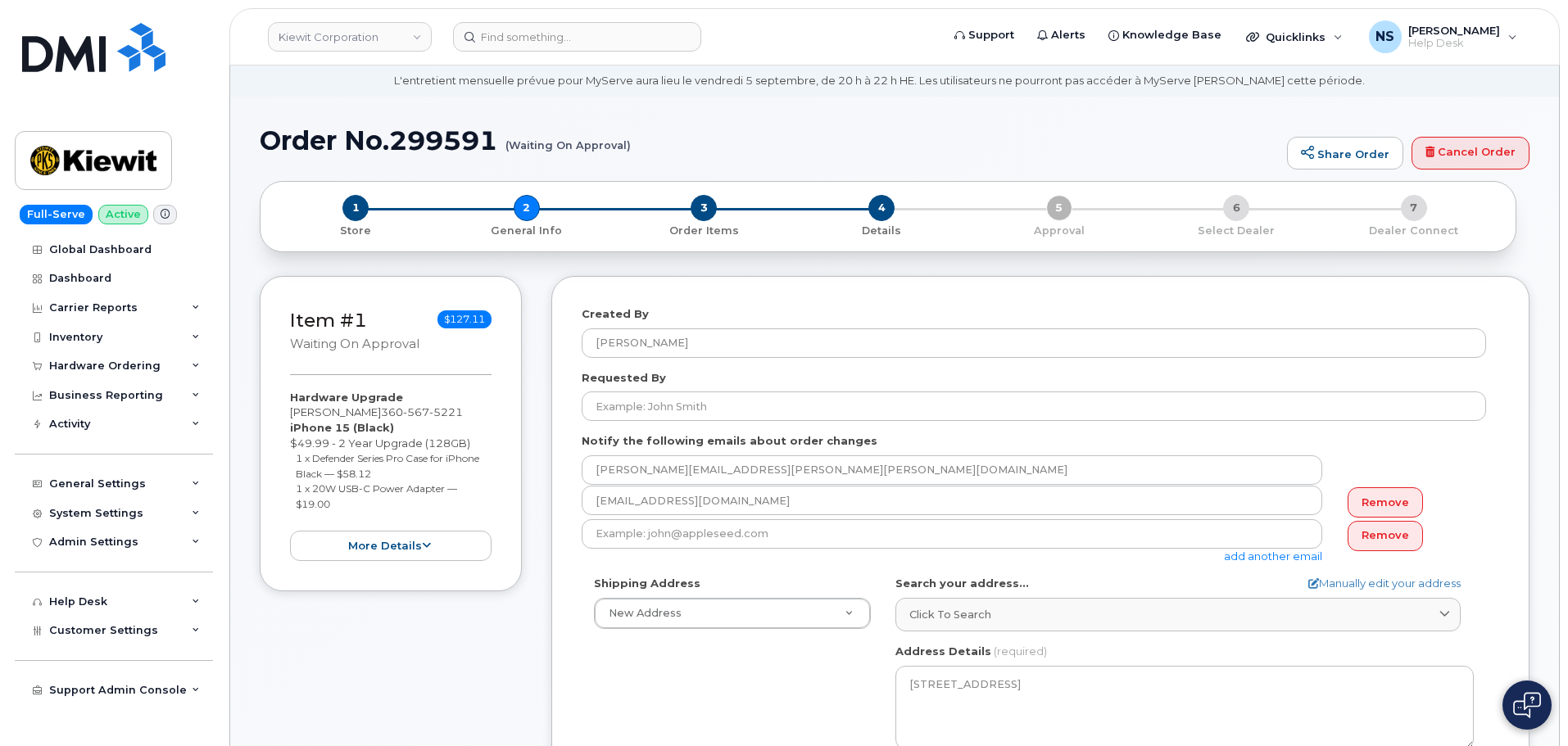
scroll to position [82, 0]
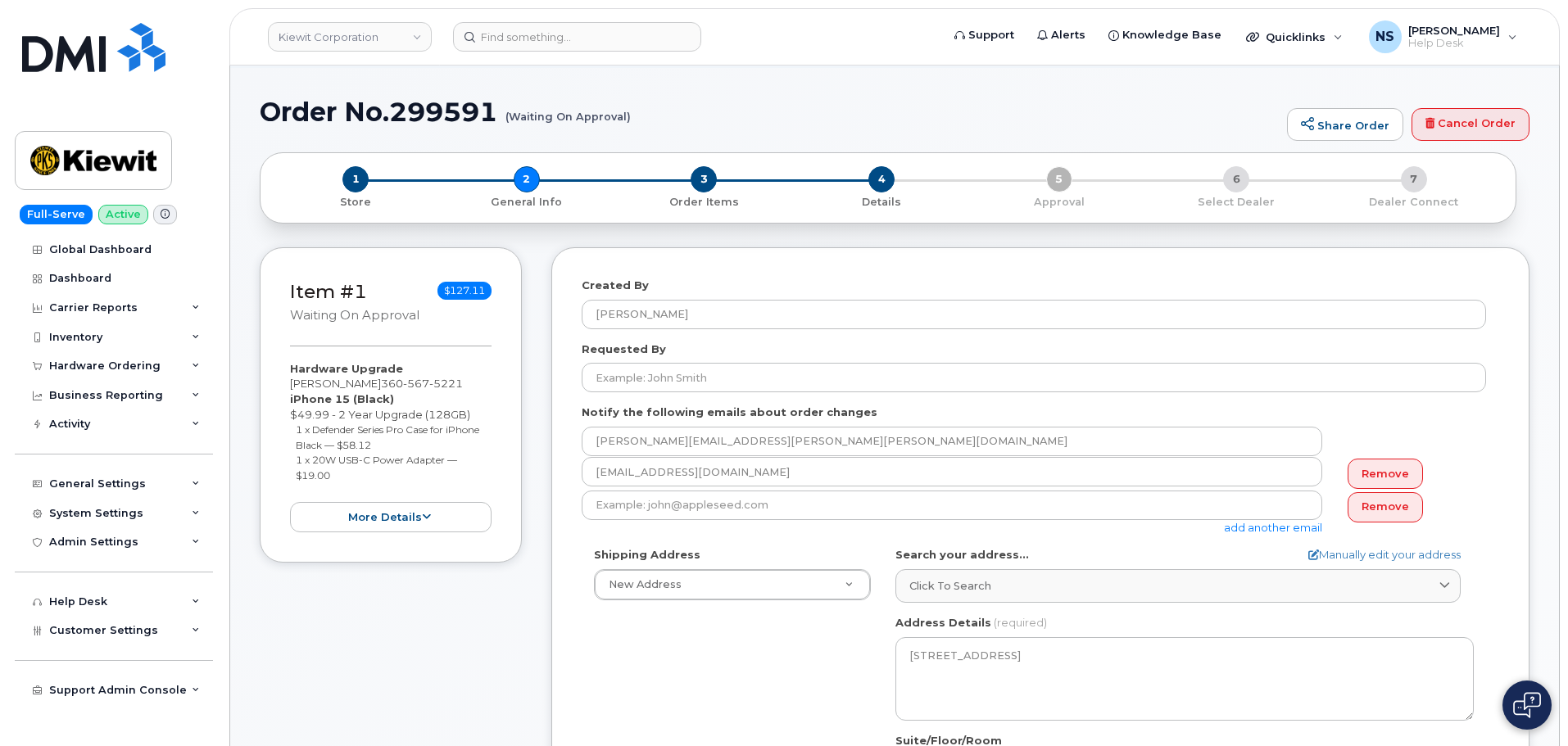
click at [875, 520] on div "add another email" at bounding box center [958, 513] width 754 height 45
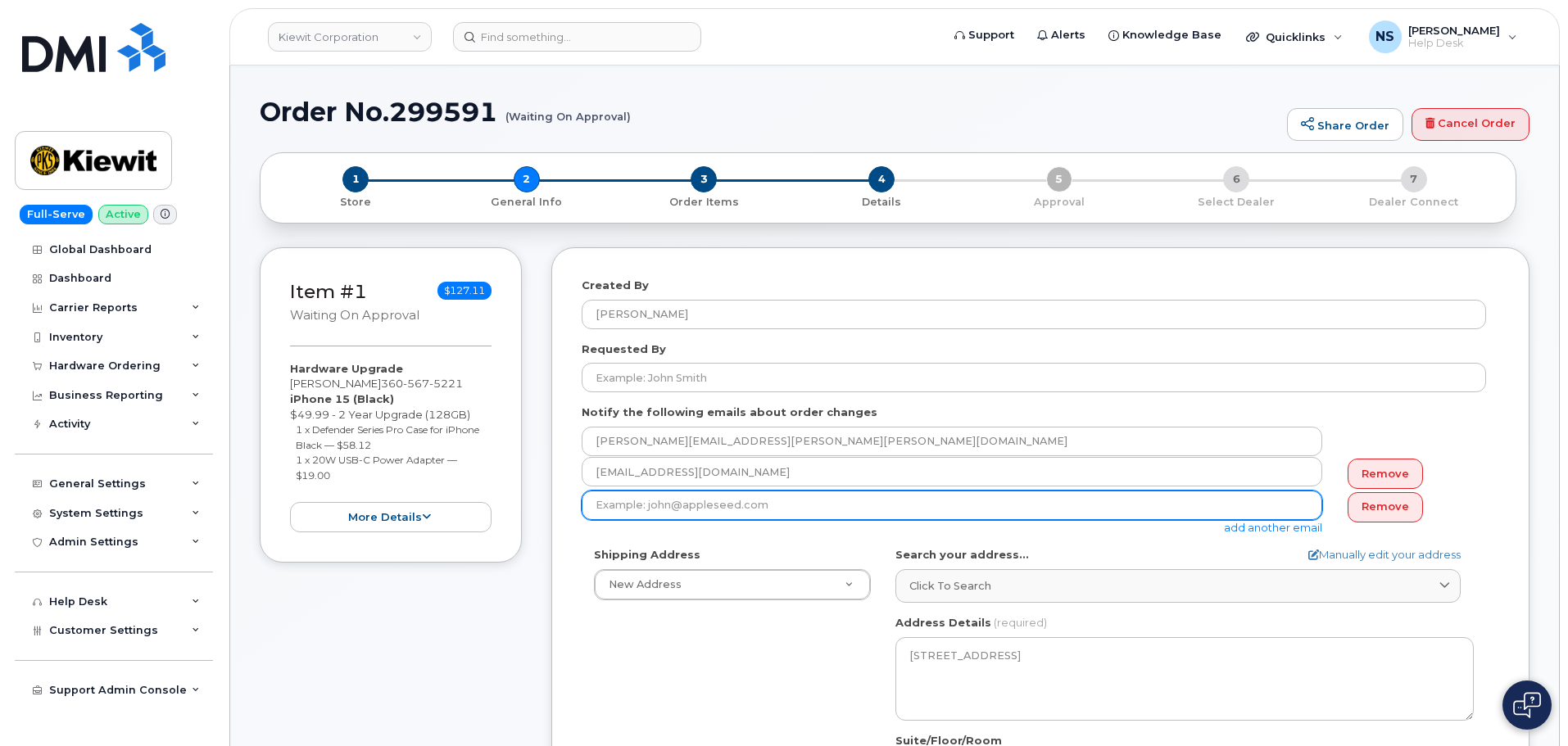
click at [867, 510] on input "email" at bounding box center [951, 505] width 741 height 29
click at [674, 507] on input "email" at bounding box center [951, 505] width 741 height 29
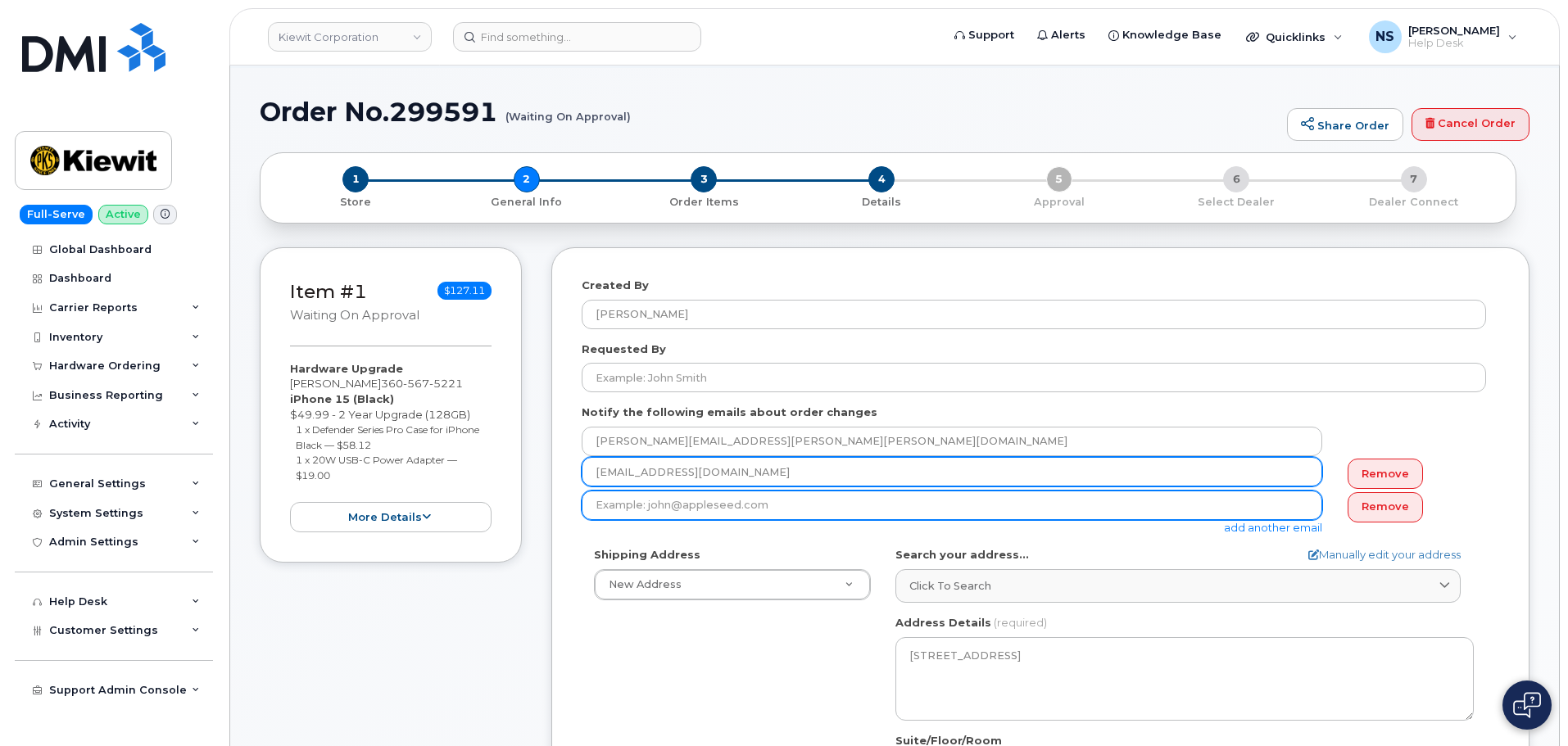
paste input "[PERSON_NAME][EMAIL_ADDRESS][PERSON_NAME][PERSON_NAME][DOMAIN_NAME]"
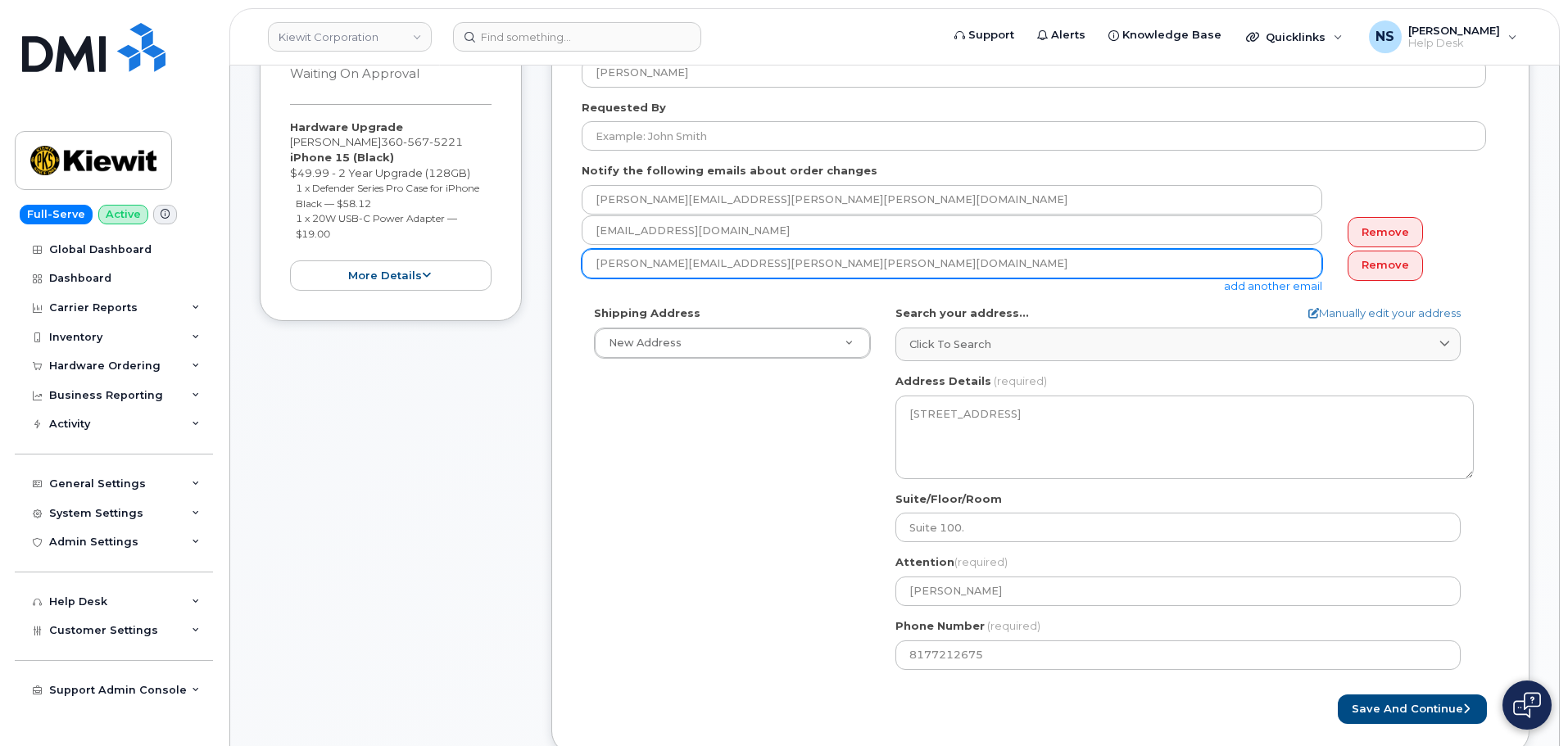
scroll to position [328, 0]
type input "[PERSON_NAME][EMAIL_ADDRESS][PERSON_NAME][PERSON_NAME][DOMAIN_NAME]"
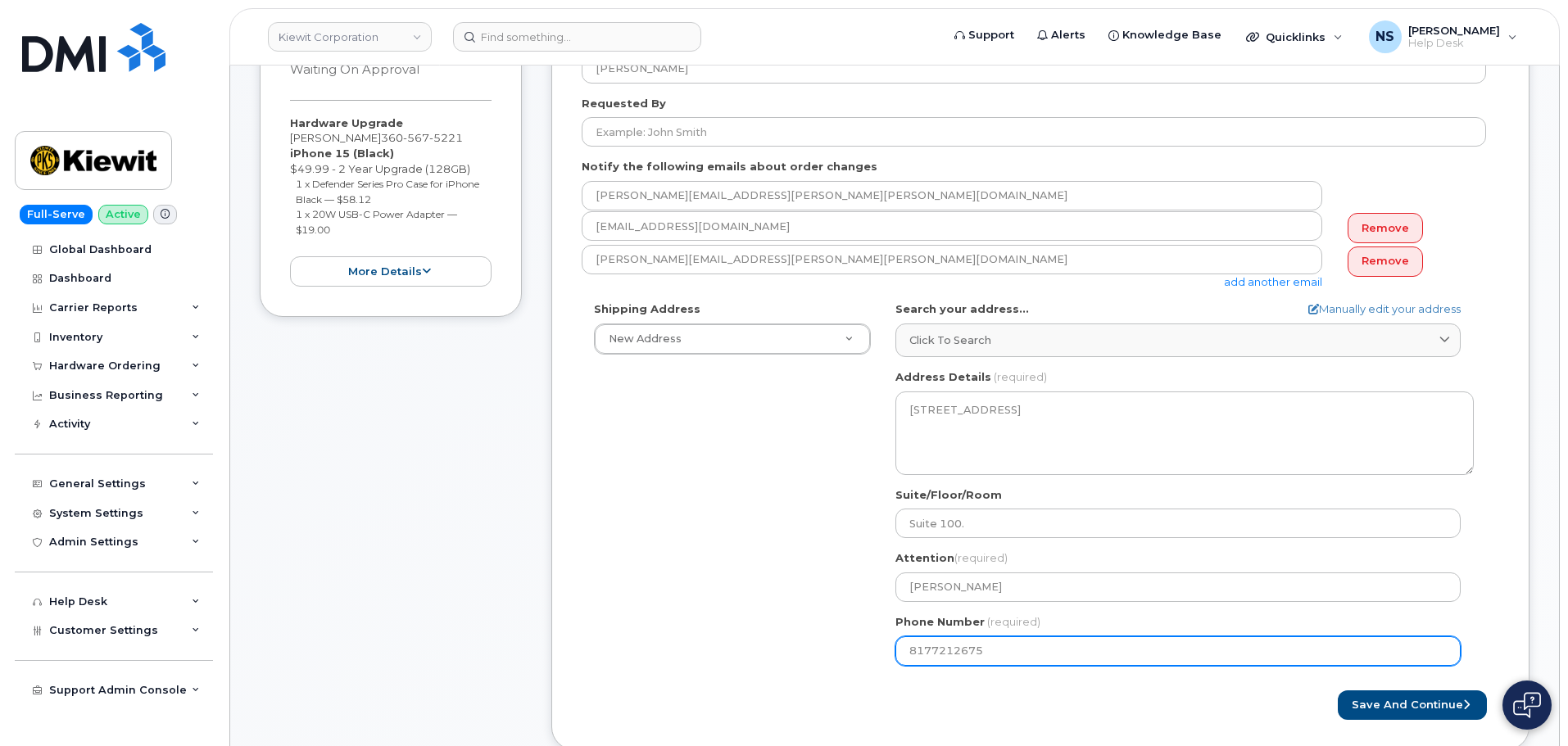
click at [681, 544] on div "Shipping Address New Address New Address [STREET_ADDRESS][GEOGRAPHIC_DATA][PERS…" at bounding box center [1033, 489] width 904 height 376
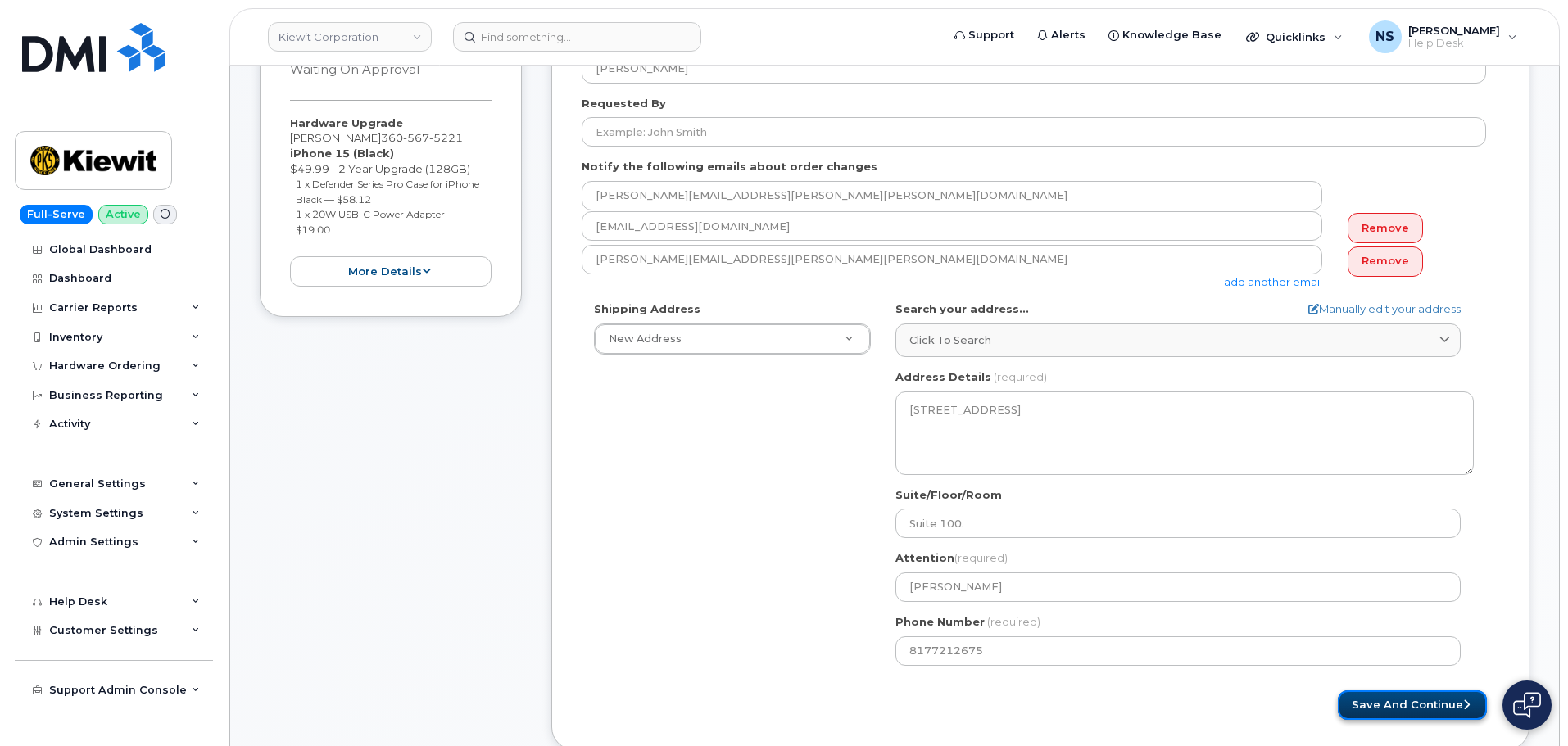
click at [1398, 701] on button "Save and Continue" at bounding box center [1412, 705] width 149 height 30
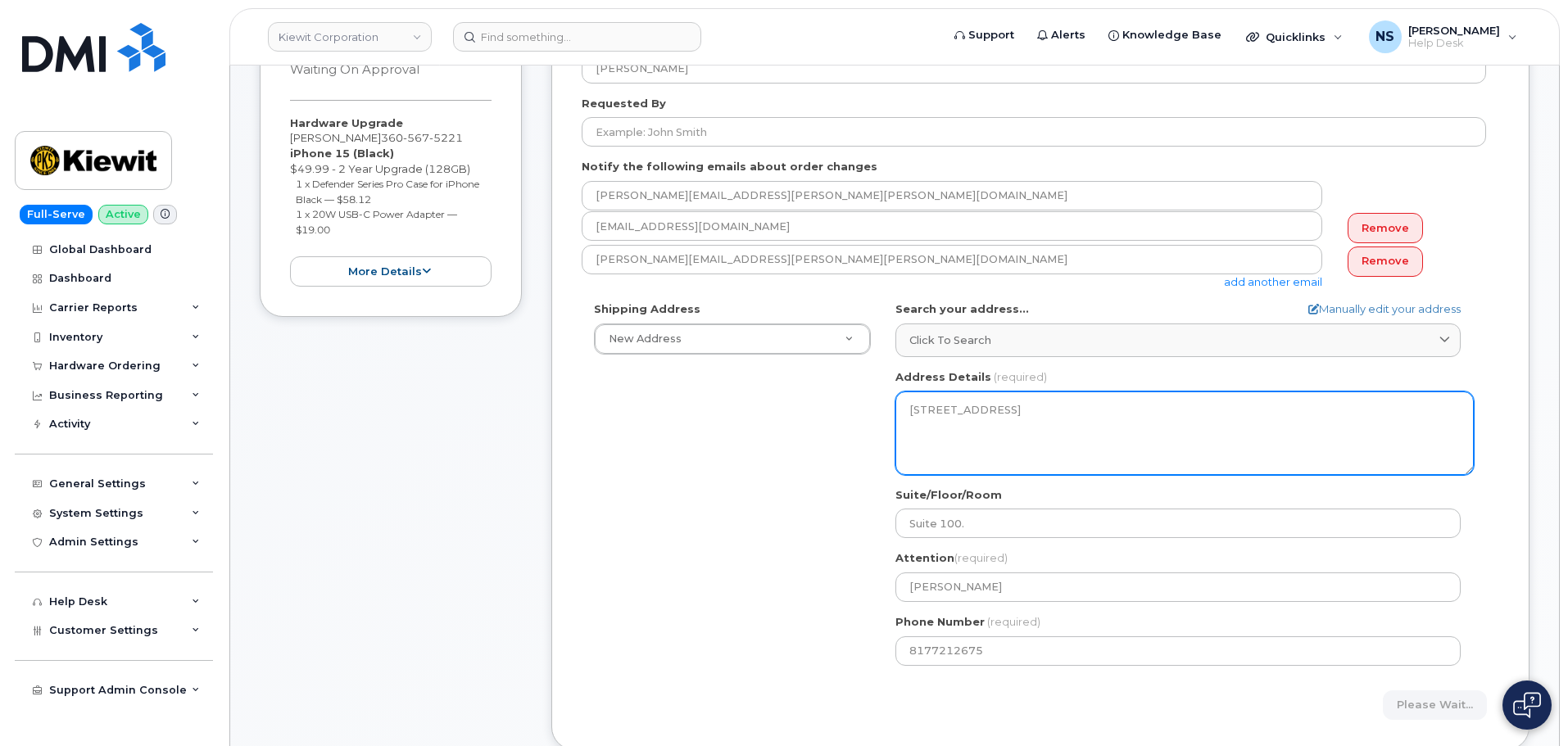
scroll to position [0, 0]
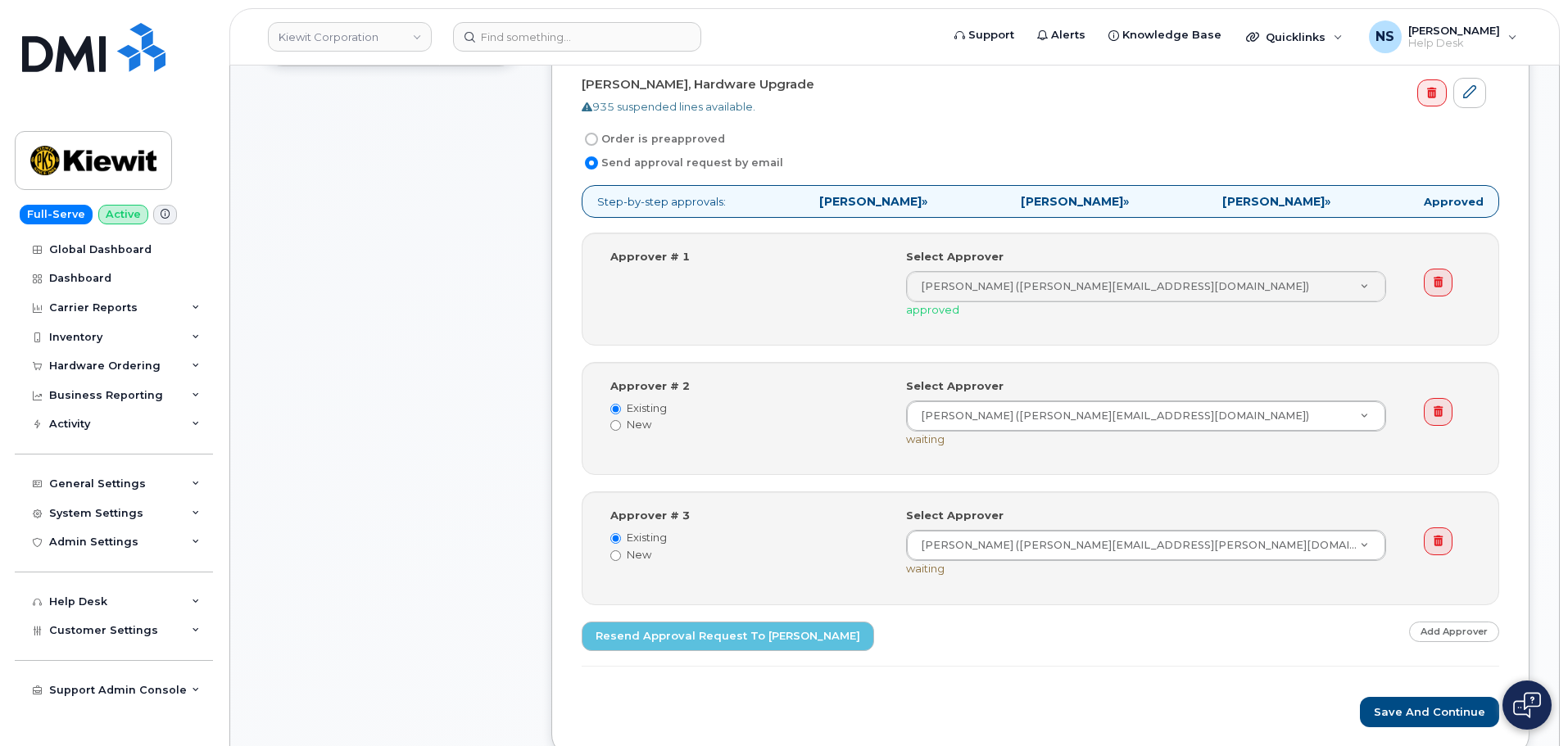
scroll to position [655, 0]
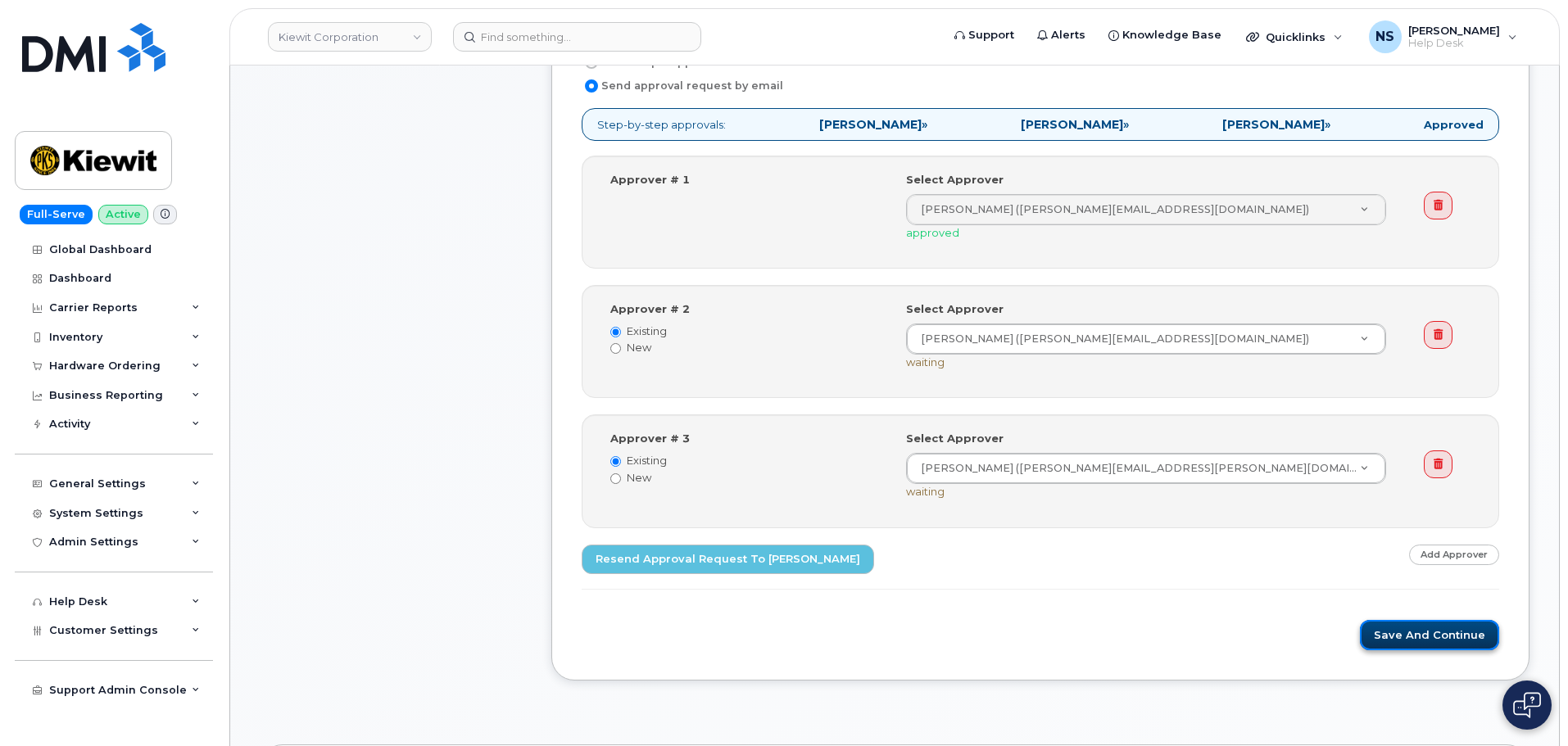
click at [1440, 630] on button "Save and Continue" at bounding box center [1428, 635] width 139 height 30
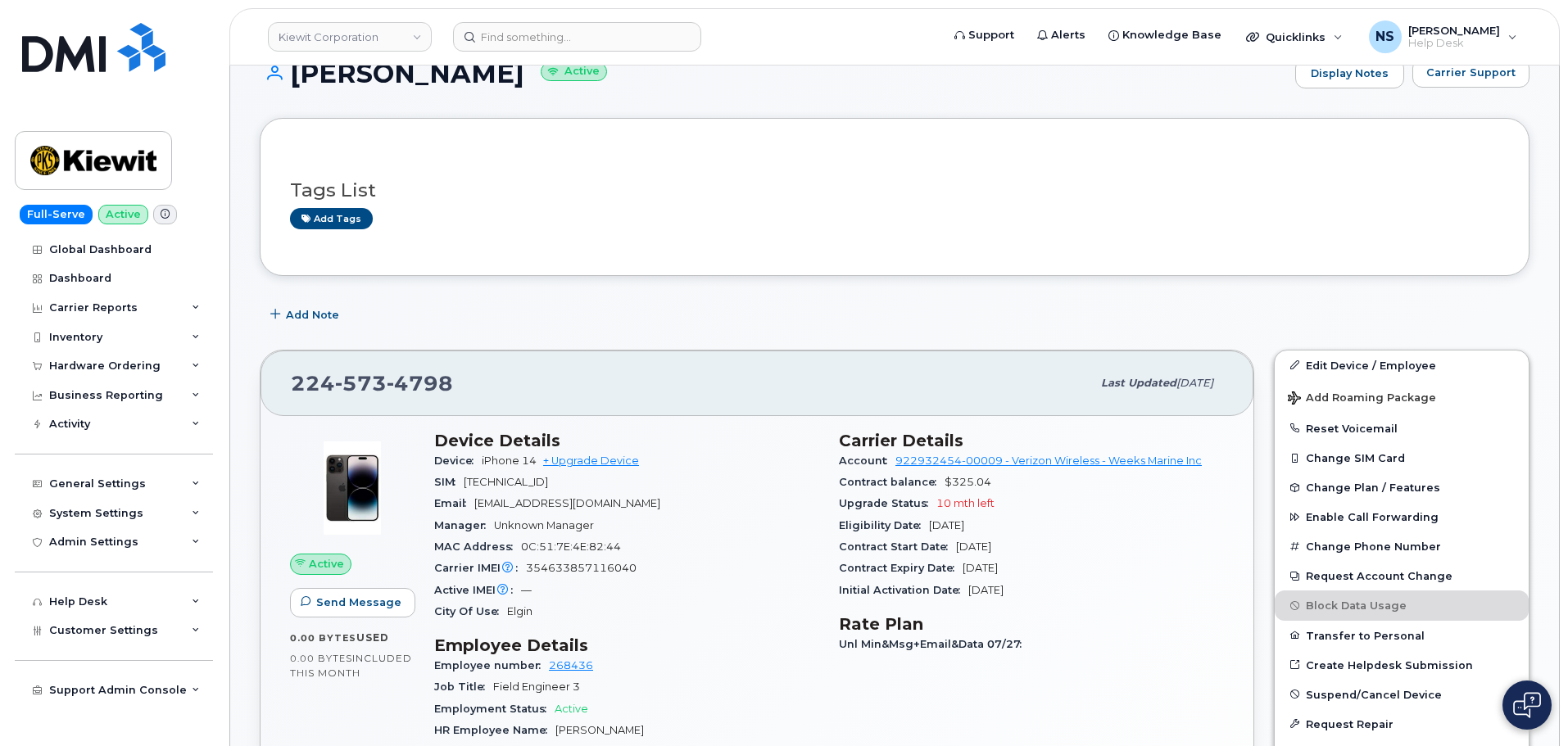
scroll to position [246, 0]
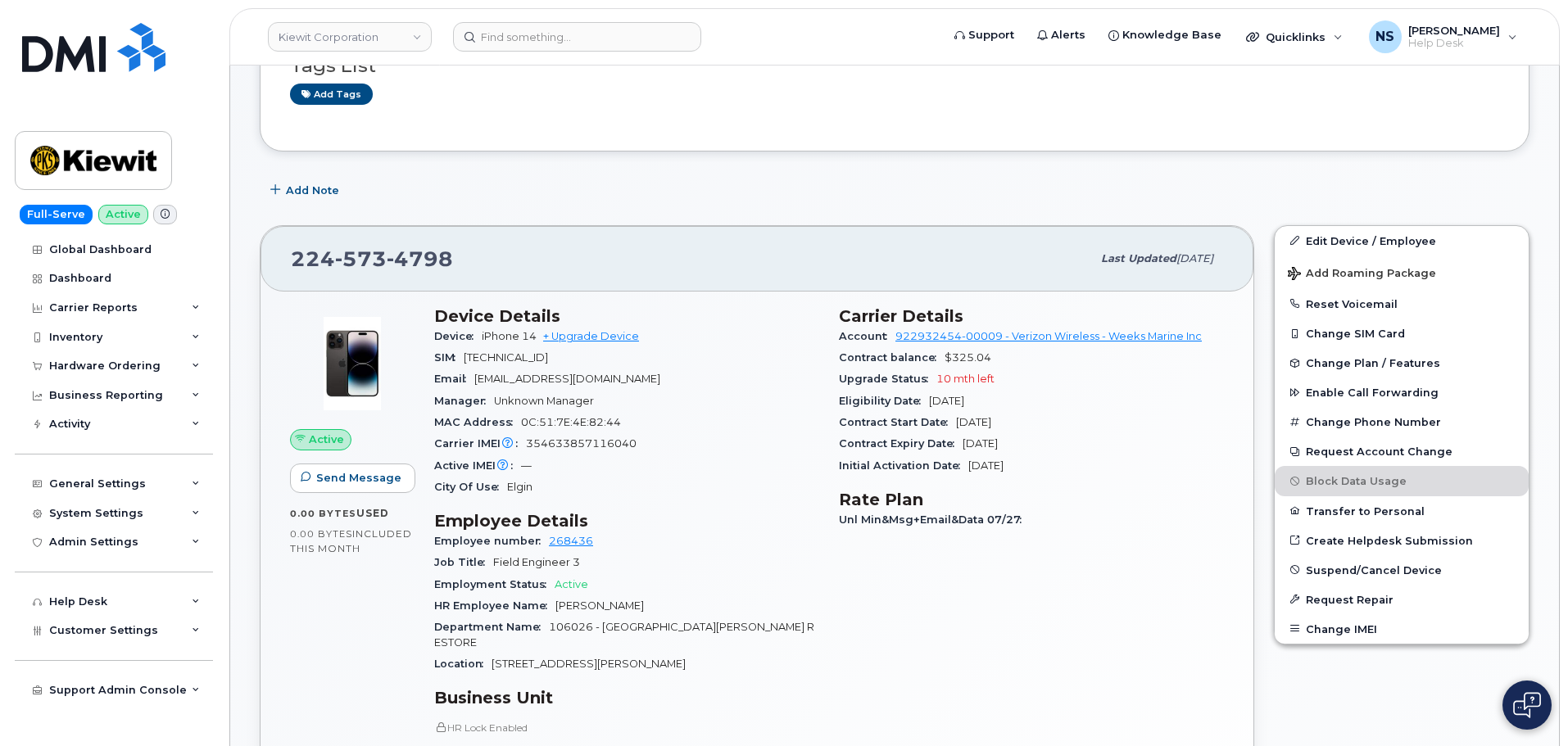
click at [517, 665] on span "121 Morris Lane" at bounding box center [588, 664] width 194 height 12
click at [566, 647] on div "Department Name 106026 - GRAND BAYOU RIDGE & MARSH RESTORE" at bounding box center [626, 635] width 385 height 37
drag, startPoint x: 493, startPoint y: 666, endPoint x: 602, endPoint y: 647, distance: 110.6
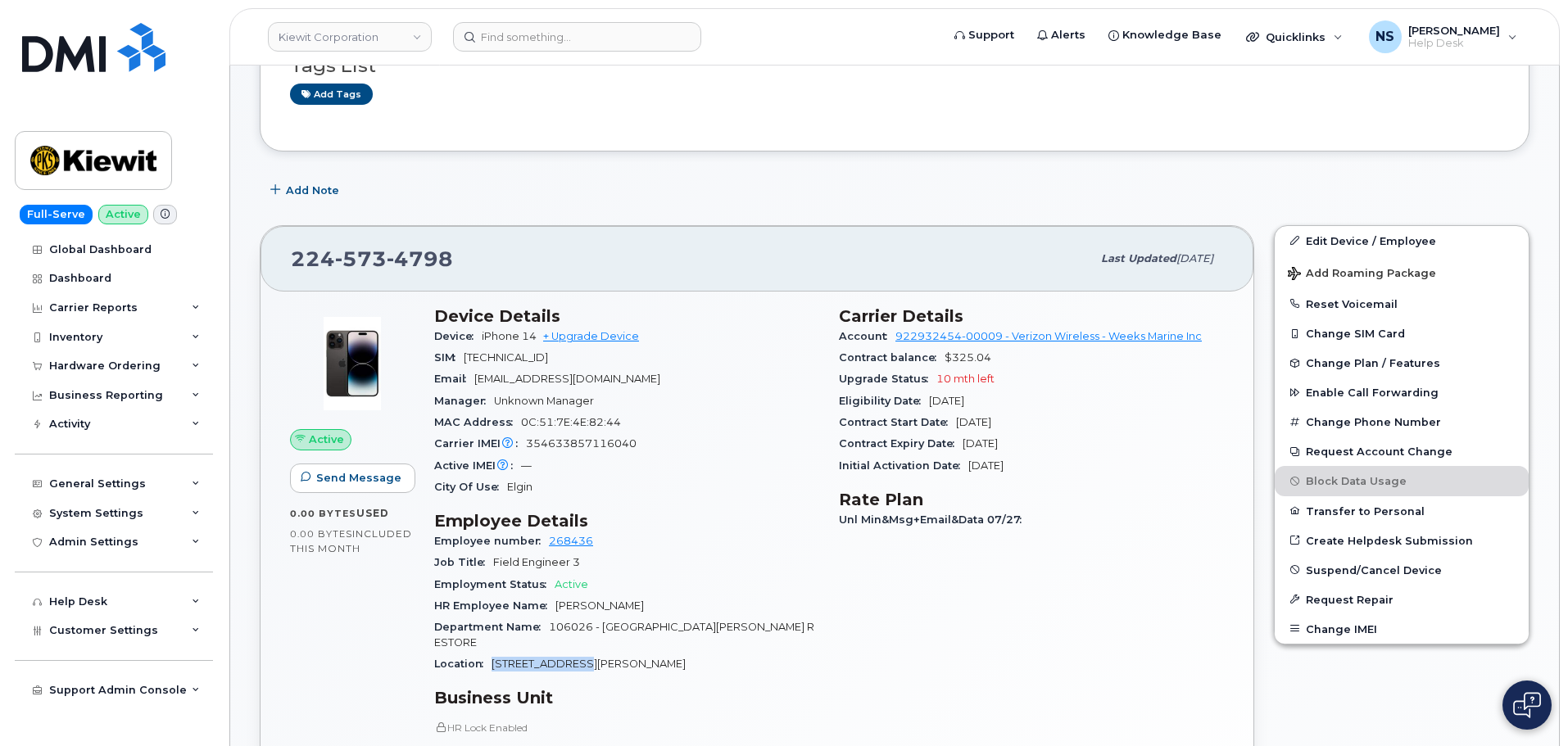
click at [588, 659] on div "Location 121 Morris Lane" at bounding box center [626, 664] width 385 height 22
copy span "121 Morris Lane"
click at [580, 331] on link "+ Upgrade Device" at bounding box center [591, 336] width 96 height 12
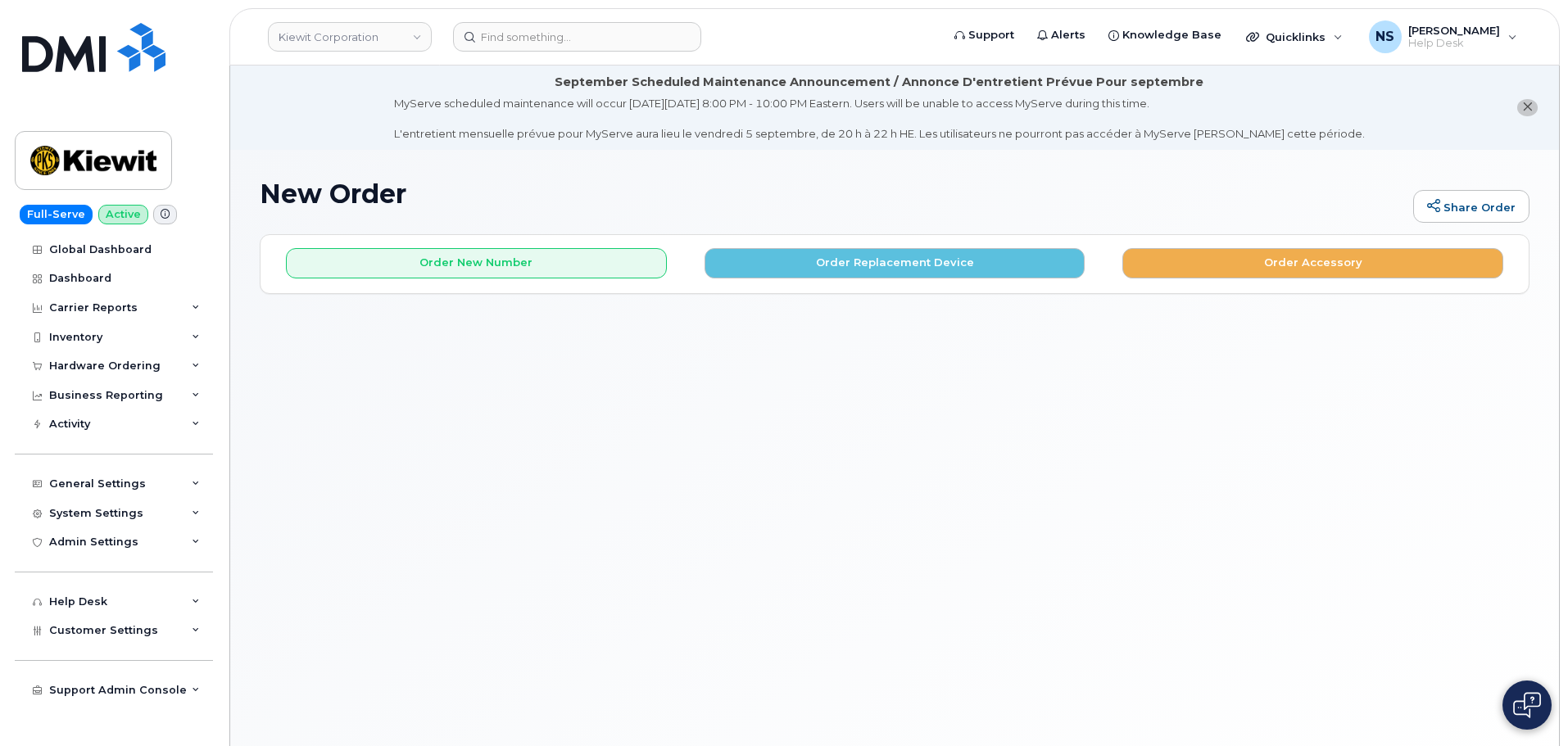
click at [897, 237] on div "Order New Number Order Replacement Device Order Accessory" at bounding box center [894, 257] width 1268 height 43
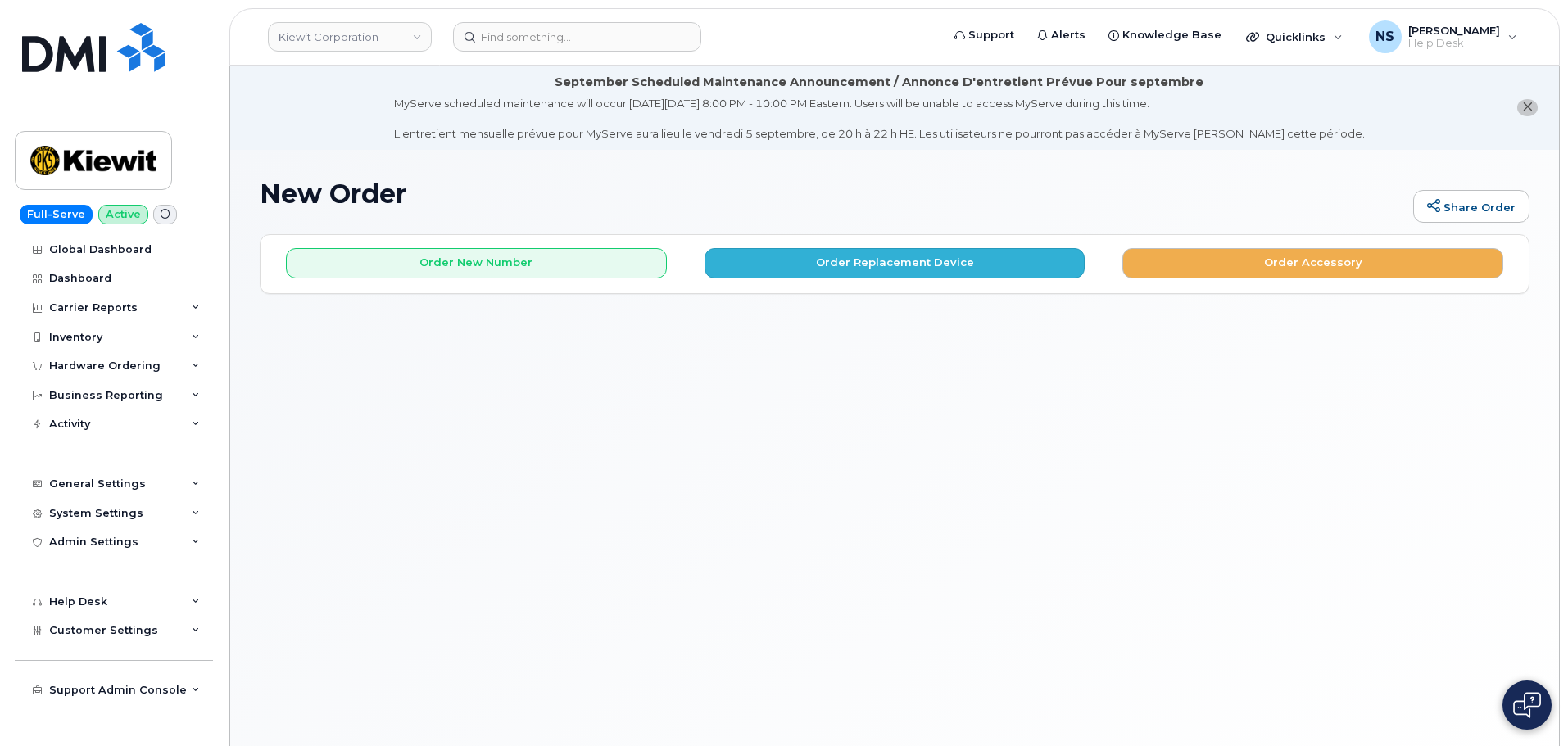
click at [898, 248] on div "Order New Number Order Replacement Device Order Accessory" at bounding box center [894, 257] width 1268 height 43
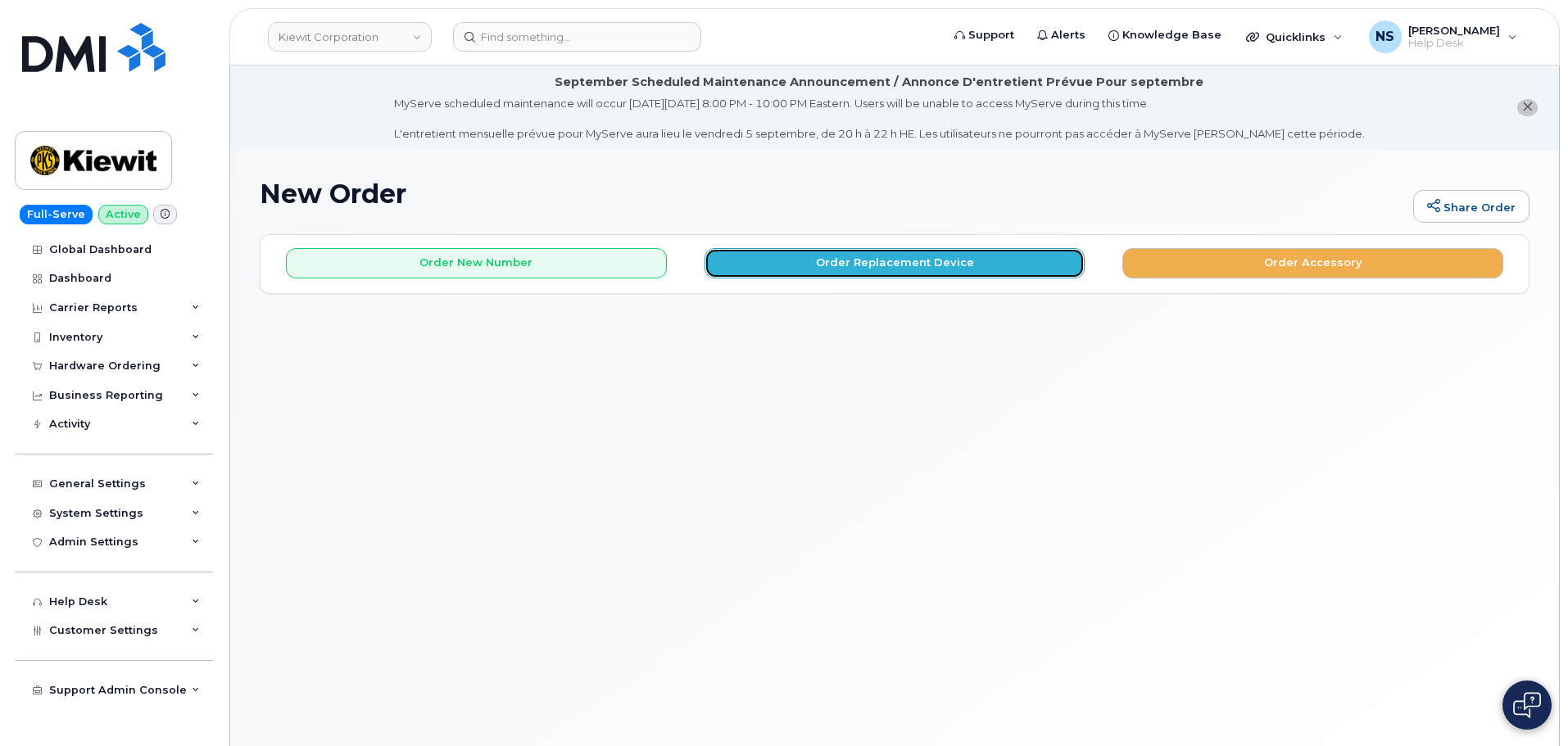
click at [898, 262] on button "Order Replacement Device" at bounding box center [895, 263] width 381 height 30
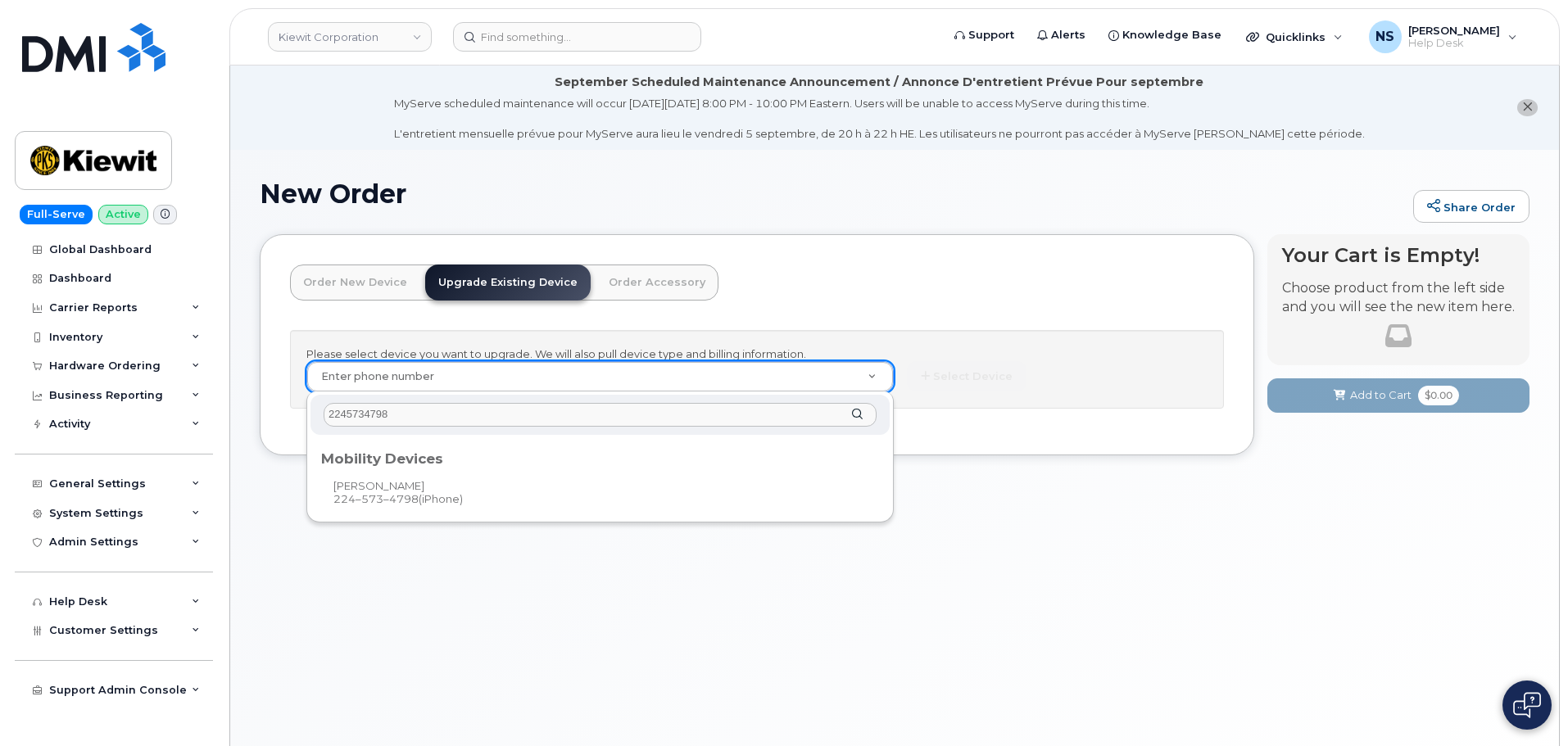
type input "2245734798"
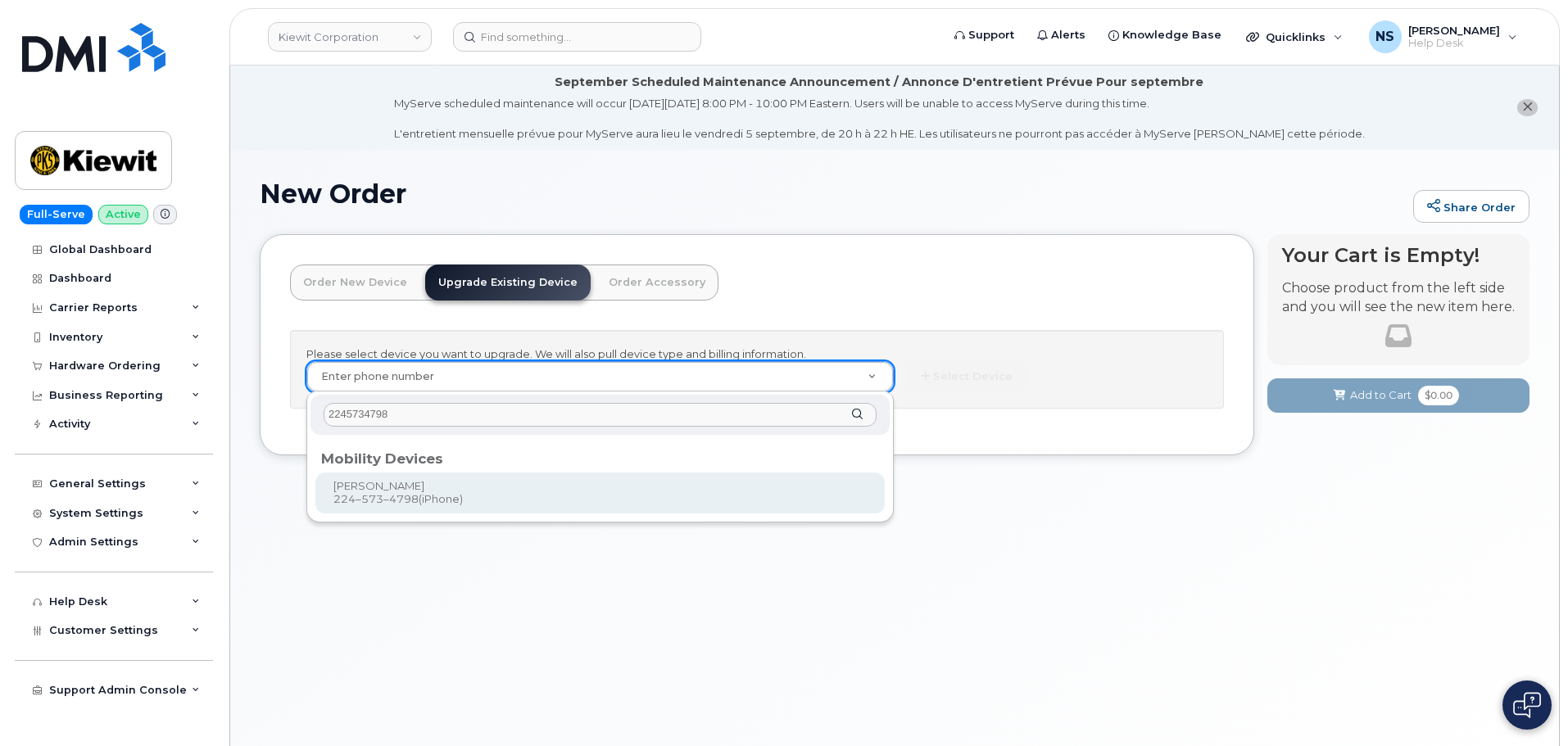
drag, startPoint x: 573, startPoint y: 480, endPoint x: 662, endPoint y: 465, distance: 90.3
type input "1050319"
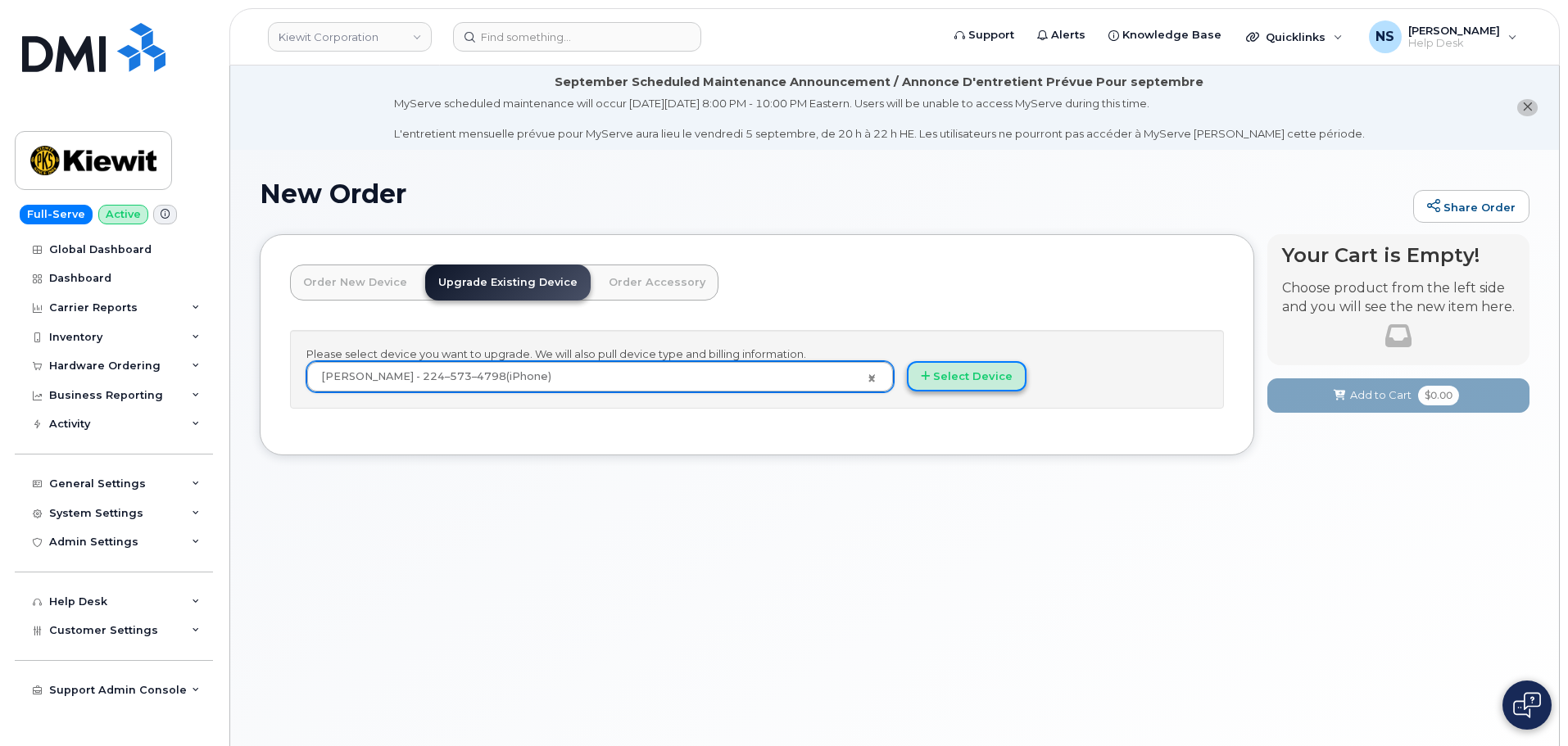
click at [994, 372] on button "Select Device" at bounding box center [966, 376] width 120 height 30
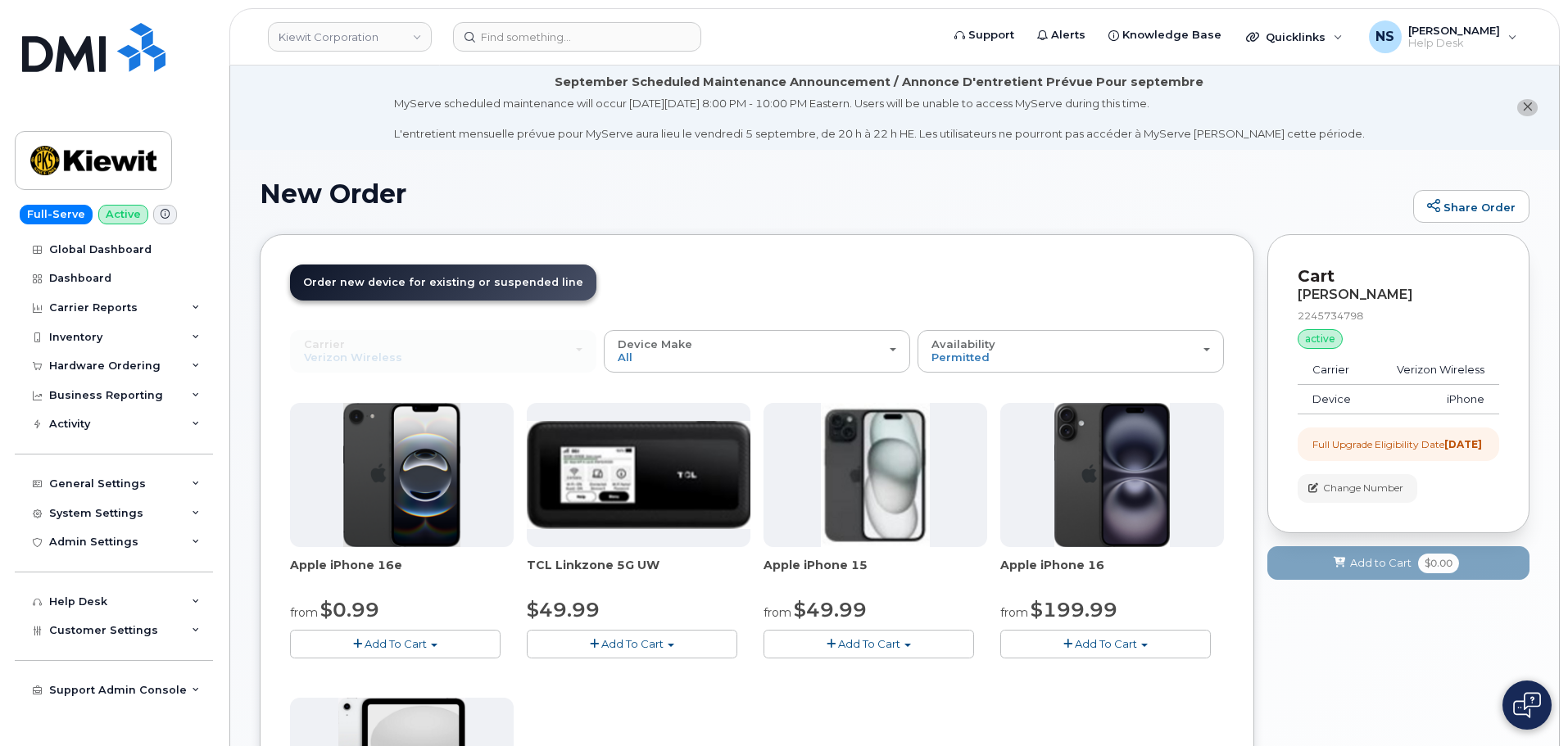
click at [836, 636] on button "Add To Cart" at bounding box center [869, 643] width 210 height 28
drag, startPoint x: 844, startPoint y: 676, endPoint x: 822, endPoint y: 666, distance: 24.2
click at [844, 675] on link "$49.99 - 2 Year Upgrade (128GB)" at bounding box center [874, 674] width 213 height 21
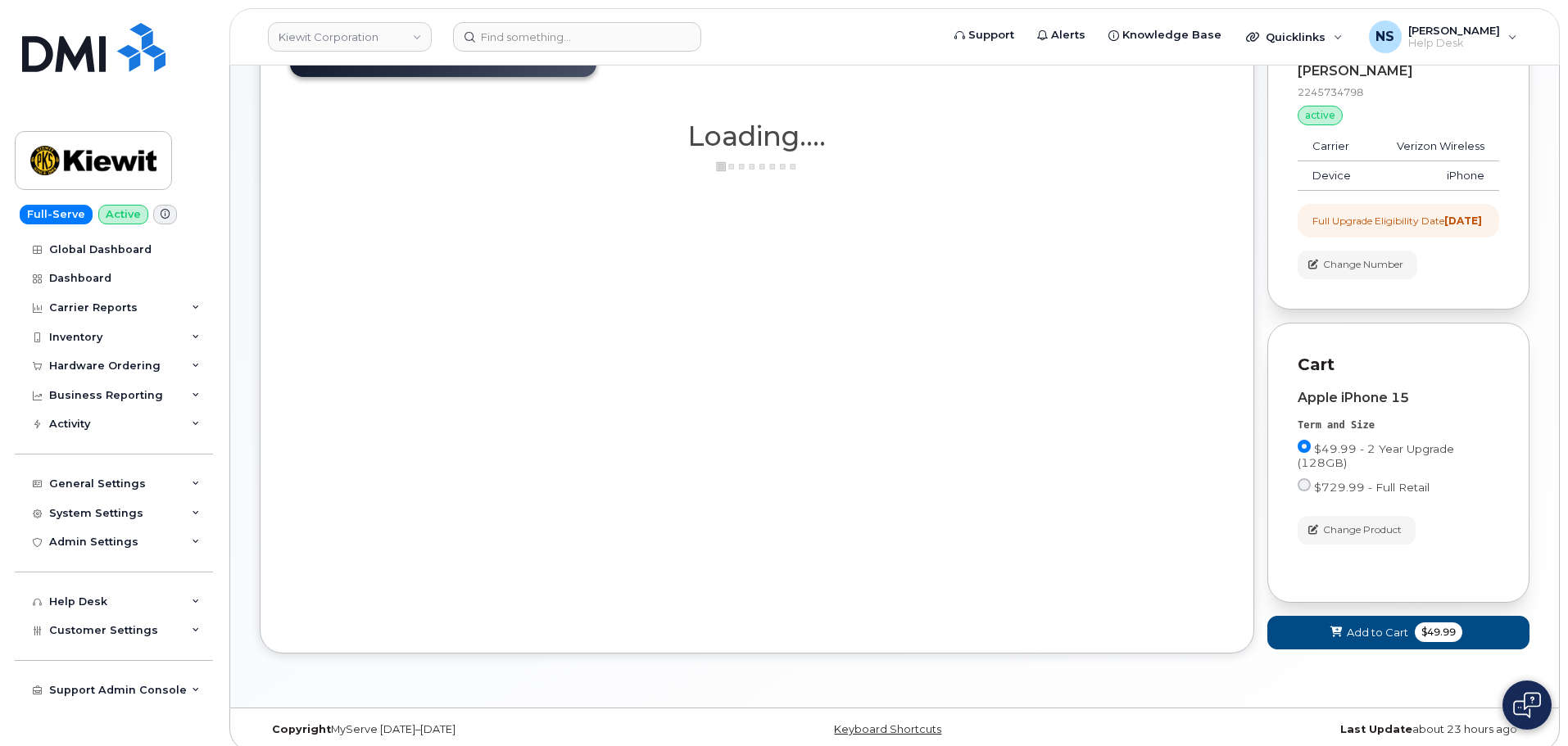
scroll to position [246, 0]
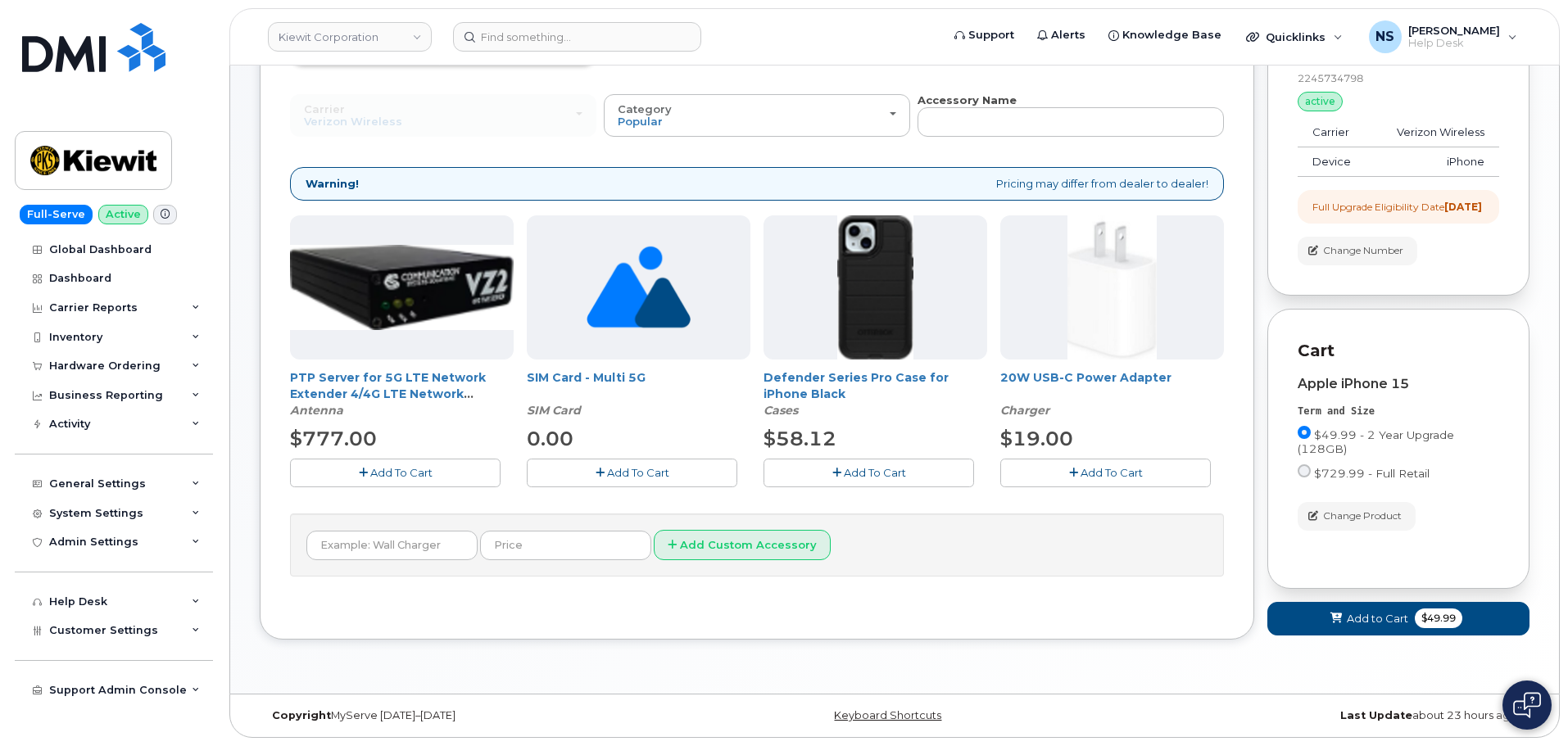
click at [866, 466] on span "Add To Cart" at bounding box center [875, 472] width 62 height 13
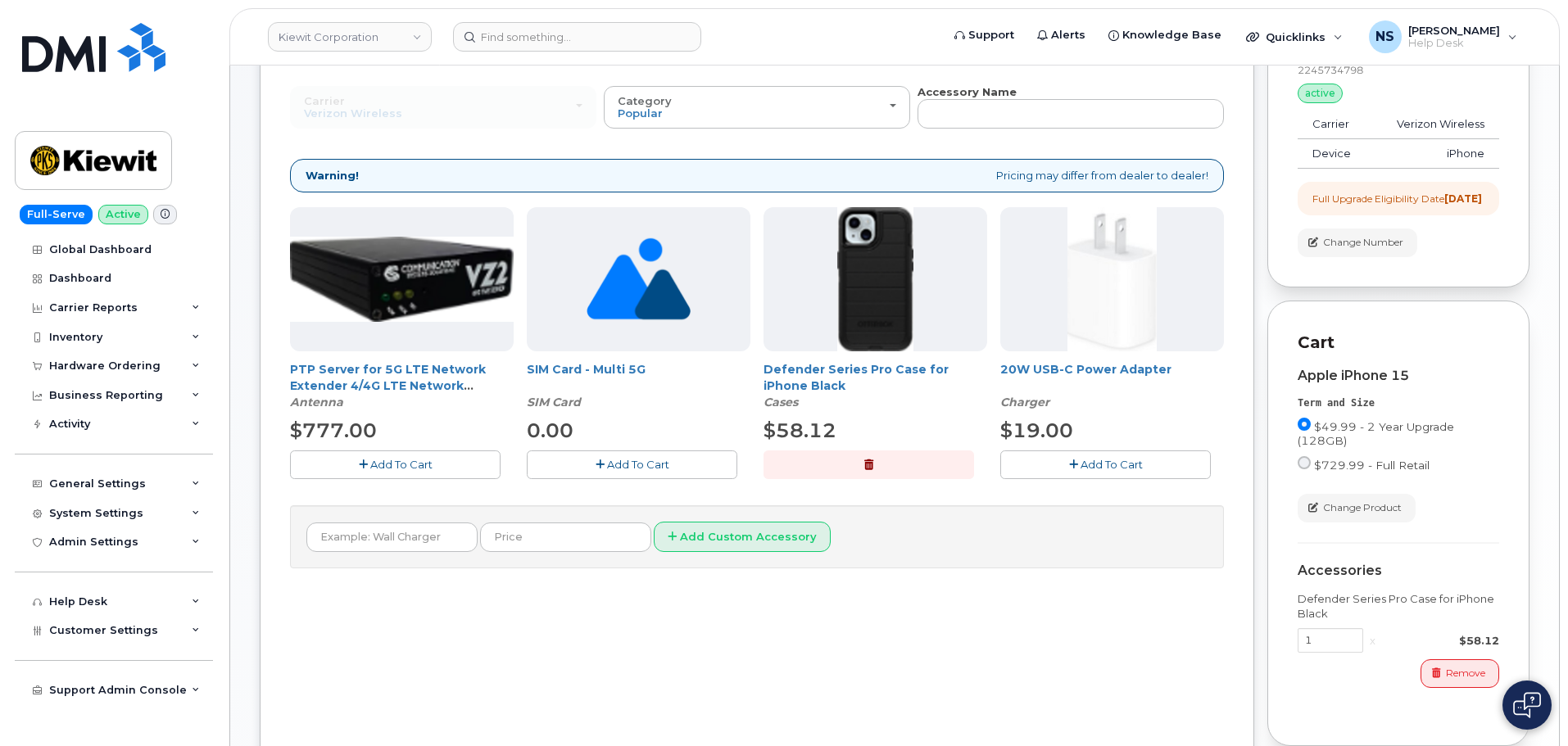
click at [1053, 467] on button "Add To Cart" at bounding box center [1106, 464] width 210 height 28
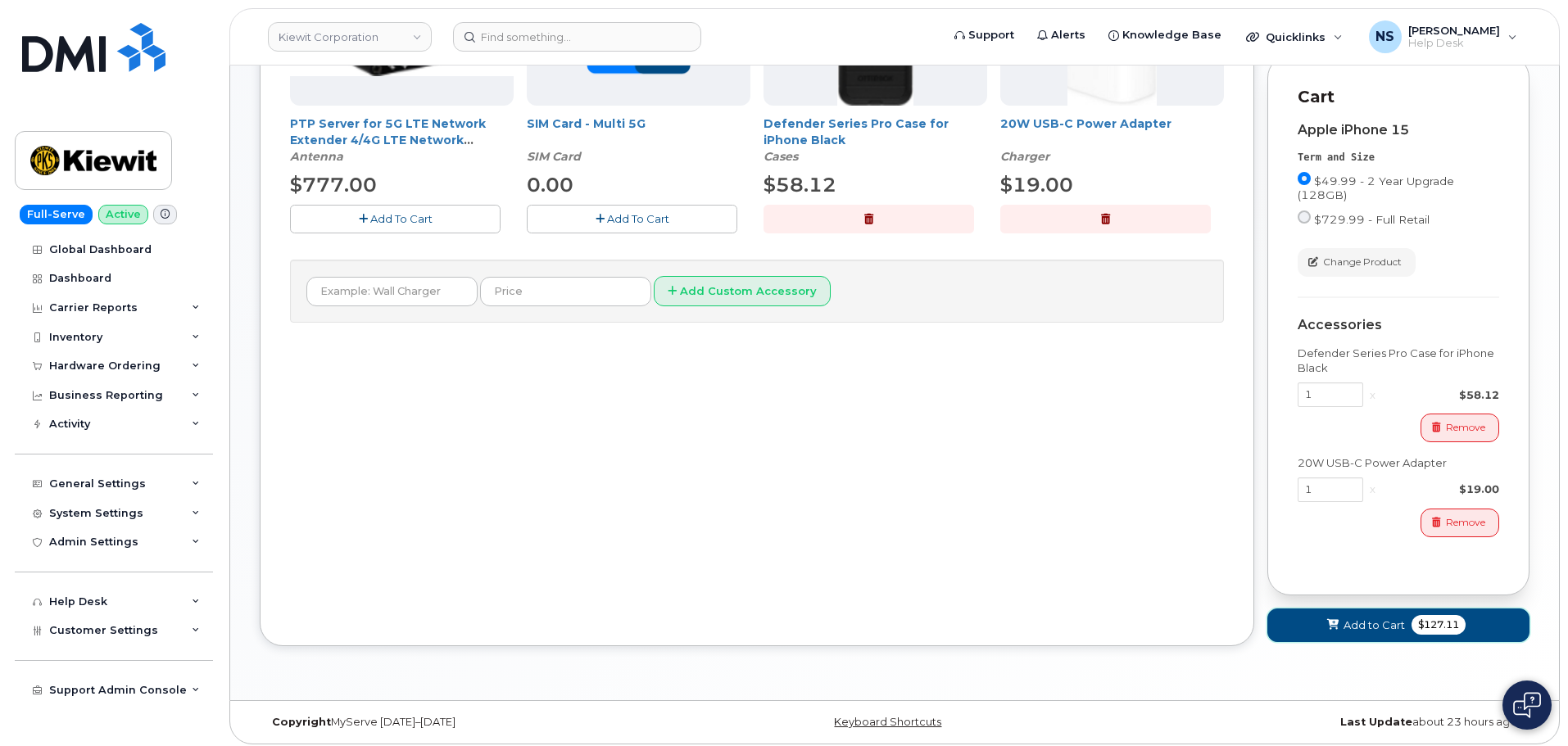
click at [1366, 633] on span "Add to Cart" at bounding box center [1373, 625] width 61 height 16
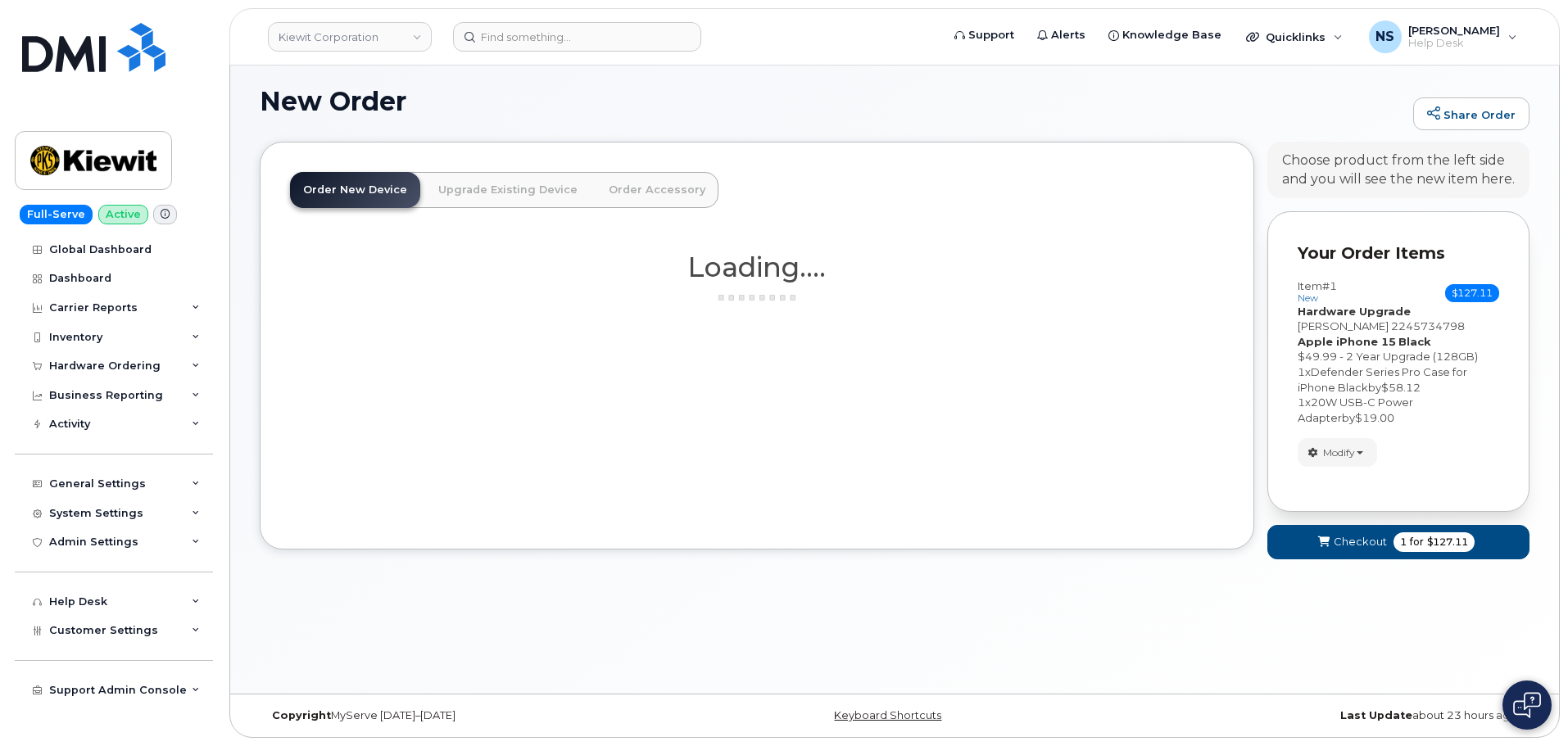
scroll to position [92, 0]
click at [1346, 557] on button "Checkout 1 for $127.11" at bounding box center [1398, 542] width 262 height 34
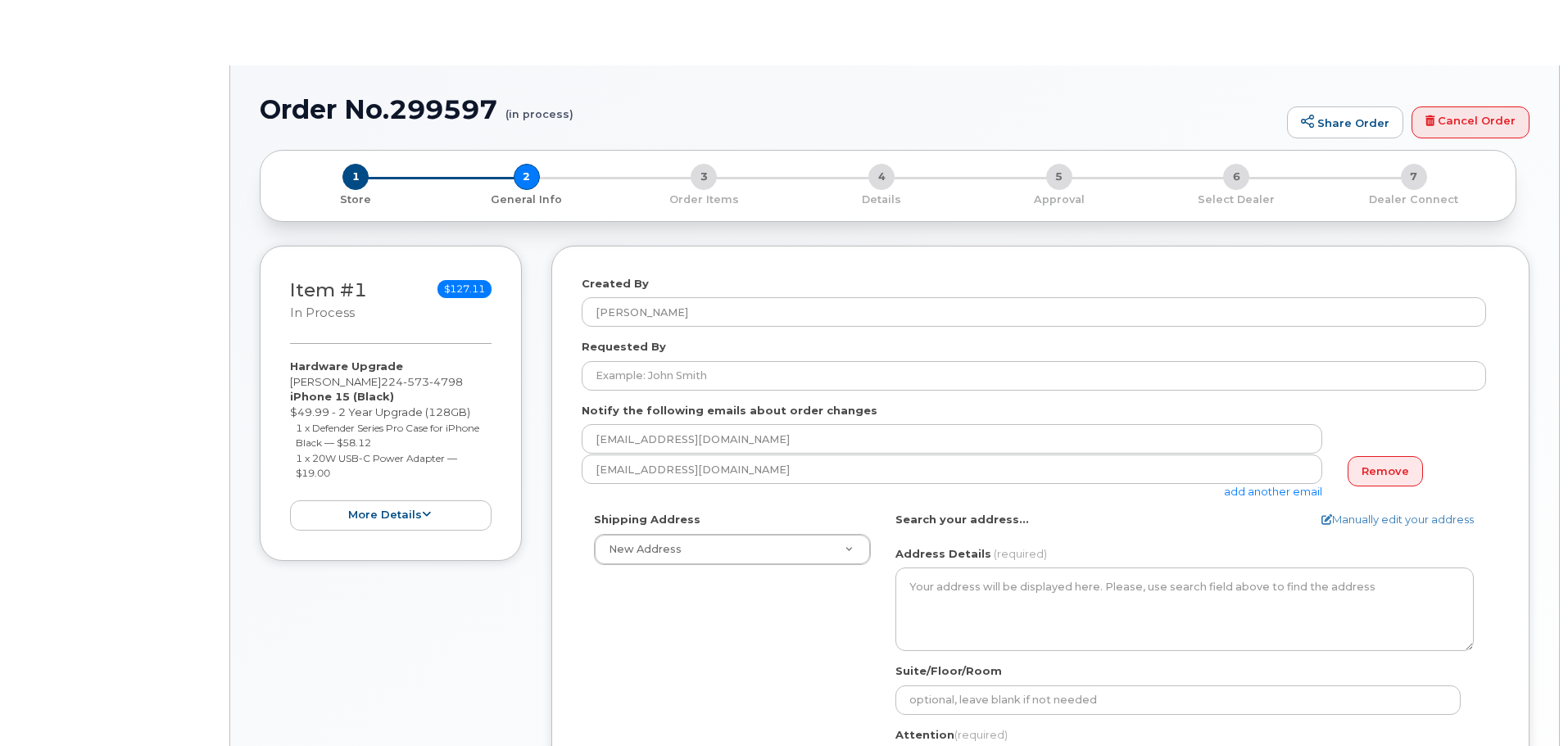
select select
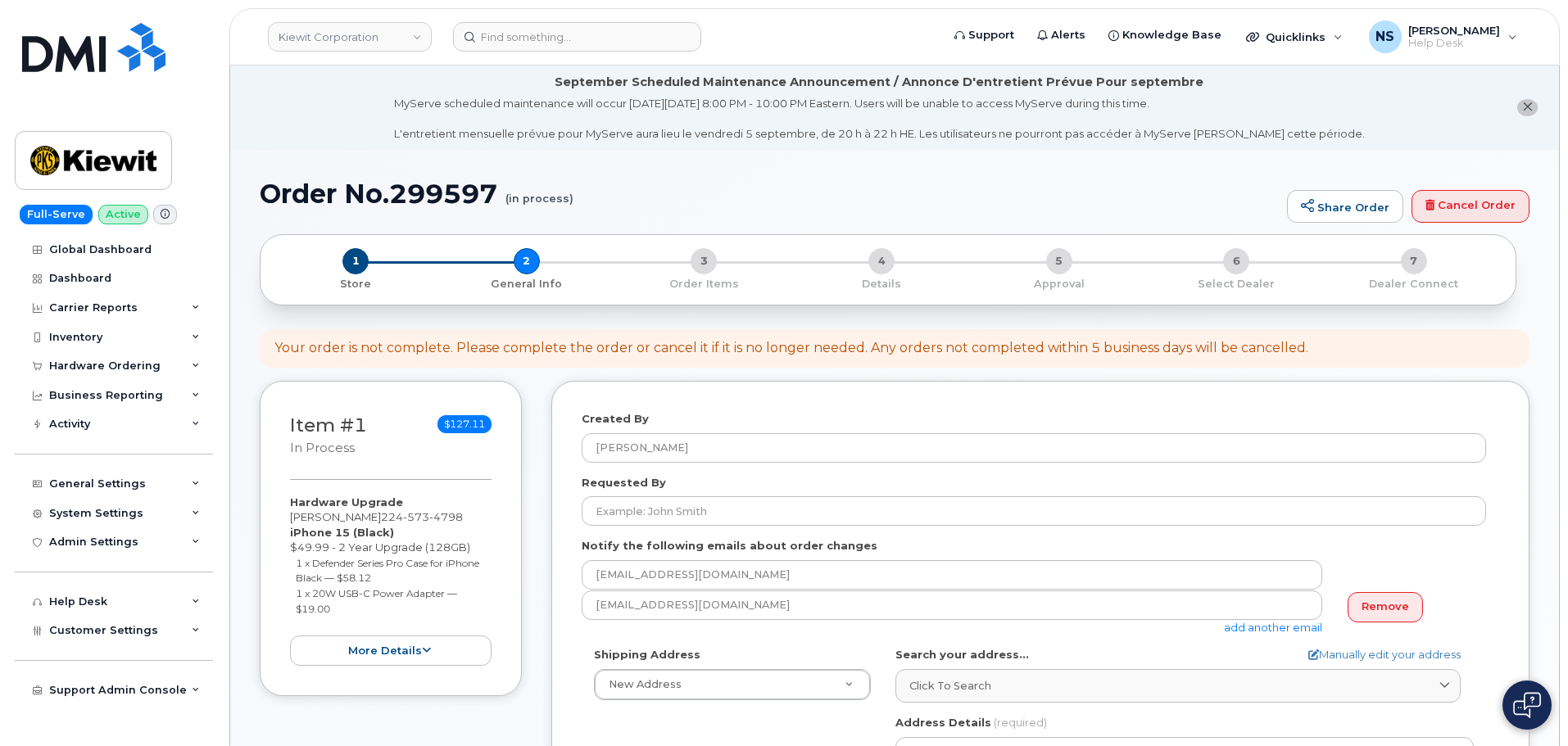
scroll to position [410, 0]
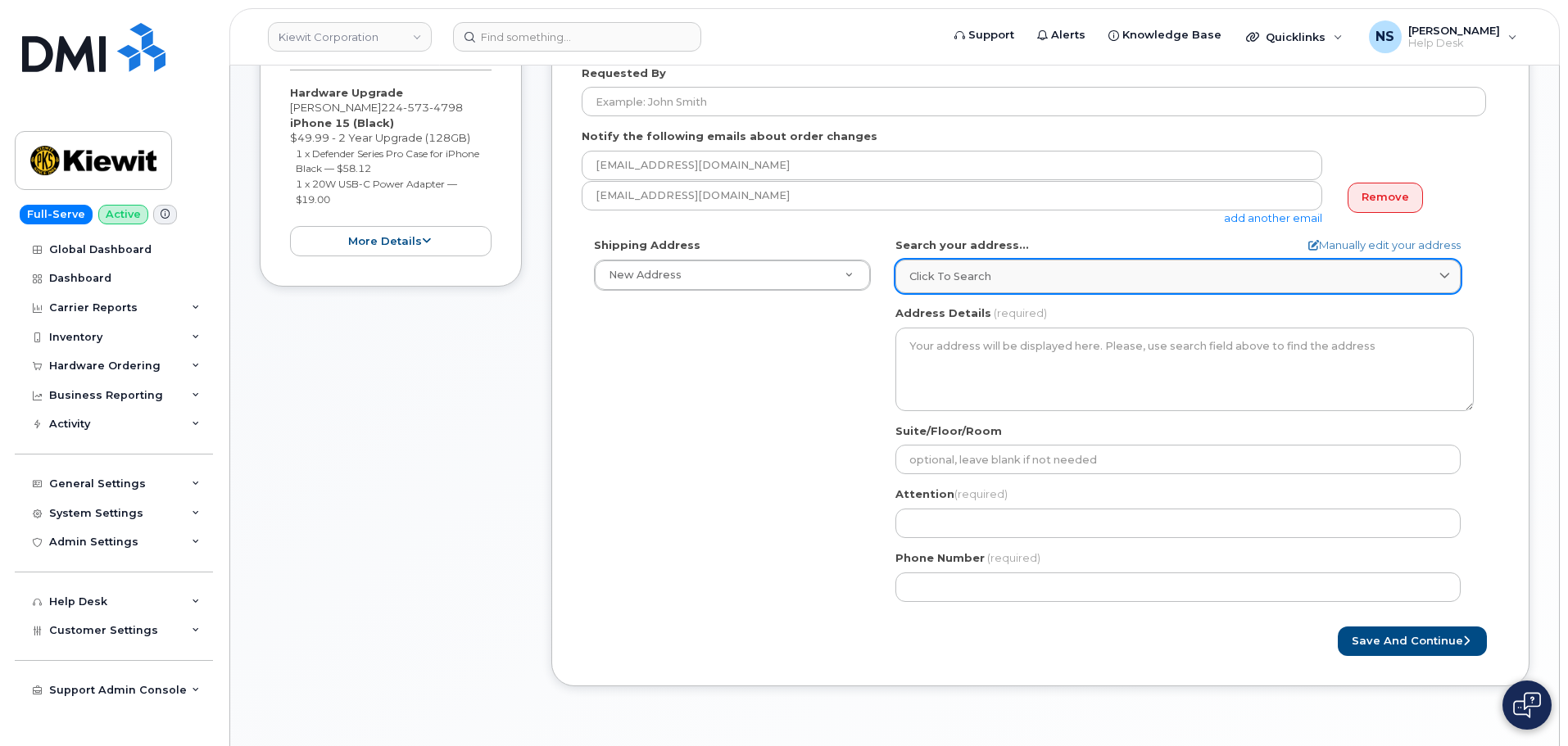
click at [938, 273] on span "Click to search" at bounding box center [950, 276] width 82 height 16
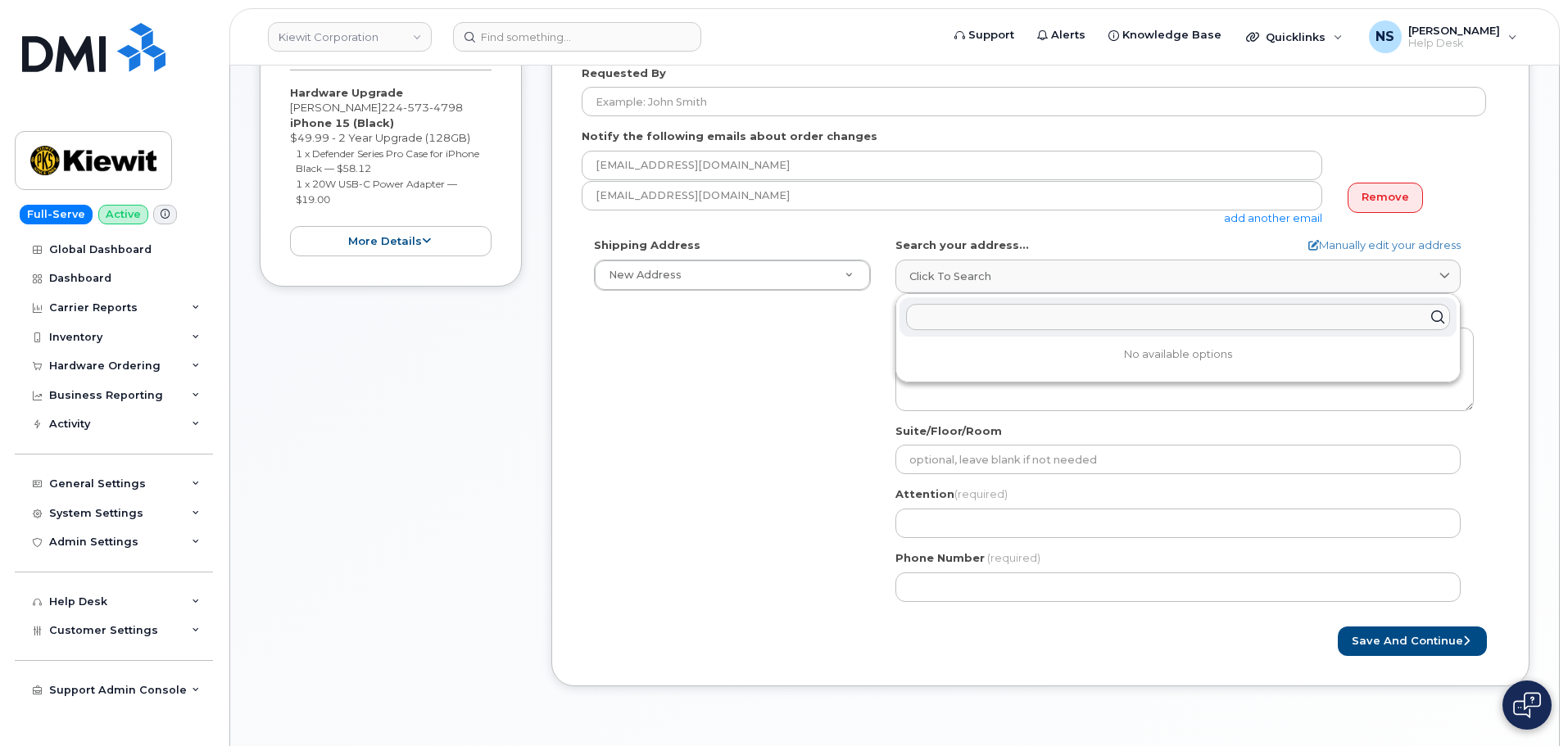
paste input "3402 North Annerta Dr Parr Tx78577"
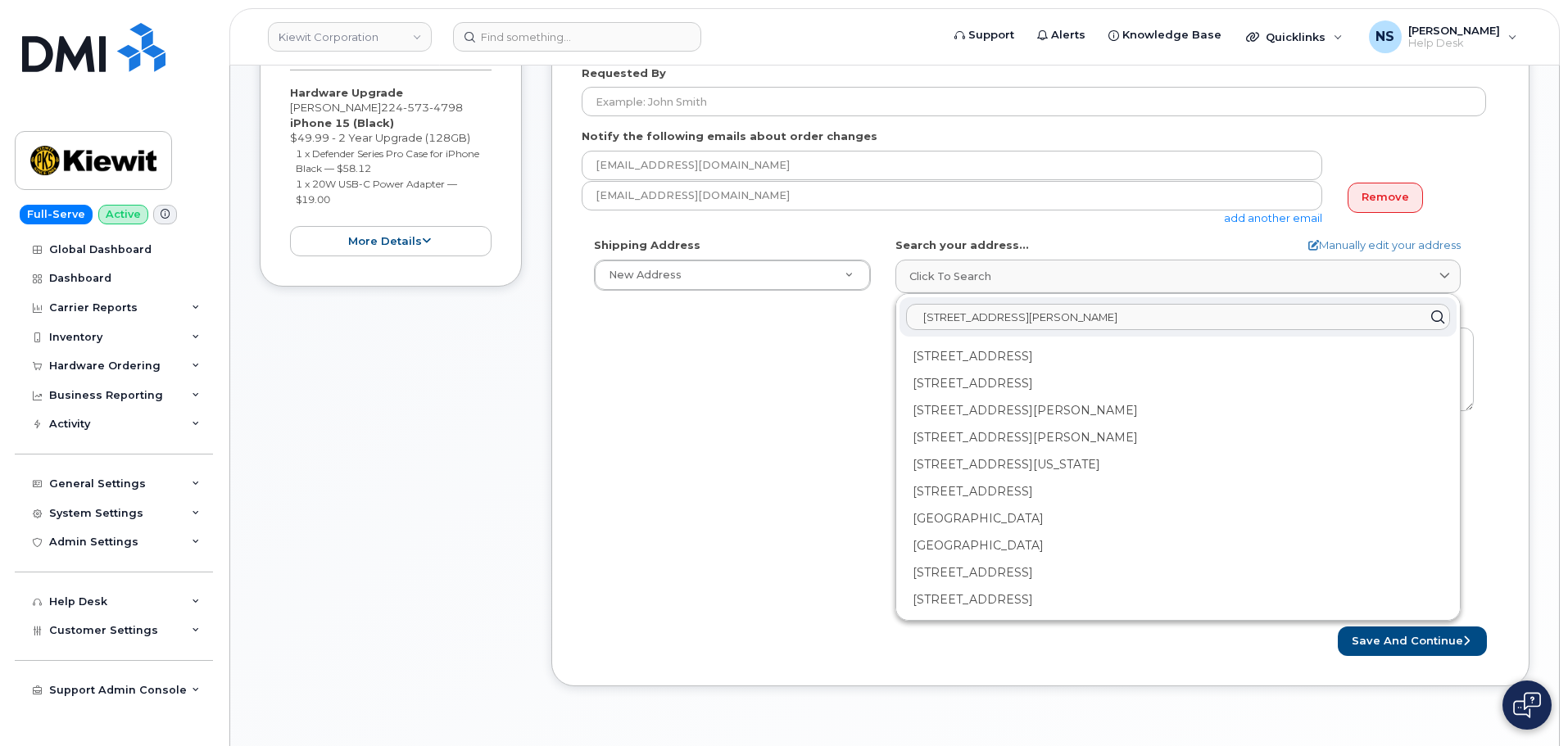
click at [1089, 321] on input "3402 North Annerta Dr Parr Tx78577" at bounding box center [1177, 317] width 544 height 26
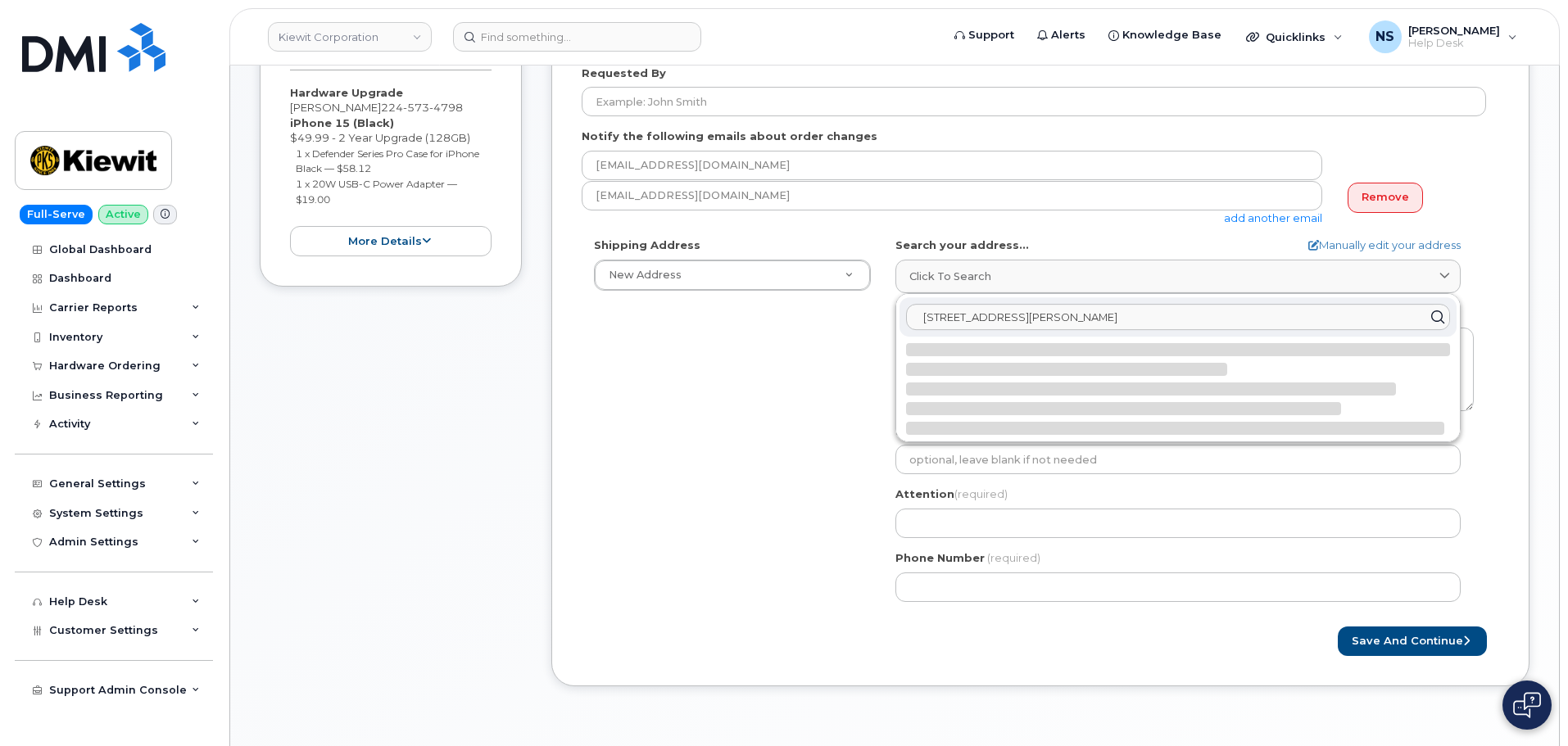
type input "3402 North Annerta Dr Parr Tx 78577"
drag, startPoint x: 800, startPoint y: 404, endPoint x: 857, endPoint y: 356, distance: 74.5
click at [806, 397] on div "Shipping Address New Address New Address 8880 Penrose Ln 4650 Business Center D…" at bounding box center [1033, 425] width 904 height 376
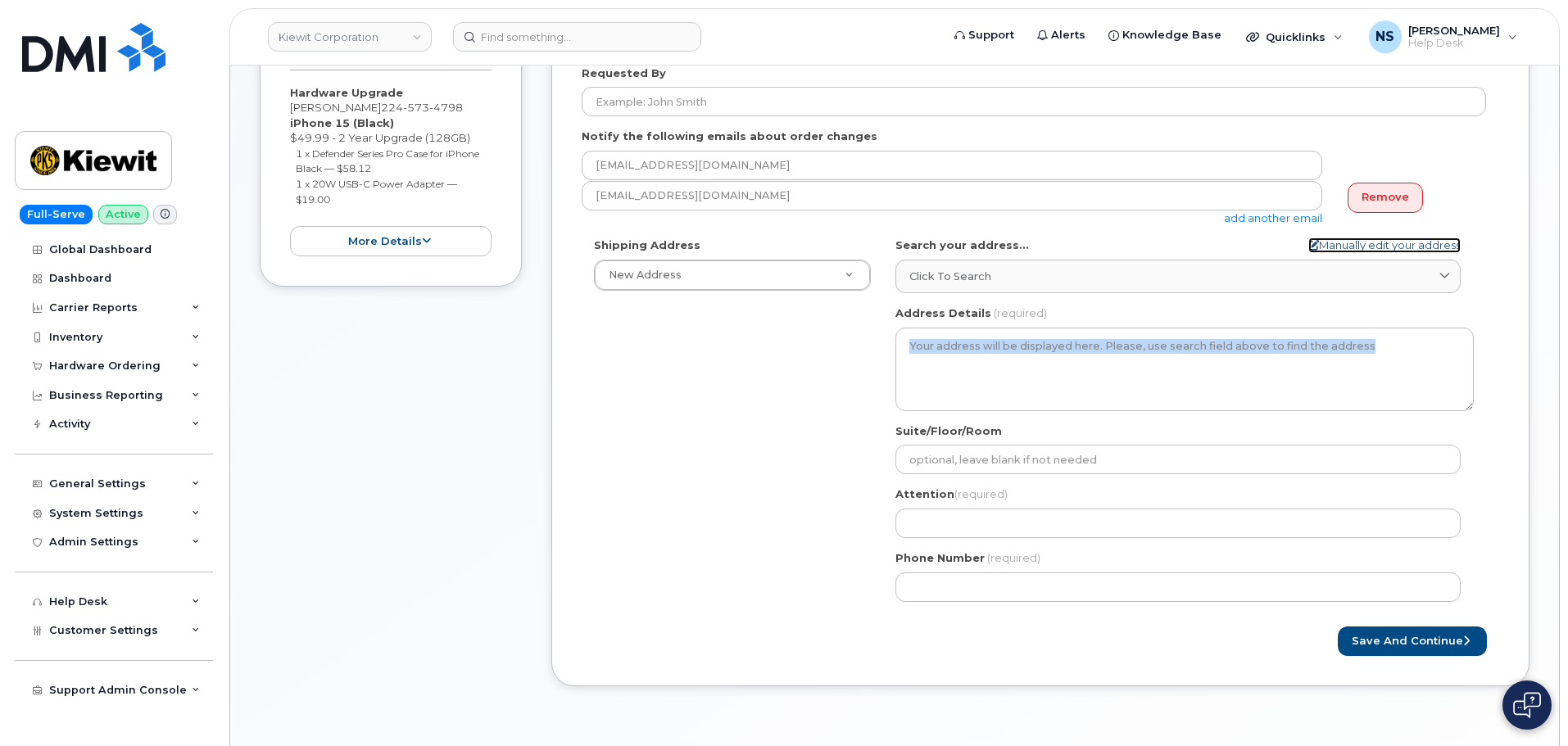
click at [1358, 241] on link "Manually edit your address" at bounding box center [1384, 245] width 153 height 16
select select
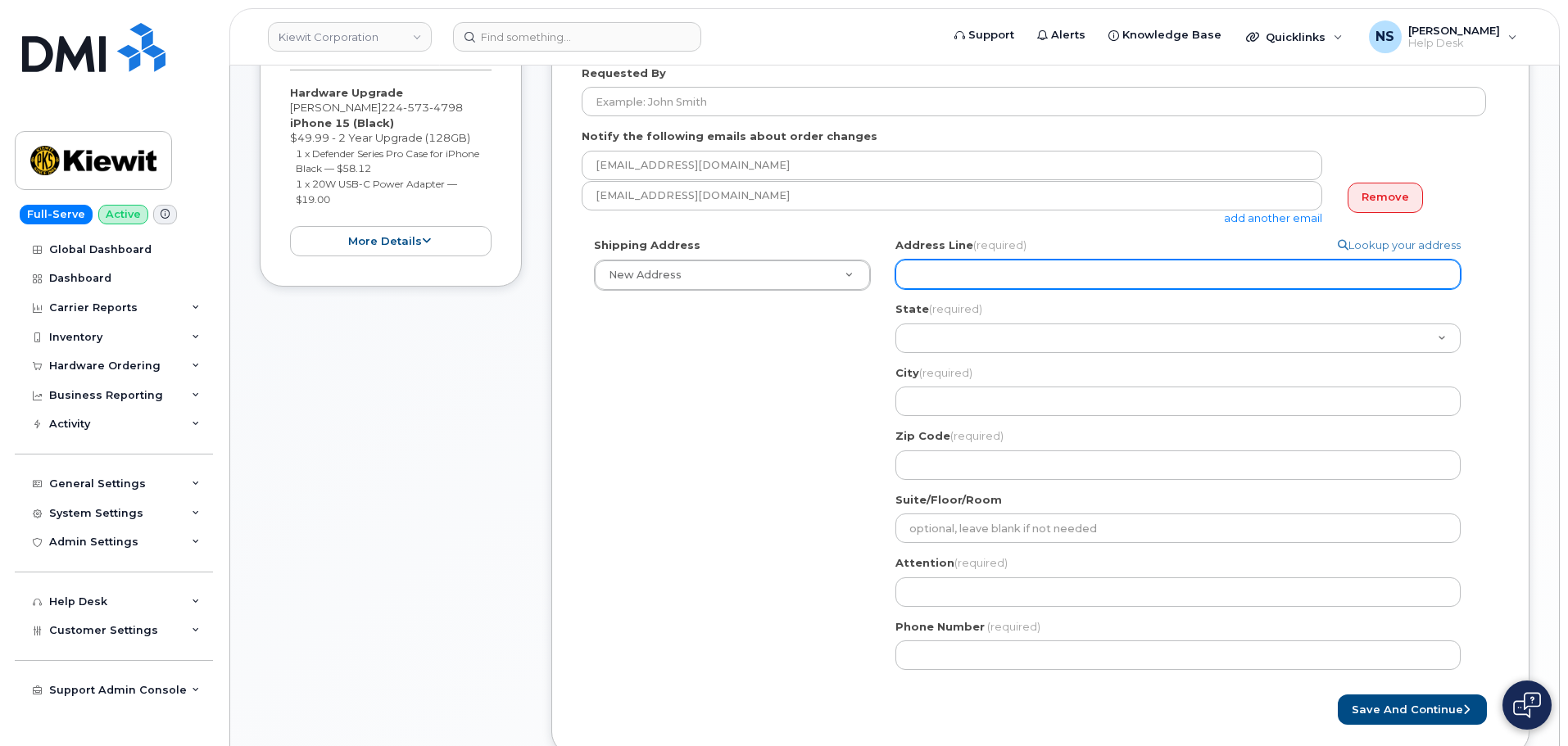
click at [947, 278] on input "Address Line (required)" at bounding box center [1177, 274] width 565 height 29
paste input "3402 North Annerta Dr Parr Tx 78577"
select select
drag, startPoint x: 1168, startPoint y: 268, endPoint x: 1040, endPoint y: 276, distance: 128.2
click at [1040, 276] on input "3402 North Annerta Dr Parr Tx 78577" at bounding box center [1177, 274] width 565 height 29
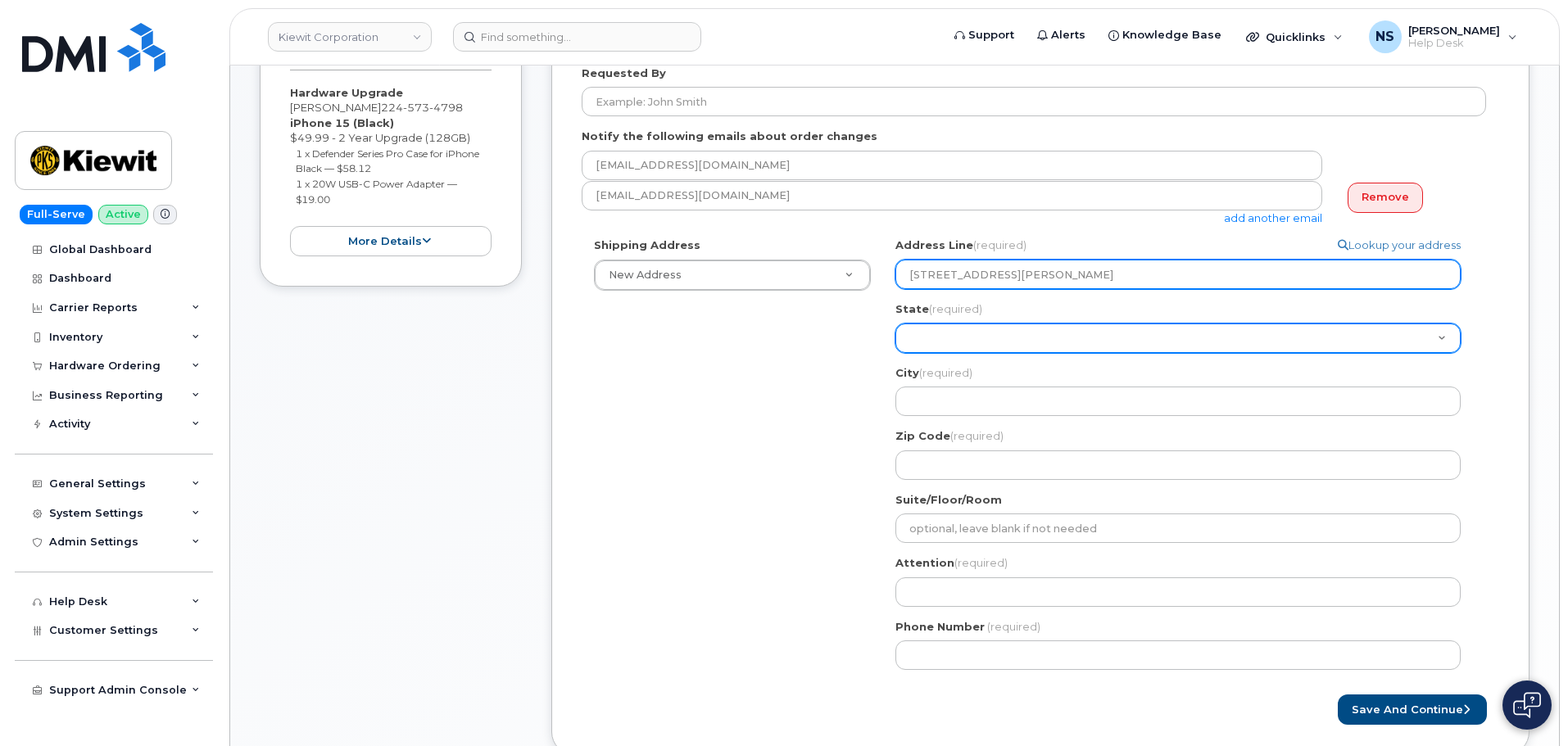
type input "3402 North Annerta Dr Parr Tx 78577"
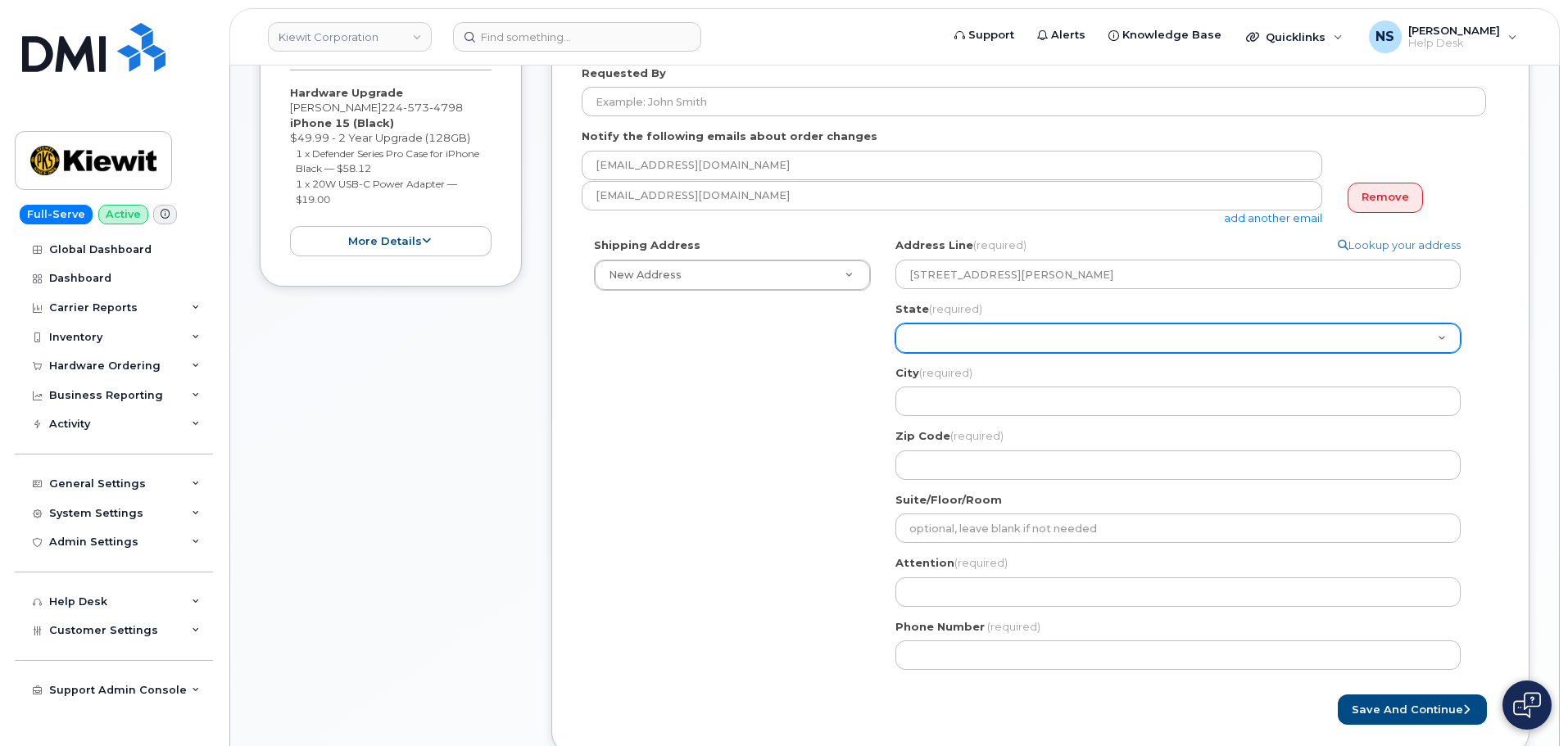
click at [984, 347] on select "Alabama Alaska American Samoa Arizona Arkansas California Colorado Connecticut …" at bounding box center [1177, 338] width 565 height 29
select select "UT"
click at [895, 323] on select "Alabama Alaska American Samoa Arizona Arkansas California Colorado Connecticut …" at bounding box center [1177, 338] width 565 height 29
select select
click at [960, 335] on select "Alabama Alaska American Samoa Arizona Arkansas California Colorado Connecticut …" at bounding box center [1177, 338] width 565 height 29
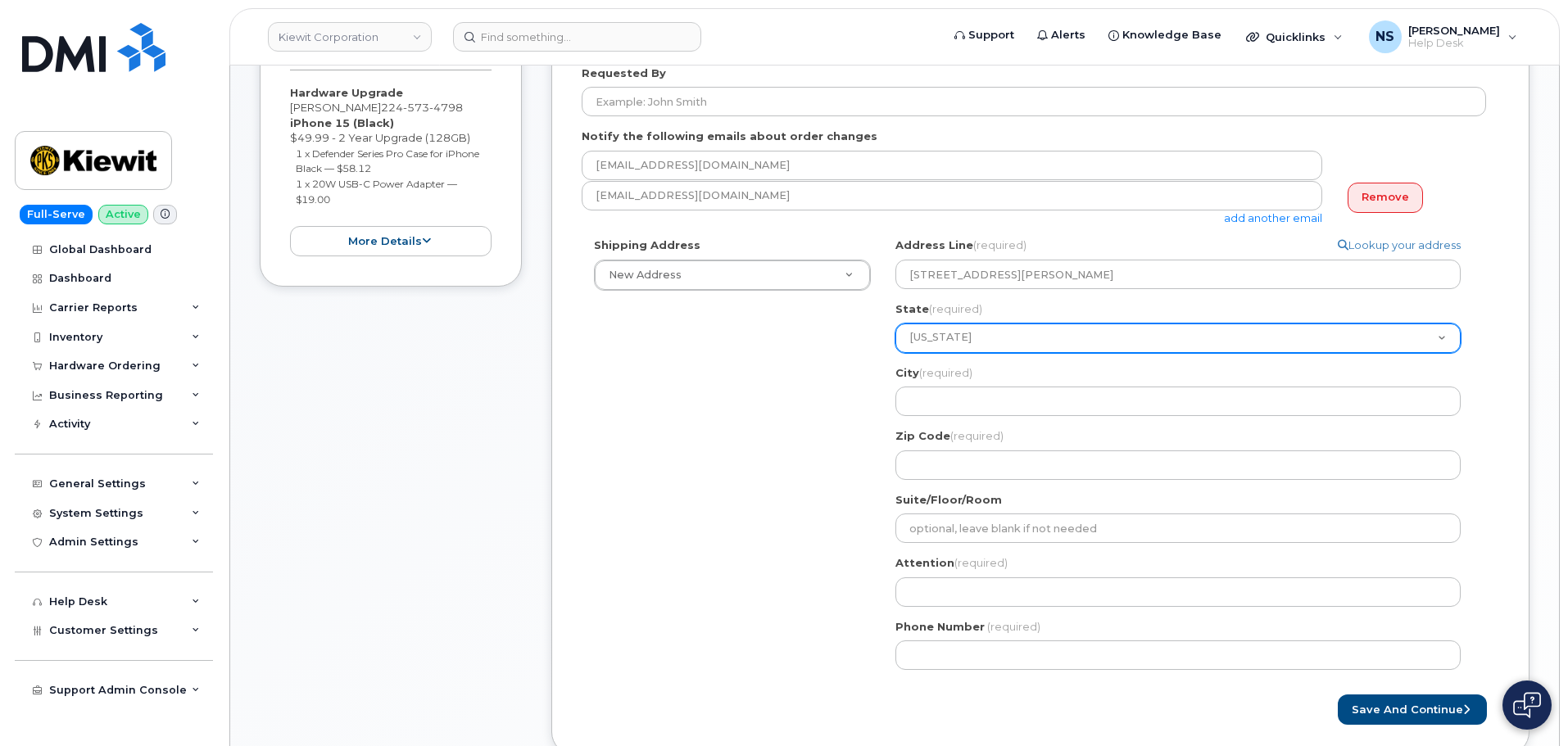
select select "TX"
click at [895, 323] on select "Alabama Alaska American Samoa Arizona Arkansas California Colorado Connecticut …" at bounding box center [1177, 338] width 565 height 29
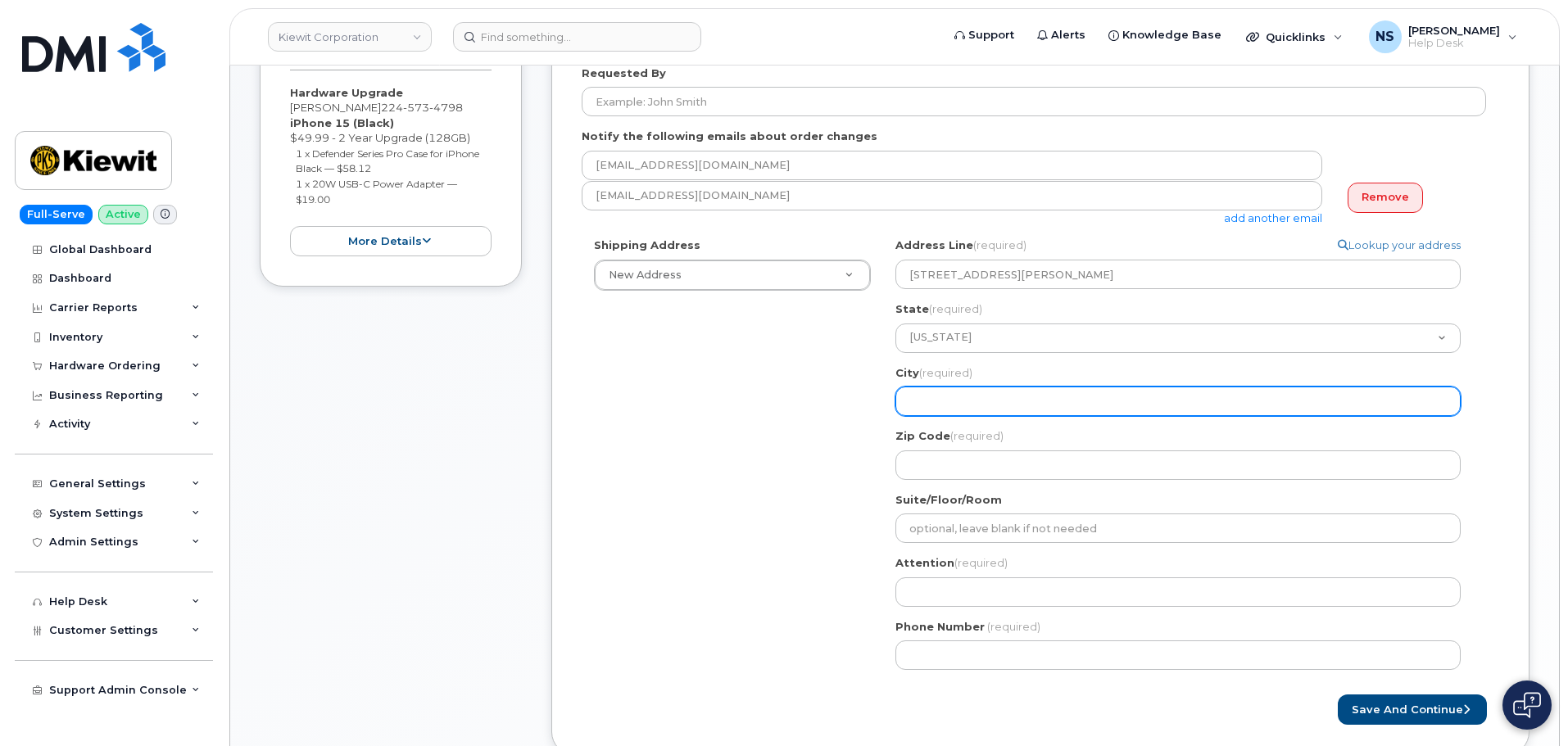
click at [947, 410] on input "City (required)" at bounding box center [1177, 401] width 565 height 29
paste input "Parr Tx 78577"
select select
drag, startPoint x: 1002, startPoint y: 402, endPoint x: 932, endPoint y: 411, distance: 70.6
click at [932, 411] on input "Parr Tx 78577" at bounding box center [1177, 401] width 565 height 29
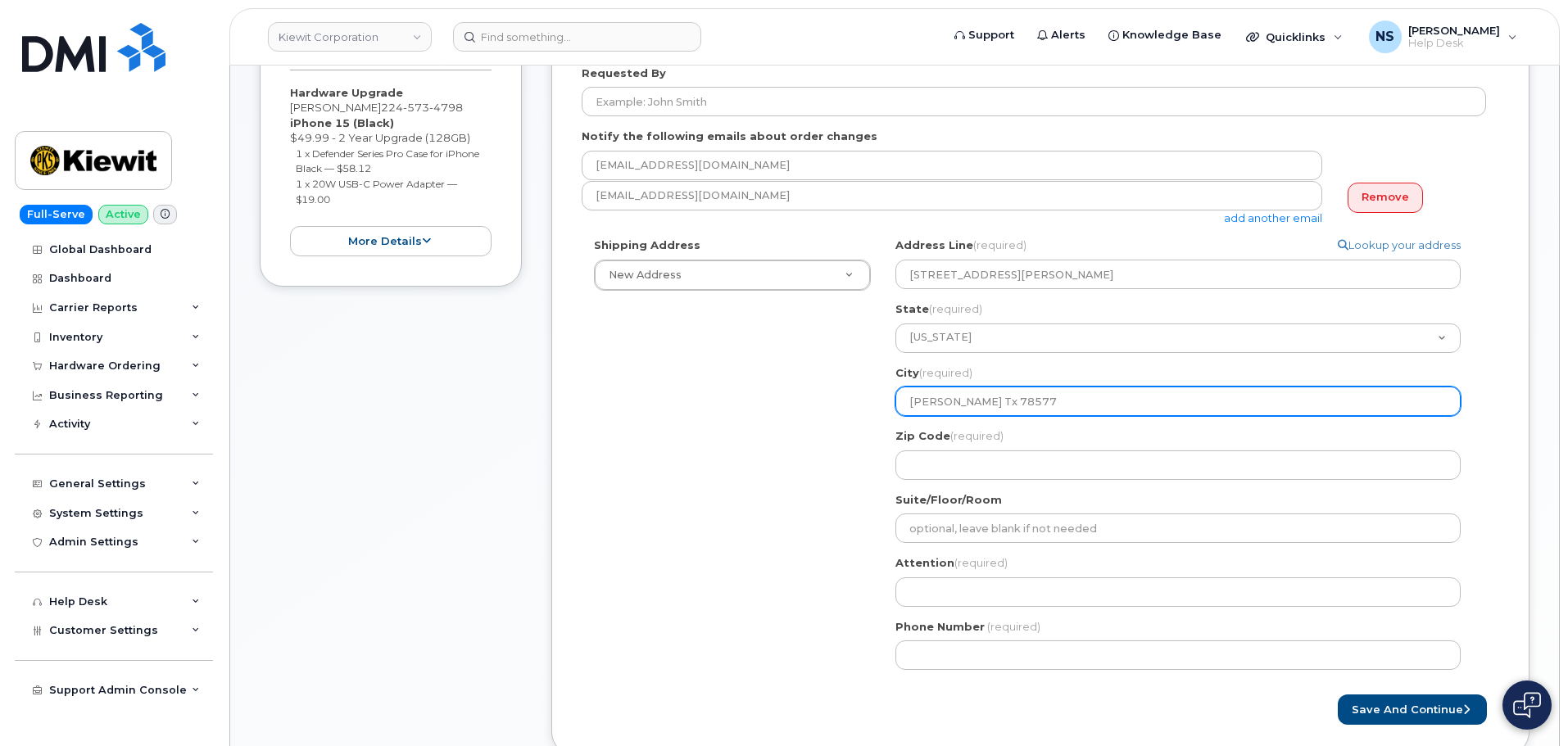
type input "Parr Tx 78577"
click at [923, 404] on input "Parr Tx 78577" at bounding box center [1177, 401] width 565 height 29
click at [922, 404] on input "Parr Tx 78577" at bounding box center [1177, 401] width 565 height 29
paste input "h"
select select
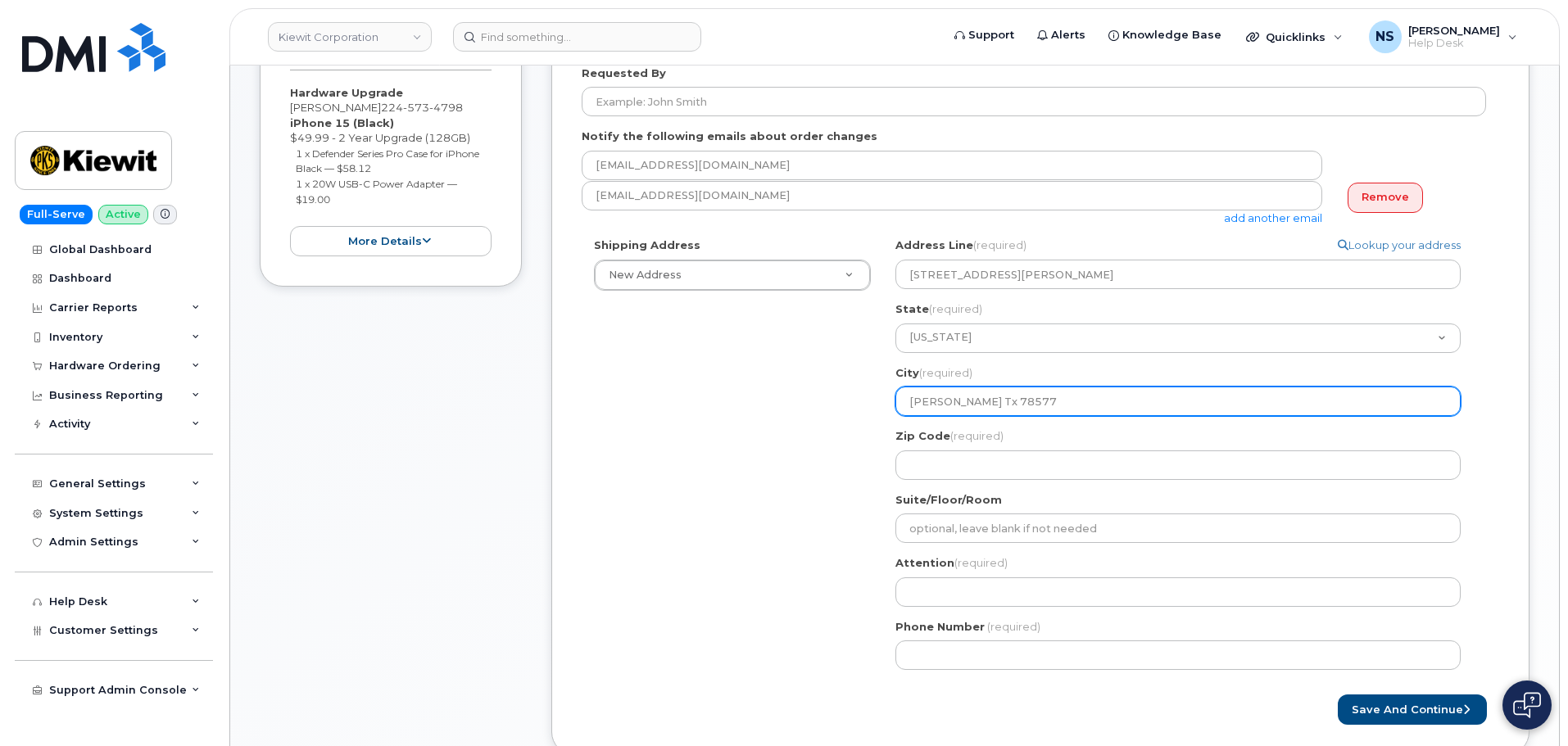
type input "Pharr Tx 78577"
drag, startPoint x: 988, startPoint y: 402, endPoint x: 964, endPoint y: 402, distance: 24.0
click at [963, 404] on input "Pharr Tx 78577" at bounding box center [1177, 401] width 565 height 29
click at [964, 402] on input "Pharr Tx 78577" at bounding box center [1177, 401] width 565 height 29
drag, startPoint x: 1010, startPoint y: 400, endPoint x: 943, endPoint y: 400, distance: 67.0
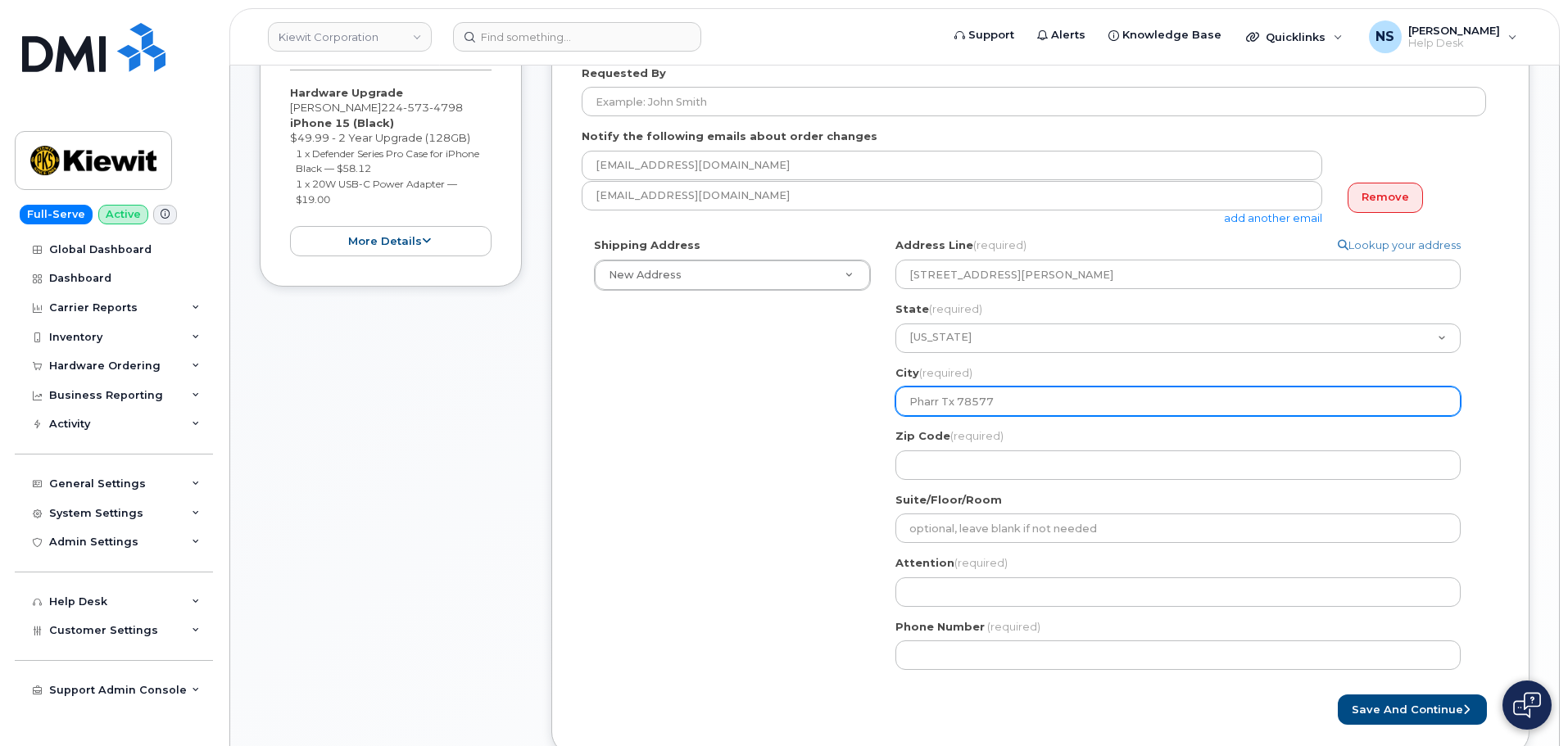
click at [943, 400] on input "Pharr Tx 78577" at bounding box center [1177, 401] width 565 height 29
select select
type input "Pharr"
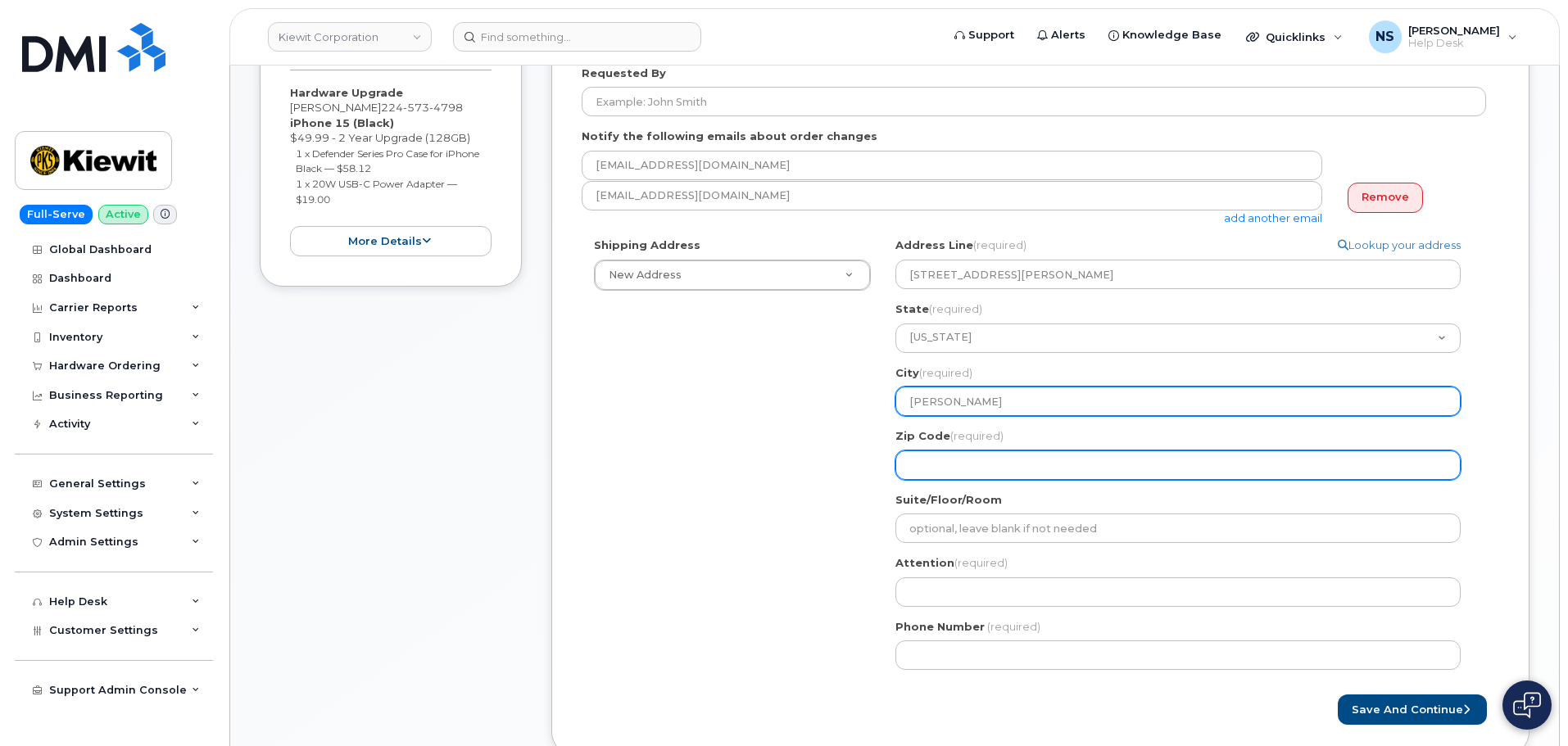
paste input "Tx 78577"
select select
type input "Tx 78577"
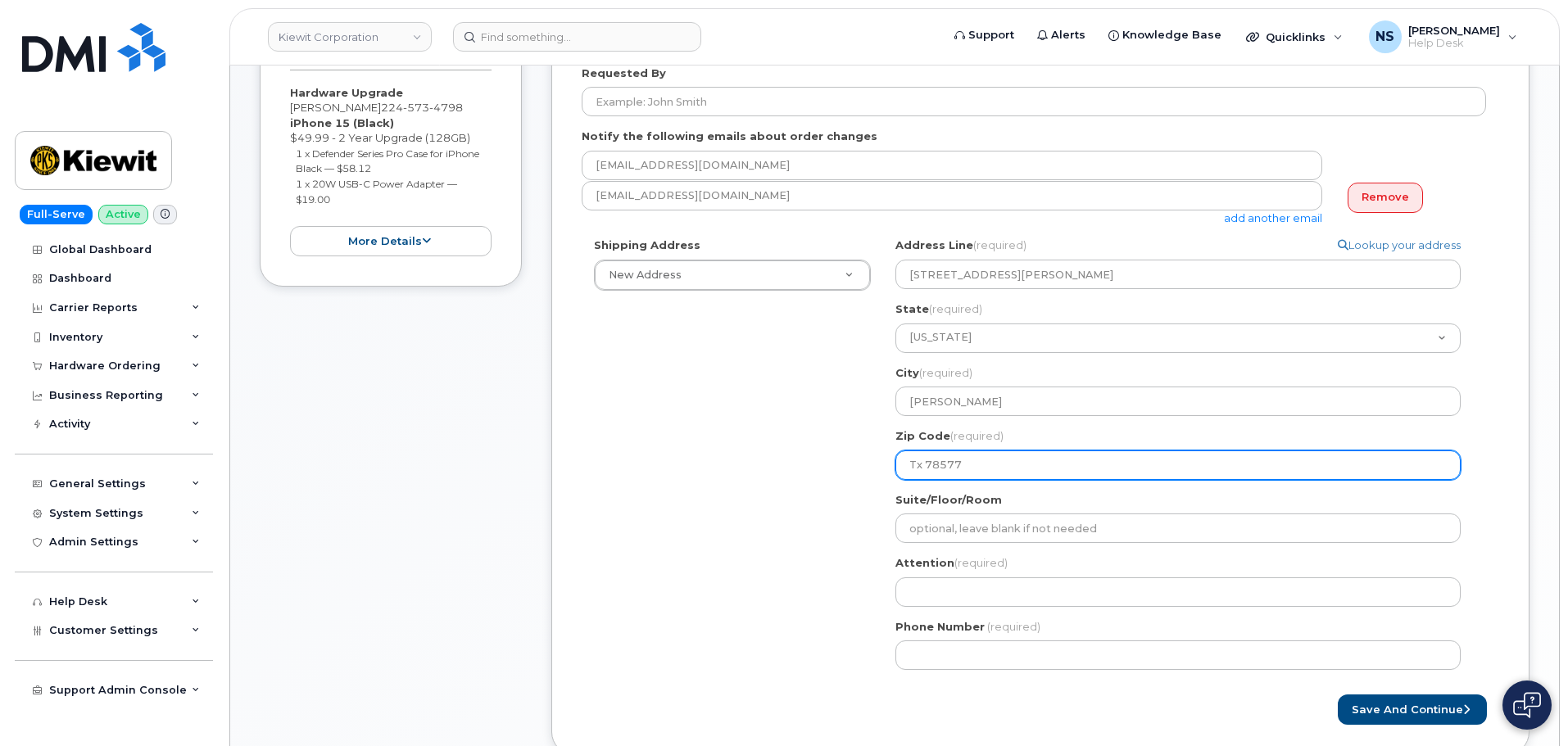
drag, startPoint x: 926, startPoint y: 467, endPoint x: 845, endPoint y: 474, distance: 81.3
click at [845, 474] on div "Shipping Address New Address New Address 8880 Penrose Ln 4650 Business Center D…" at bounding box center [1033, 460] width 904 height 445
select select
type input "78577"
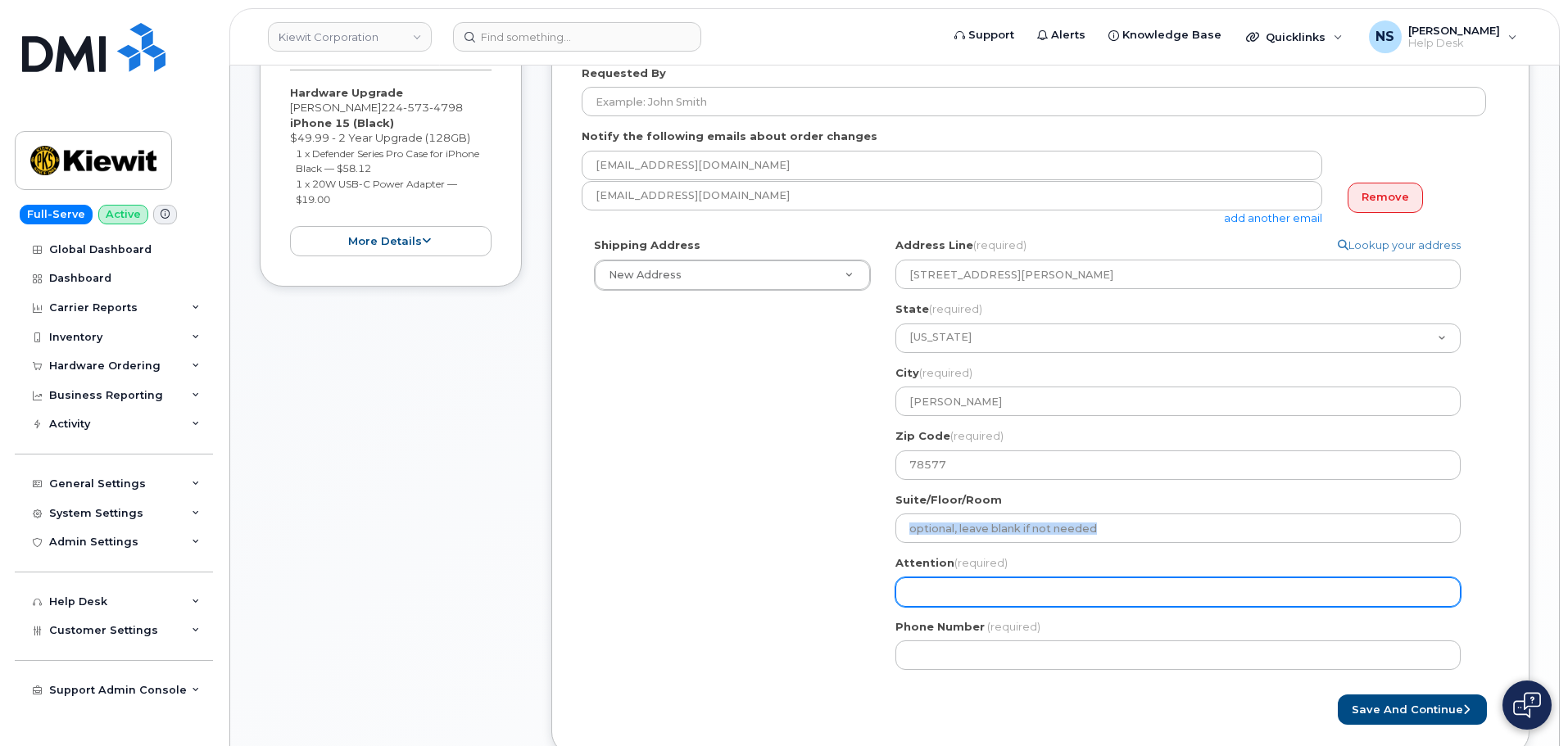
drag, startPoint x: 849, startPoint y: 544, endPoint x: 966, endPoint y: 594, distance: 127.2
click at [850, 545] on div "Shipping Address New Address New Address 8880 Penrose Ln 4650 Business Center D…" at bounding box center [1033, 460] width 904 height 445
click at [936, 589] on input "Attention (required)" at bounding box center [1177, 592] width 565 height 29
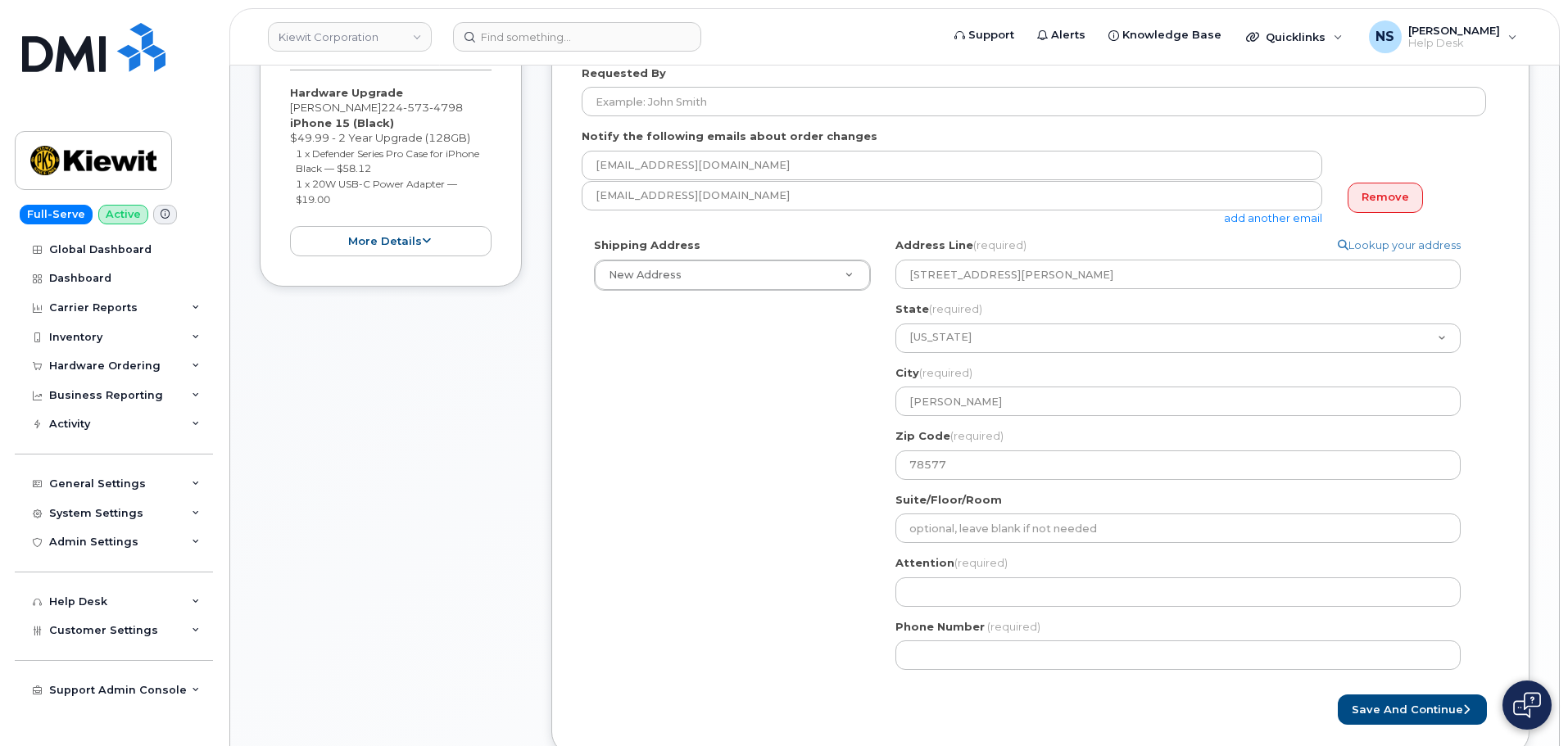
click at [999, 574] on div "Attention (required)" at bounding box center [1184, 581] width 578 height 52
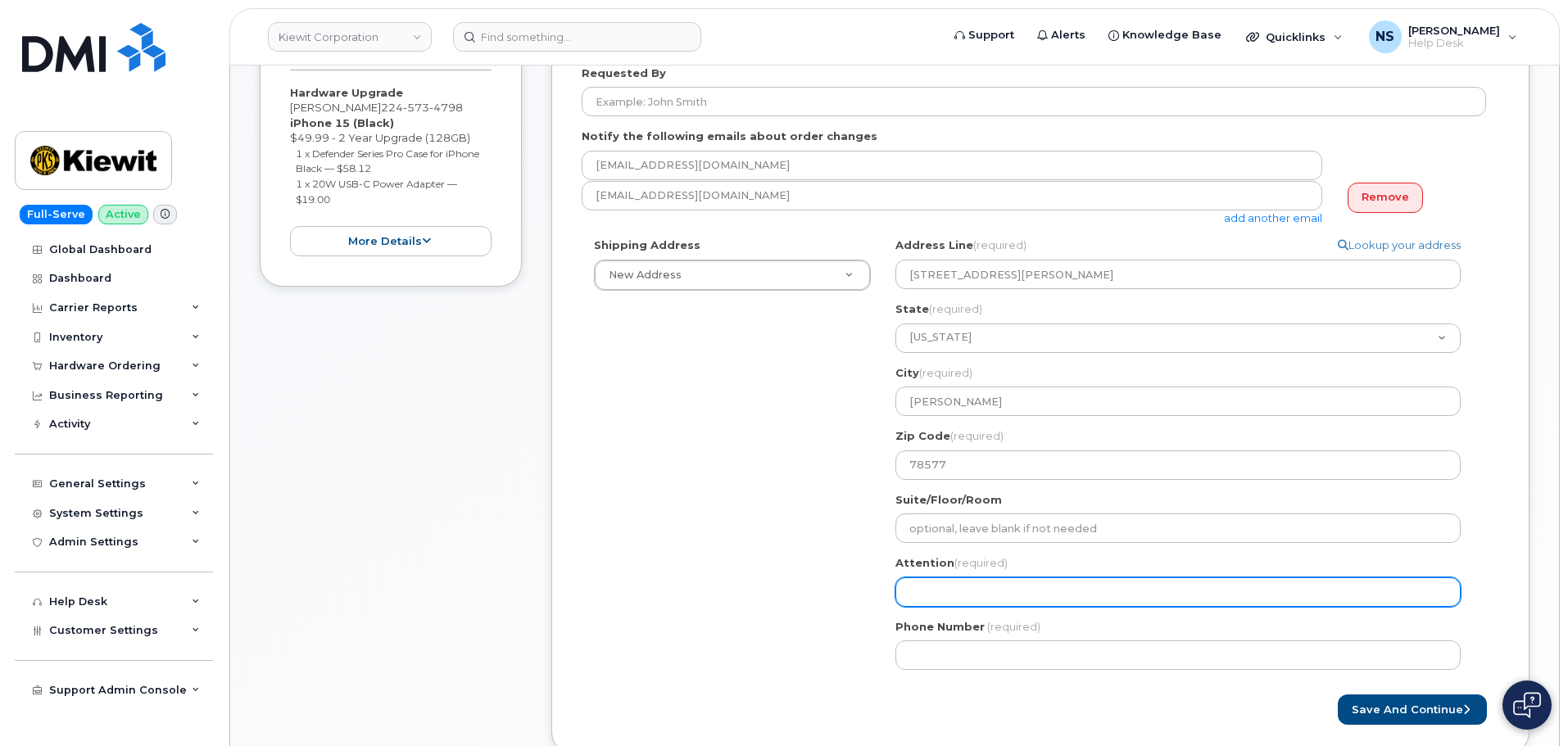
click at [1001, 594] on input "Attention (required)" at bounding box center [1177, 592] width 565 height 29
paste input "[PERSON_NAME]"
select select
type input "[PERSON_NAME]"
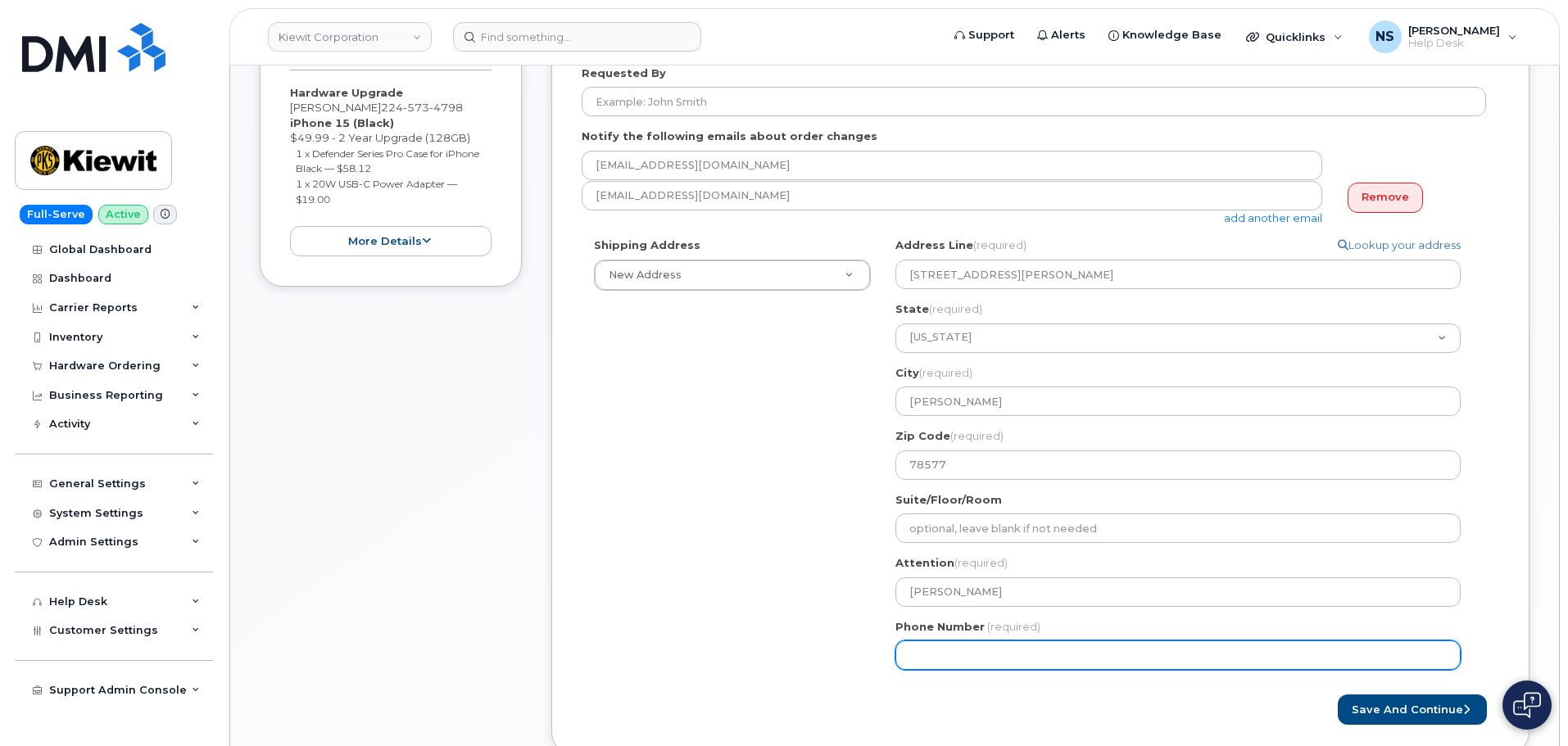
click at [957, 659] on input "Phone Number" at bounding box center [1177, 655] width 565 height 29
paste input "9568840380"
select select
type input "9568840380"
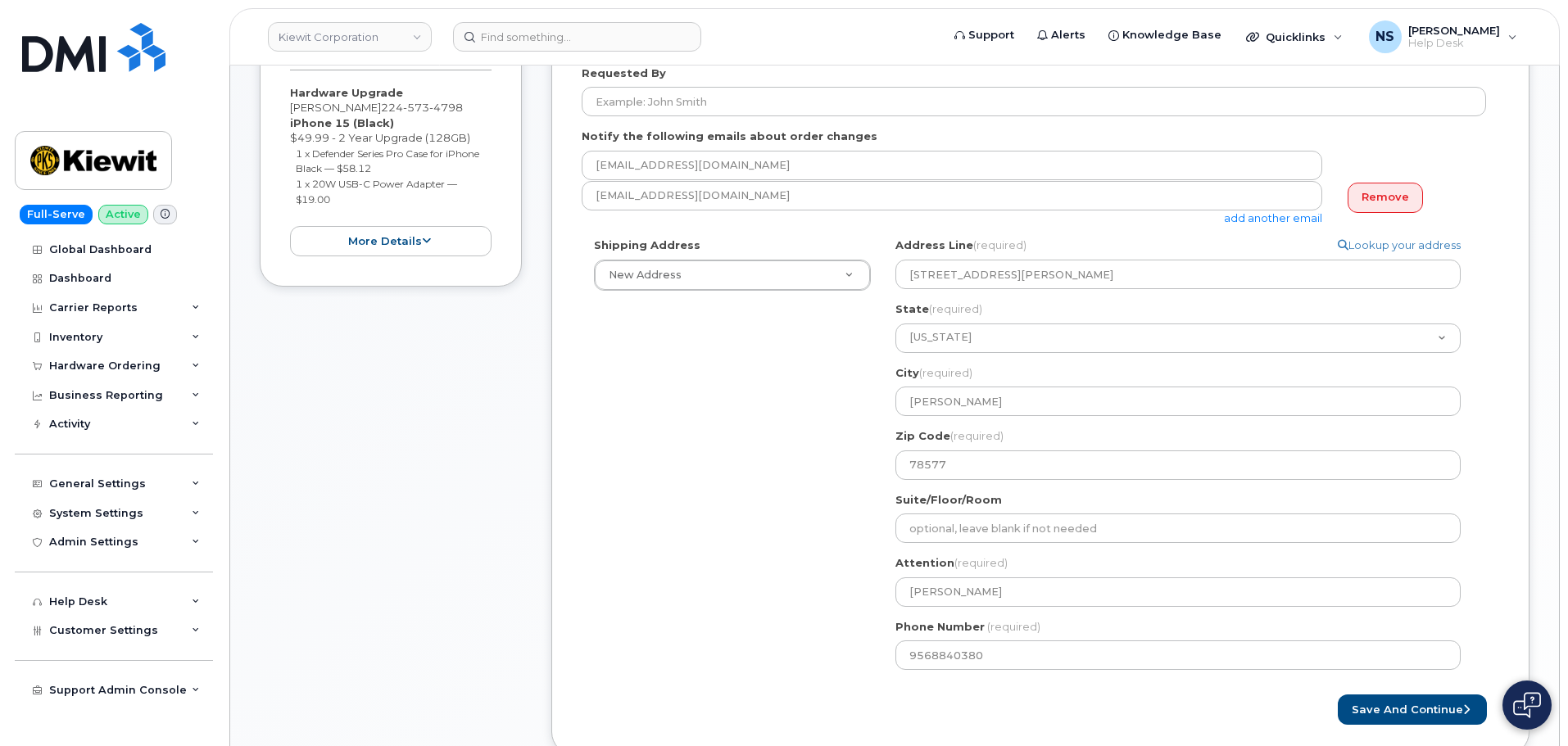
click at [744, 666] on div "Shipping Address New Address New Address 8880 Penrose Ln 4650 Business Center D…" at bounding box center [1033, 460] width 904 height 445
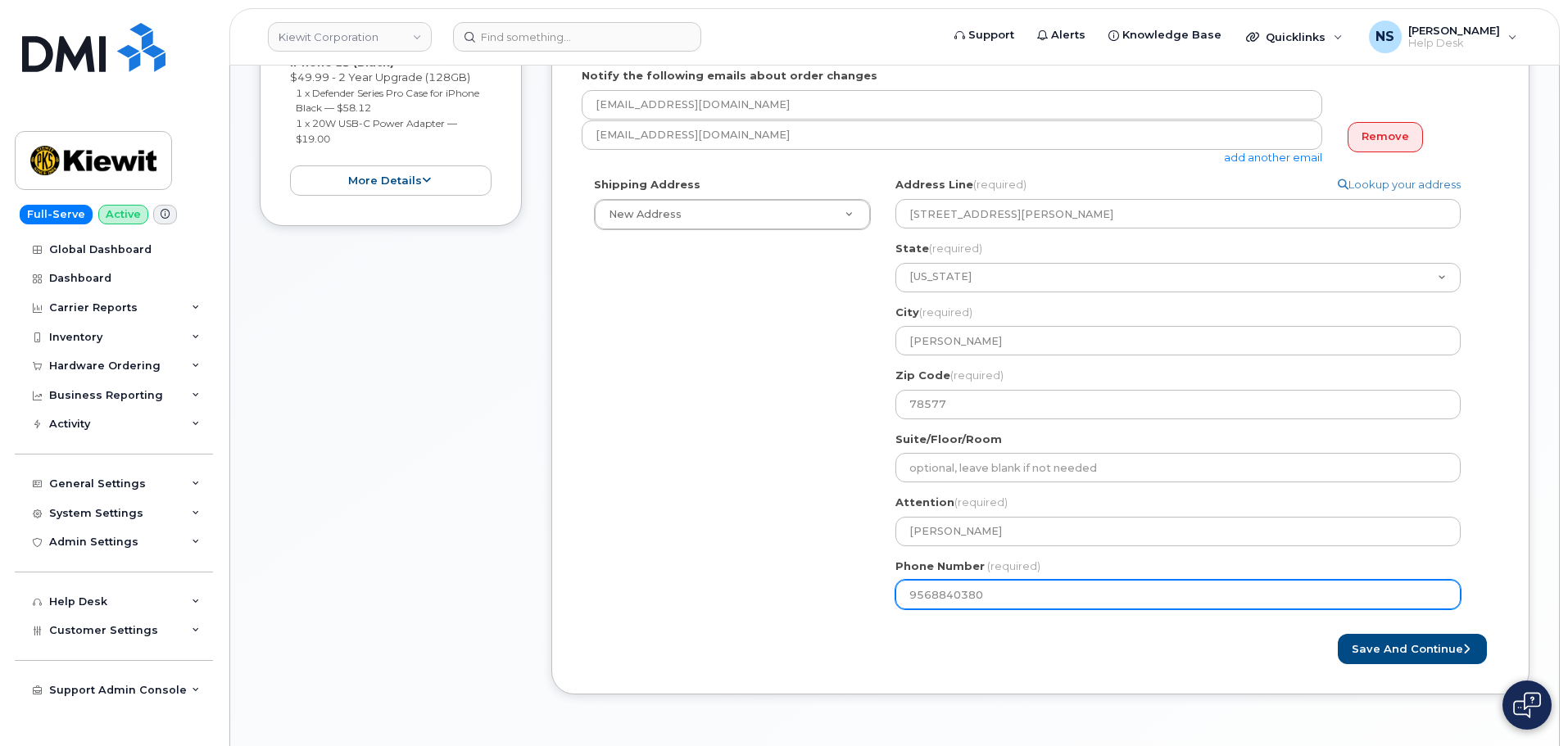
scroll to position [574, 0]
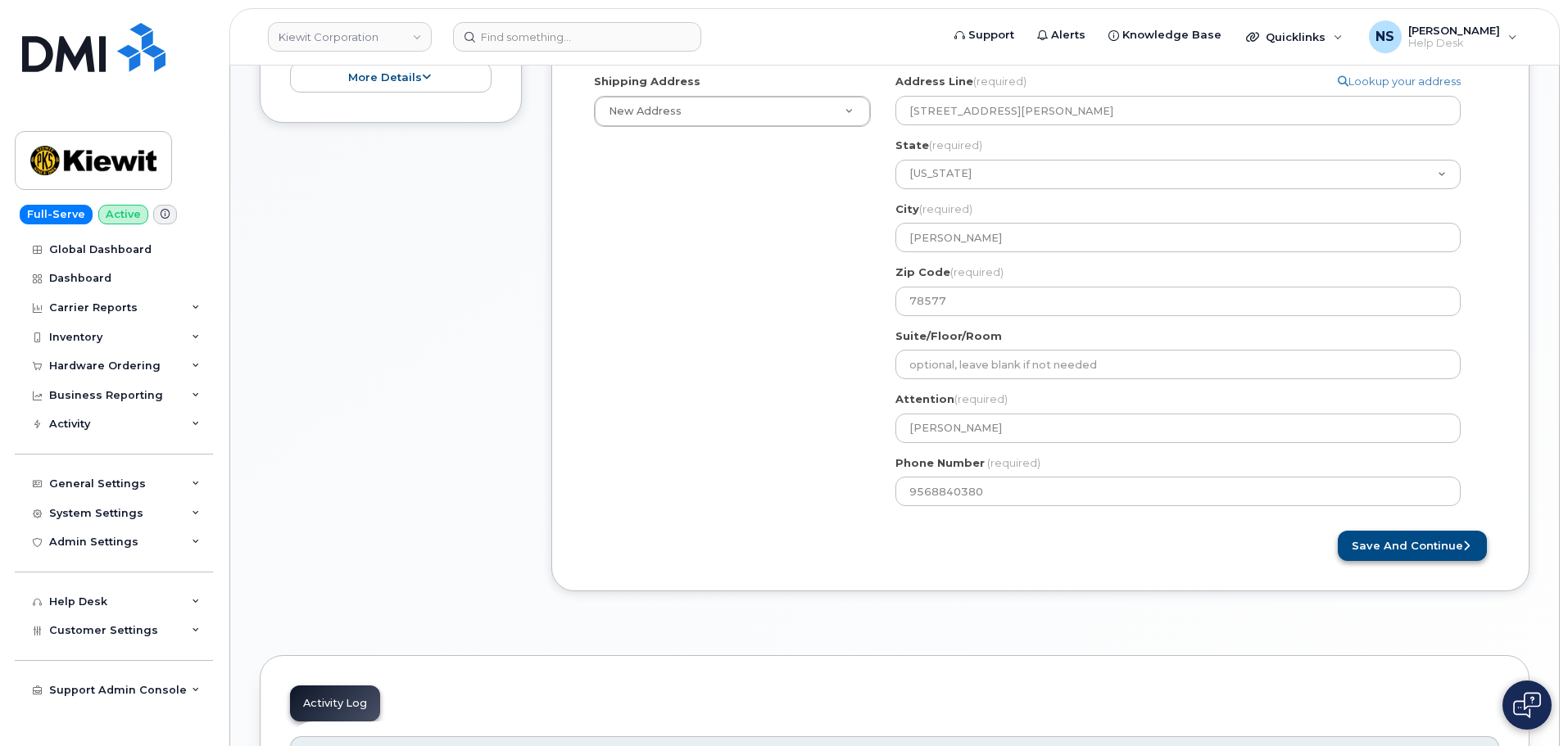
click at [1373, 561] on div "Created By Noah Shelton Requested By Notify the following emails about order ch…" at bounding box center [1040, 199] width 978 height 784
click at [1402, 560] on button "Save and Continue" at bounding box center [1412, 545] width 149 height 30
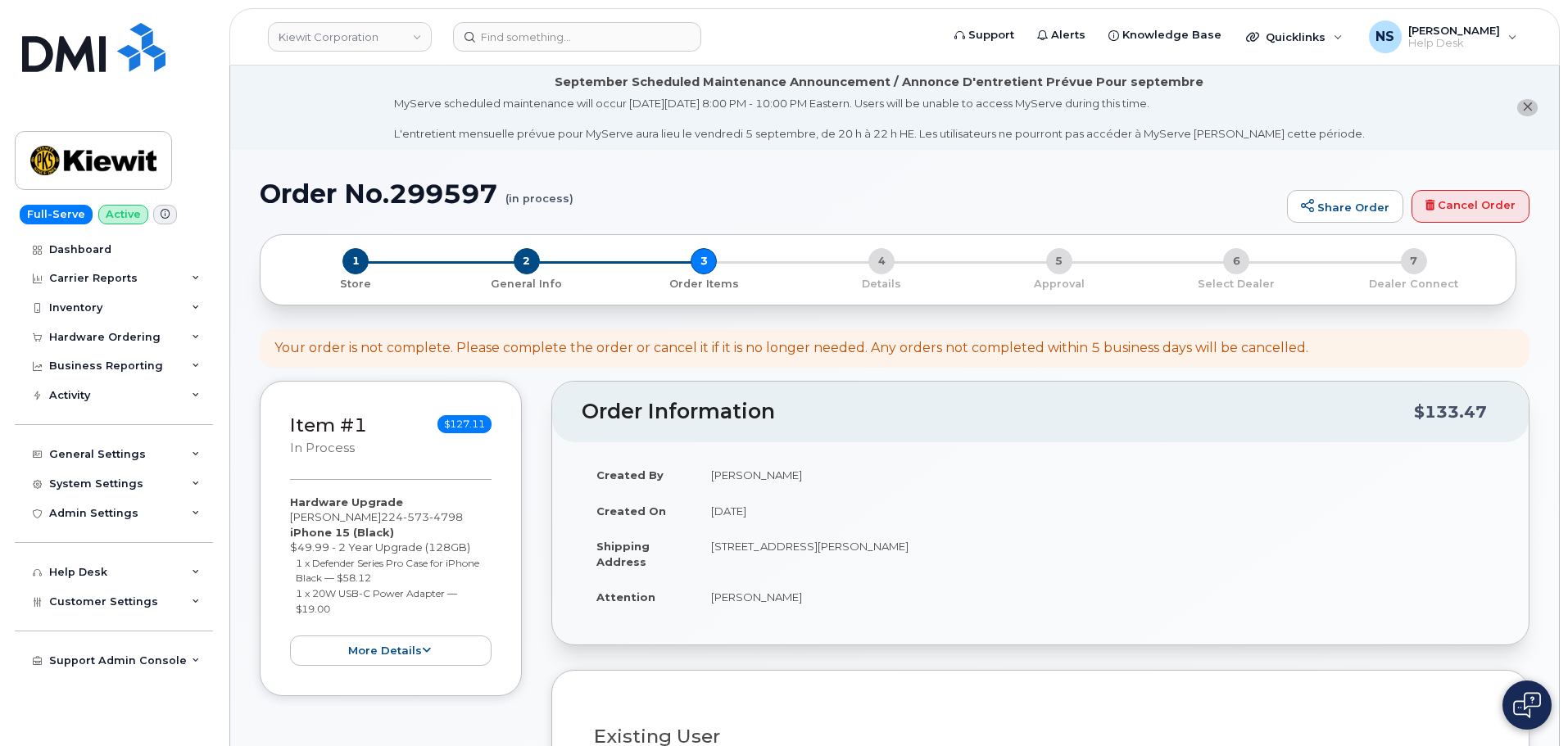
click at [457, 197] on h1 "Order No.299597 (in process)" at bounding box center [768, 193] width 1019 height 28
copy h1 "299597"
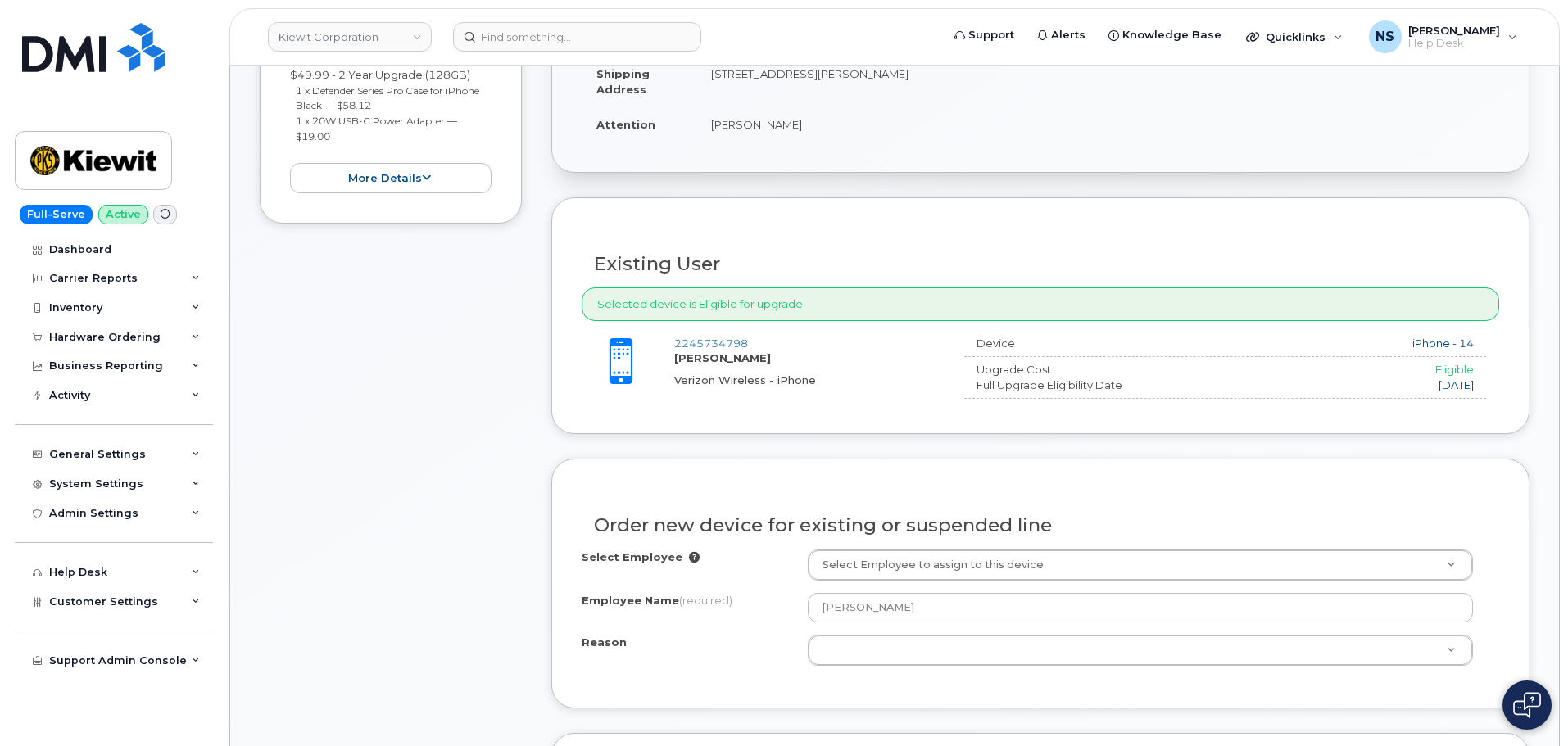
scroll to position [655, 0]
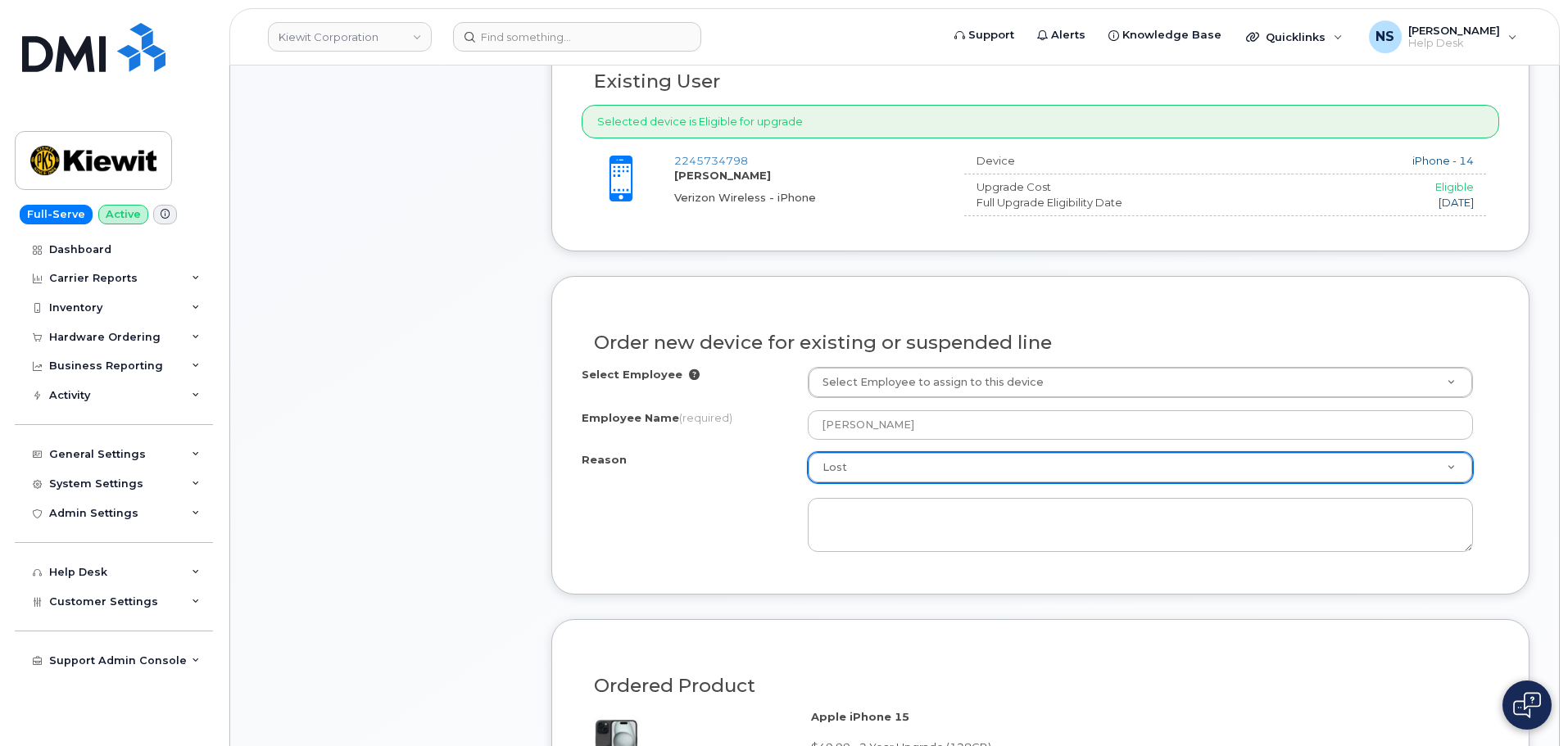
select select "lost"
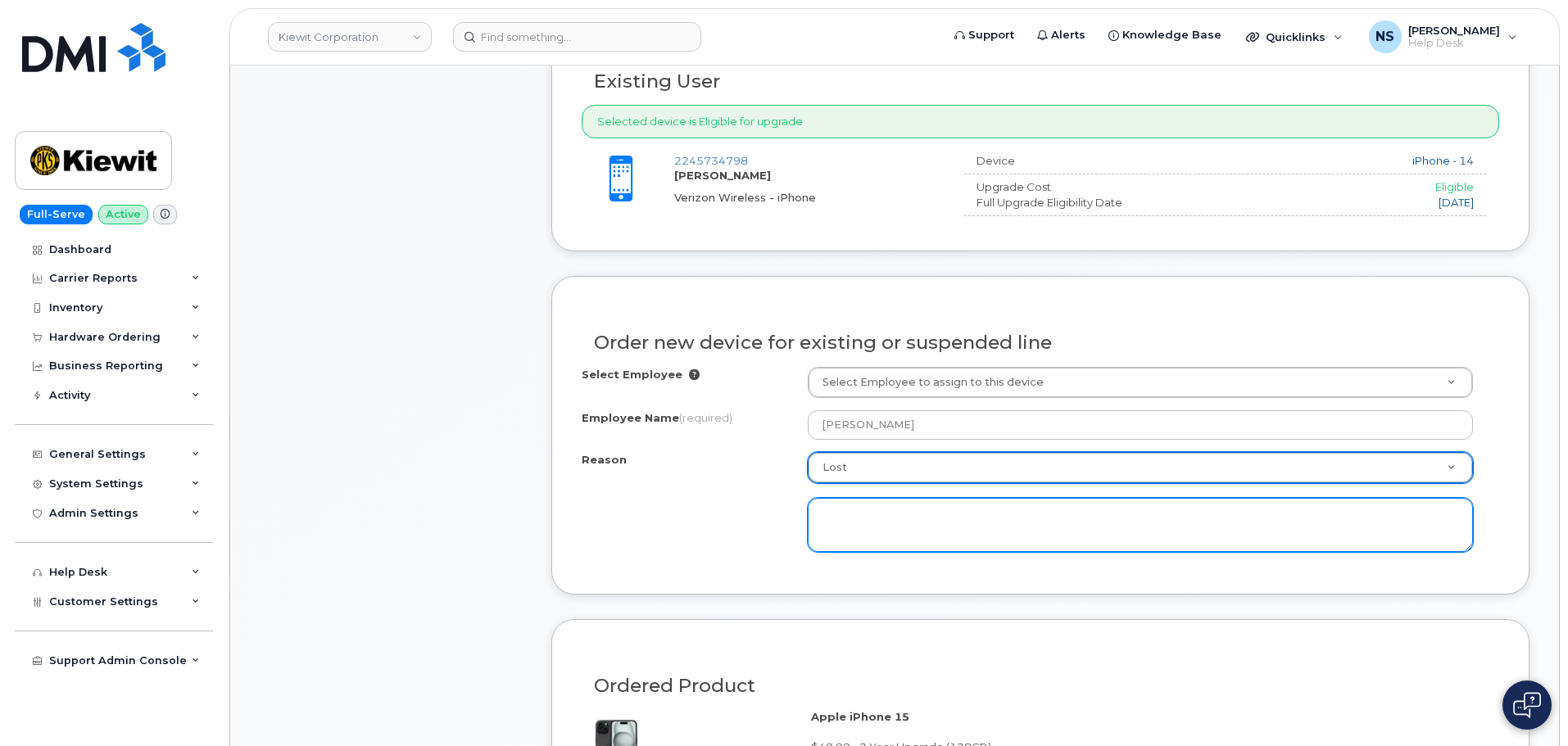
click at [895, 534] on textarea at bounding box center [1139, 524] width 665 height 54
type textarea "B"
type textarea "Brown"
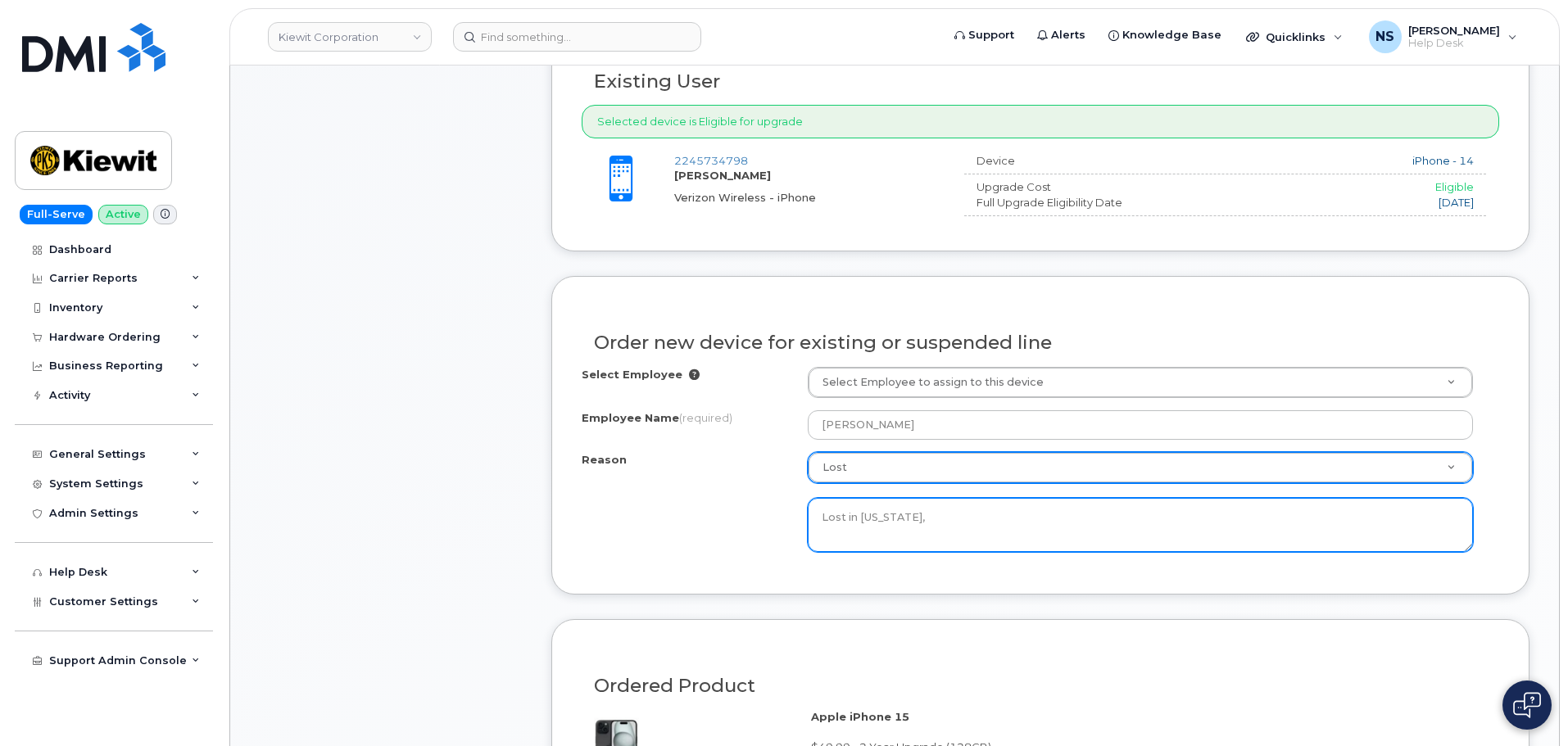
click at [928, 508] on textarea "Lost in Louisiana," at bounding box center [1139, 524] width 665 height 54
type textarea "Lost in Louisiana."
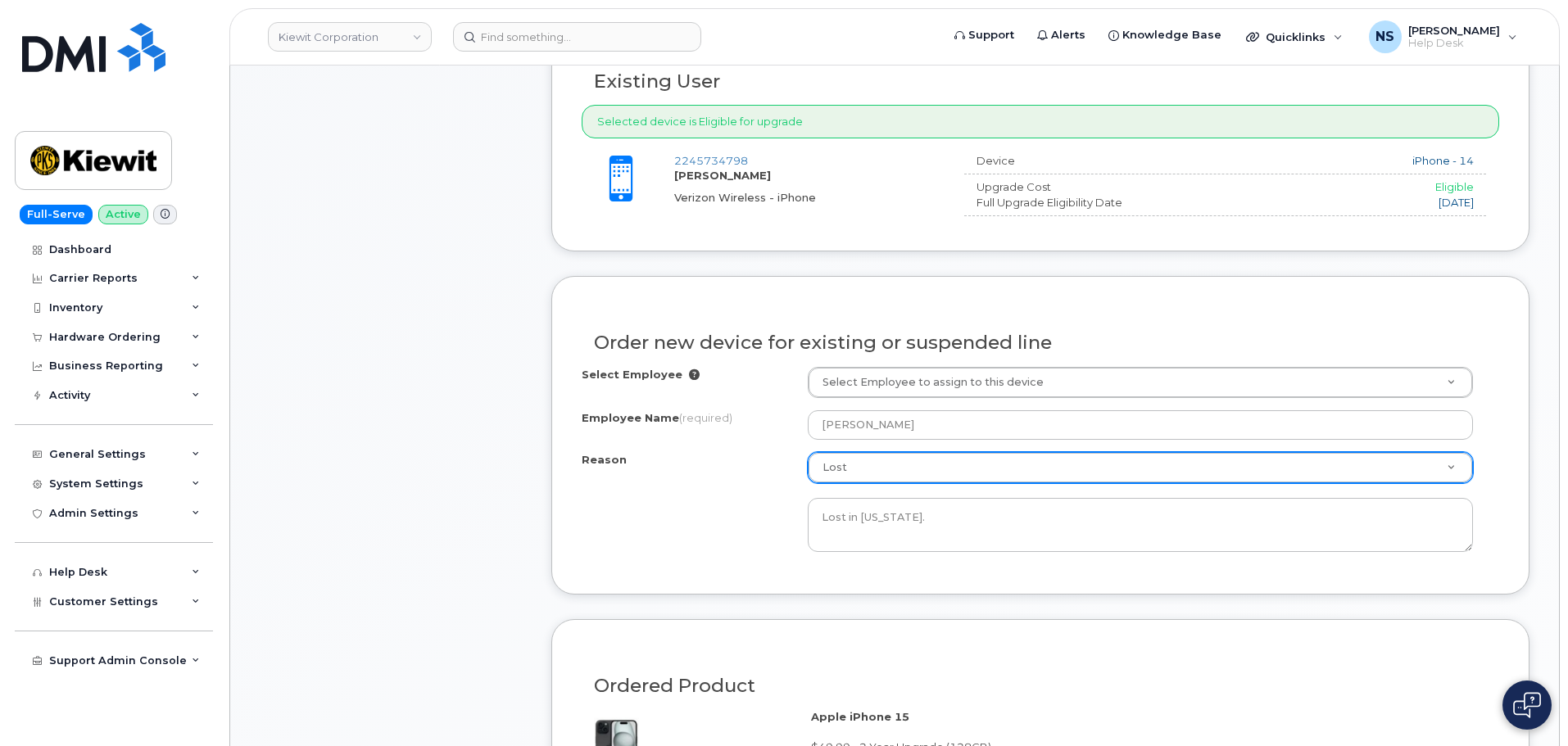
click at [743, 511] on div "Reason Lost Reason Eligible for Upgrade Broken Lost Other Lost in Louisiana." at bounding box center [1040, 502] width 918 height 100
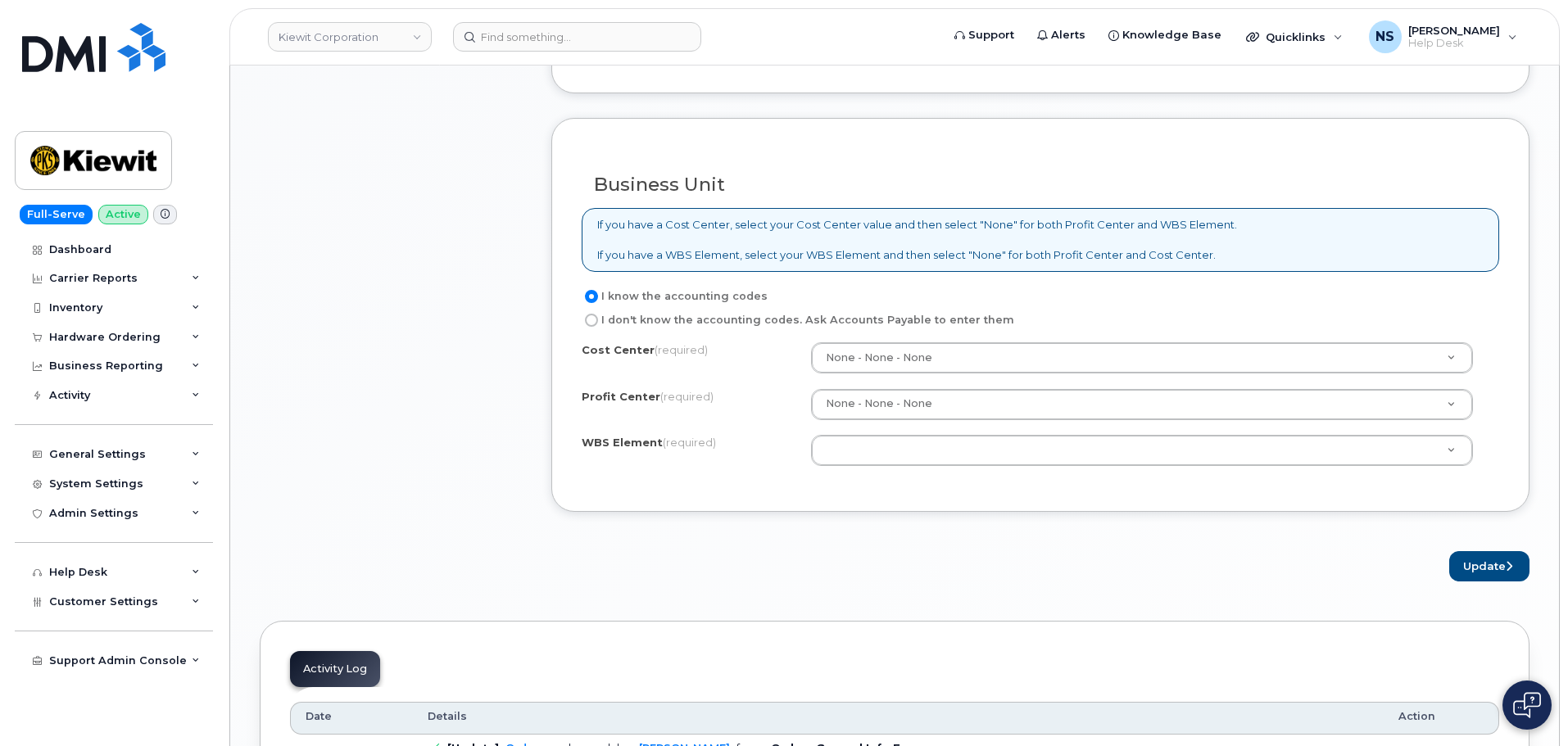
scroll to position [1474, 0]
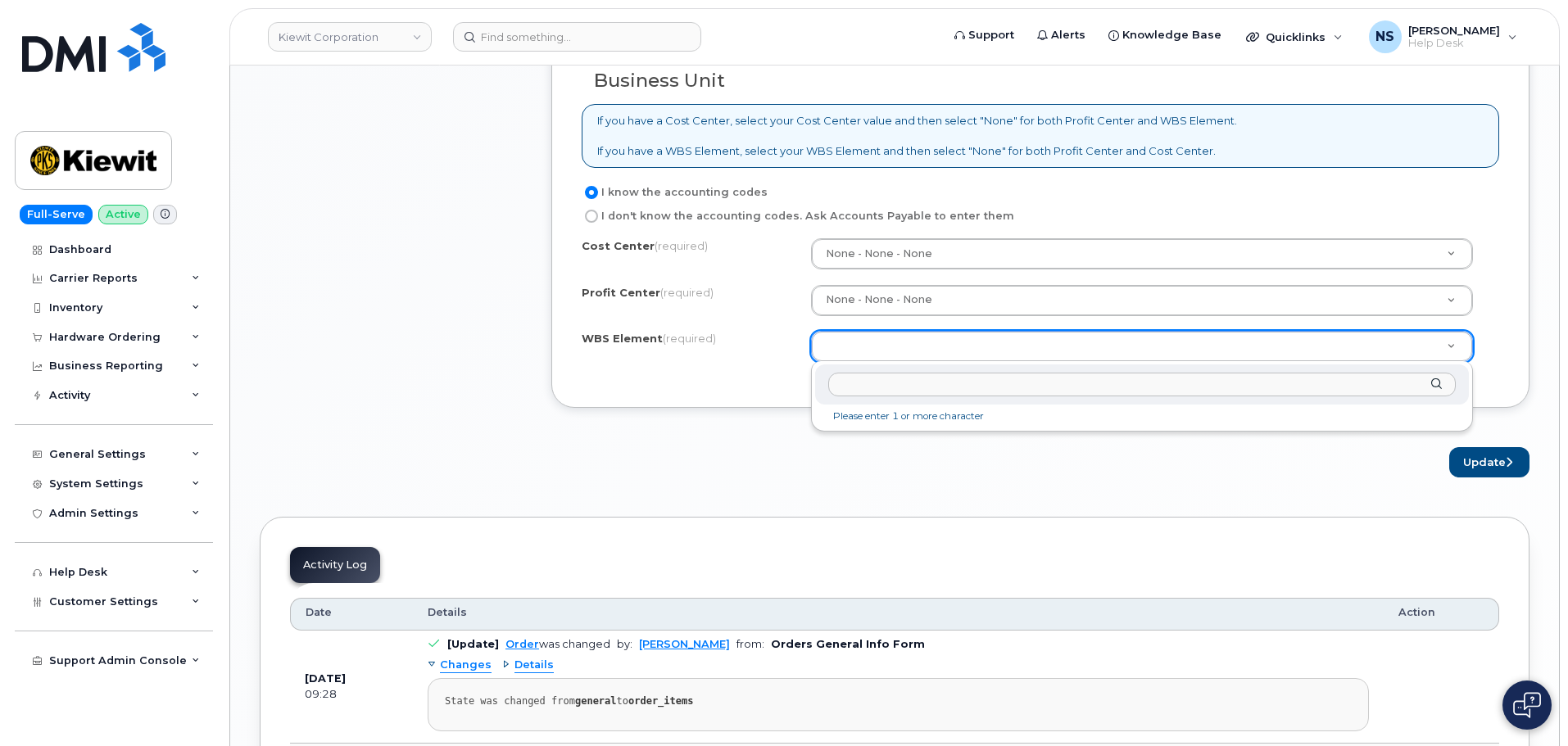
paste input "106405.1140"
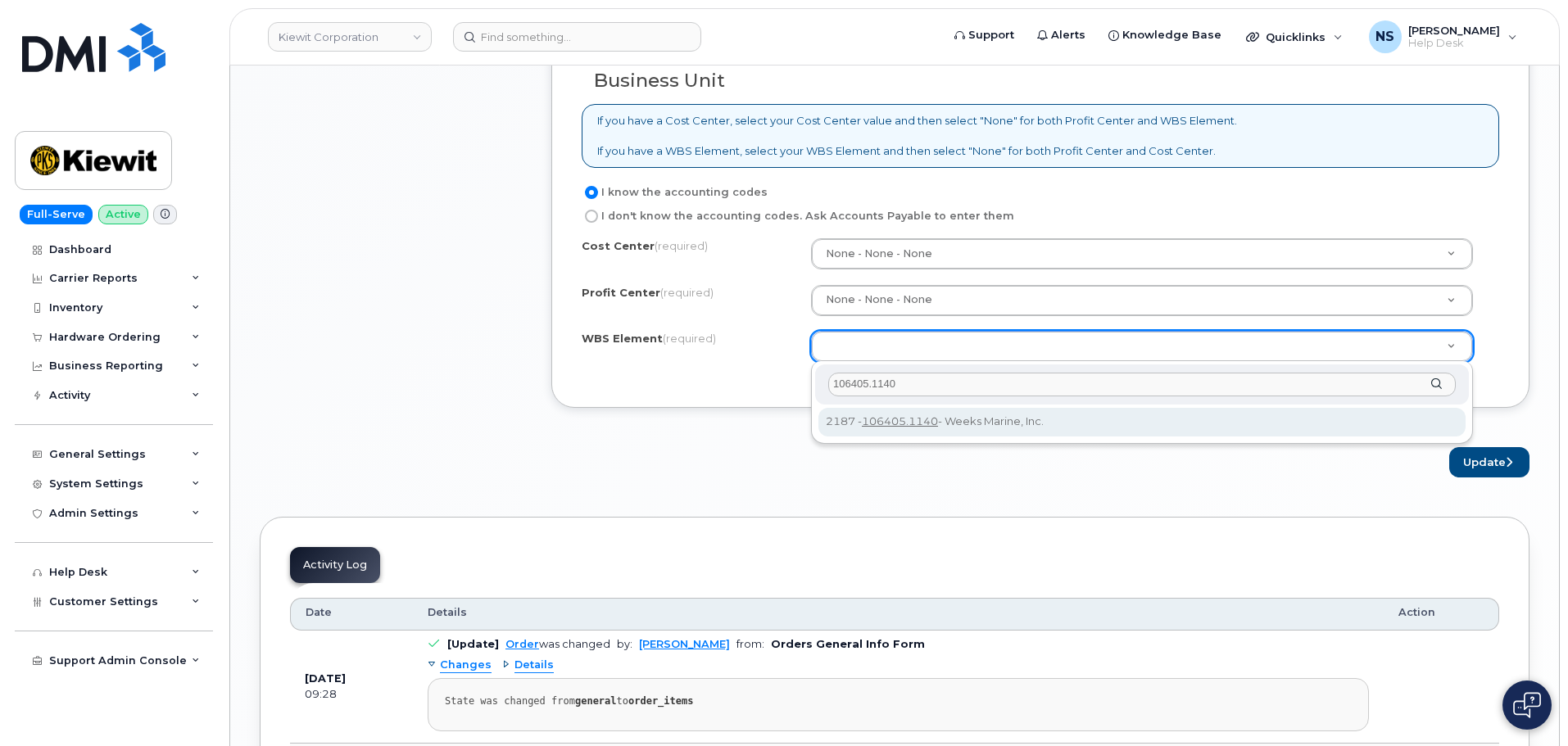
type input "106405.1140"
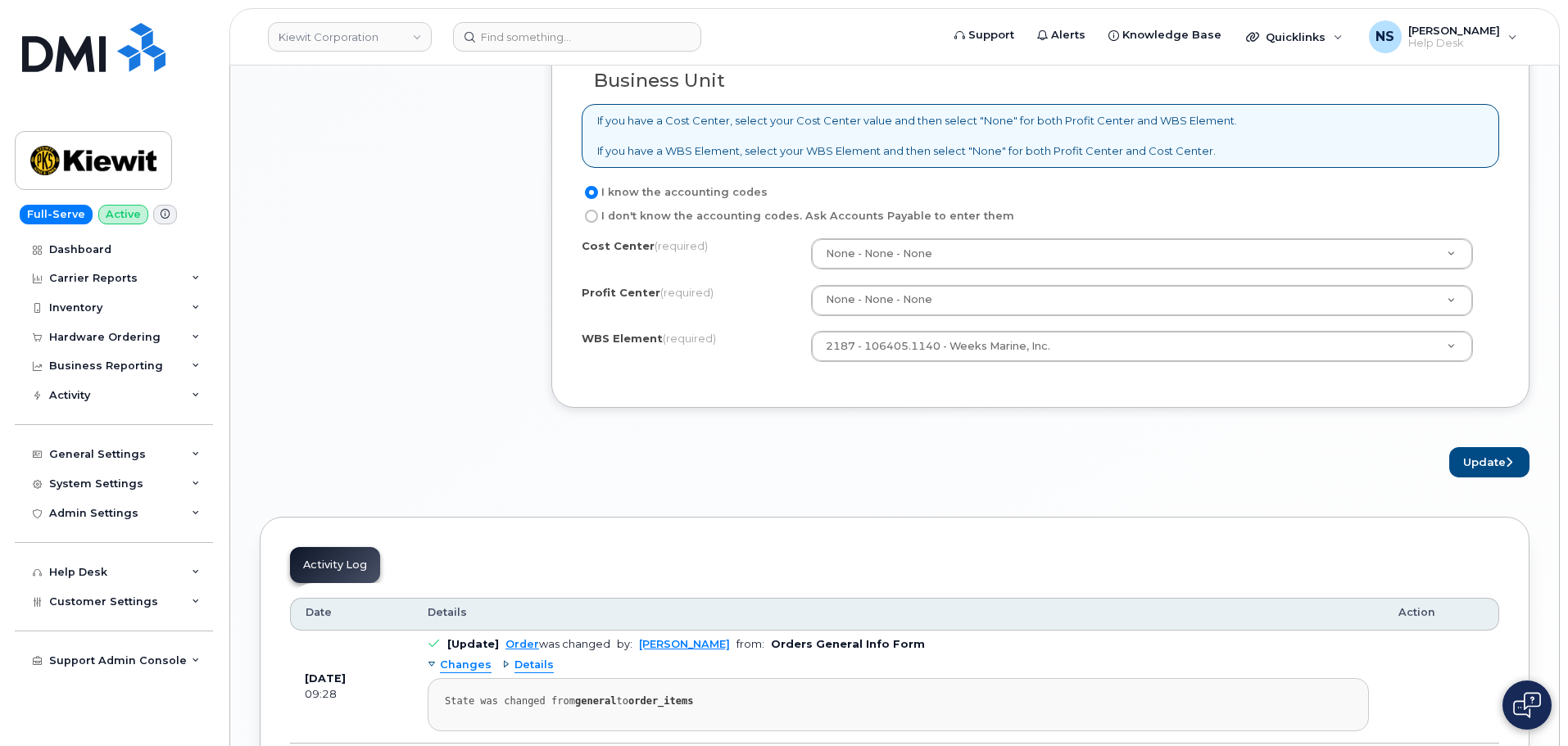
click at [1002, 451] on div "Update" at bounding box center [1040, 462] width 978 height 30
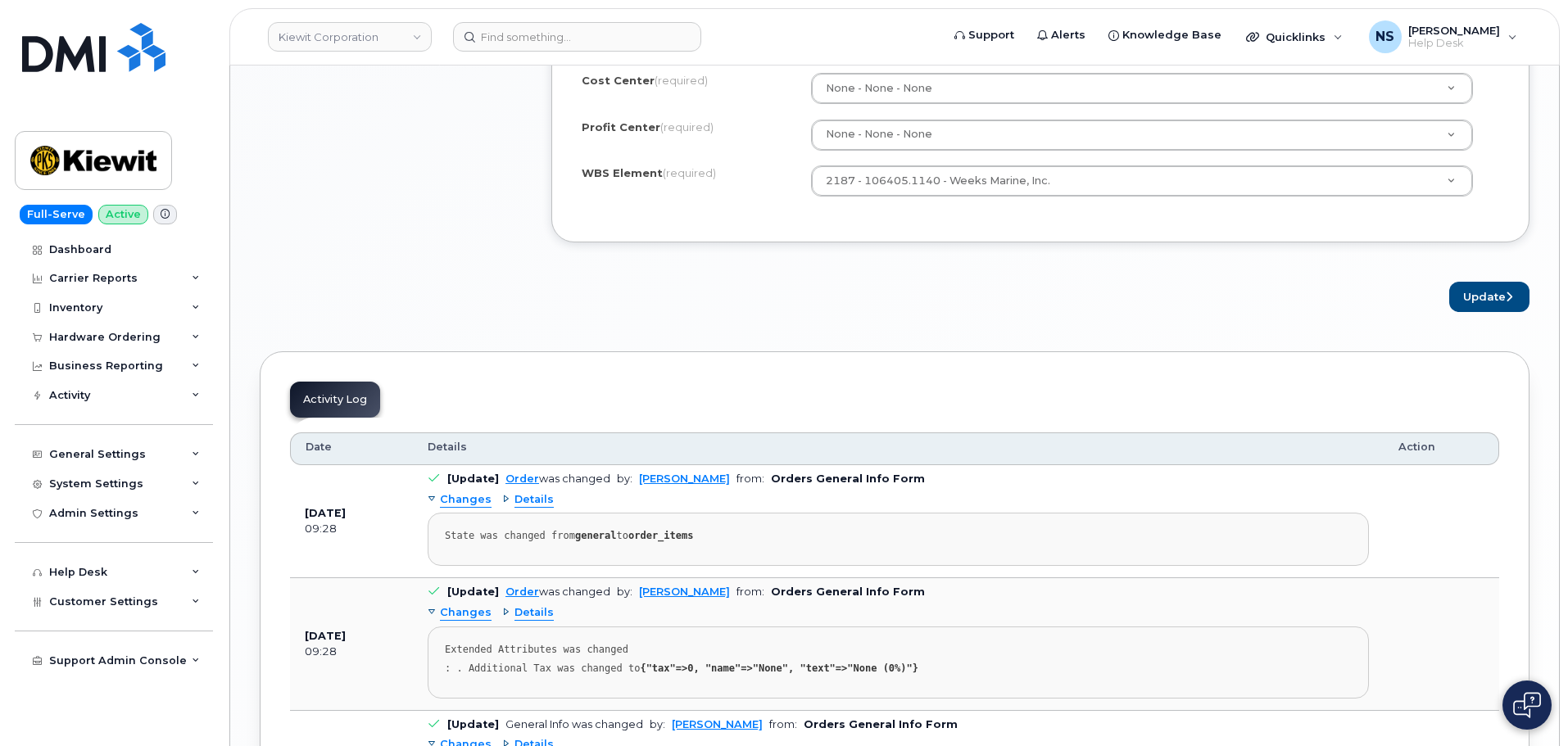
scroll to position [1720, 0]
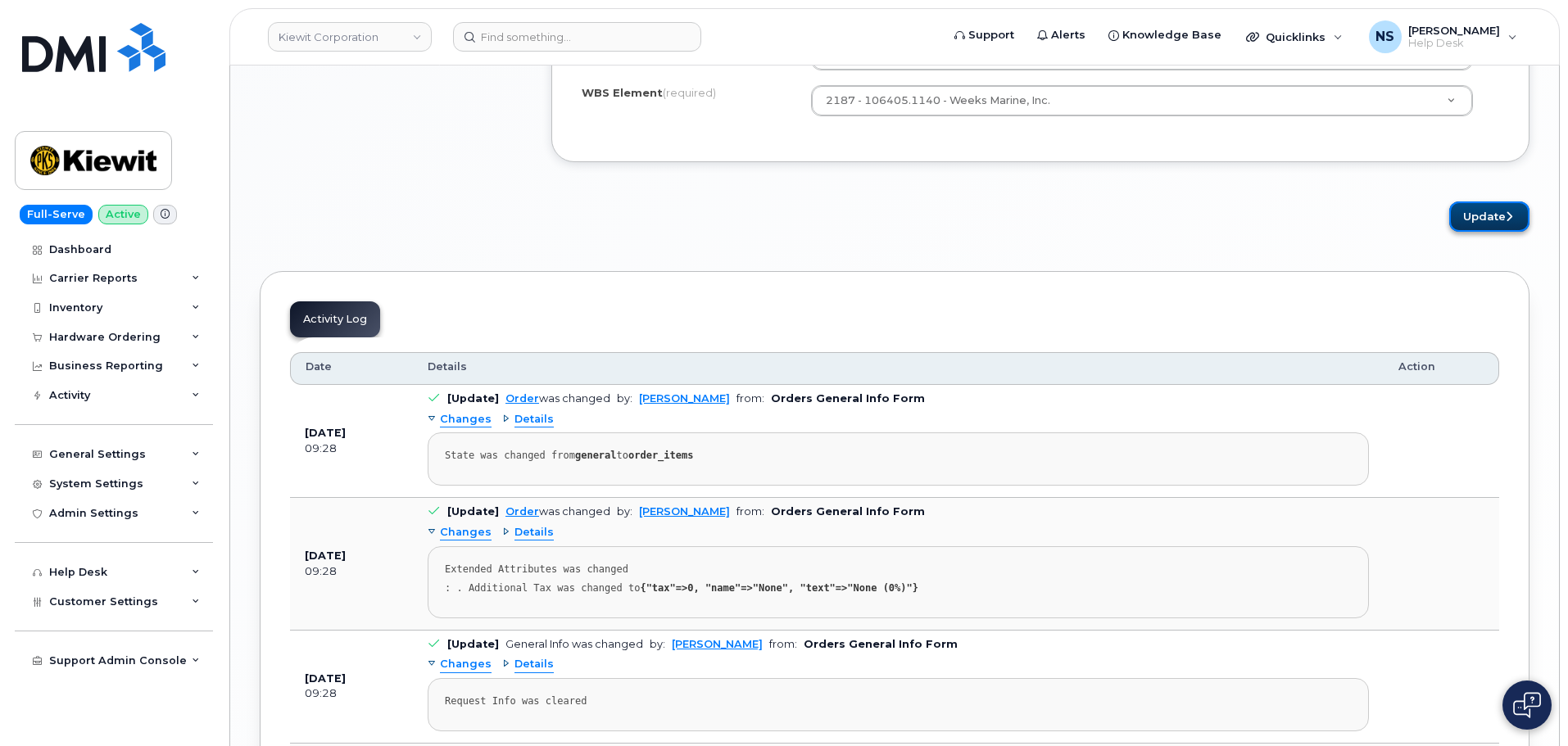
click at [1474, 214] on button "Update" at bounding box center [1489, 216] width 80 height 30
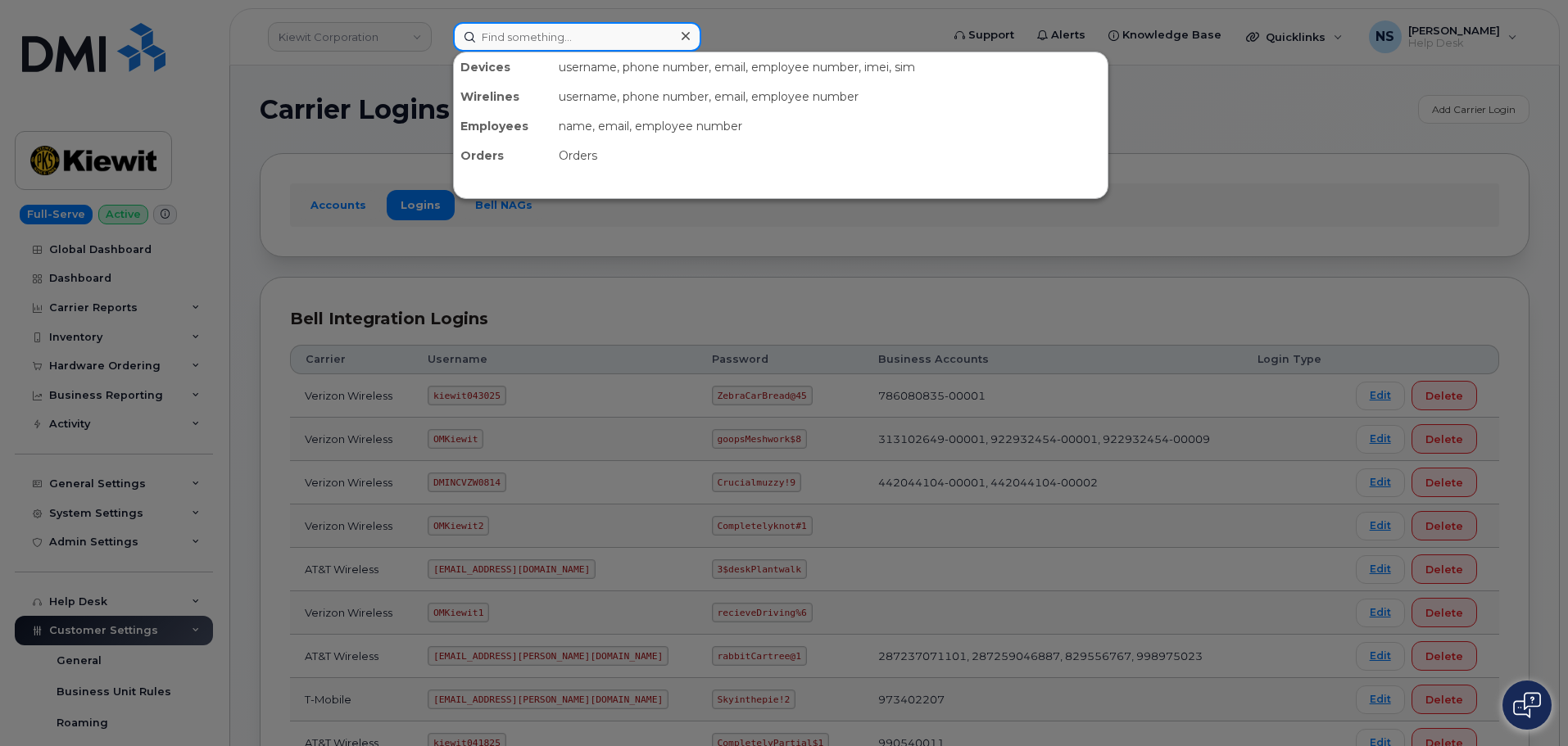
click at [509, 37] on input at bounding box center [577, 37] width 248 height 29
click at [492, 25] on input at bounding box center [577, 37] width 248 height 29
paste input "[PERSON_NAME]"
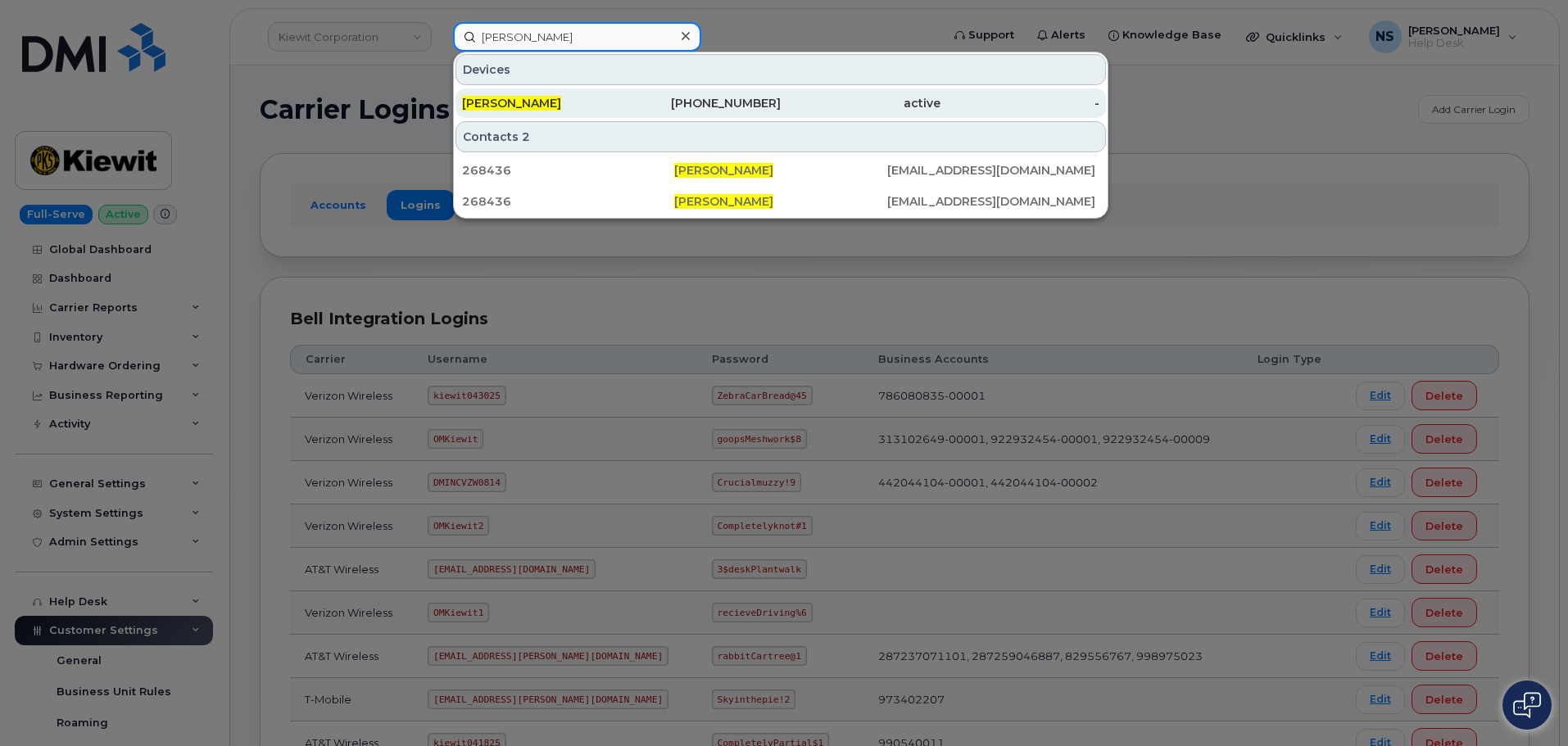
type input "[PERSON_NAME]"
click at [781, 91] on div "[PHONE_NUMBER]" at bounding box center [860, 103] width 160 height 29
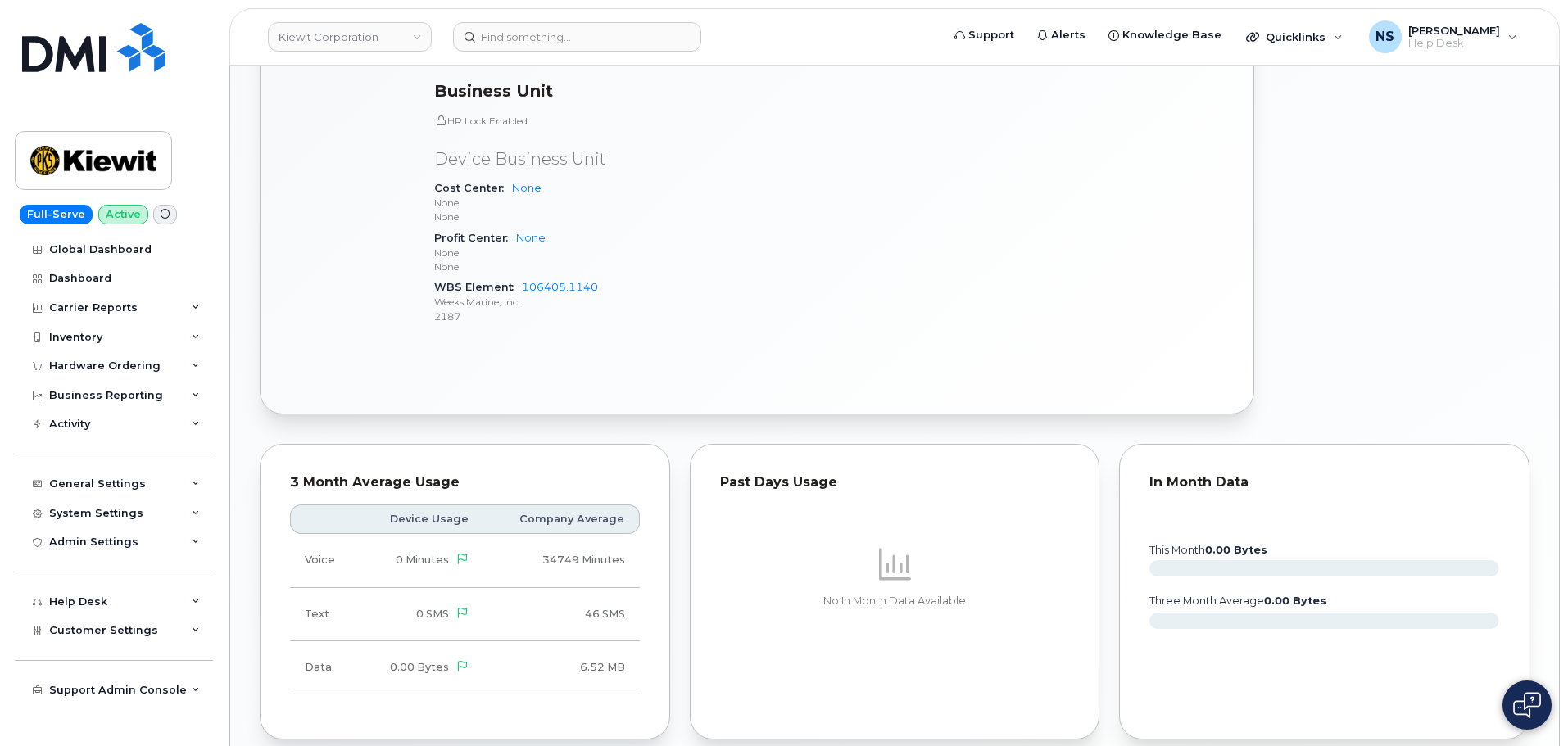
scroll to position [901, 0]
drag, startPoint x: 611, startPoint y: 279, endPoint x: 521, endPoint y: 278, distance: 90.0
click at [521, 278] on div "WBS Element 106405.1140 Weeks Marine, Inc. 2187" at bounding box center [626, 297] width 385 height 50
copy link "106405.1140"
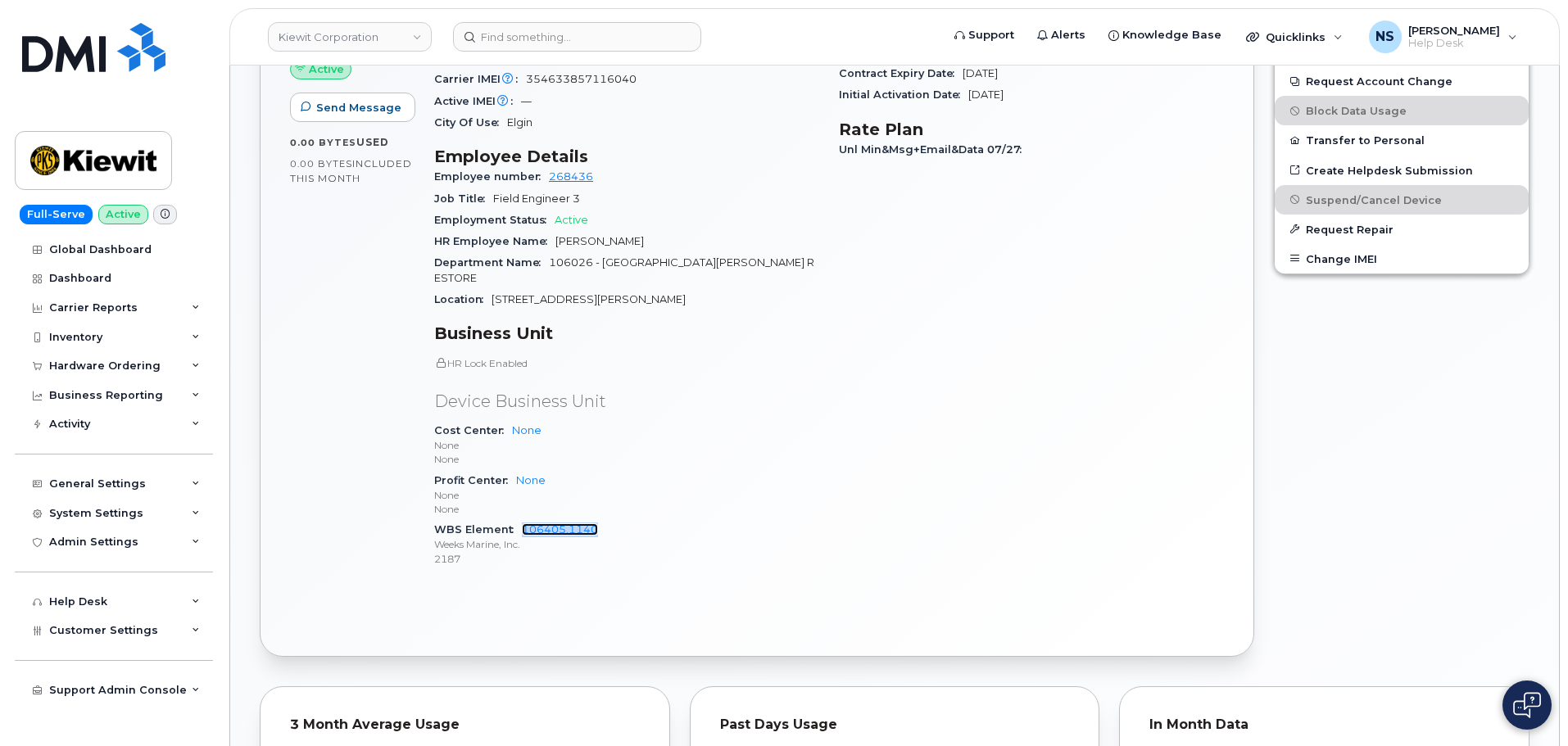
scroll to position [492, 0]
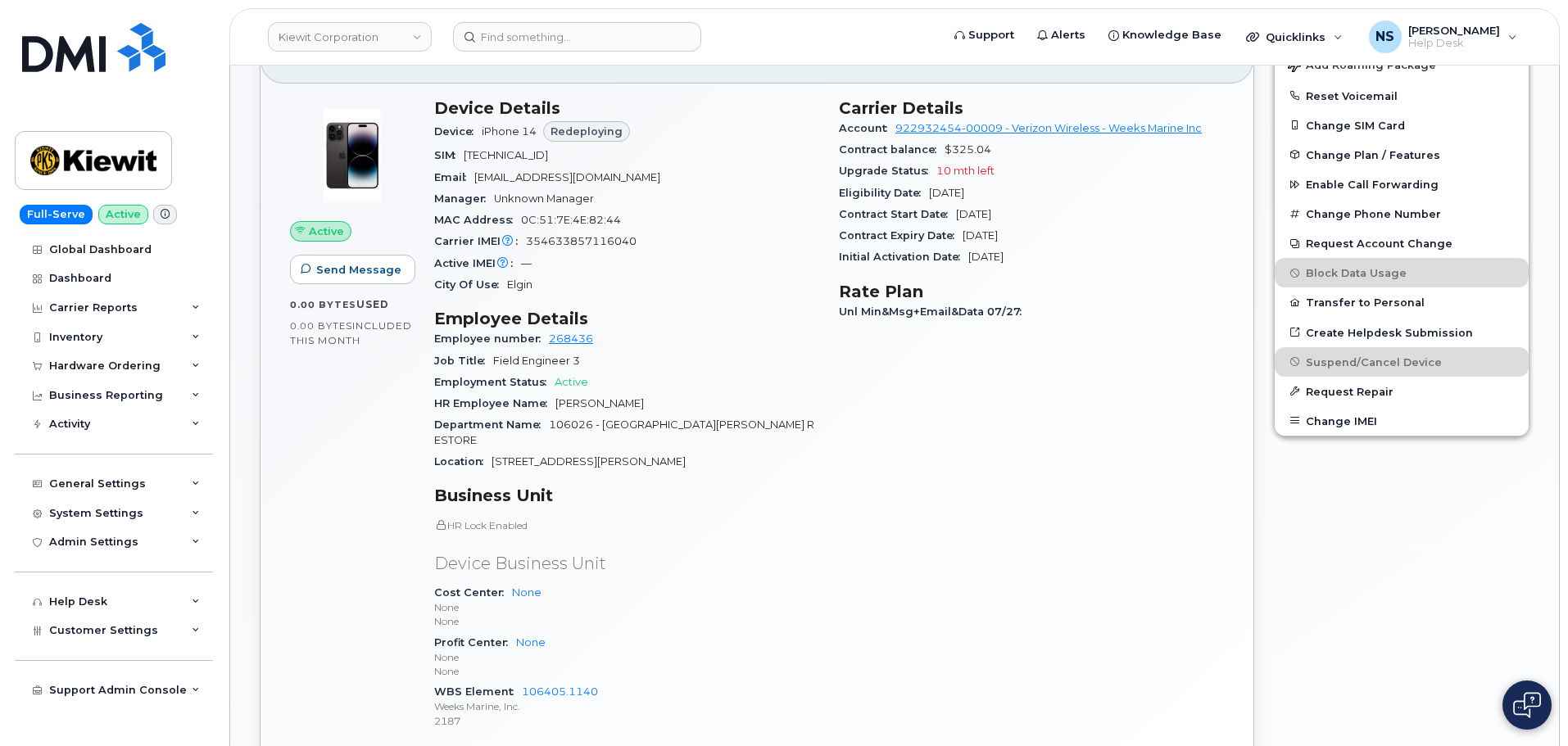
click at [581, 238] on span "354633857116040" at bounding box center [581, 241] width 110 height 12
copy span "354633857116040"
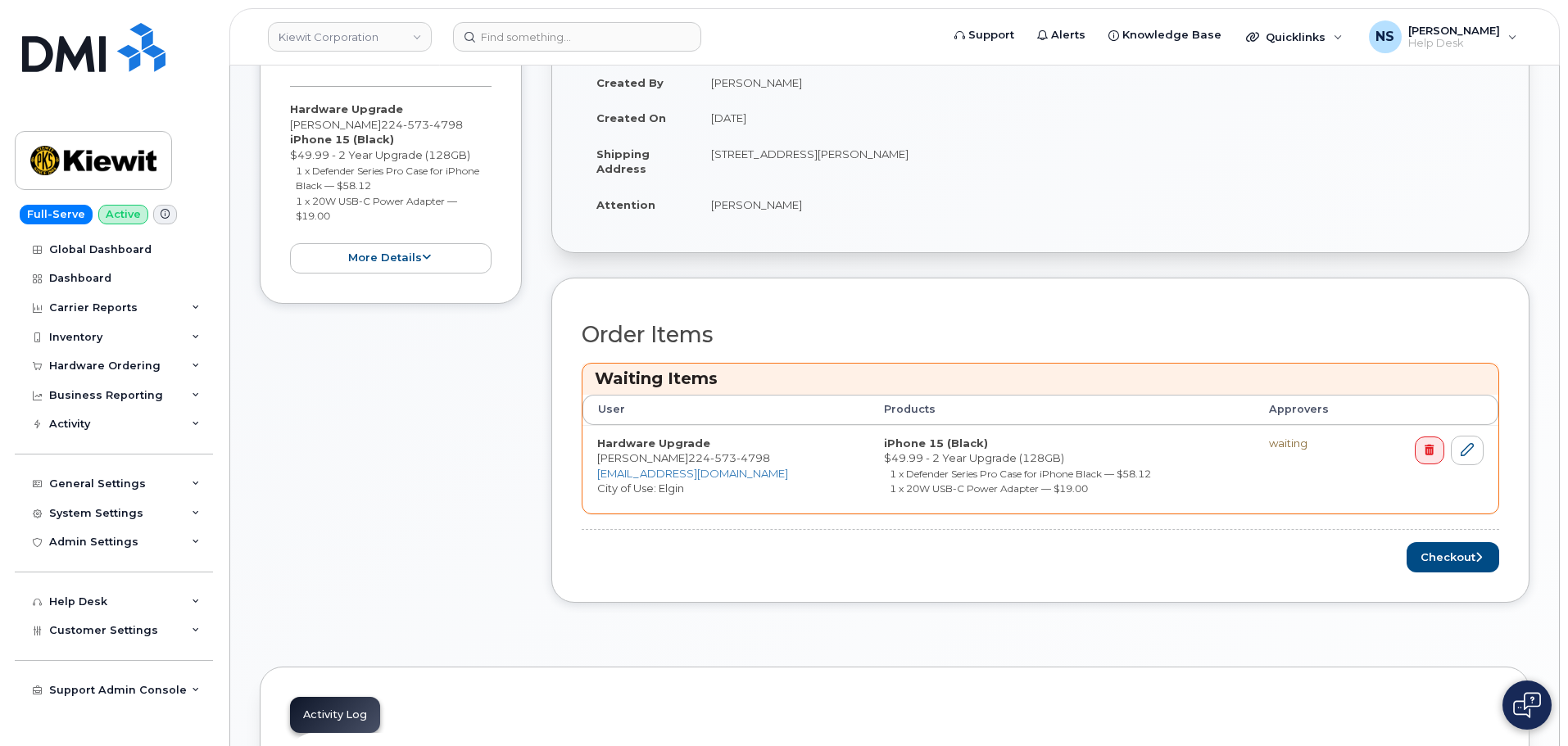
scroll to position [492, 0]
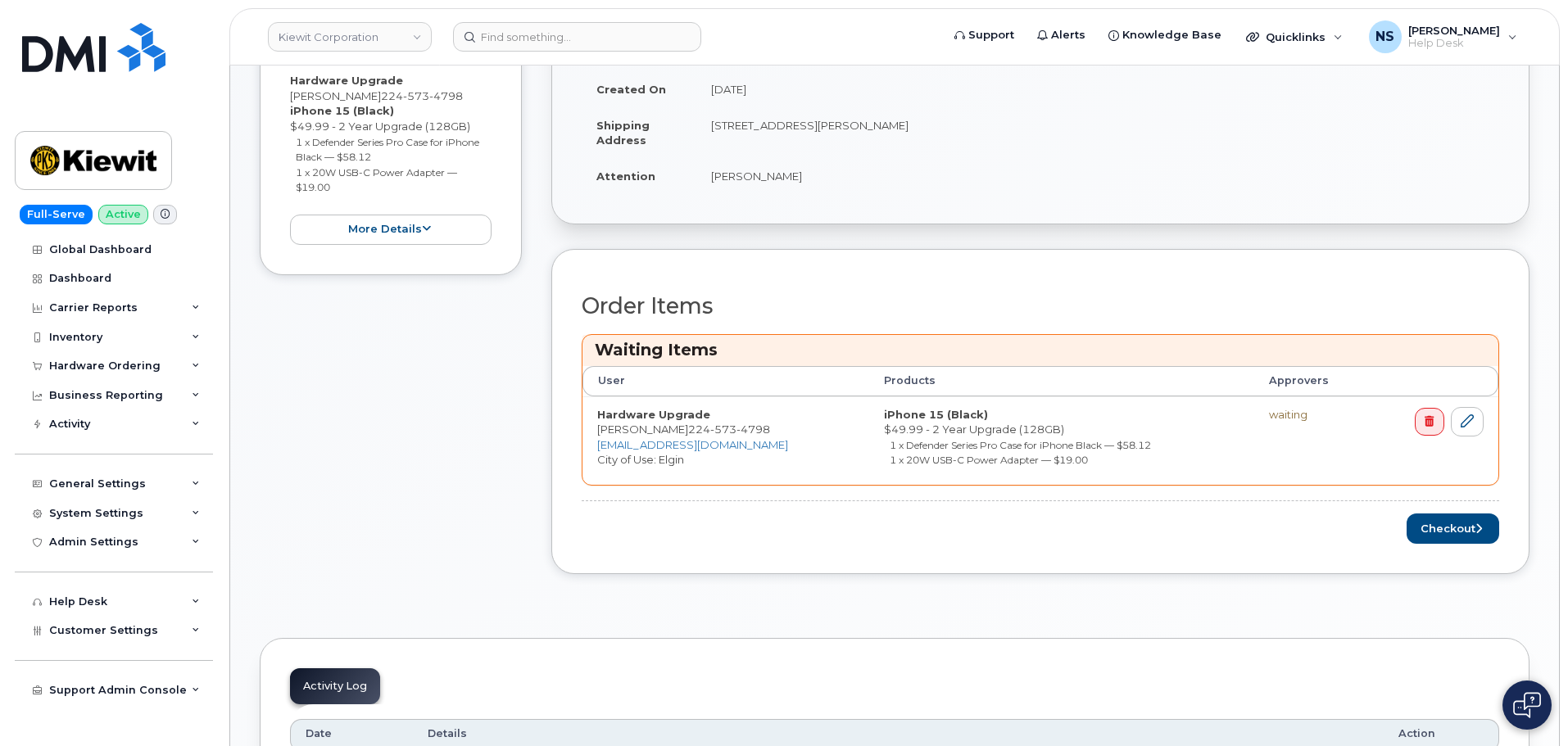
click at [1434, 550] on div "Order Items Waiting Items User Products Approvers Hardware Upgrade [PERSON_NAME…" at bounding box center [1040, 412] width 978 height 326
click at [1436, 539] on button "Checkout" at bounding box center [1452, 528] width 92 height 30
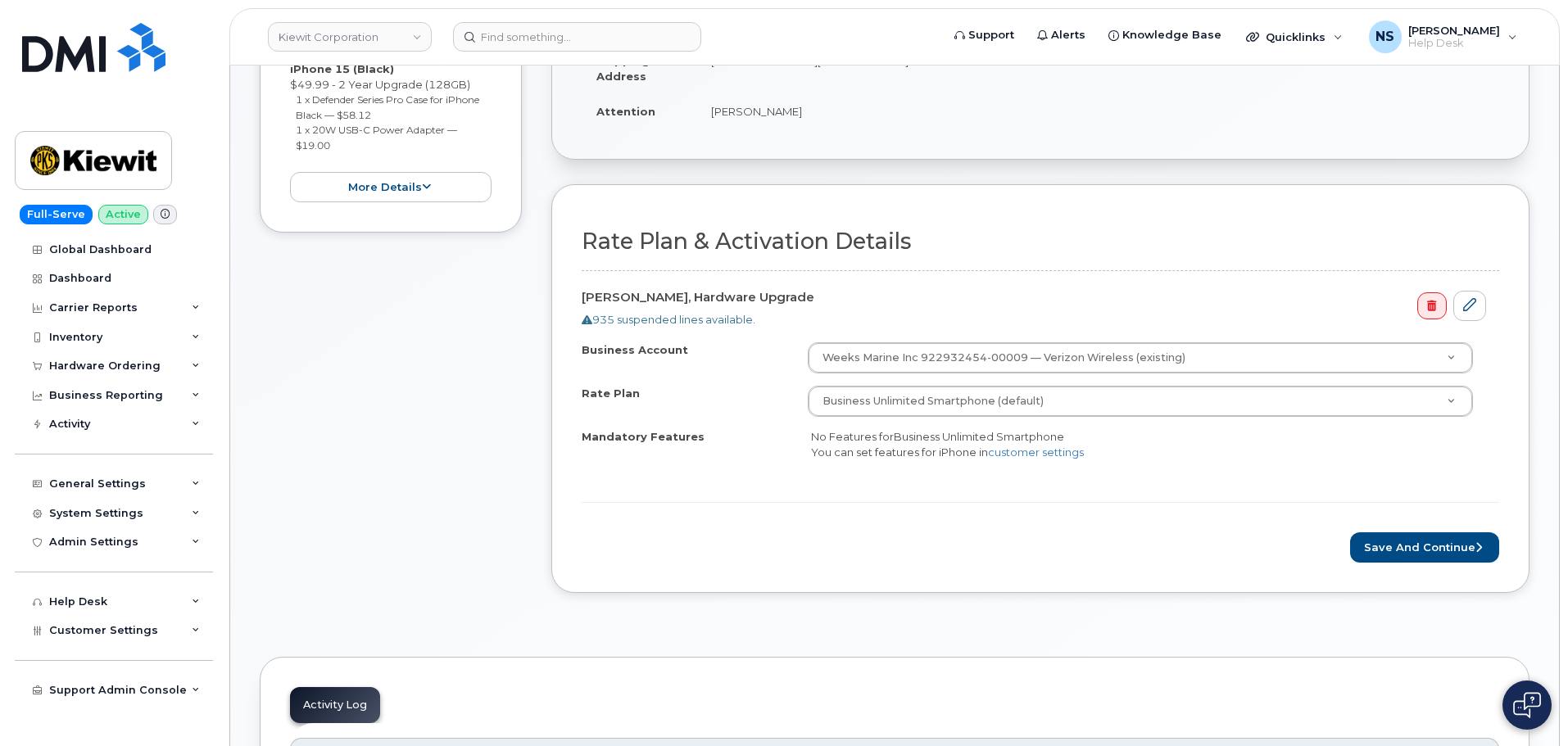
scroll to position [574, 0]
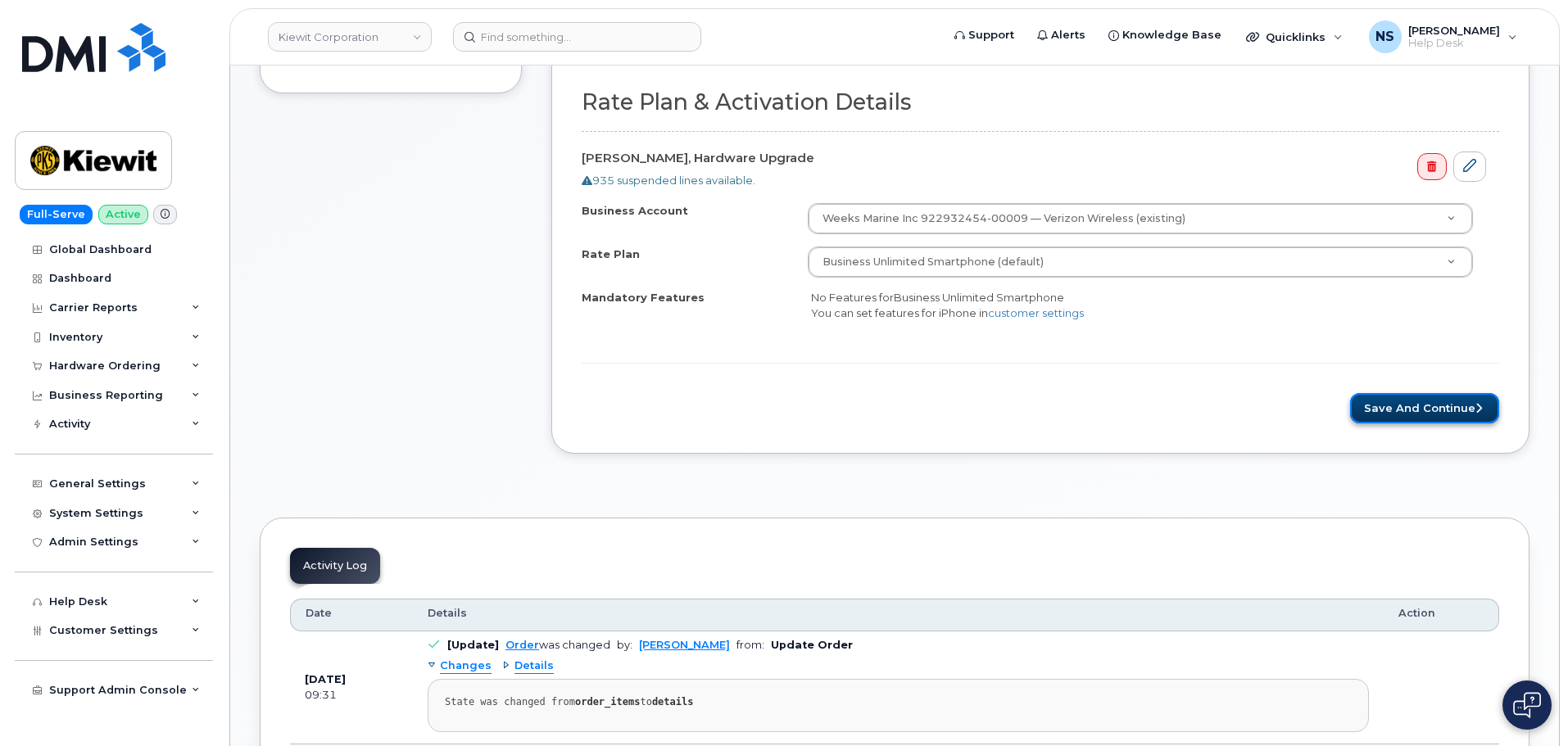
click at [1415, 414] on button "Save and Continue" at bounding box center [1424, 408] width 149 height 30
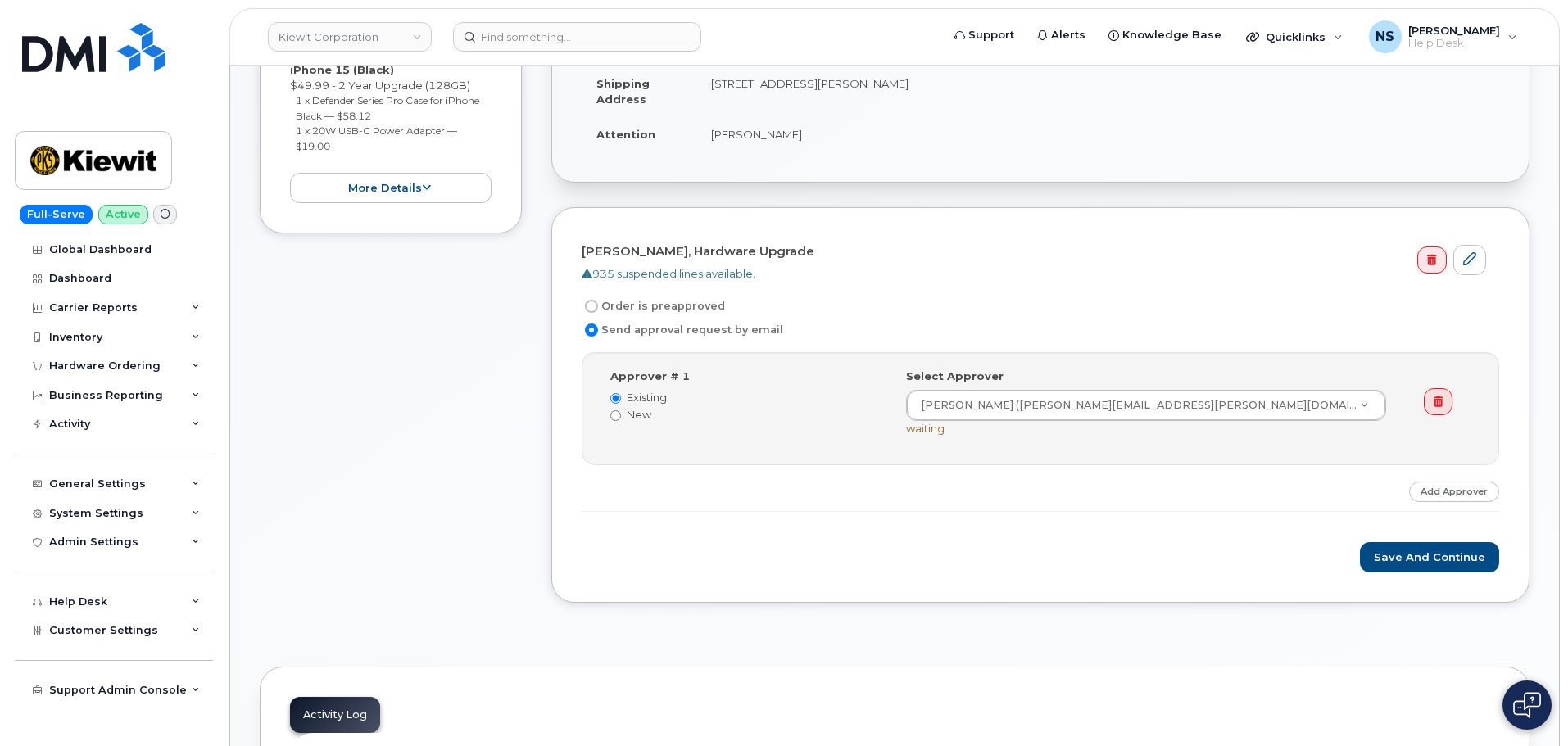
scroll to position [410, 0]
drag, startPoint x: 1383, startPoint y: 555, endPoint x: 1373, endPoint y: 554, distance: 10.0
click at [1383, 555] on button "Save and Continue" at bounding box center [1428, 559] width 139 height 30
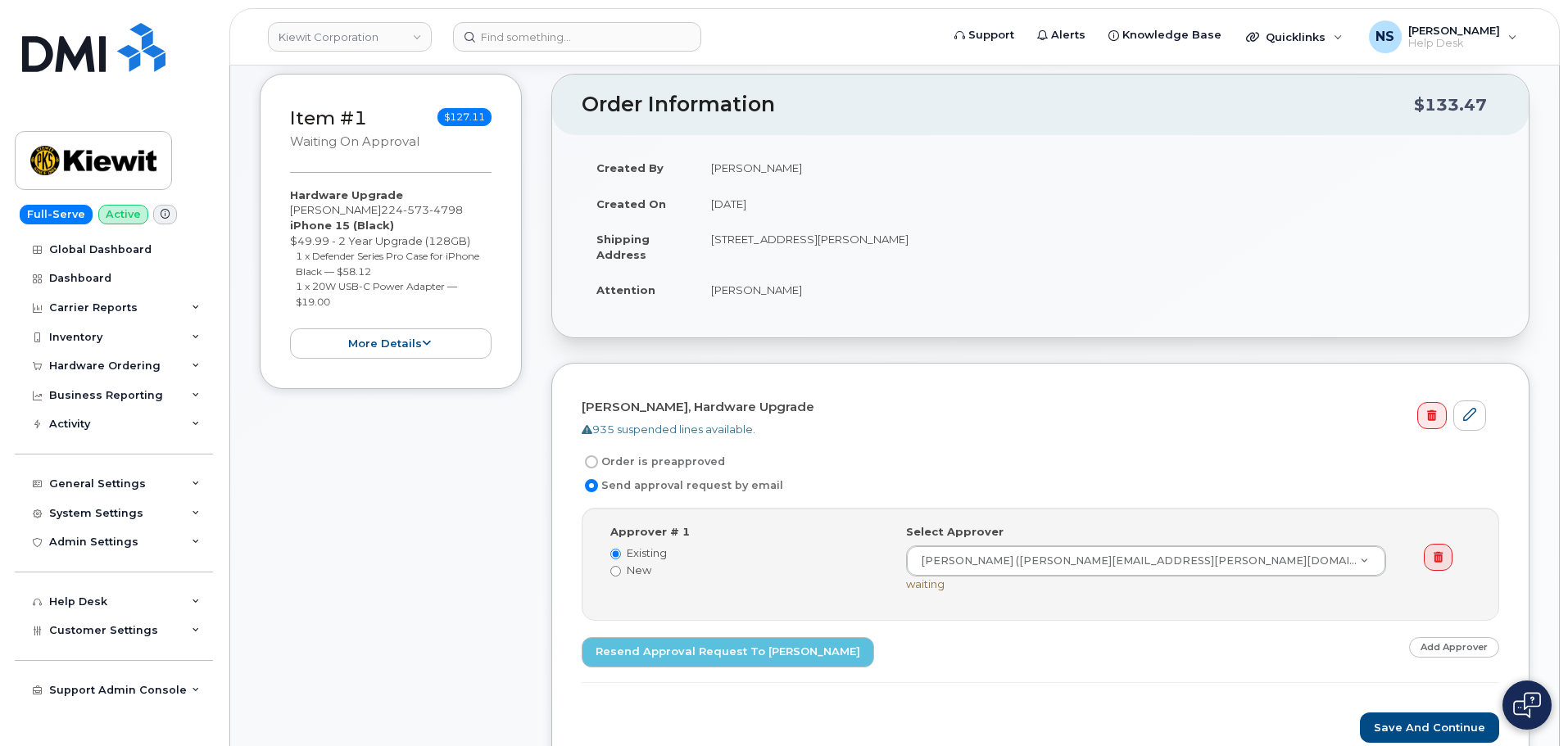
scroll to position [248, 0]
